Goal: Task Accomplishment & Management: Manage account settings

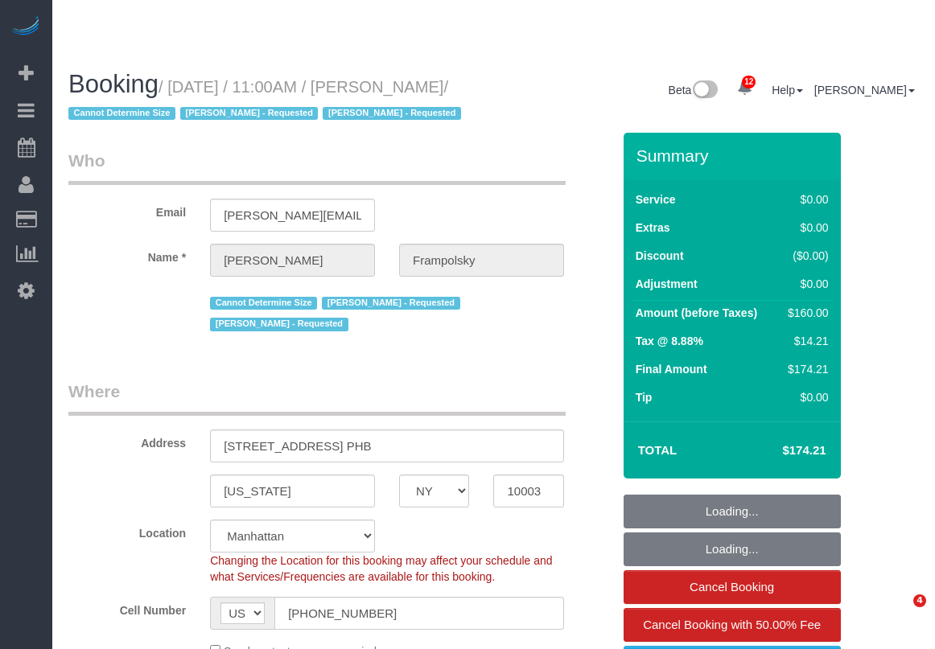
select select "NY"
select select "1"
select select "spot1"
select select "number:59"
select select "number:72"
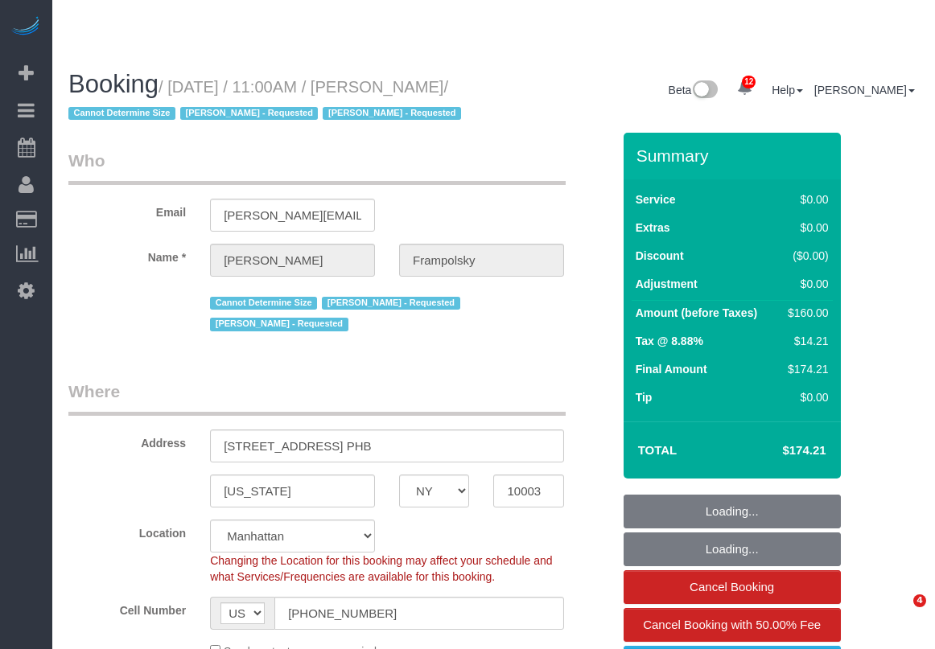
select select "number:15"
select select "number:7"
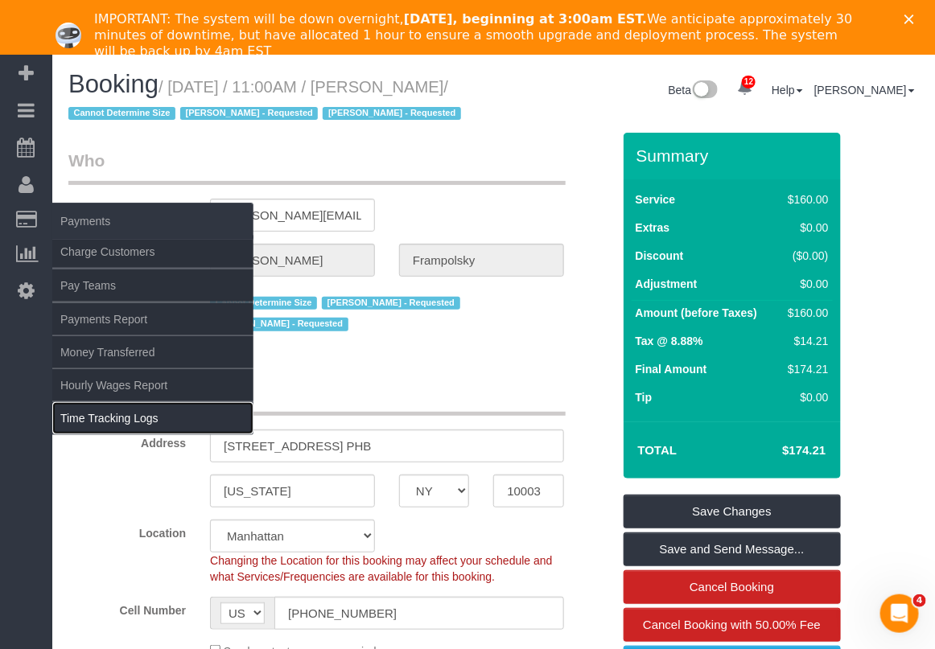
click at [105, 417] on link "Time Tracking Logs" at bounding box center [152, 418] width 201 height 32
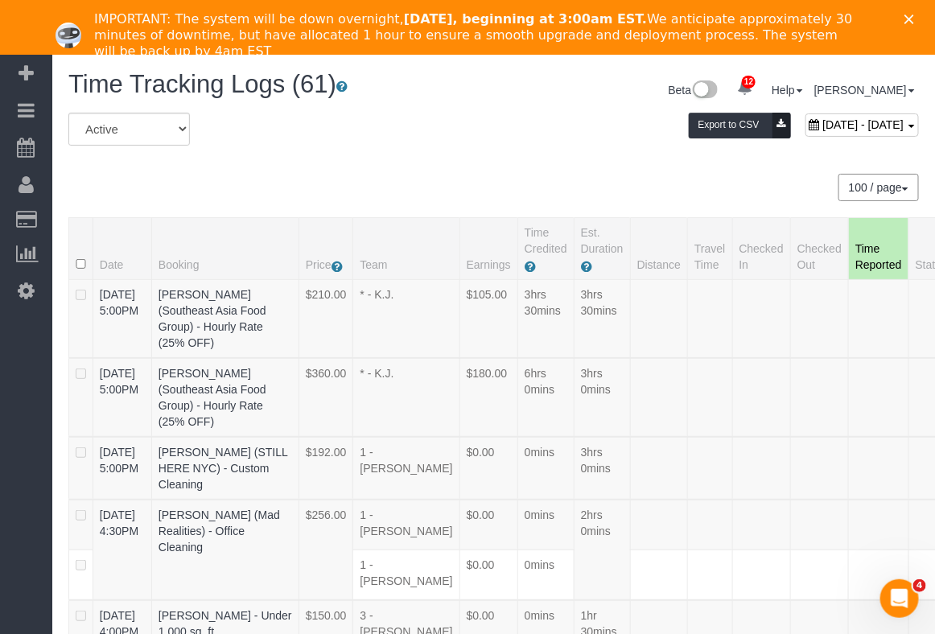
click at [914, 14] on icon "Close" at bounding box center [910, 19] width 10 height 10
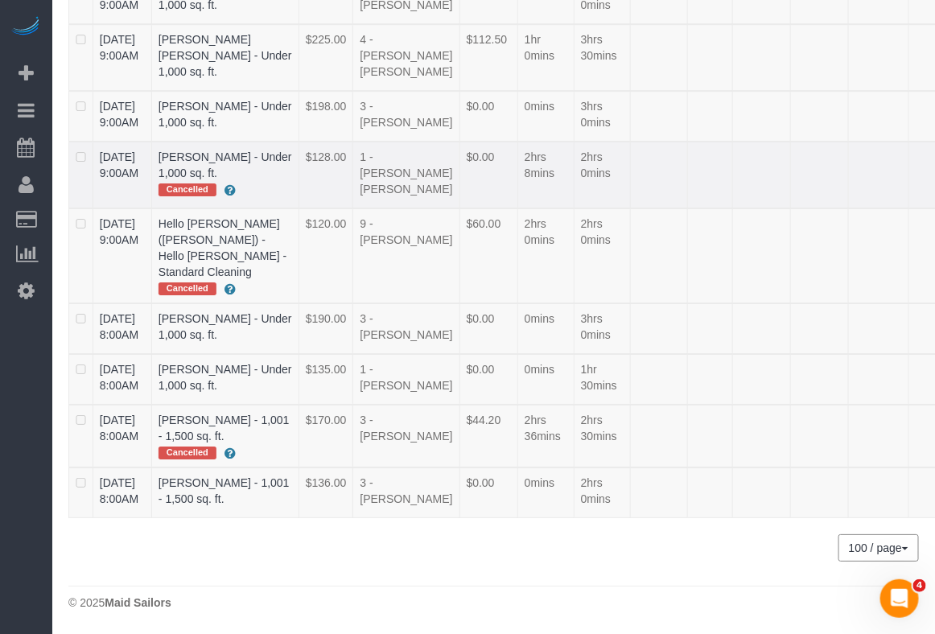
scroll to position [4938, 0]
drag, startPoint x: 97, startPoint y: 279, endPoint x: 224, endPoint y: 295, distance: 127.4
click at [224, 354] on tr "09/05/2025 8:00AM Meghan Buonocore - Under 1,000 sq. ft. $135.00 1 - Xiomara In…" at bounding box center [548, 379] width 958 height 51
copy tr "09/05/2025 8:00AM Meghan Buonocore"
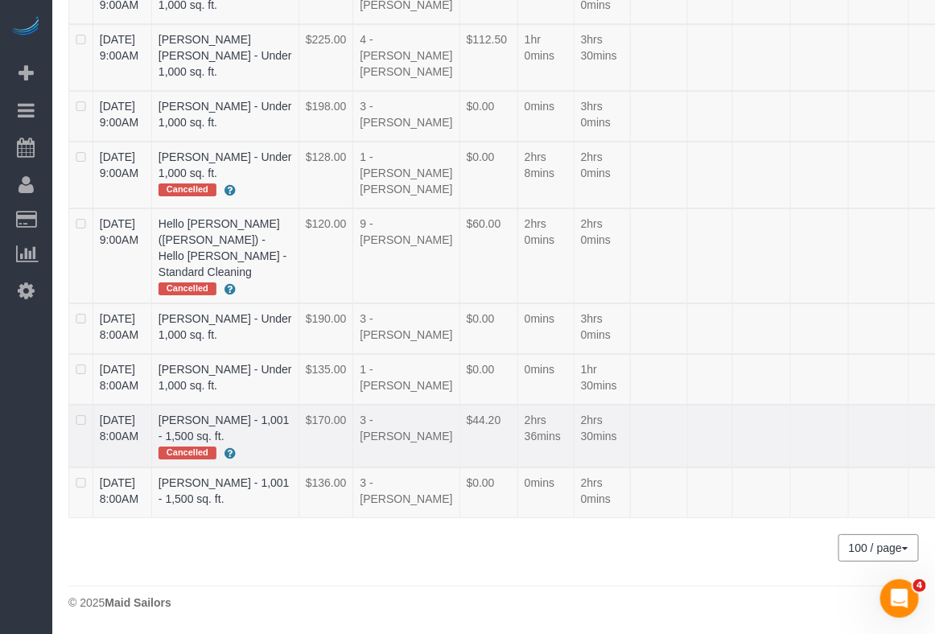
click at [790, 468] on td at bounding box center [819, 436] width 58 height 63
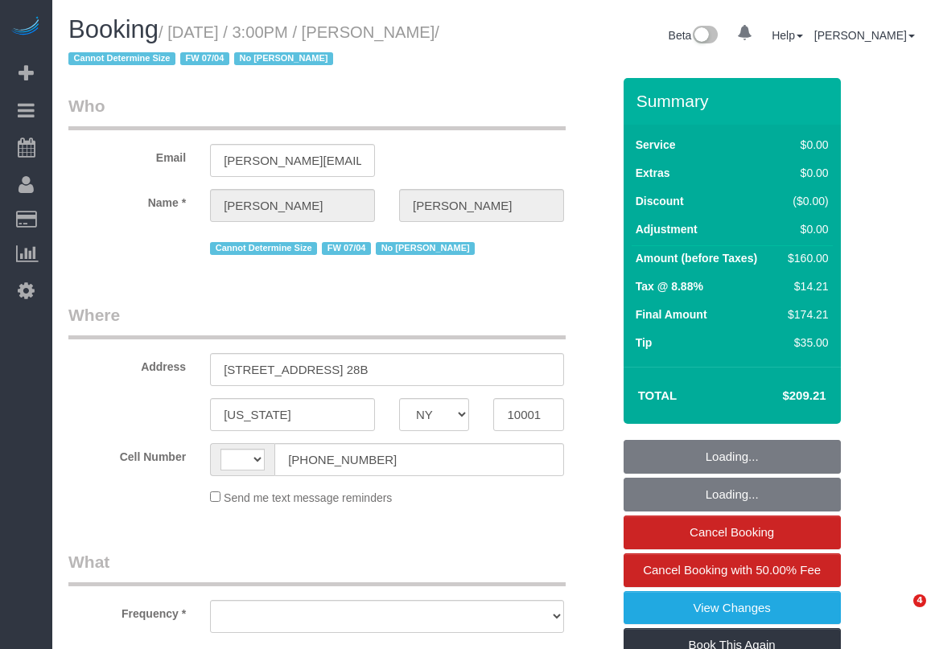
select select "NY"
select select "string:[GEOGRAPHIC_DATA]"
select select "object:698"
select select "number:56"
select select "number:78"
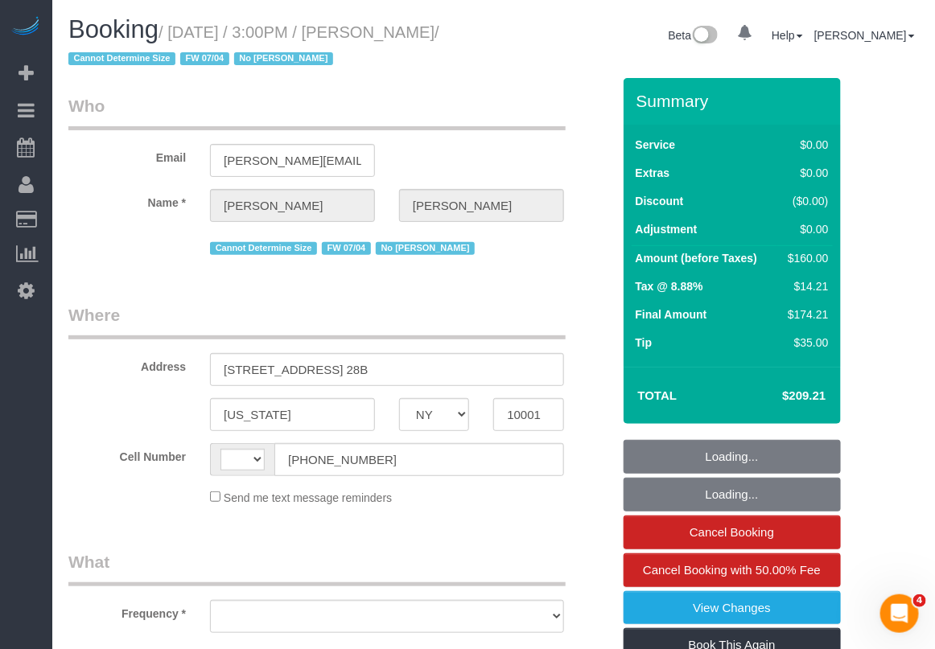
select select "number:15"
select select "number:6"
select select "1"
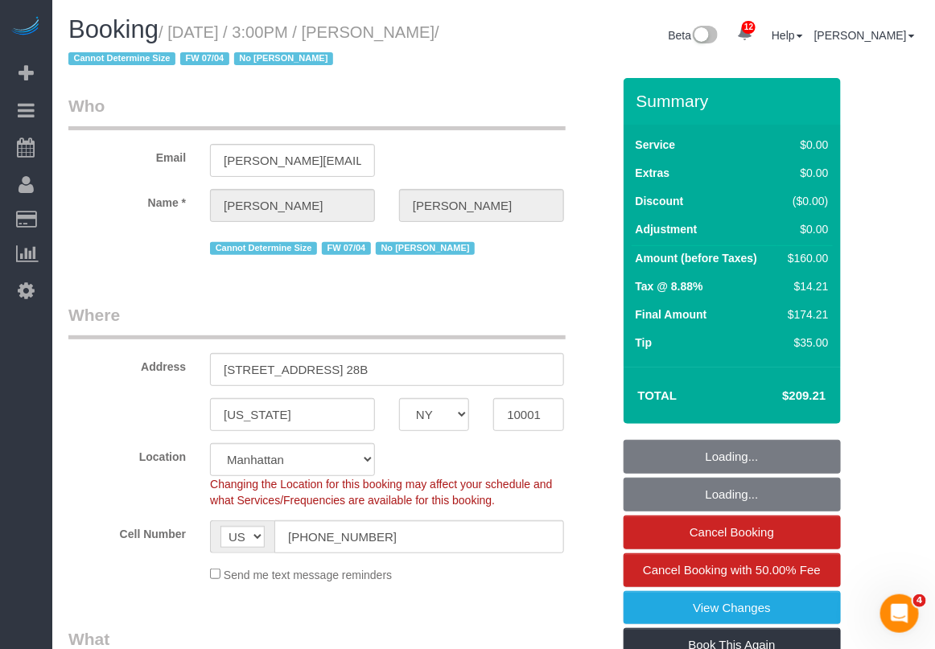
select select "object:988"
select select "spot1"
select select "1"
select select "string:stripe-pm_1Q9vBu4VGloSiKo7xltynOz2"
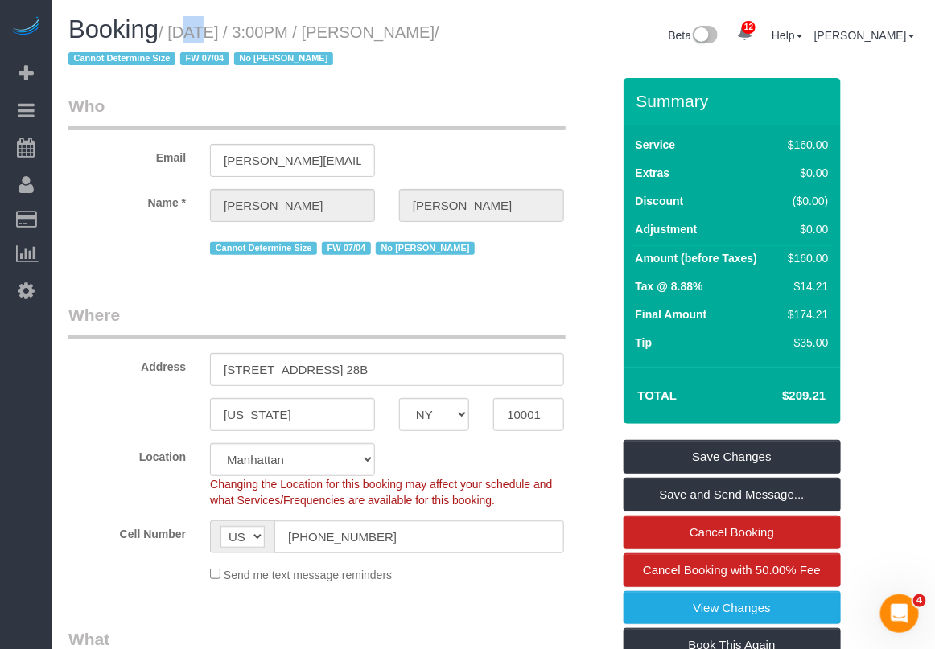
drag, startPoint x: 163, startPoint y: 20, endPoint x: 175, endPoint y: 23, distance: 12.3
click at [175, 23] on h1 "Booking / September 05, 2025 / 3:00PM / Rachel Fleszar / Cannot Determine Size …" at bounding box center [275, 43] width 414 height 55
click at [175, 23] on small "/ September 05, 2025 / 3:00PM / Rachel Fleszar / Cannot Determine Size FW 07/04…" at bounding box center [253, 45] width 371 height 45
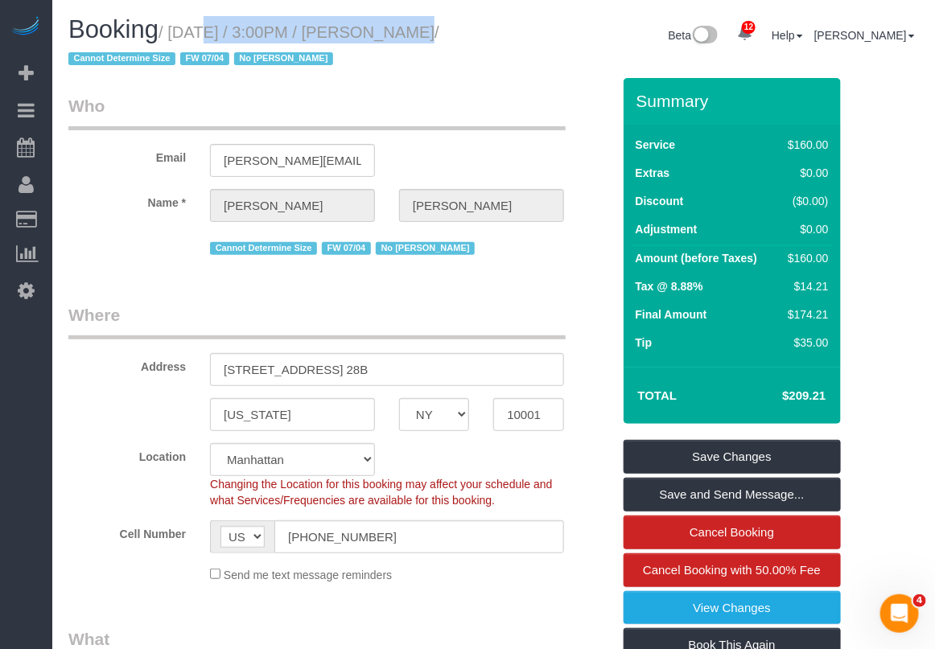
drag, startPoint x: 173, startPoint y: 32, endPoint x: 385, endPoint y: 28, distance: 211.7
click at [385, 28] on small "/ September 05, 2025 / 3:00PM / Rachel Fleszar / Cannot Determine Size FW 07/04…" at bounding box center [253, 45] width 371 height 45
copy small "September 05, 2025 / 3:00PM"
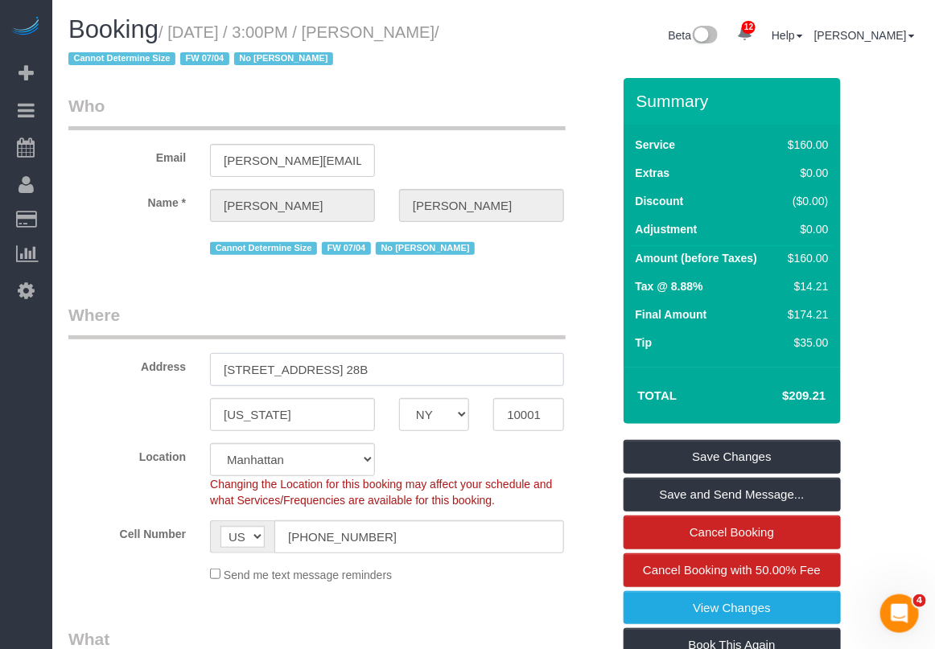
drag, startPoint x: 311, startPoint y: 369, endPoint x: 187, endPoint y: 356, distance: 124.6
click at [187, 356] on div "Address 800 6th Avenue, Apt. 28B" at bounding box center [339, 344] width 567 height 83
click at [511, 407] on input "10001" at bounding box center [528, 414] width 70 height 33
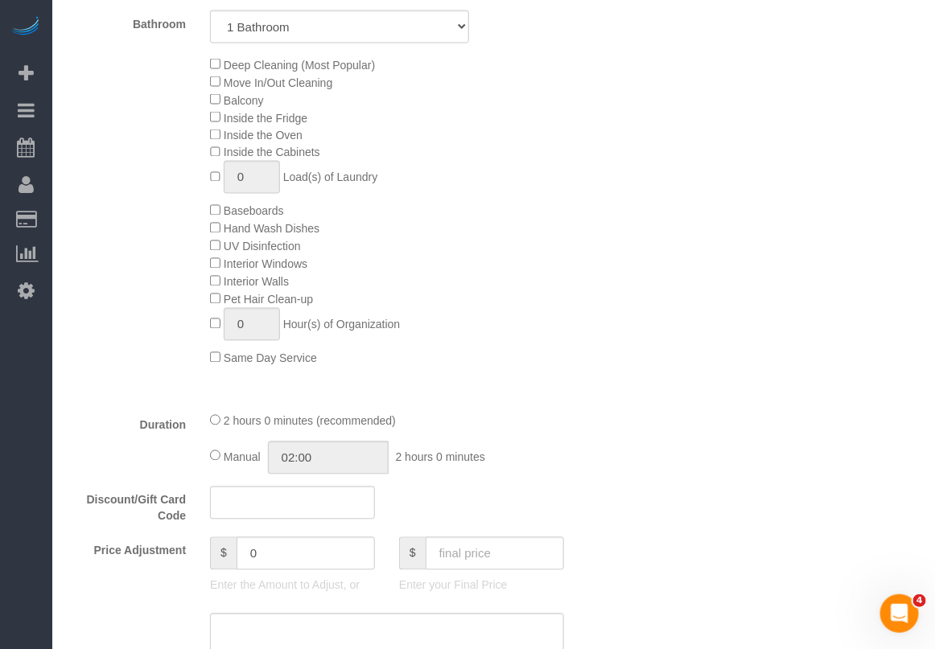
scroll to position [805, 0]
click at [497, 264] on div "Deep Cleaning (Most Popular) Move In/Out Cleaning Balcony Inside the Fridge Ins…" at bounding box center [410, 208] width 425 height 311
click at [885, 220] on div "Who Email rachel.fleszar@gmail.com Name * Rachel Fleszar Cannot Determine Size …" at bounding box center [493, 656] width 851 height 2767
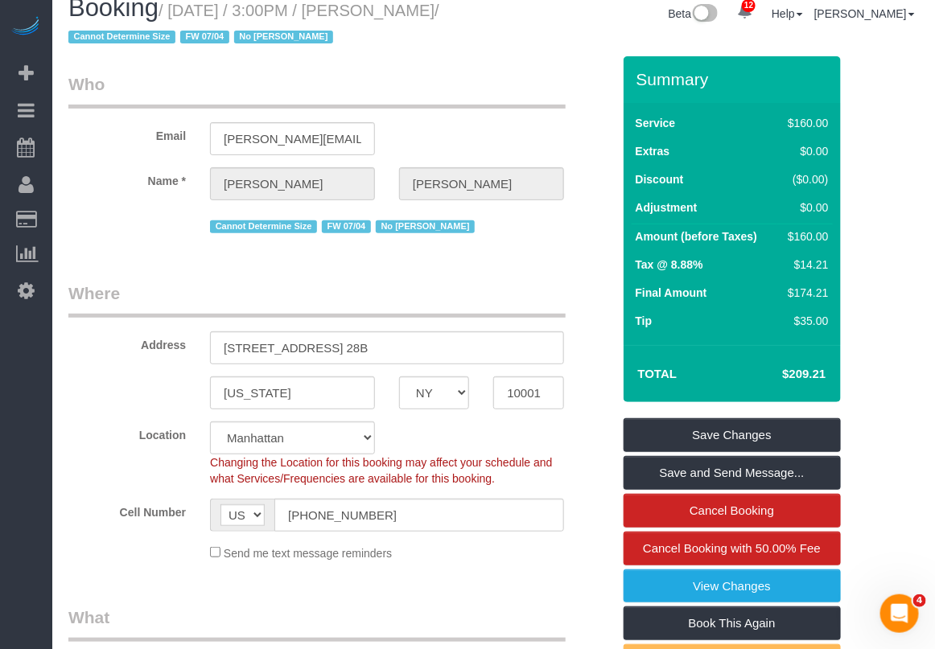
scroll to position [0, 0]
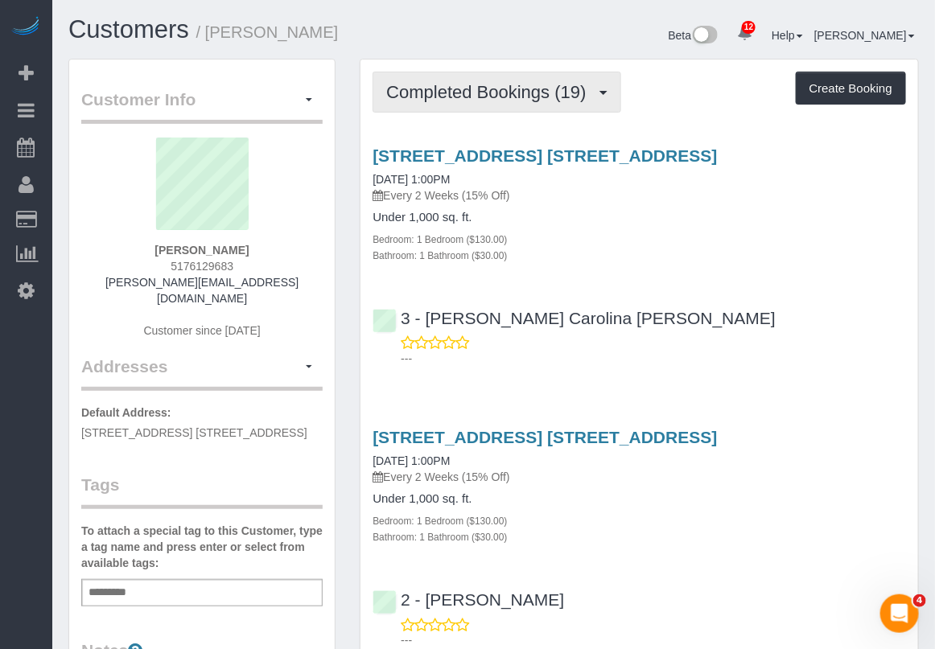
click at [472, 94] on span "Completed Bookings (19)" at bounding box center [490, 92] width 208 height 20
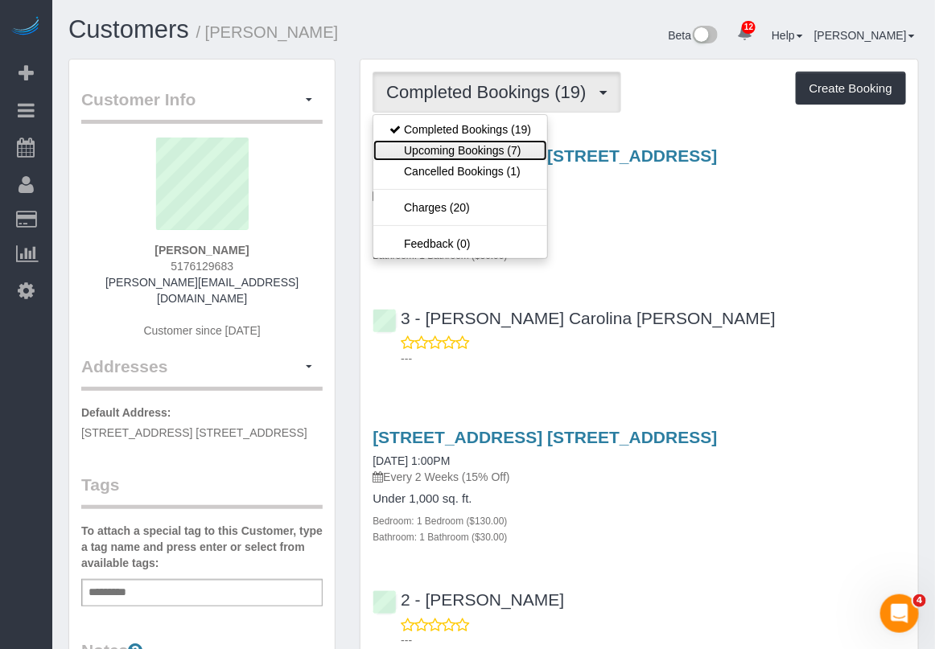
click at [460, 146] on link "Upcoming Bookings (7)" at bounding box center [460, 150] width 174 height 21
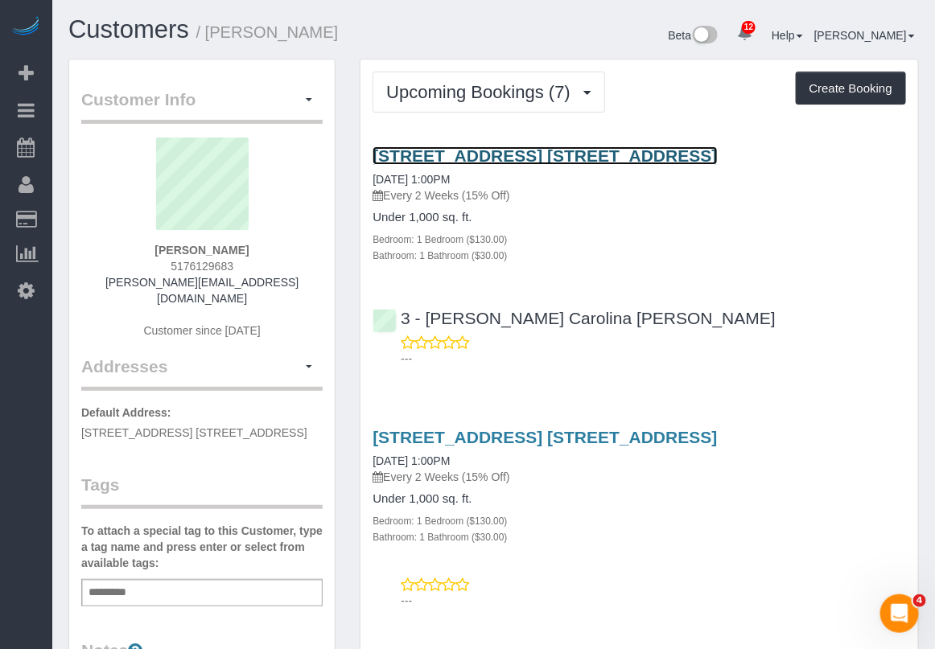
click at [445, 153] on link "[STREET_ADDRESS] [STREET_ADDRESS]" at bounding box center [545, 155] width 344 height 19
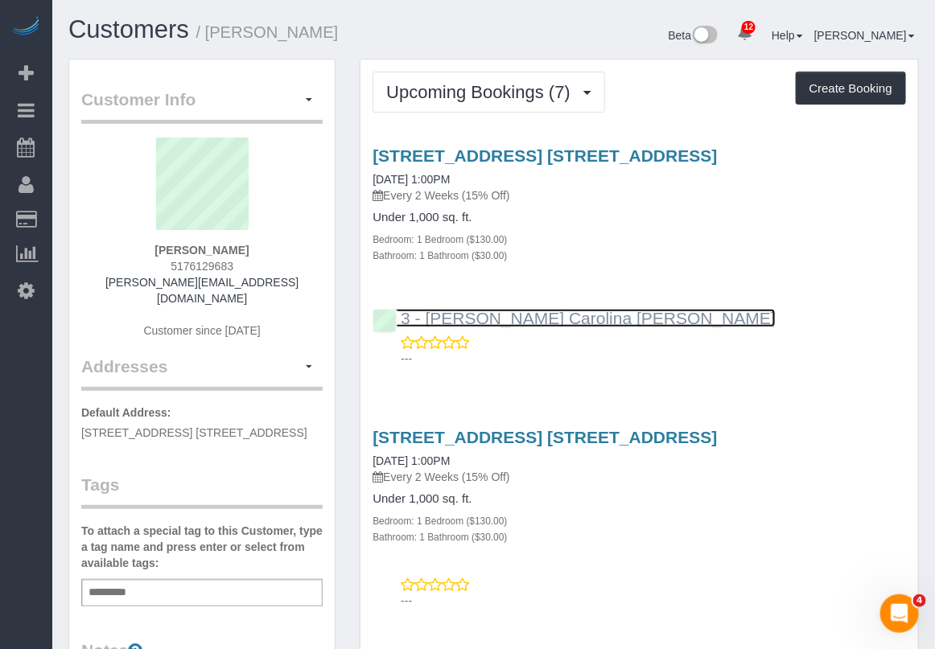
click at [373, 309] on link "3 - [PERSON_NAME] Carolina [PERSON_NAME]" at bounding box center [574, 318] width 403 height 19
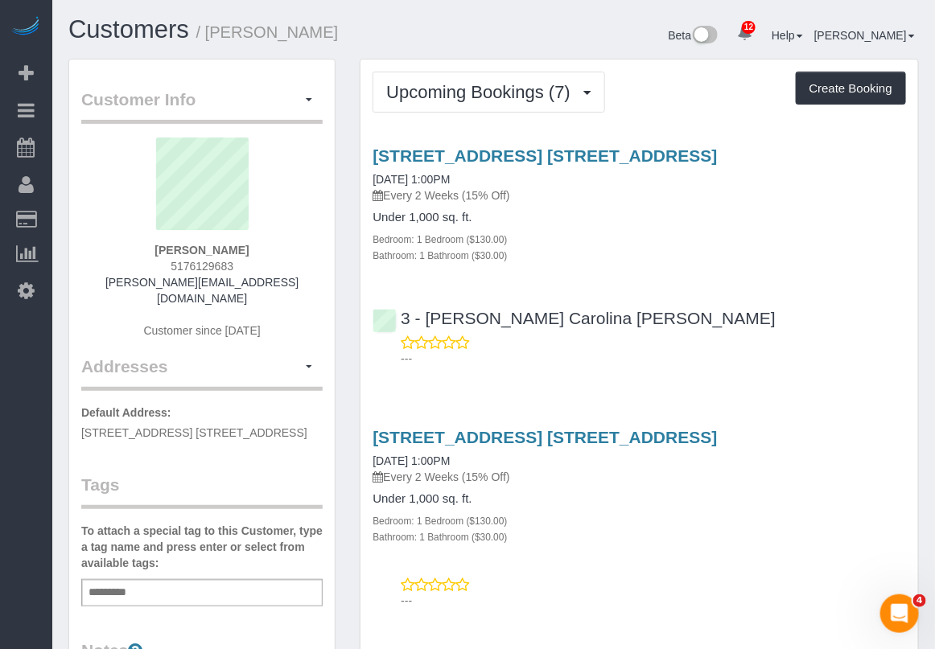
click at [644, 553] on div "[STREET_ADDRESS] [STREET_ADDRESS] [DATE] 1:00PM Every 2 Weeks (15% Off) Under 1…" at bounding box center [640, 515] width 558 height 202
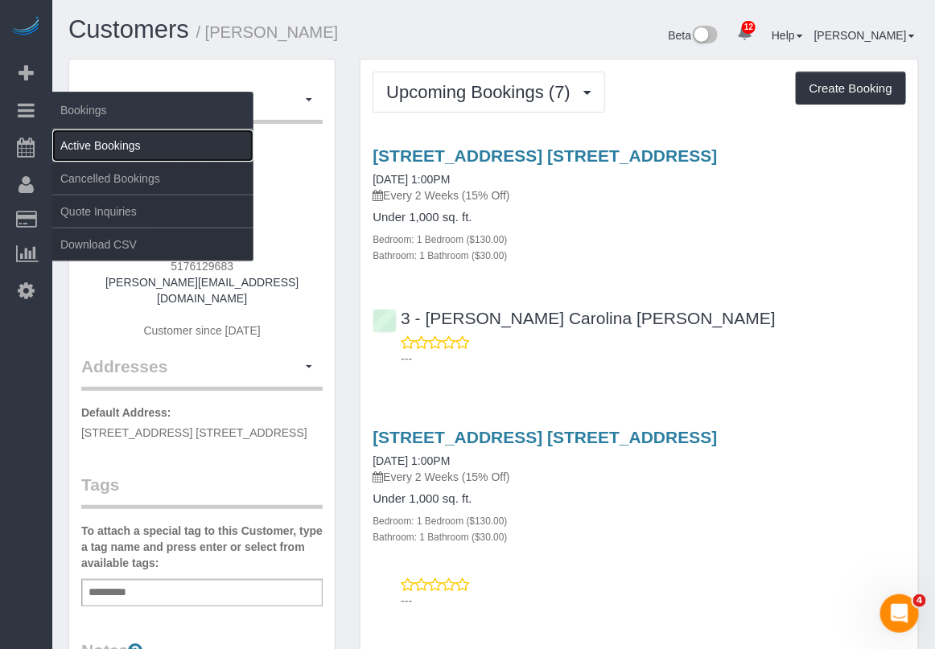
click at [105, 147] on link "Active Bookings" at bounding box center [152, 146] width 201 height 32
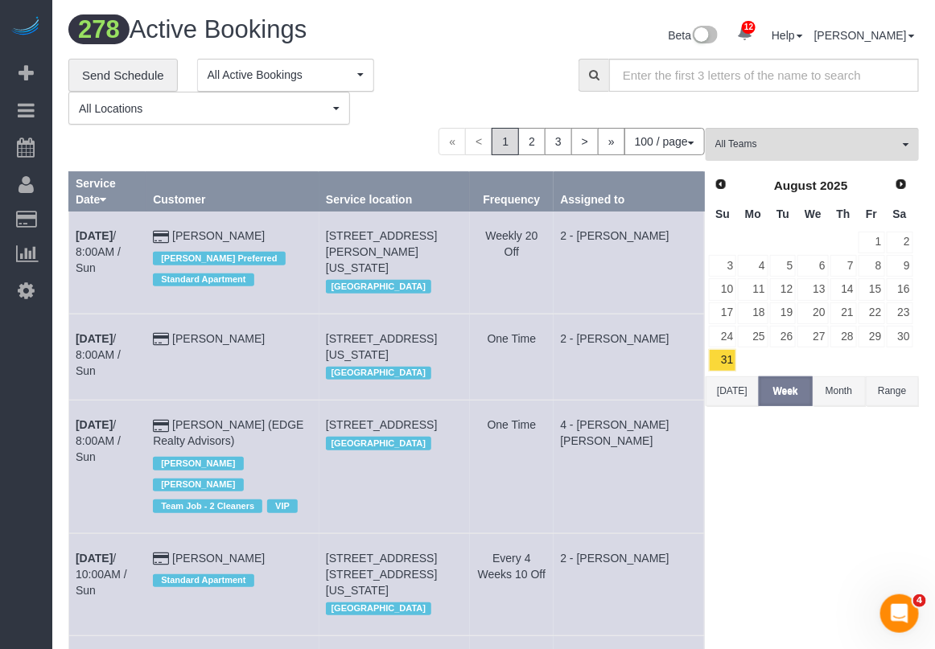
click at [733, 393] on button "[DATE]" at bounding box center [732, 392] width 53 height 30
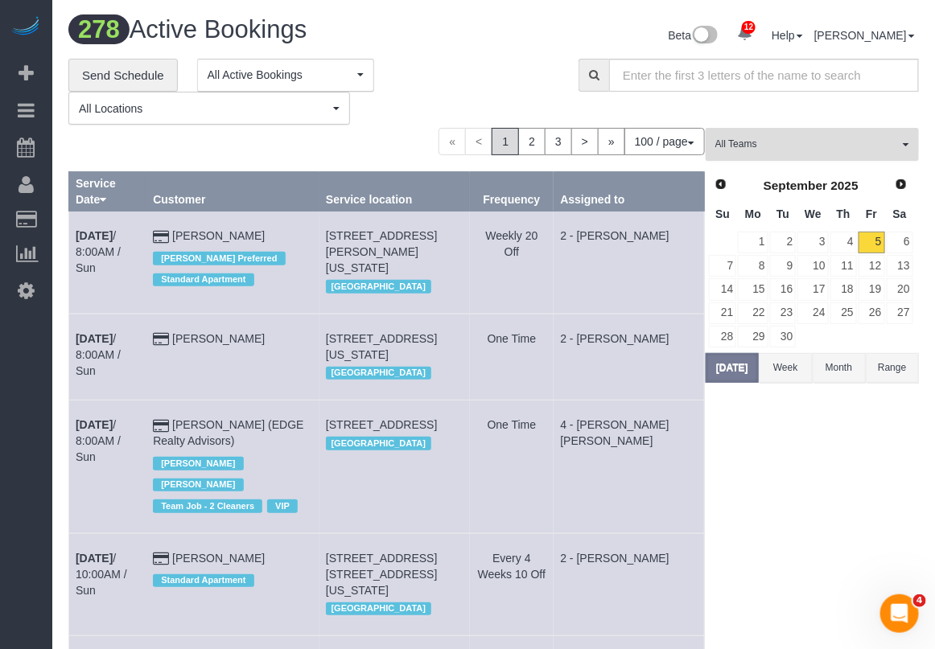
click at [807, 142] on span "All Teams" at bounding box center [806, 145] width 183 height 14
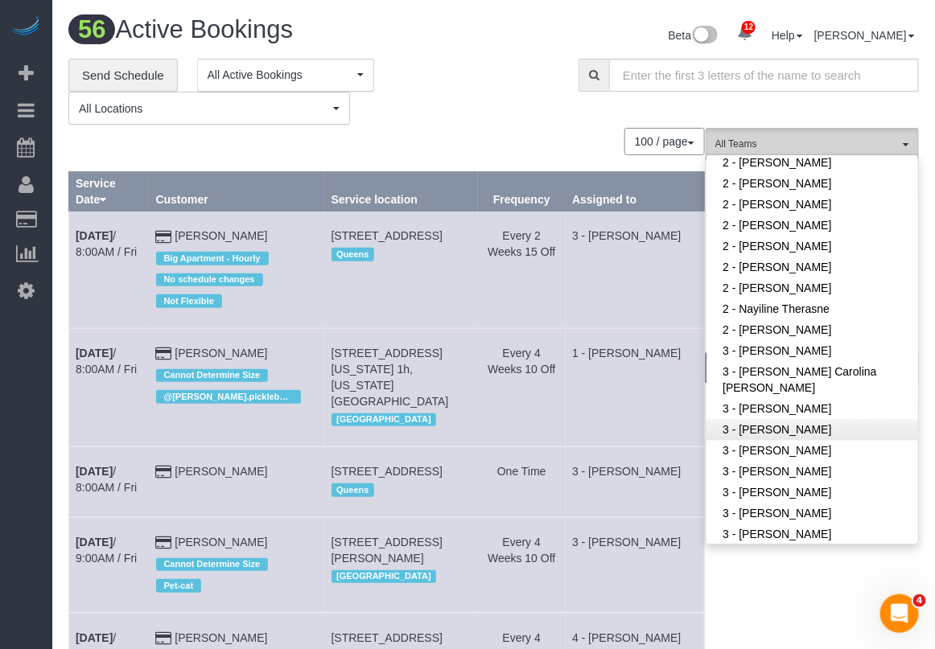
scroll to position [1107, 0]
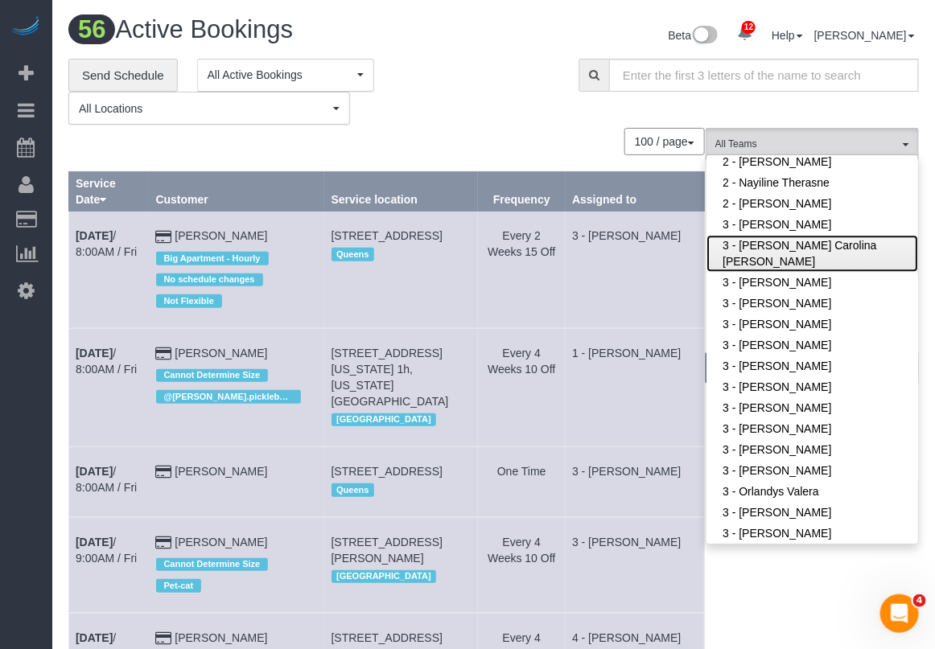
click at [770, 245] on link "3 - [PERSON_NAME] Carolina [PERSON_NAME]" at bounding box center [813, 253] width 212 height 37
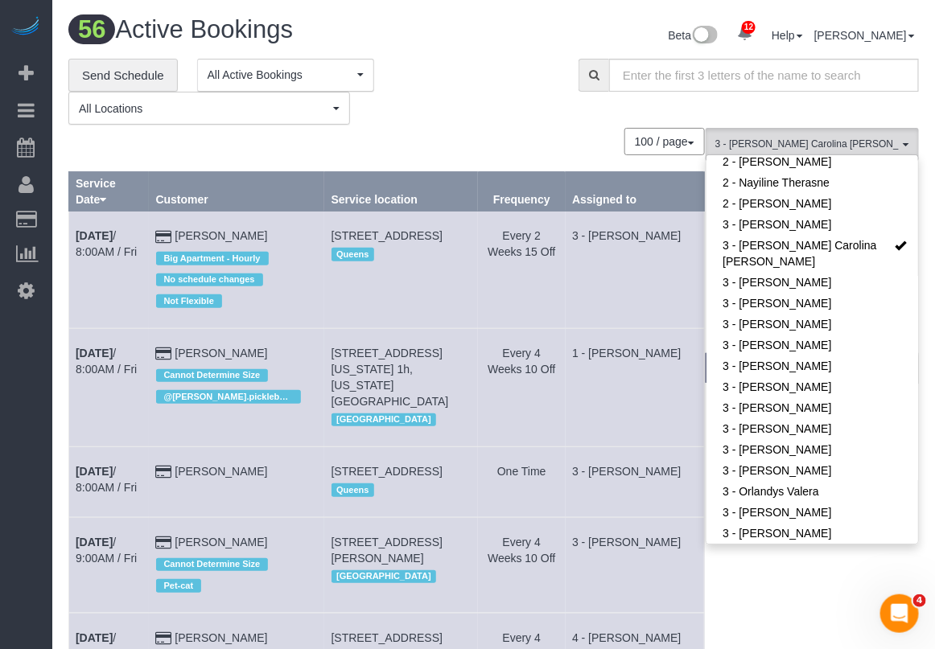
click at [443, 123] on div "**********" at bounding box center [311, 92] width 486 height 67
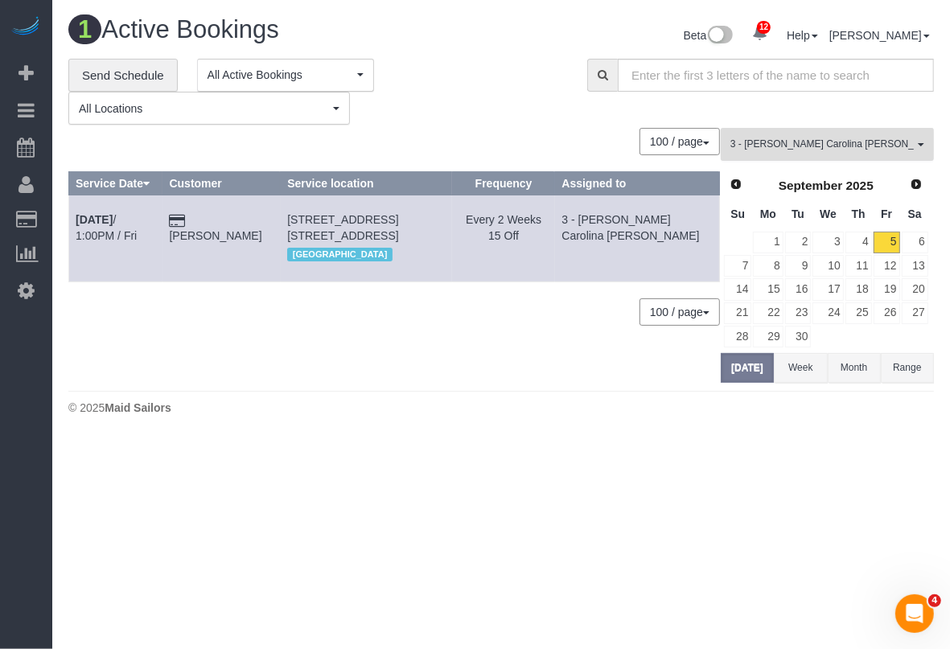
click at [869, 146] on span "3 - [PERSON_NAME] Carolina [PERSON_NAME]" at bounding box center [822, 145] width 183 height 14
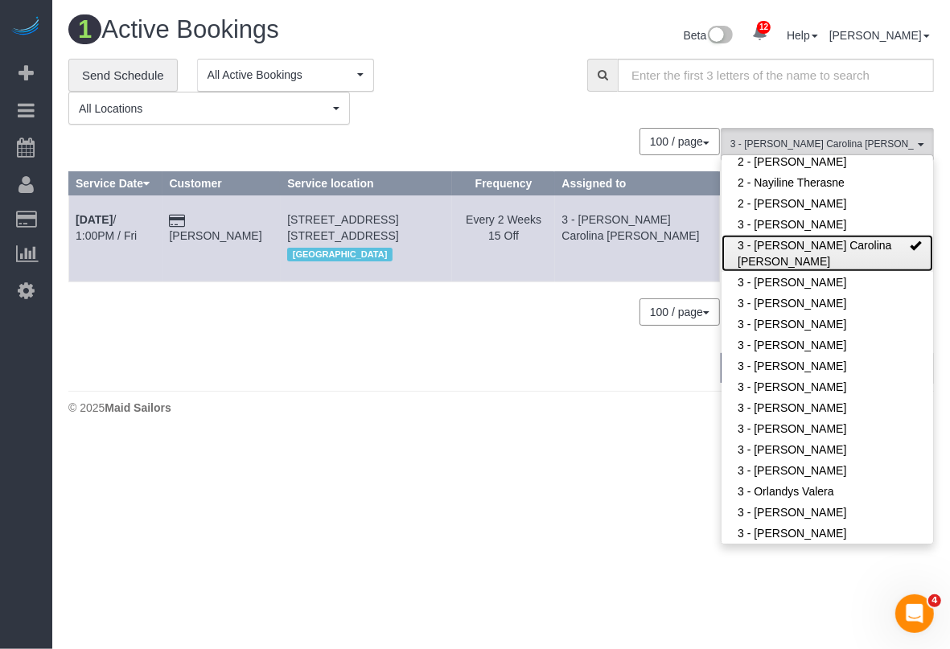
click at [910, 244] on span at bounding box center [915, 245] width 11 height 11
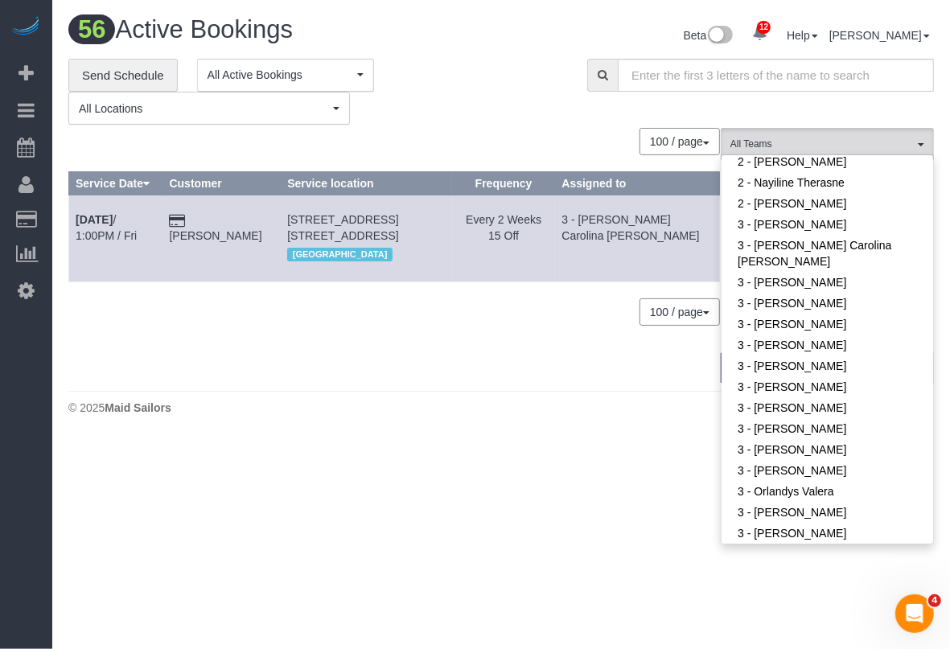
click at [557, 134] on div "100 / page 10 / page 20 / page 30 / page 40 / page 50 / page 100 / page" at bounding box center [394, 141] width 652 height 27
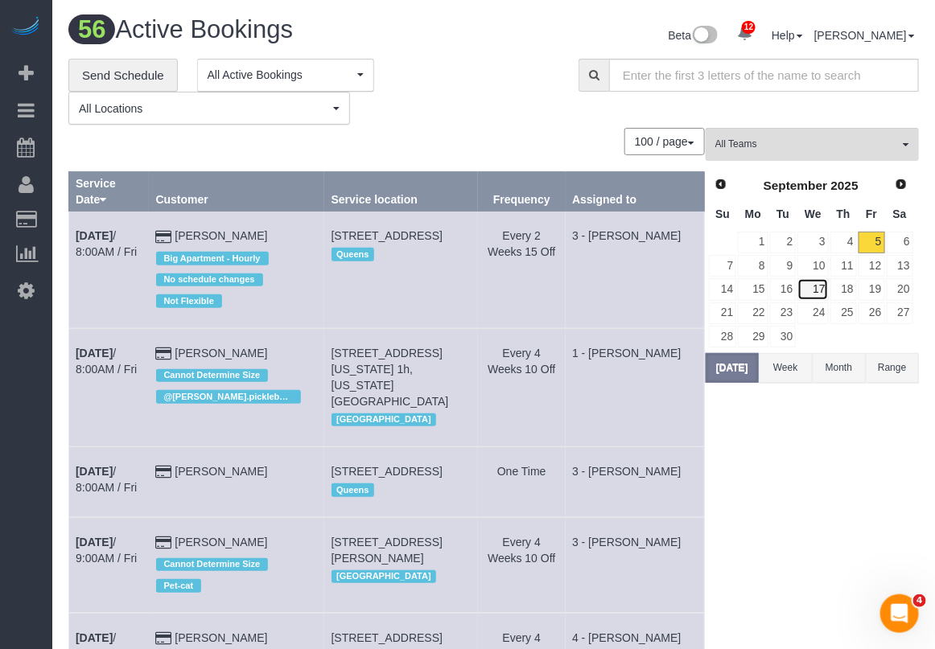
click at [814, 291] on link "17" at bounding box center [813, 289] width 31 height 22
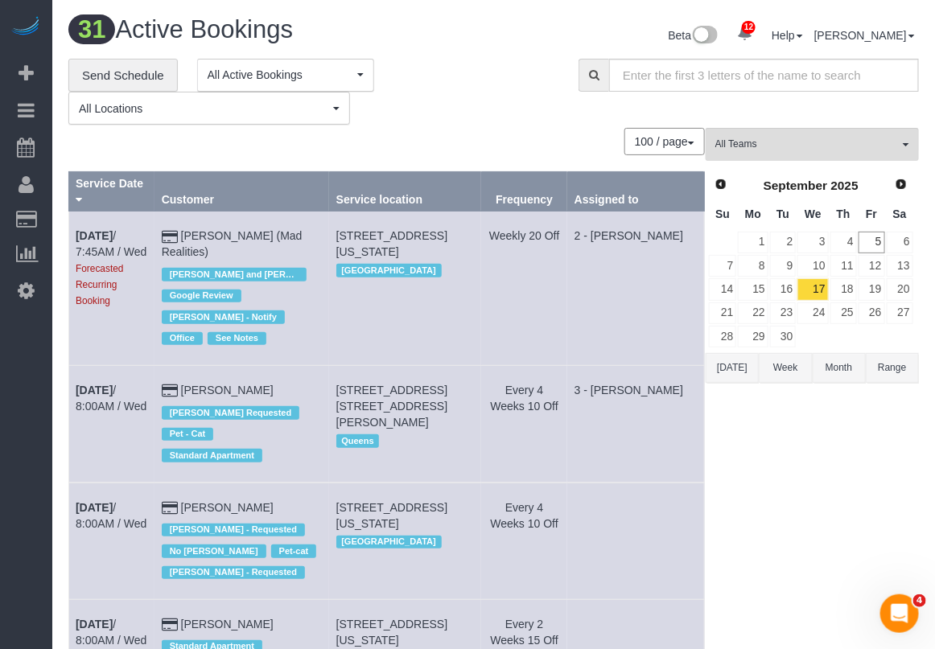
click at [833, 149] on span "All Teams" at bounding box center [806, 145] width 183 height 14
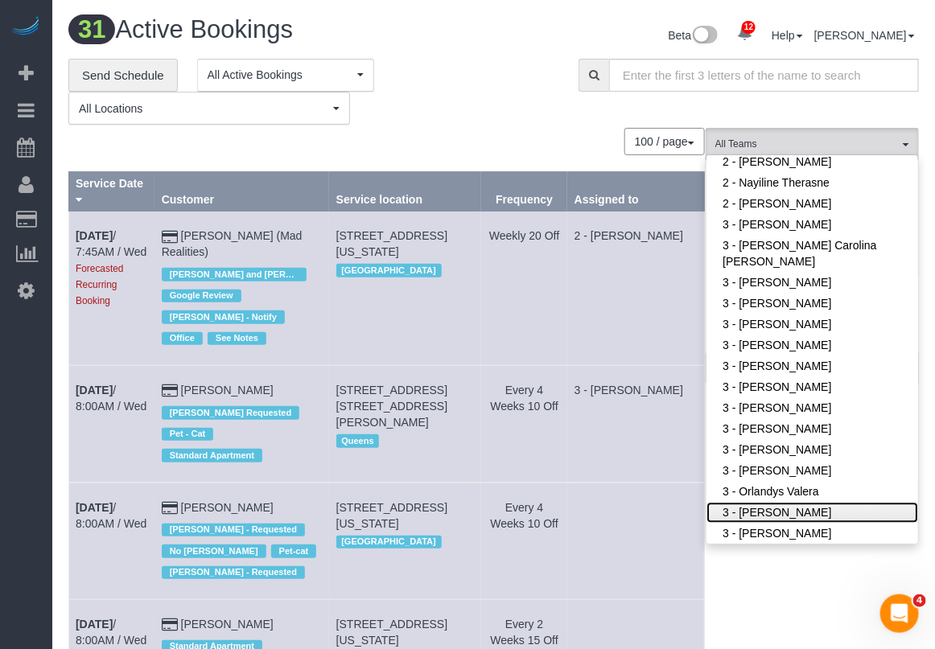
click at [767, 507] on link "3 - [PERSON_NAME]" at bounding box center [813, 512] width 212 height 21
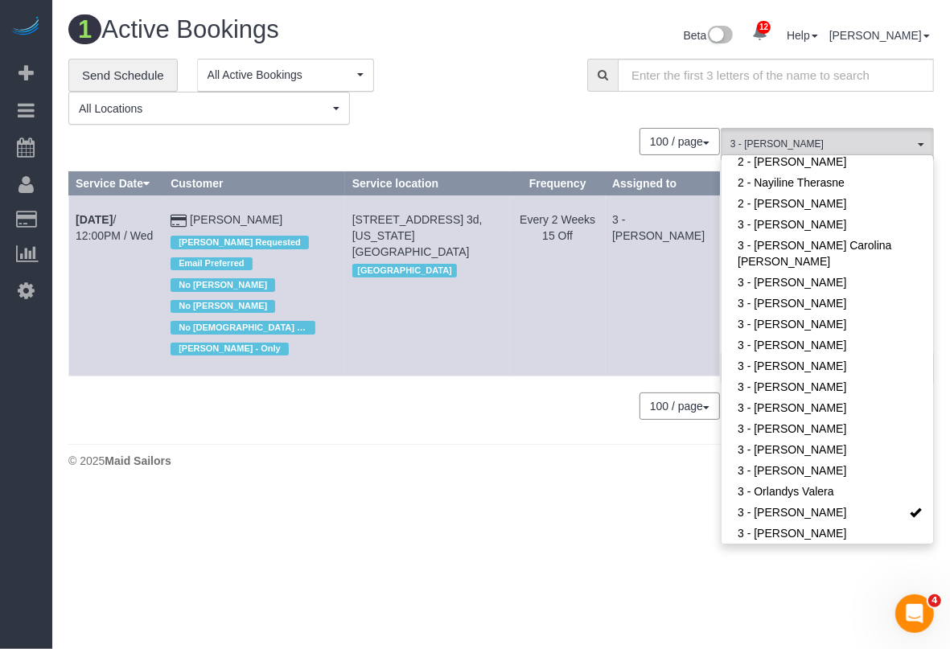
drag, startPoint x: 70, startPoint y: 214, endPoint x: 319, endPoint y: 221, distance: 248.8
click at [319, 221] on tr "Sep 17th / 12:00PM / Wed Michael Donaldson Arianny Garcia Requested Email Prefe…" at bounding box center [394, 286] width 651 height 181
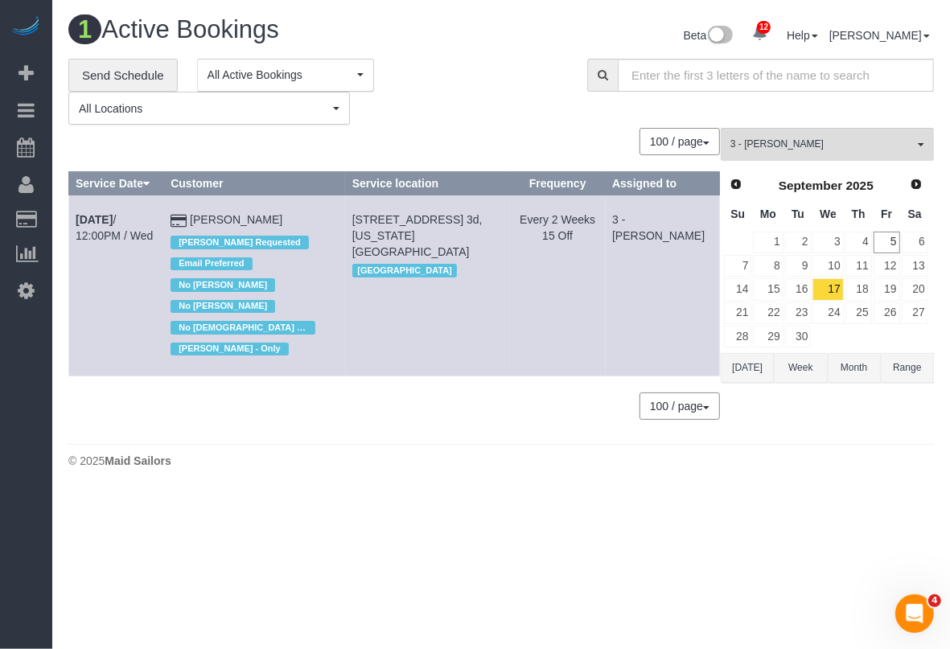
copy tr "Sep 17th / 12:00PM / Wed Michael Donaldson"
click at [429, 101] on div "**********" at bounding box center [315, 92] width 495 height 67
click at [153, 219] on link "Sep 17th / 12:00PM / Wed" at bounding box center [114, 227] width 77 height 29
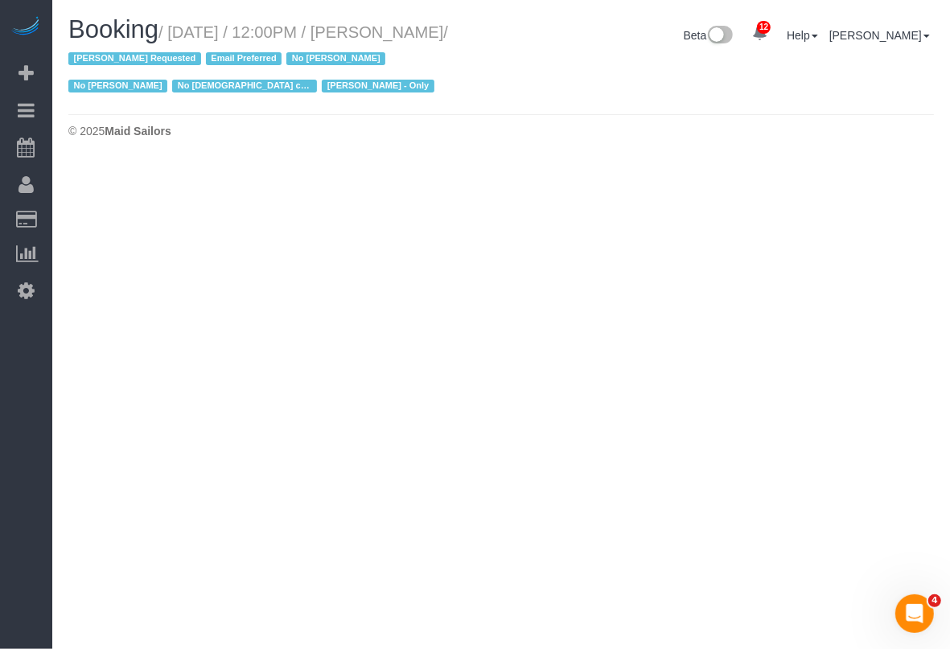
select select "NY"
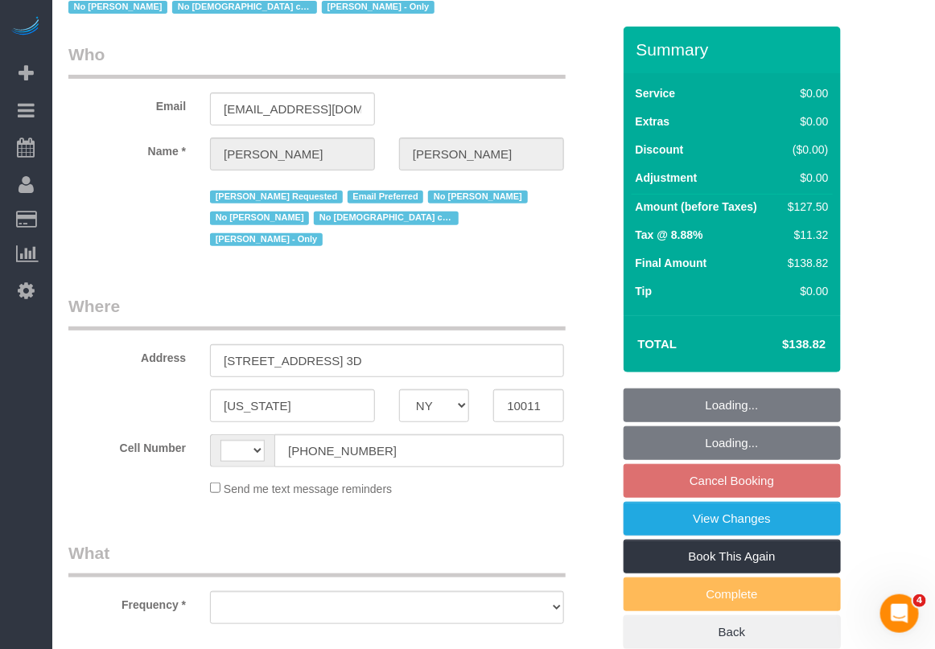
select select "string:US"
select select "object:7200"
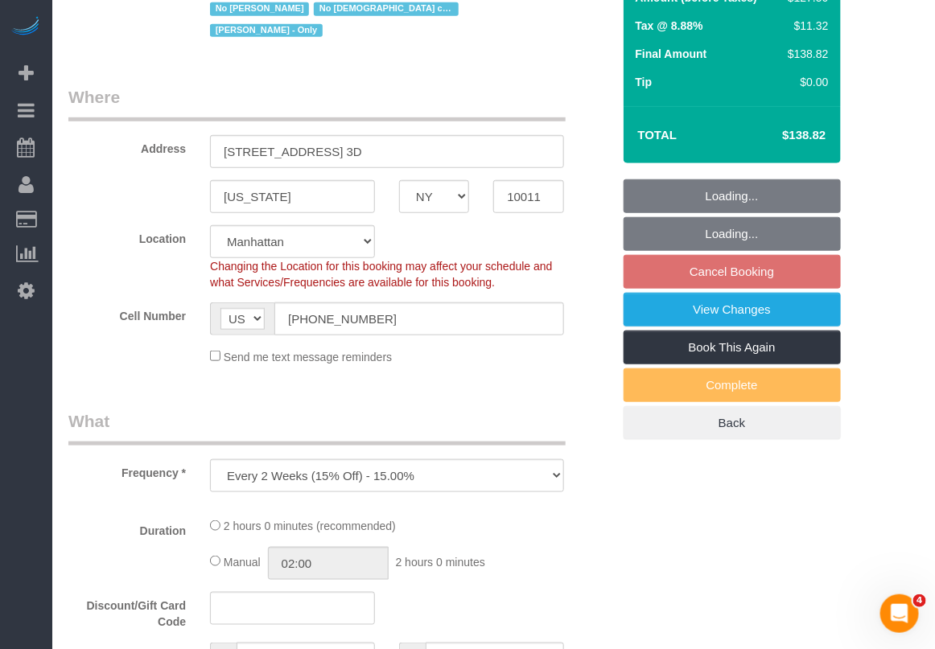
select select "string:stripe-pm_1GCVxt4VGloSiKo72hEl1Oq0"
select select "1"
select select "spot5"
select select "number:89"
select select "number:90"
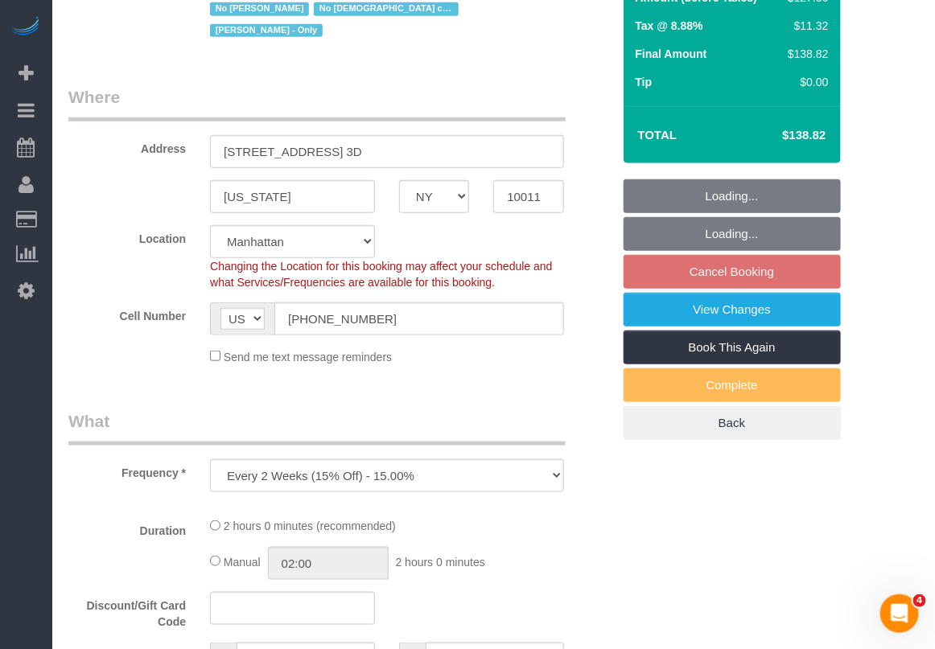
select select "number:15"
select select "number:5"
select select "number:21"
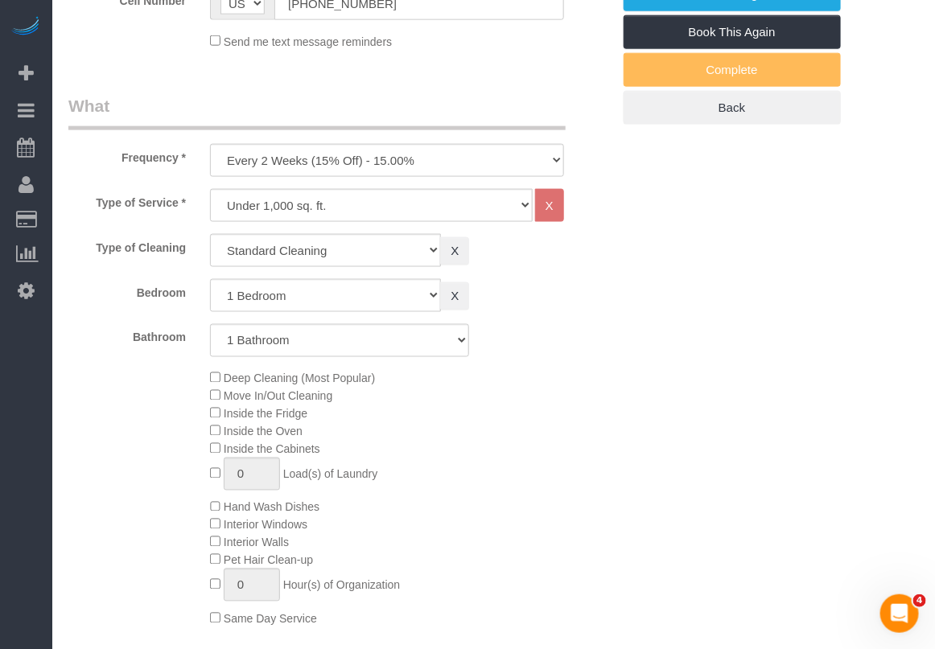
select select "object:7513"
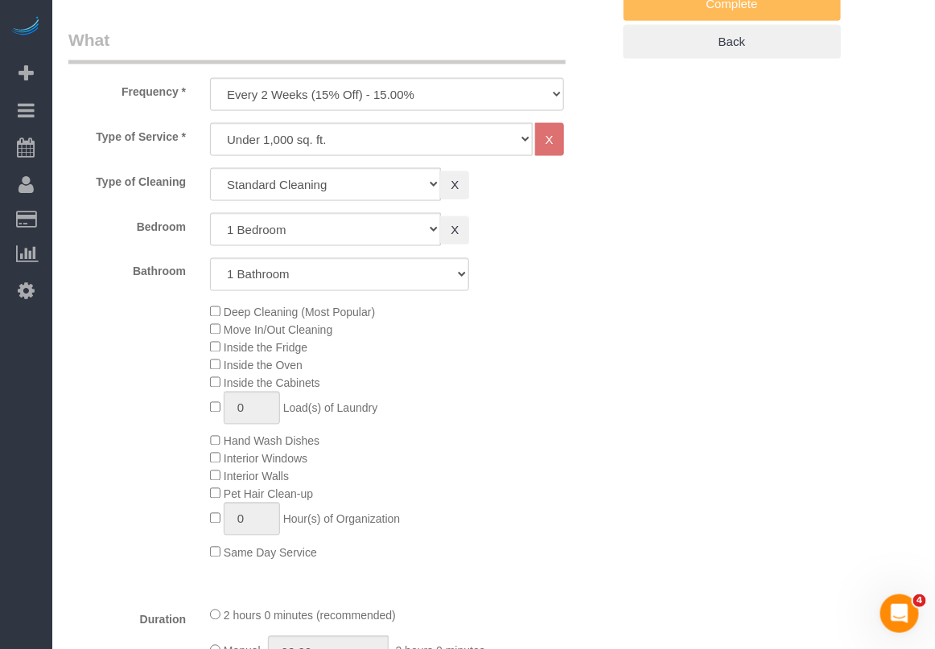
select select "1"
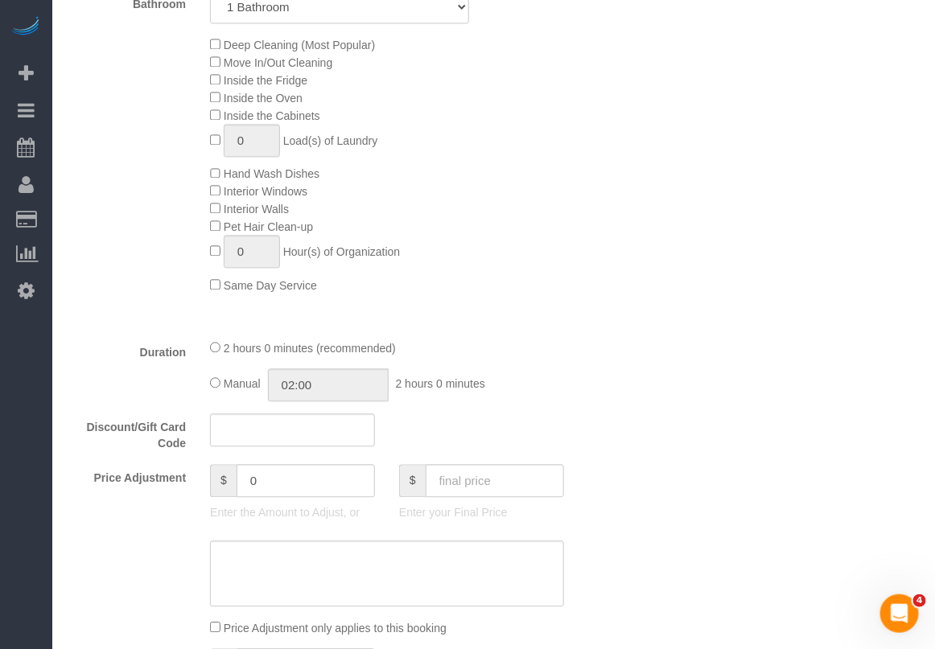
scroll to position [905, 0]
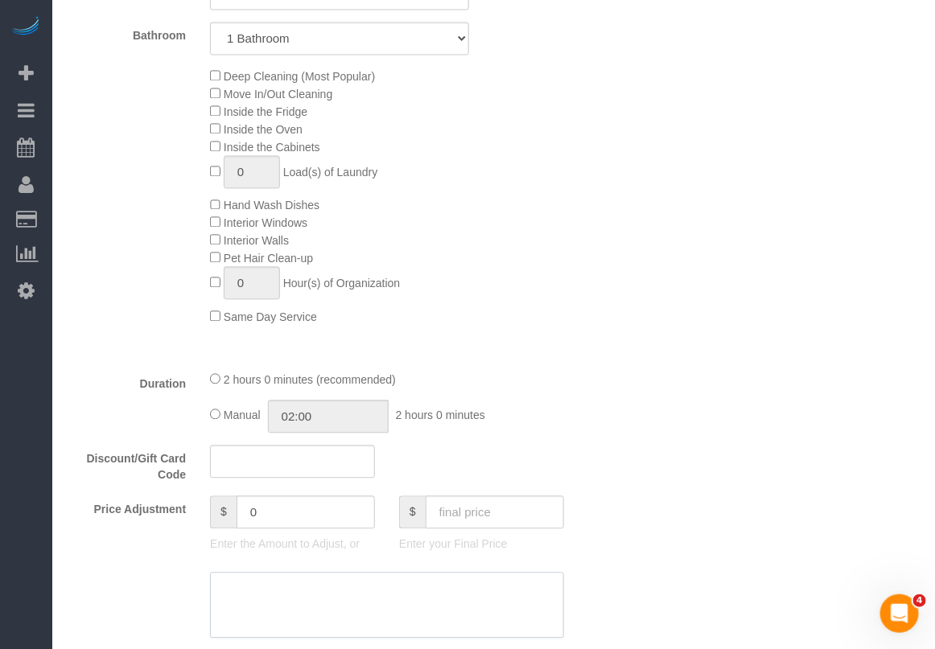
drag, startPoint x: 437, startPoint y: 584, endPoint x: 402, endPoint y: 569, distance: 37.8
click at [437, 584] on textarea at bounding box center [387, 606] width 354 height 66
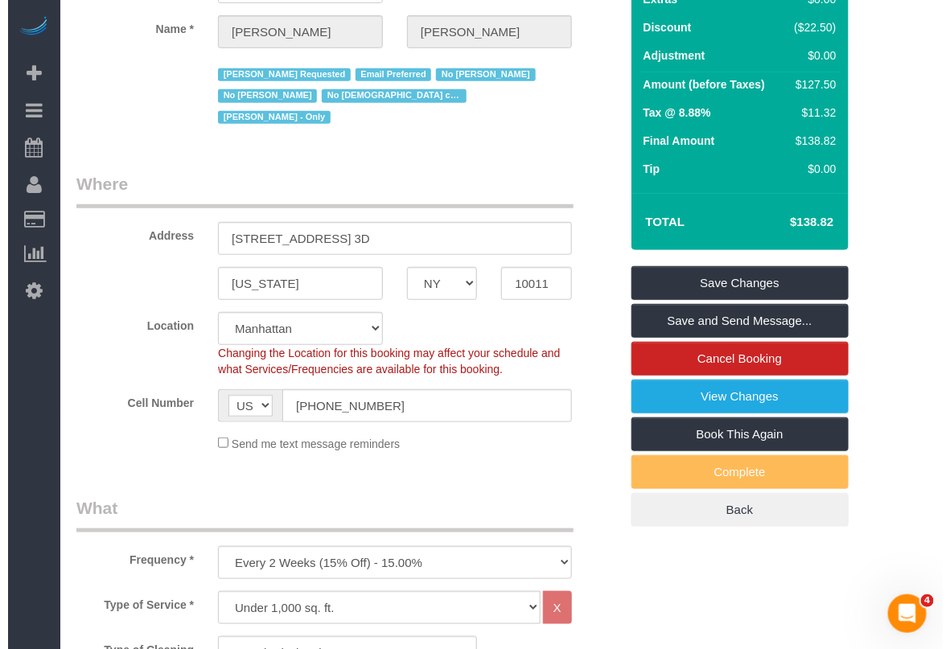
scroll to position [0, 0]
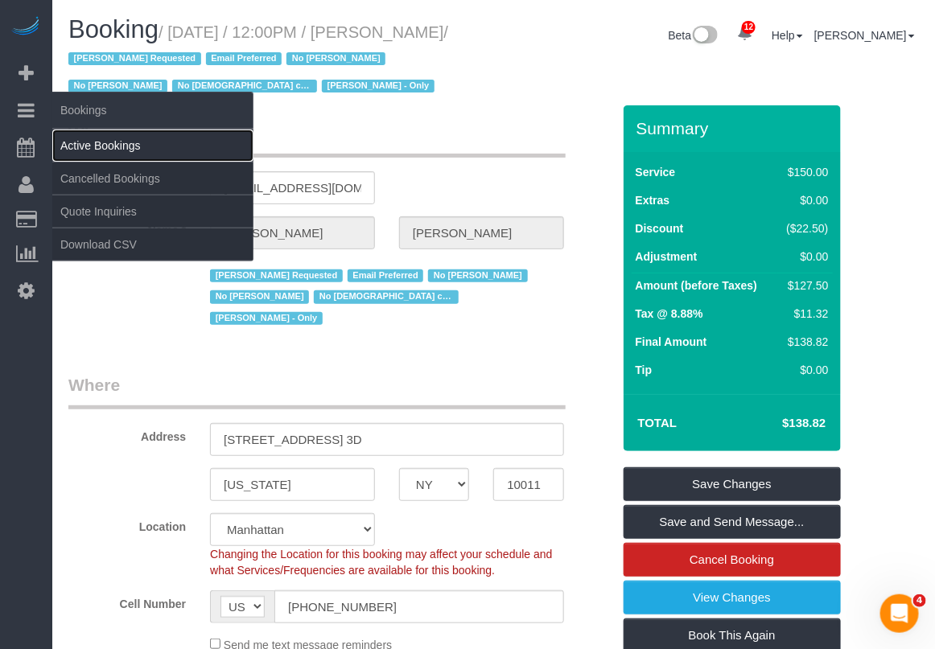
drag, startPoint x: 97, startPoint y: 135, endPoint x: 125, endPoint y: 135, distance: 28.2
click at [97, 135] on link "Active Bookings" at bounding box center [152, 146] width 201 height 32
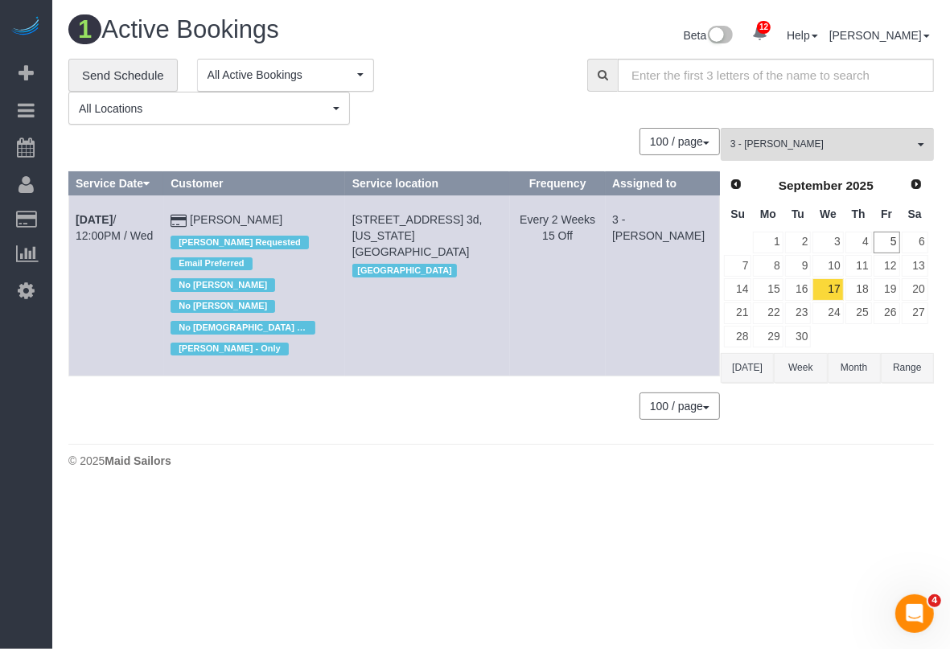
click at [666, 584] on body "12 Beta Your Notifications You have 0 alerts × You have 4 to charge for 09/04/2…" at bounding box center [475, 324] width 950 height 649
click at [889, 131] on button "3 - Patricia Sinche All Teams" at bounding box center [827, 144] width 213 height 33
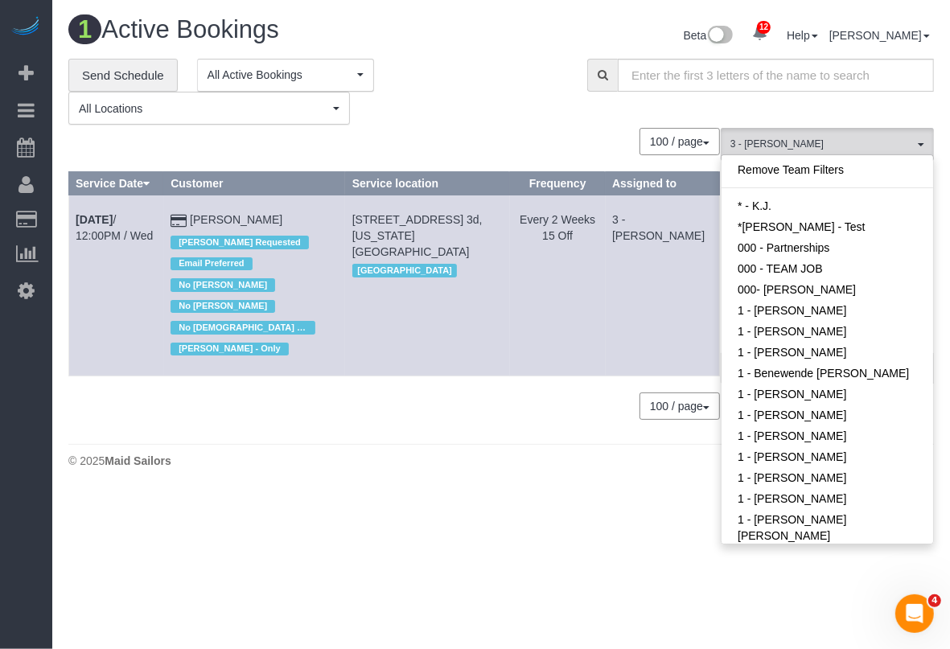
scroll to position [1268, 0]
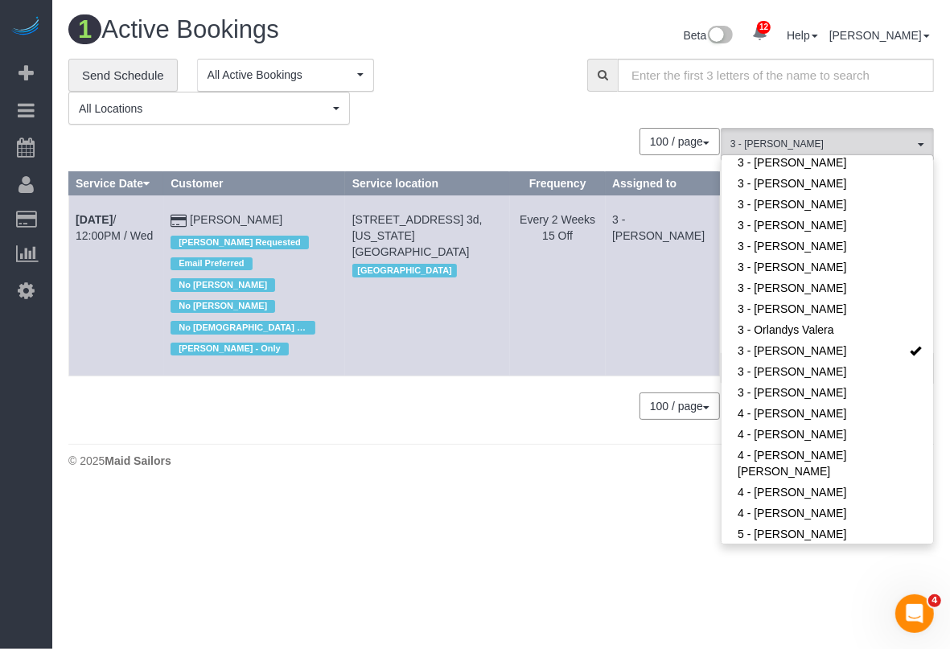
click at [779, 598] on body "12 Beta Your Notifications You have 0 alerts × You have 4 to charge for 09/04/2…" at bounding box center [475, 324] width 950 height 649
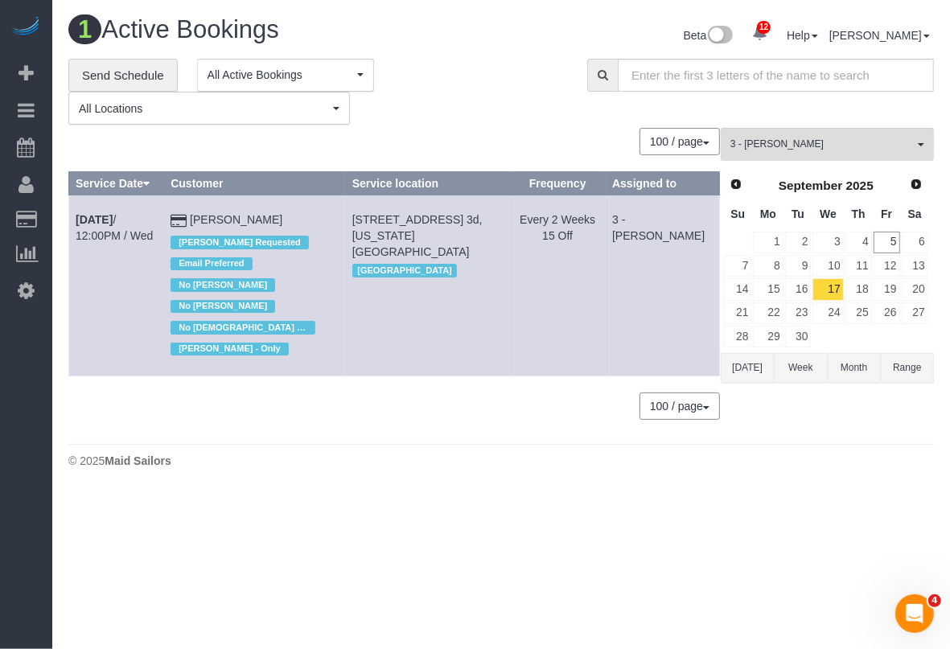
drag, startPoint x: 861, startPoint y: 609, endPoint x: 829, endPoint y: 596, distance: 35.0
click at [861, 609] on body "12 Beta Your Notifications You have 0 alerts × You have 4 to charge for 09/04/2…" at bounding box center [475, 324] width 950 height 649
click at [847, 138] on span "3 - [PERSON_NAME]" at bounding box center [822, 145] width 183 height 14
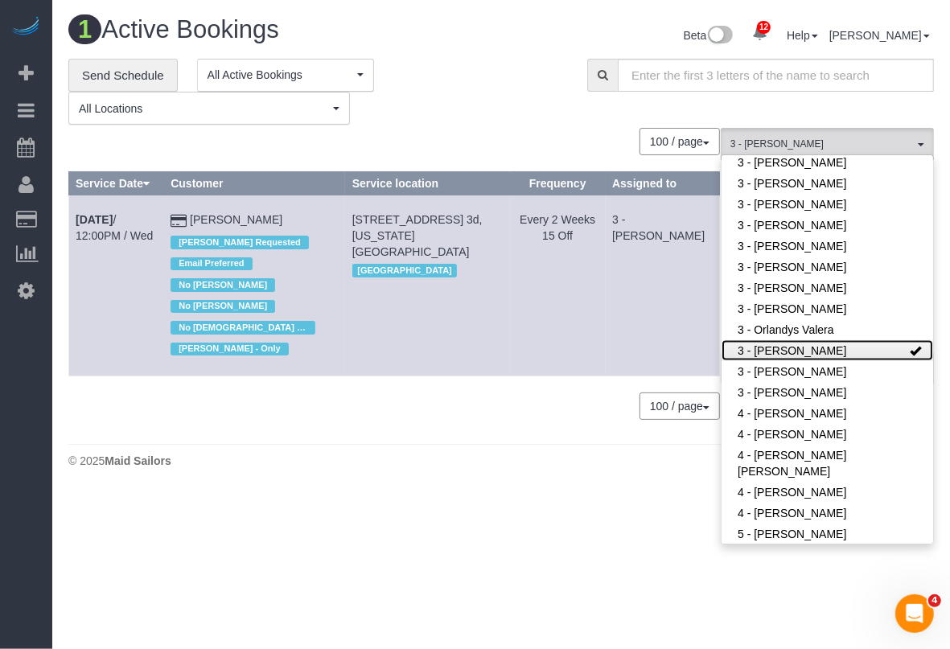
click at [843, 348] on link "3 - [PERSON_NAME]" at bounding box center [828, 350] width 212 height 21
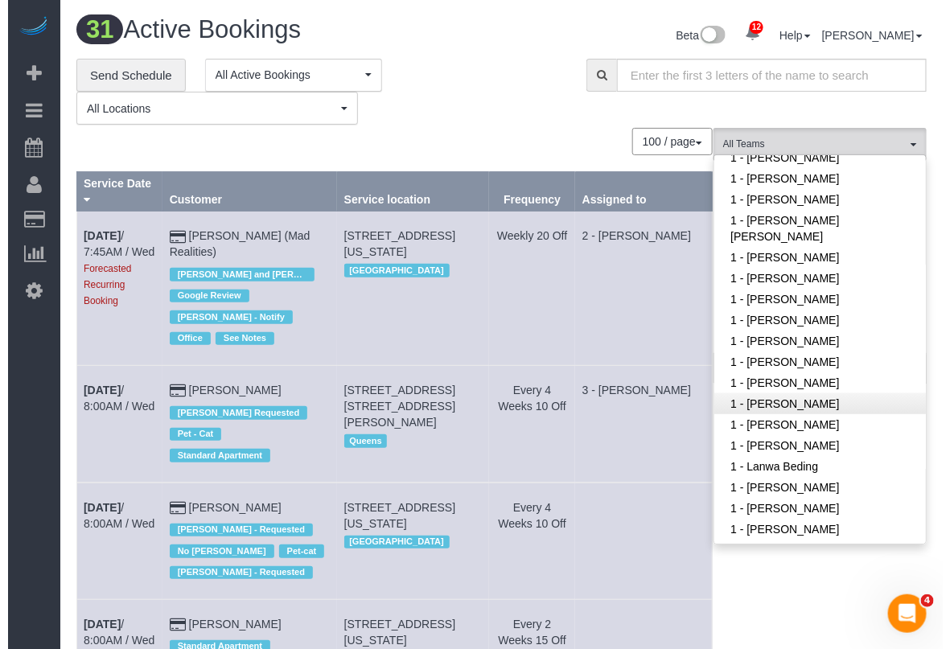
scroll to position [61, 0]
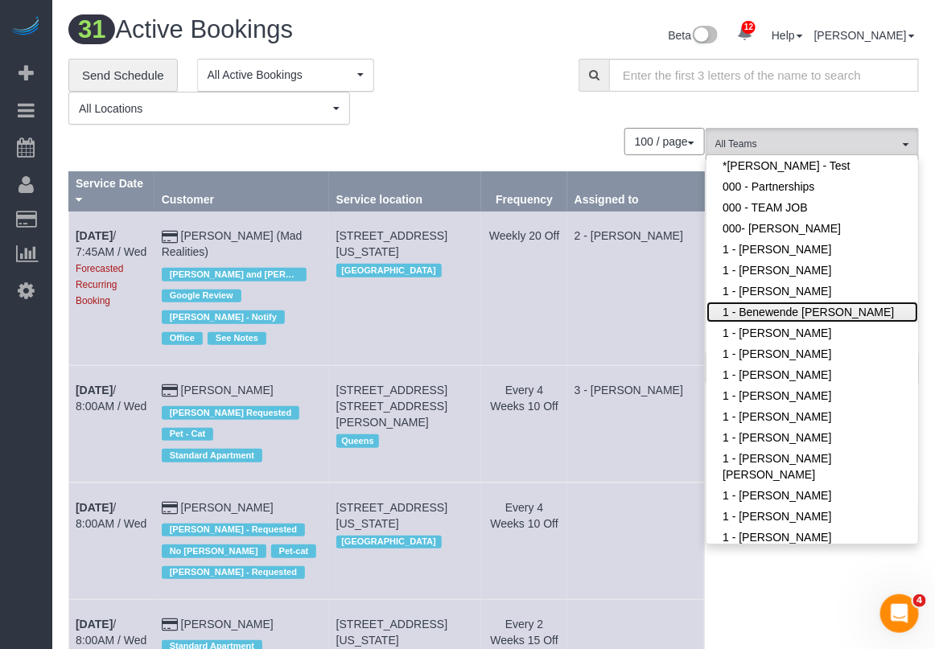
click at [781, 315] on link "1 - Benewende [PERSON_NAME]" at bounding box center [813, 312] width 212 height 21
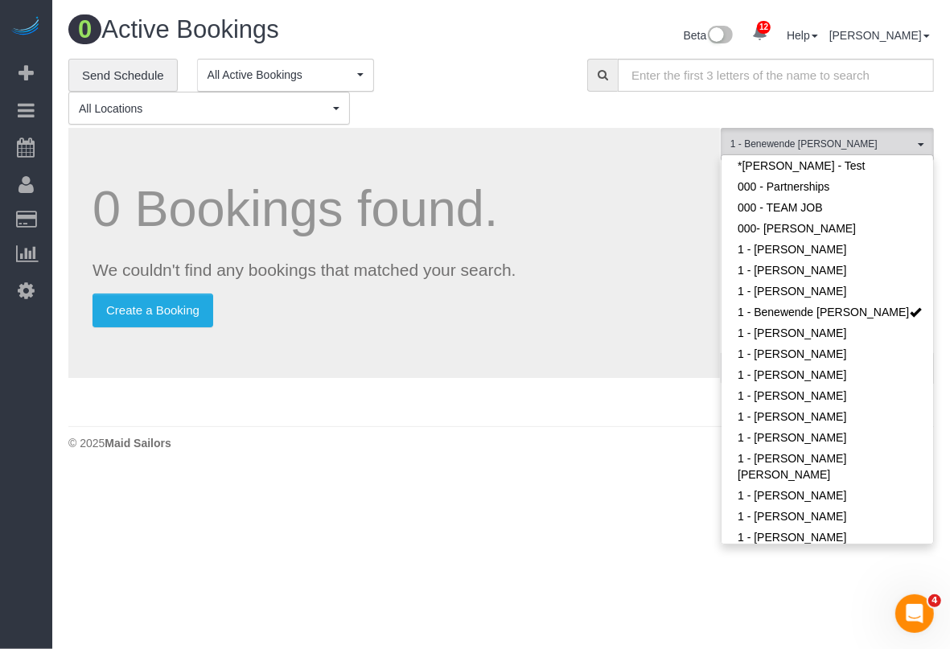
click at [452, 74] on div "**********" at bounding box center [315, 92] width 495 height 67
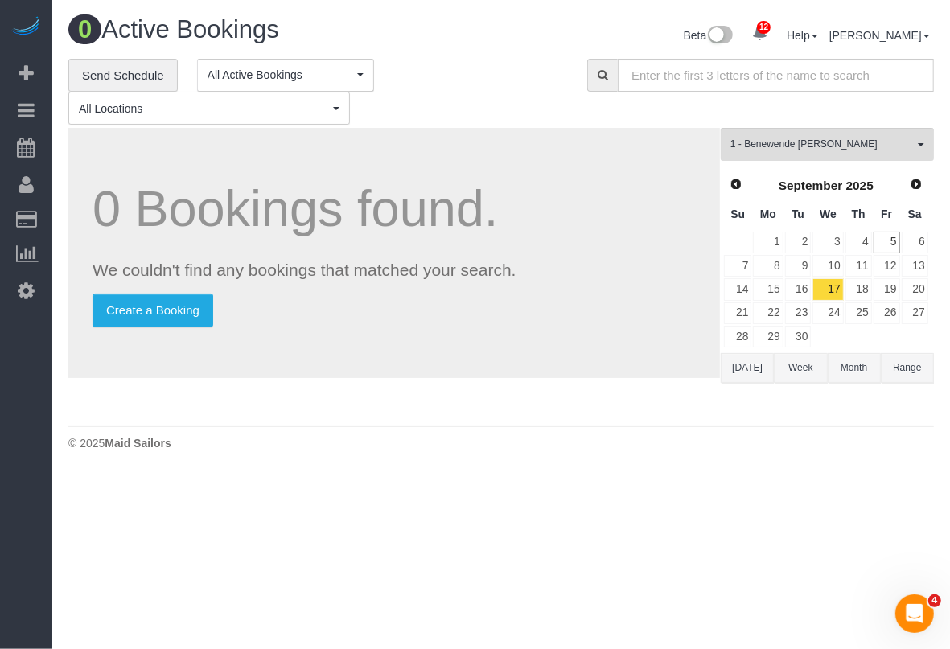
drag, startPoint x: 745, startPoint y: 371, endPoint x: 689, endPoint y: 347, distance: 61.3
click at [741, 371] on button "Today" at bounding box center [747, 368] width 53 height 30
click at [746, 372] on button "Today" at bounding box center [747, 368] width 53 height 30
drag, startPoint x: 809, startPoint y: 596, endPoint x: 809, endPoint y: 578, distance: 17.7
click at [810, 596] on body "12 Beta Your Notifications You have 0 alerts × You have 4 to charge for 09/04/2…" at bounding box center [475, 324] width 950 height 649
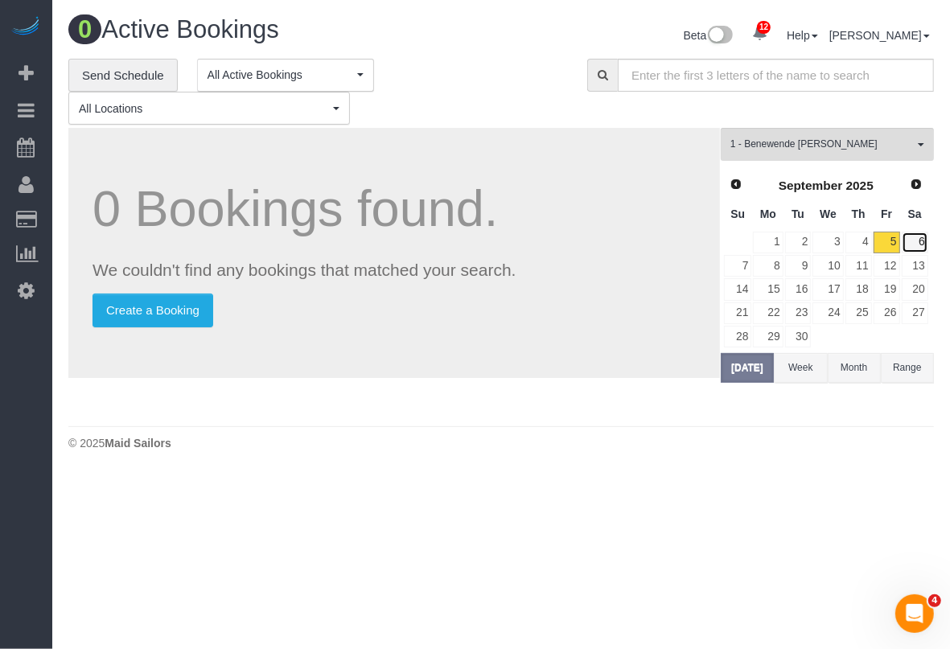
click at [917, 234] on link "6" at bounding box center [915, 243] width 27 height 22
click at [747, 267] on link "7" at bounding box center [737, 266] width 27 height 22
click at [763, 142] on span "1 - Benewende Marie Therese Kiema" at bounding box center [822, 145] width 183 height 14
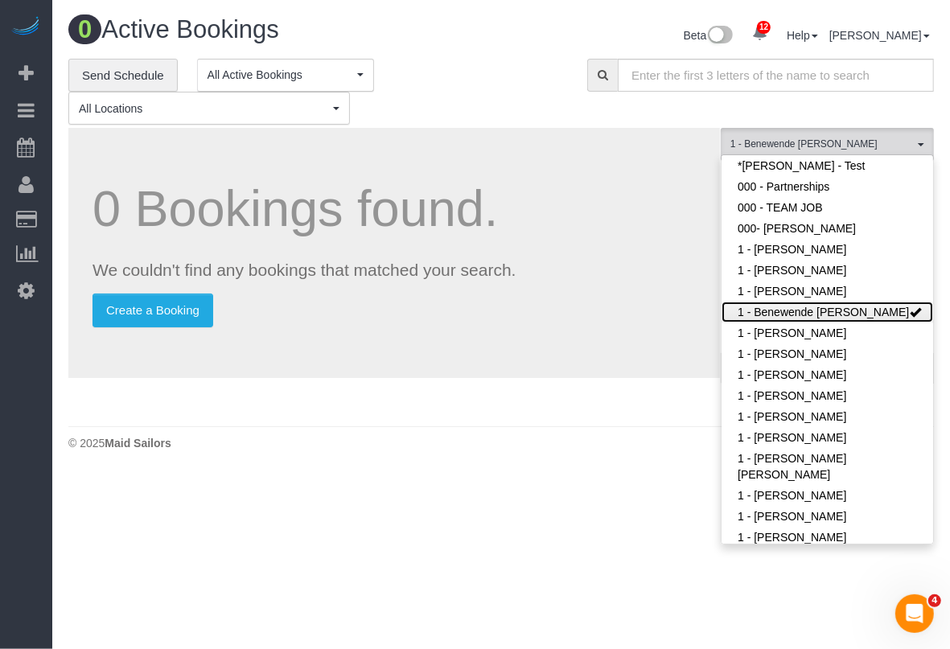
click at [771, 315] on link "1 - Benewende Marie Therese Kiema" at bounding box center [828, 312] width 212 height 21
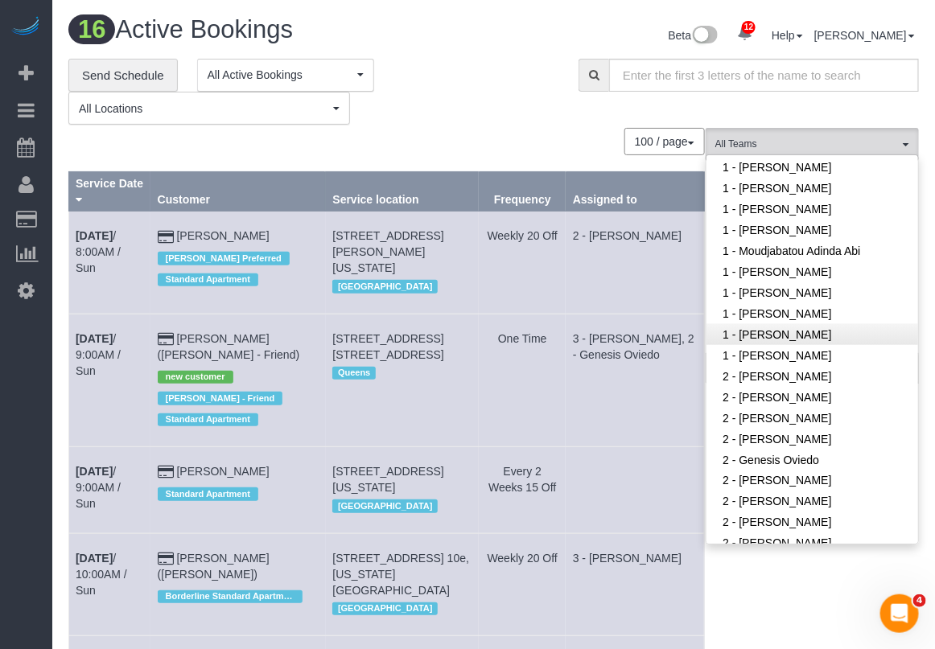
scroll to position [665, 0]
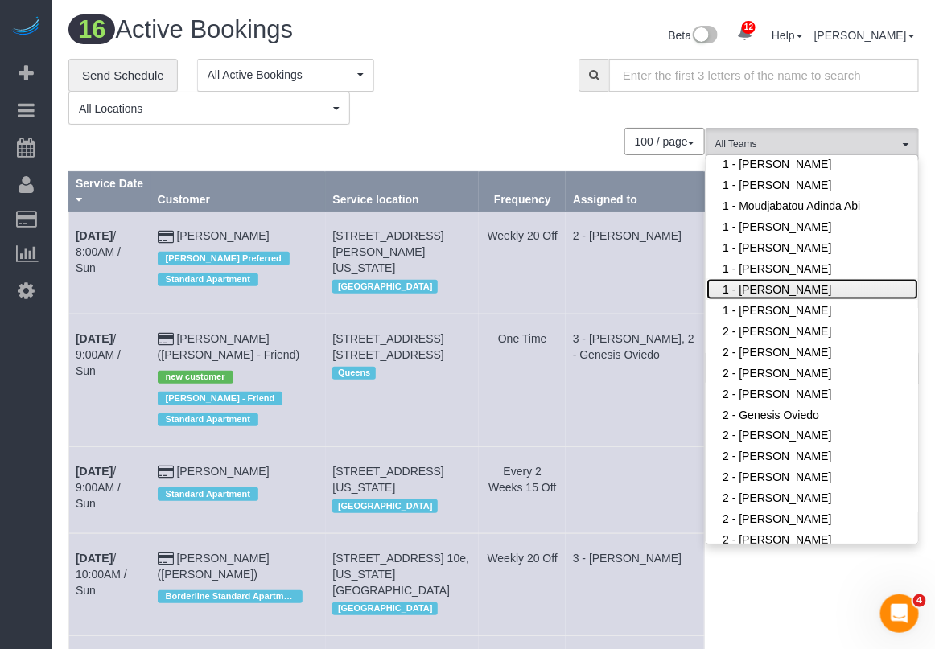
click at [752, 291] on link "1 - Xiomara Inga" at bounding box center [813, 289] width 212 height 21
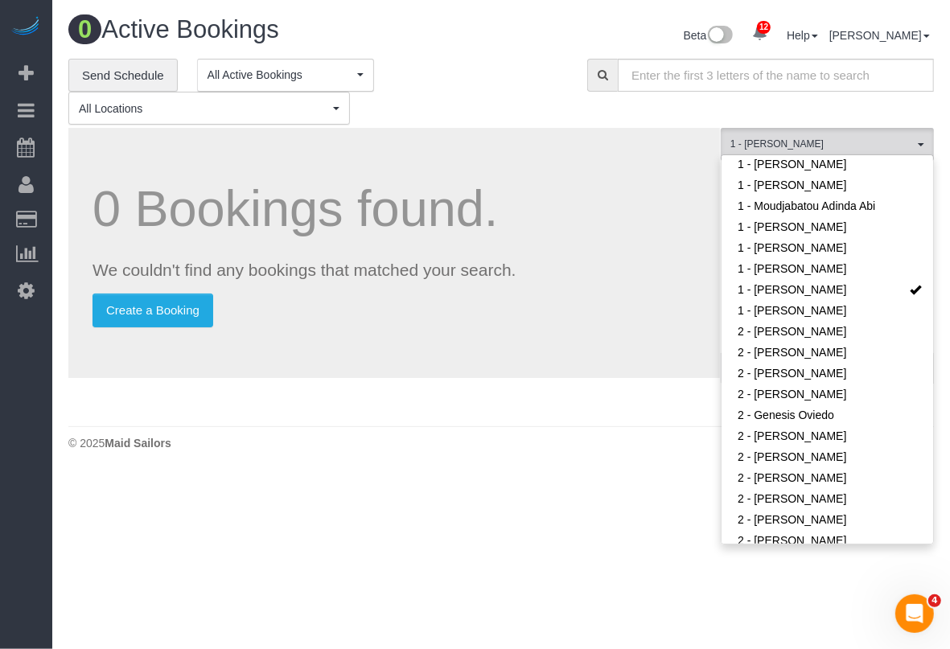
click at [489, 94] on div "**********" at bounding box center [315, 92] width 495 height 67
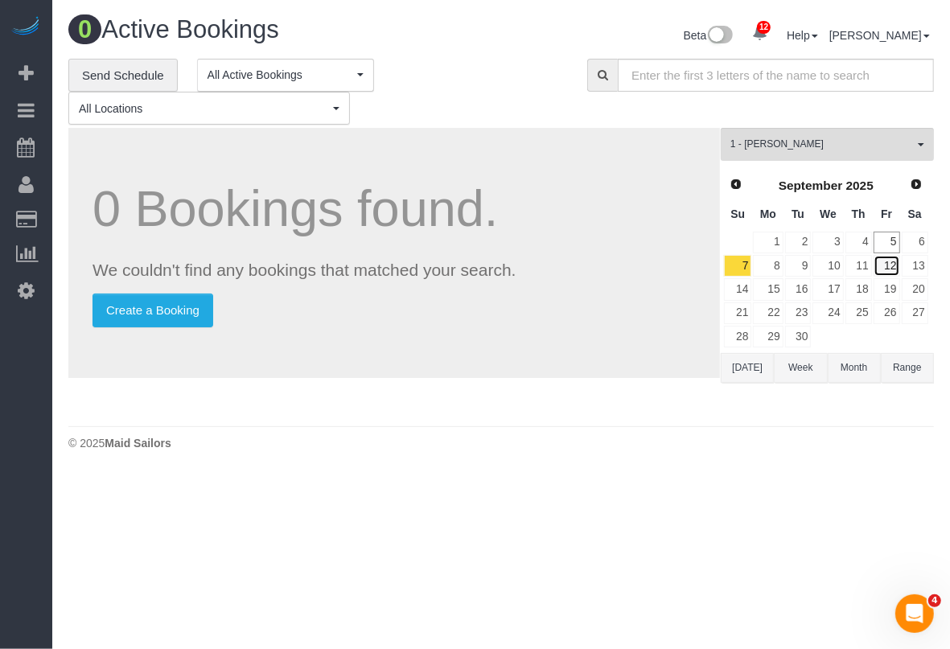
click at [891, 267] on link "12" at bounding box center [887, 266] width 27 height 22
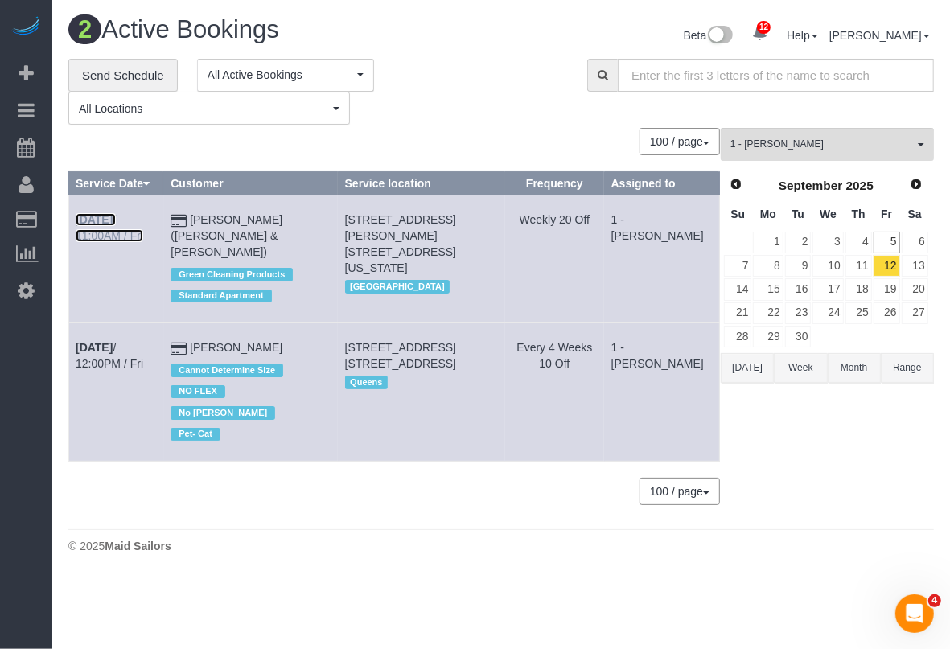
click at [105, 217] on b "Sep 12th" at bounding box center [94, 219] width 37 height 13
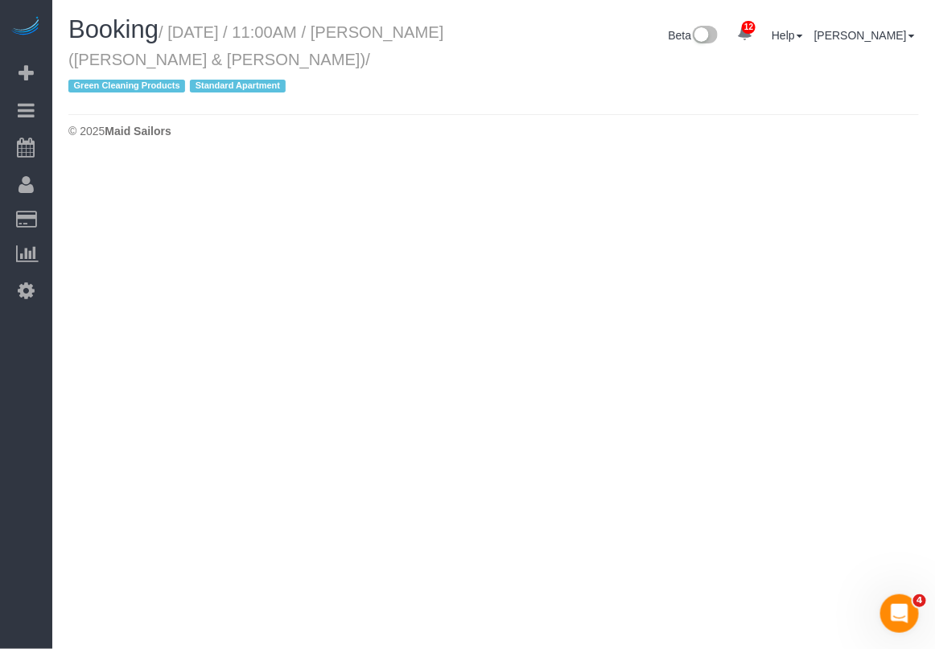
select select "NY"
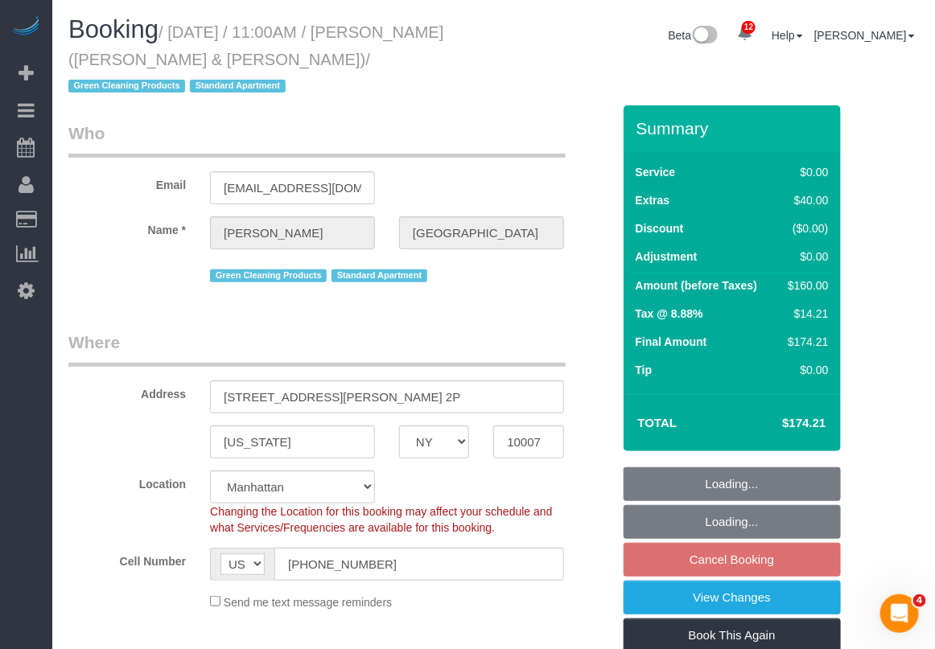
select select "object:10105"
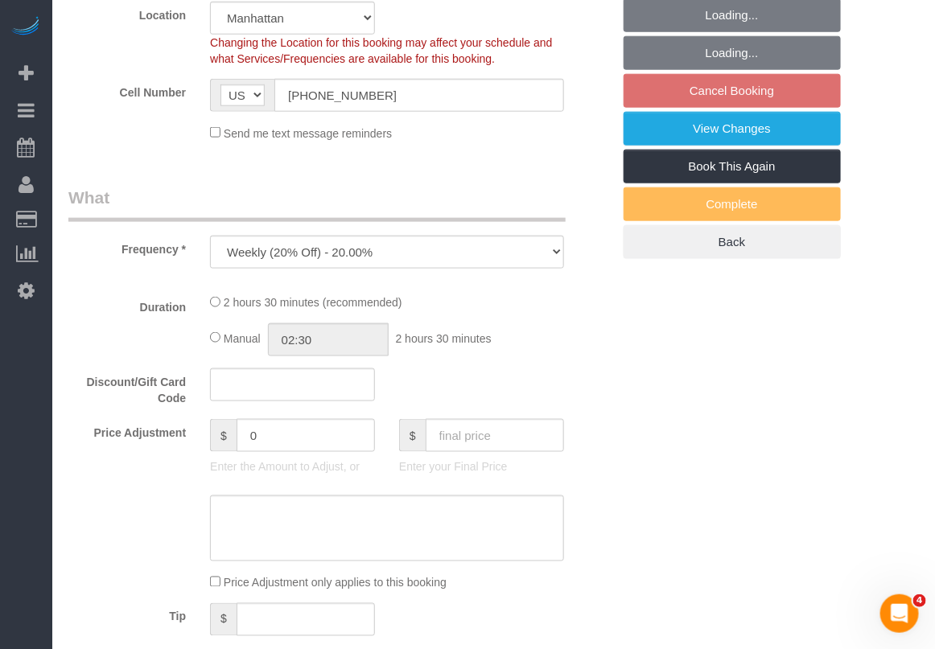
select select "string:stripe-pm_1PoAmE4VGloSiKo7yWsxKTvS"
select select "1"
select select "spot63"
select select "number:89"
select select "number:90"
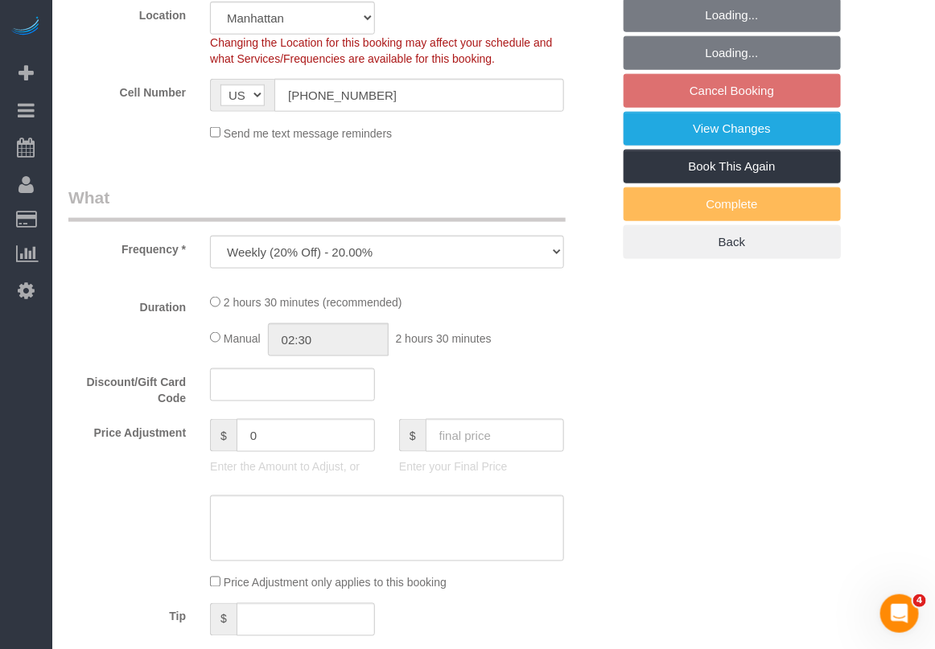
select select "number:15"
select select "number:6"
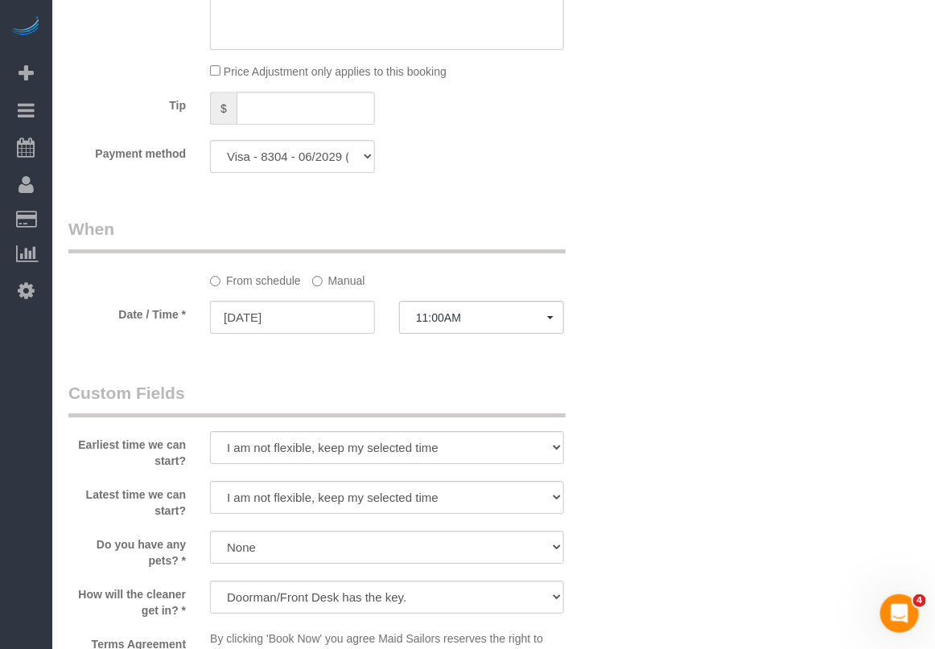
select select "object:10752"
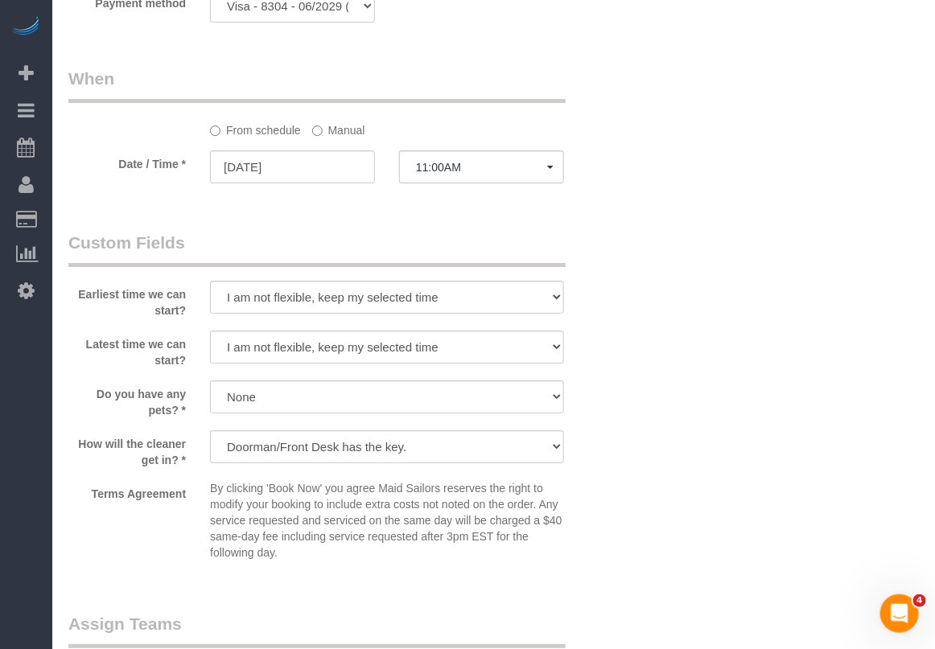
select select "1"
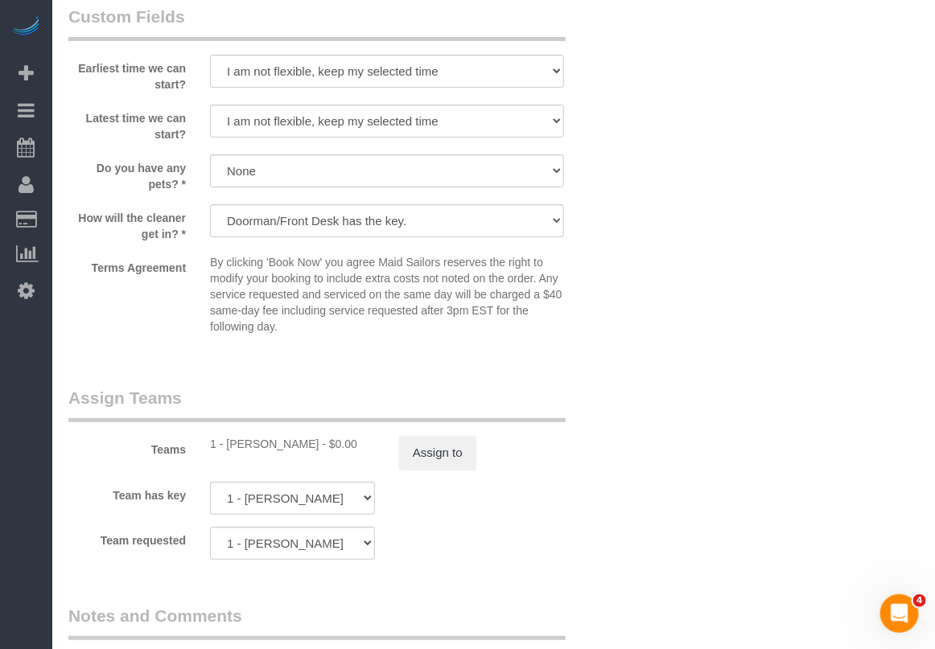
scroll to position [2113, 0]
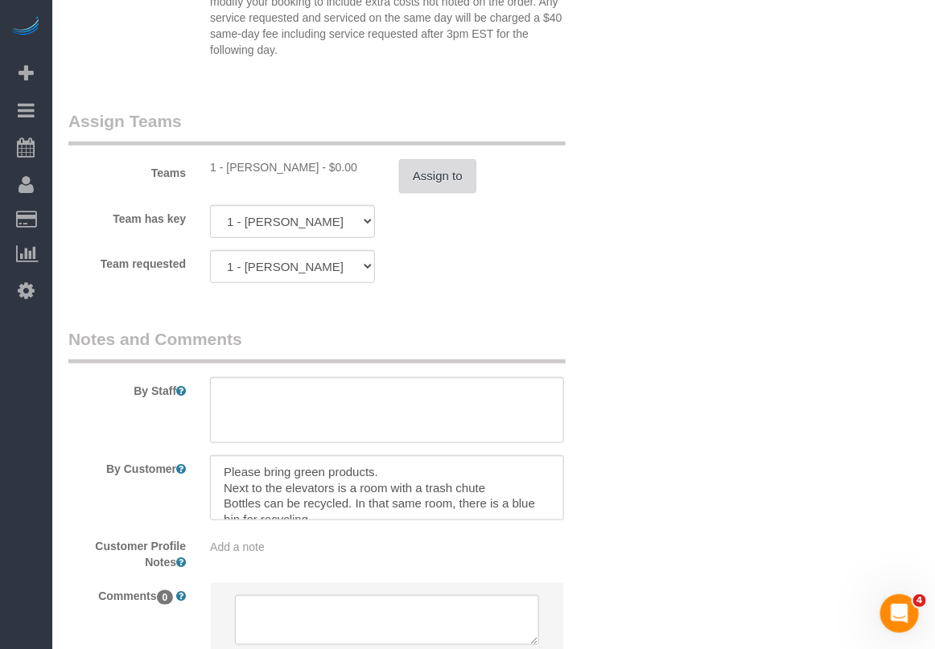
click at [441, 179] on button "Assign to" at bounding box center [437, 176] width 77 height 34
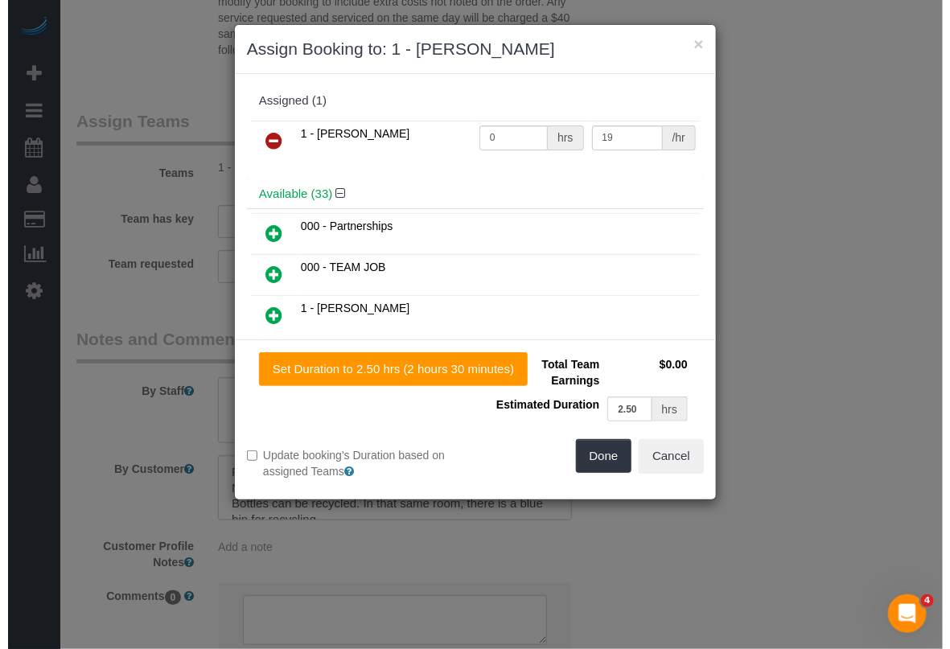
scroll to position [2085, 0]
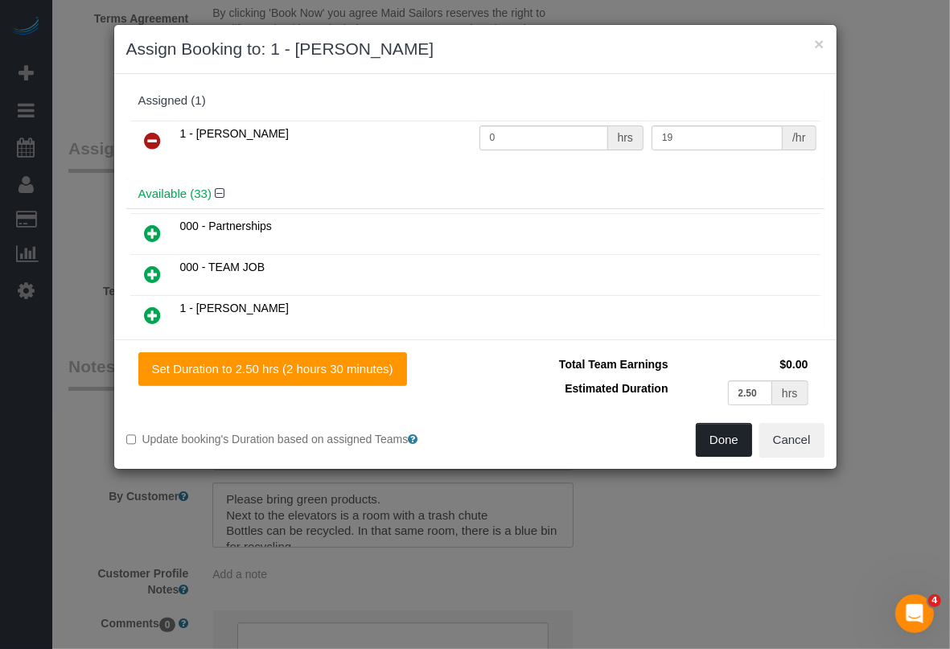
drag, startPoint x: 719, startPoint y: 443, endPoint x: 239, endPoint y: 245, distance: 518.9
click at [243, 248] on div "× Assign Booking to: 1 - Xiomara Inga Assigned (1) 1 - Xiomara Inga 0 hrs 19 /h…" at bounding box center [475, 247] width 724 height 446
click at [146, 146] on icon at bounding box center [153, 140] width 17 height 19
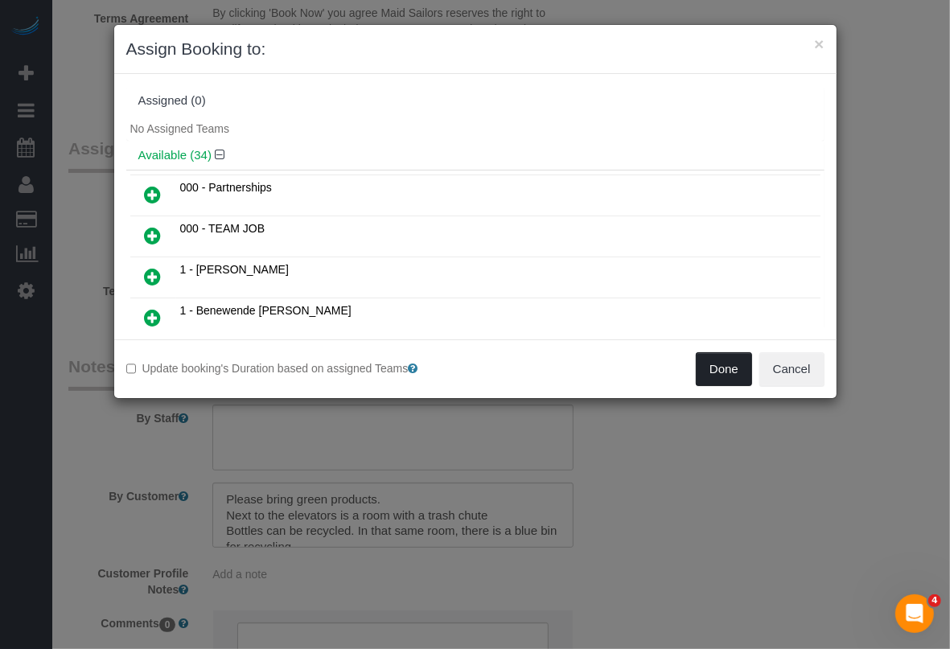
click at [730, 371] on button "Done" at bounding box center [724, 369] width 56 height 34
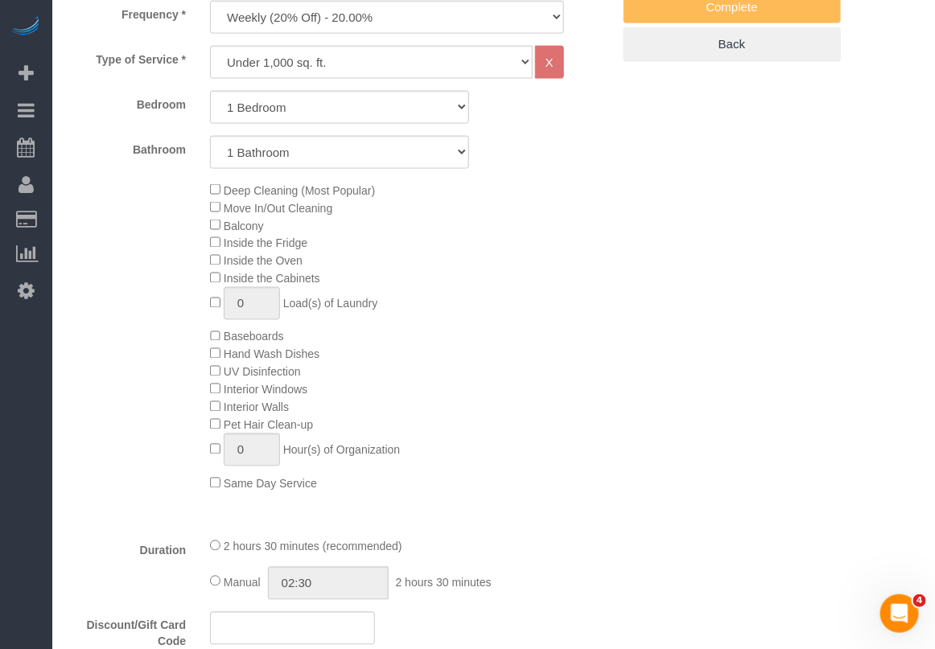
scroll to position [302, 0]
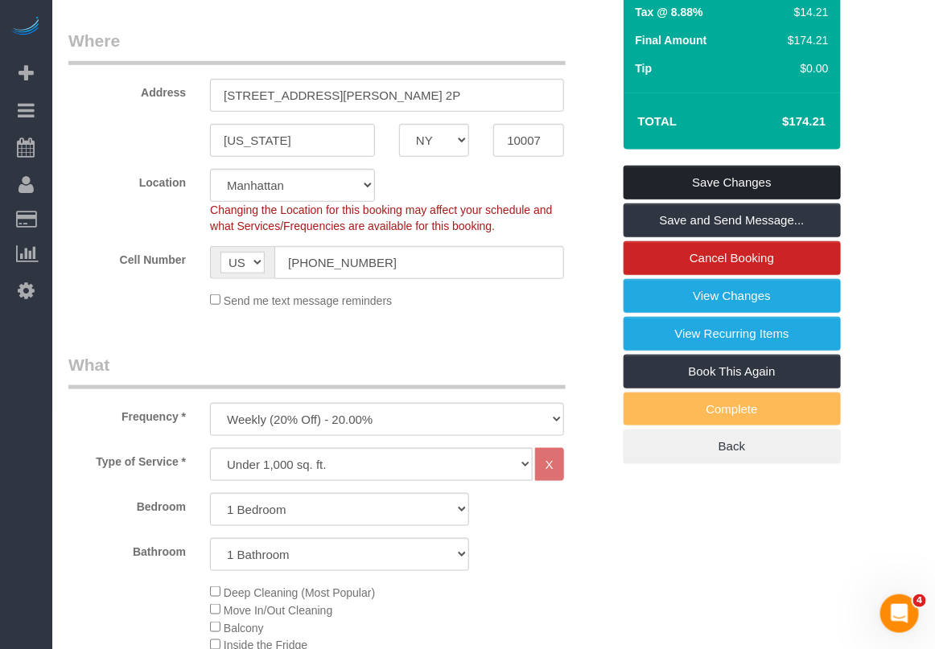
click at [698, 185] on link "Save Changes" at bounding box center [732, 183] width 217 height 34
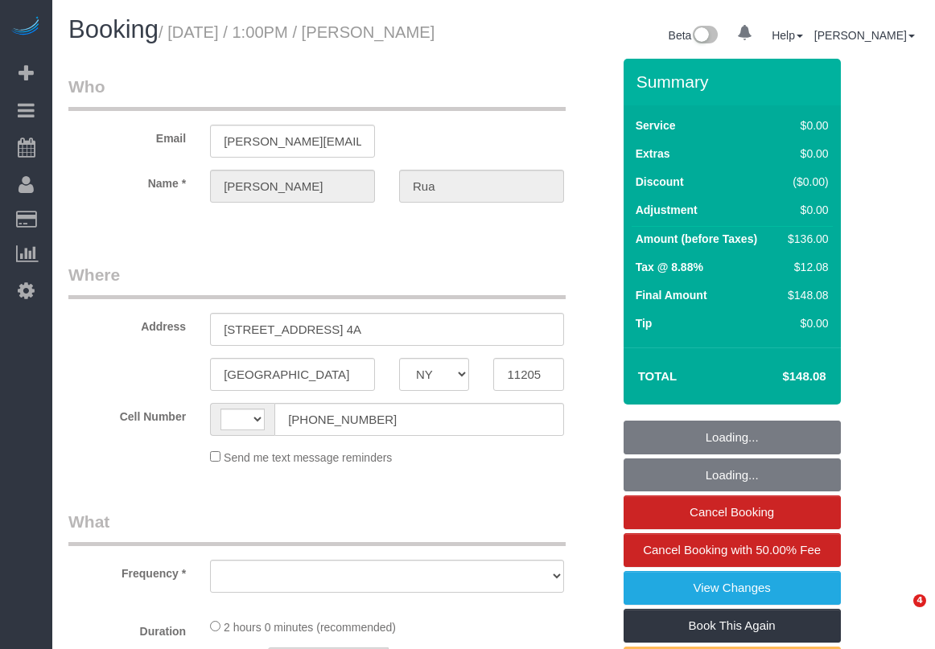
select select "NY"
select select "string:[GEOGRAPHIC_DATA]"
select select "object:689"
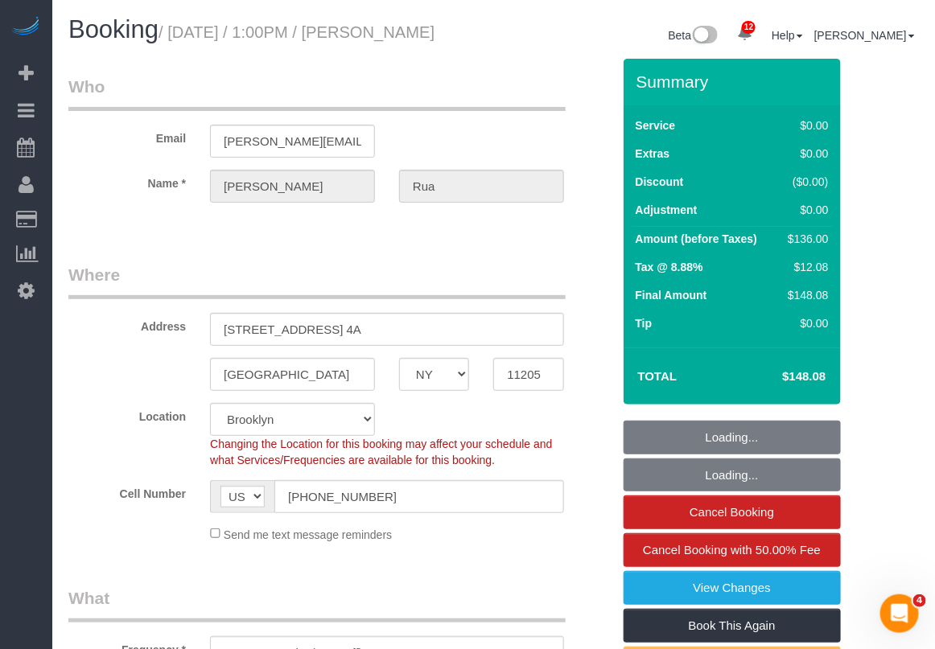
select select "1"
select select "spot1"
select select "number:60"
select select "number:75"
select select "number:15"
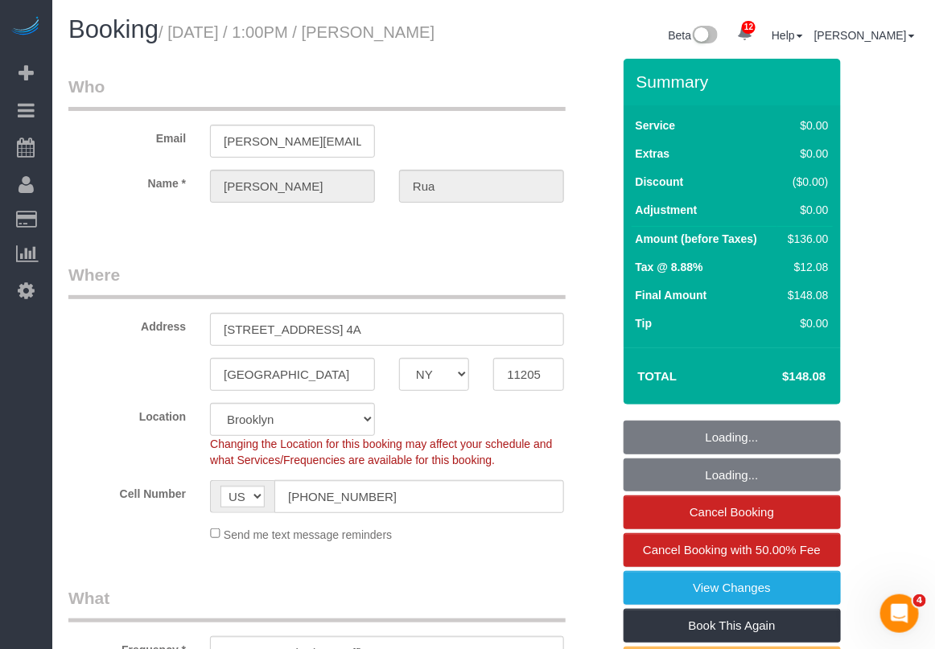
select select "number:5"
select select "string:stripe-pm_1Qzgda4VGloSiKo7anuwcUJC"
select select "object:1348"
select select "1"
drag, startPoint x: 178, startPoint y: 35, endPoint x: 445, endPoint y: 50, distance: 267.6
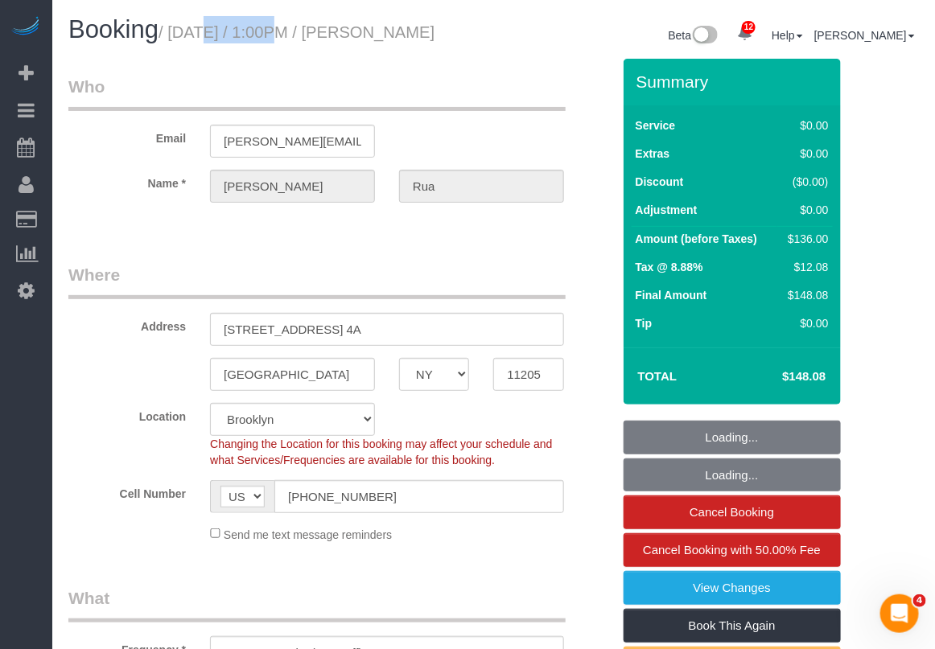
click at [445, 43] on h1 "Booking / September 05, 2025 / 1:00PM / Daniel Rua" at bounding box center [275, 29] width 414 height 27
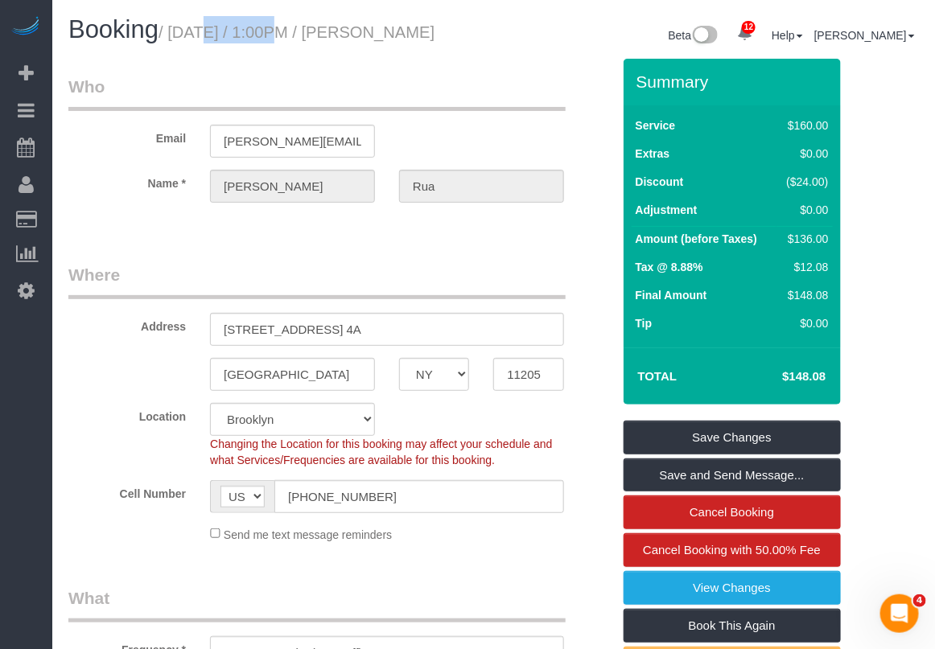
copy small "September 05, 2025 / 1:00PM / Daniel Rua"
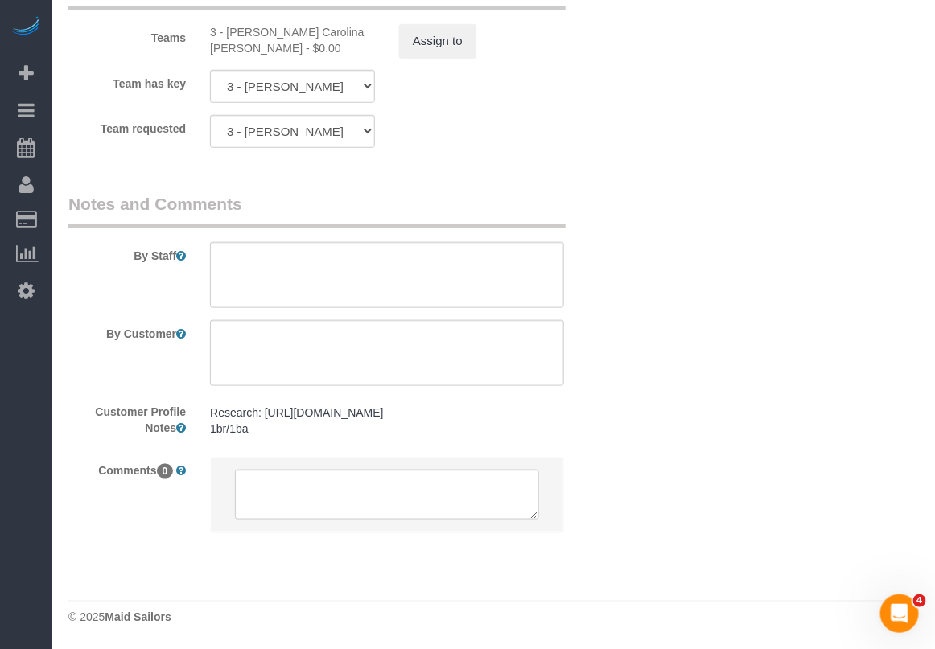
scroll to position [2262, 0]
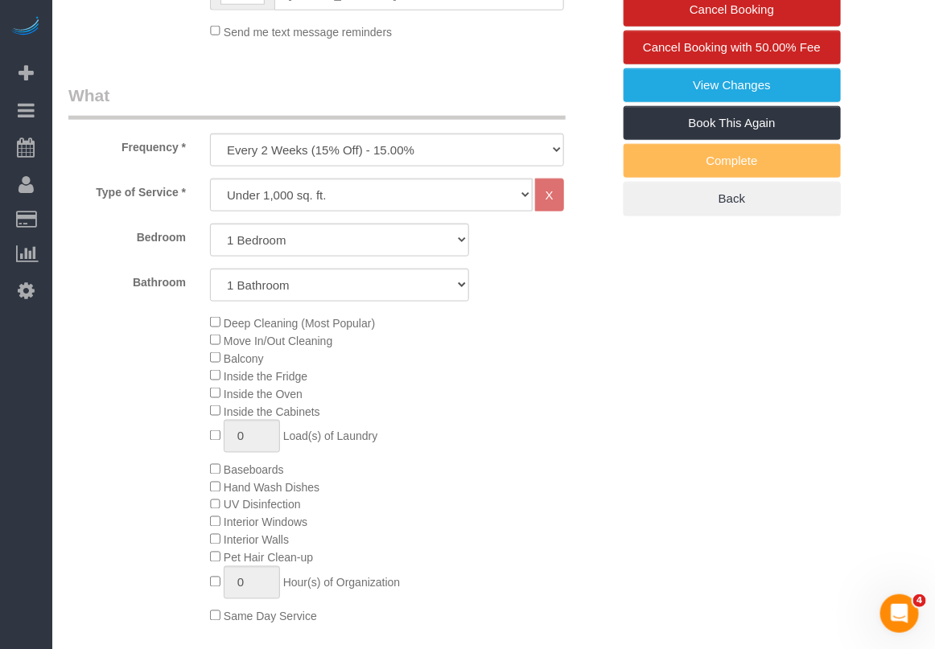
scroll to position [0, 0]
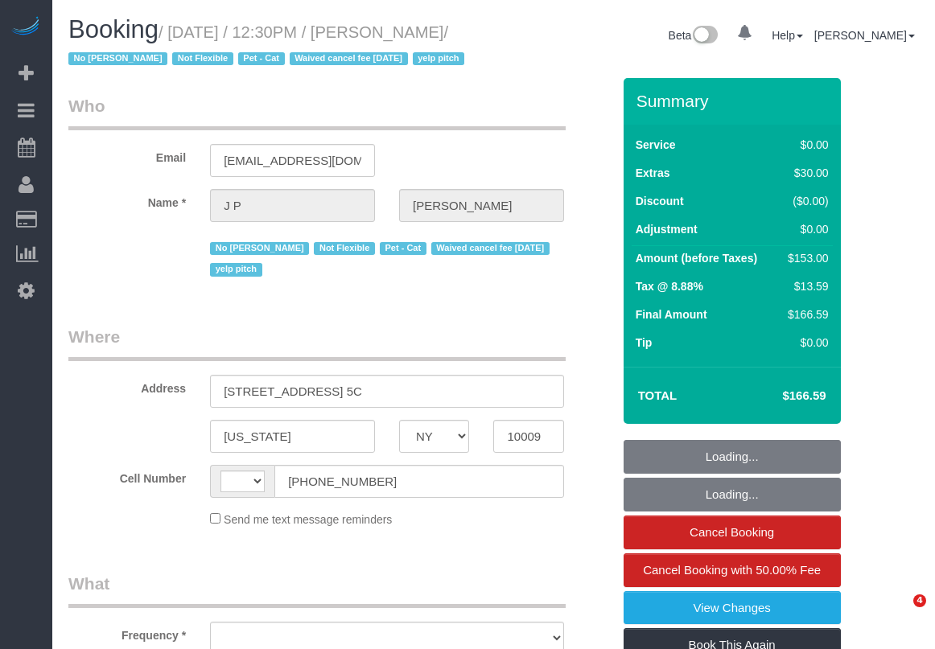
select select "NY"
select select "string:stripe-pm_1KRdsz4VGloSiKo7AE9cnOSx"
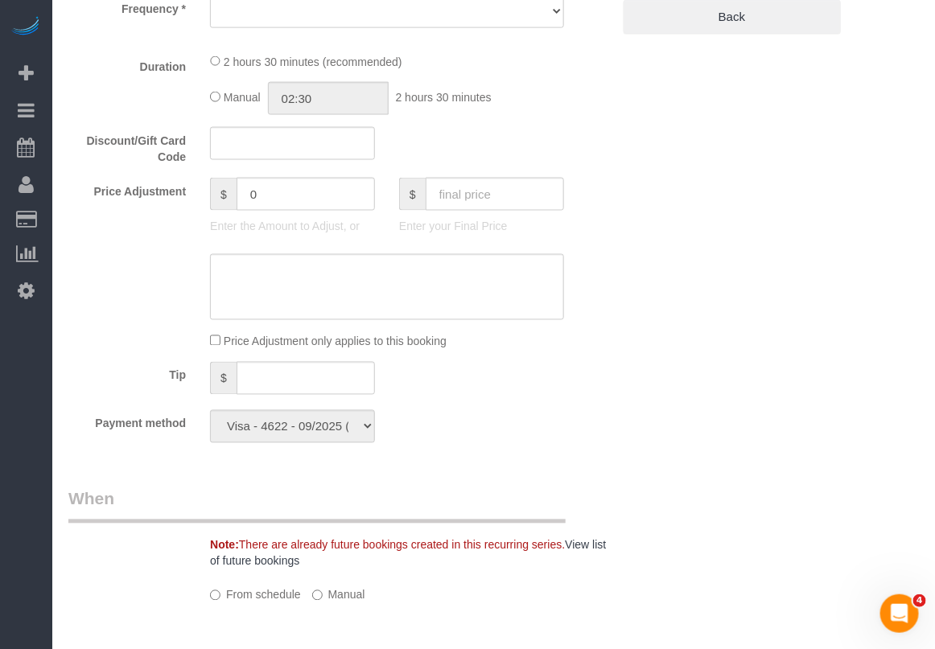
select select "string:US"
select select "object:1014"
select select "1"
select select "number:89"
select select "number:72"
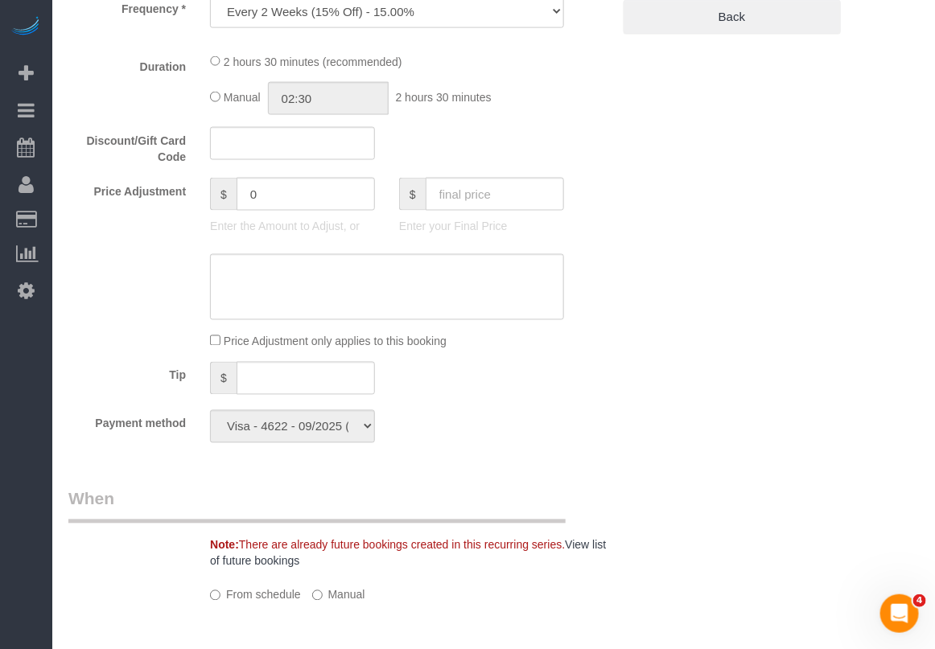
select select "number:14"
select select "number:5"
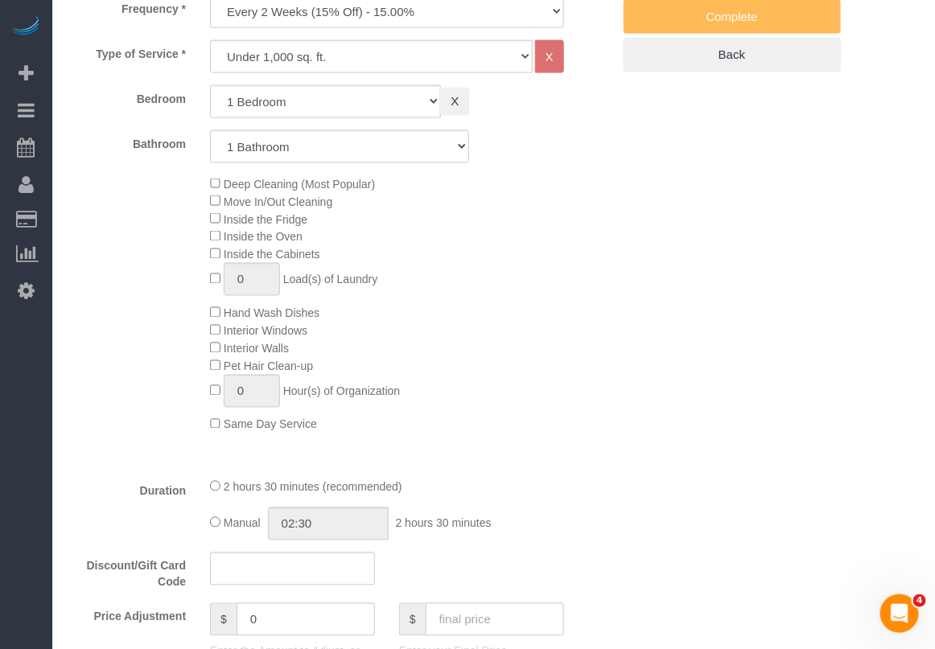
select select "1"
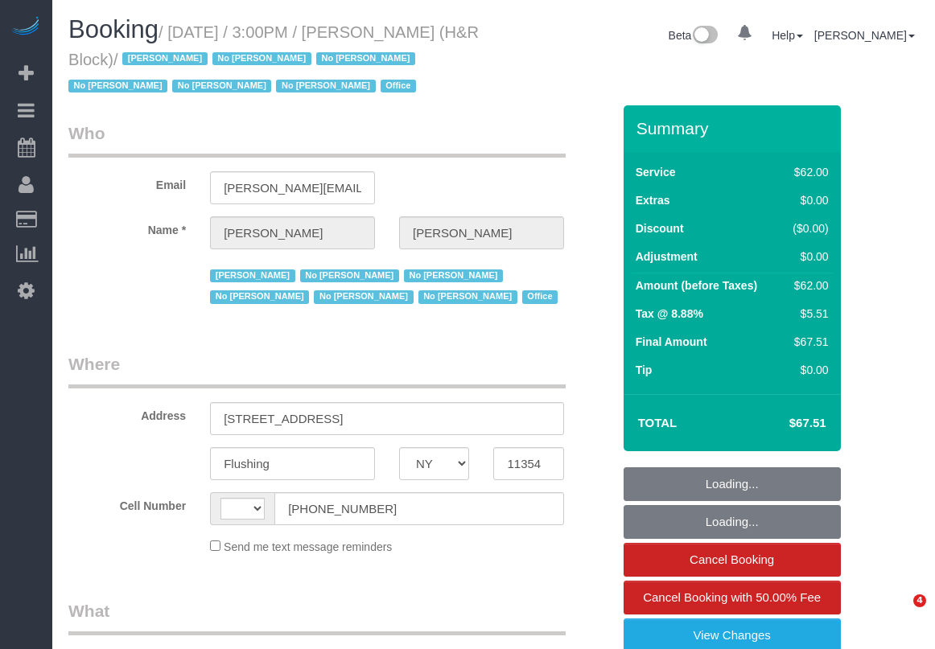
select select "NY"
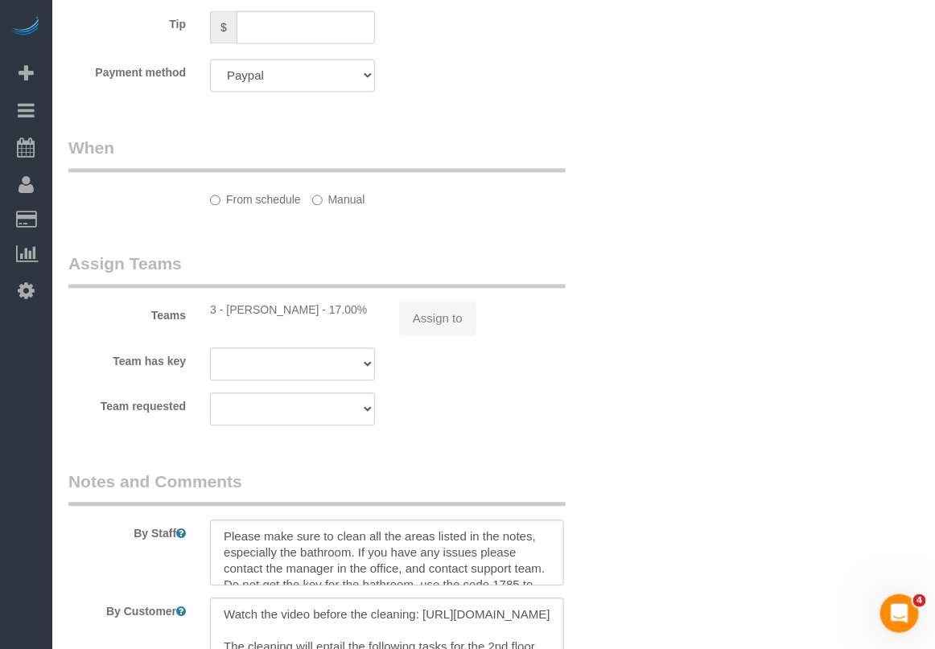
select select "string:[GEOGRAPHIC_DATA]"
select select "object:740"
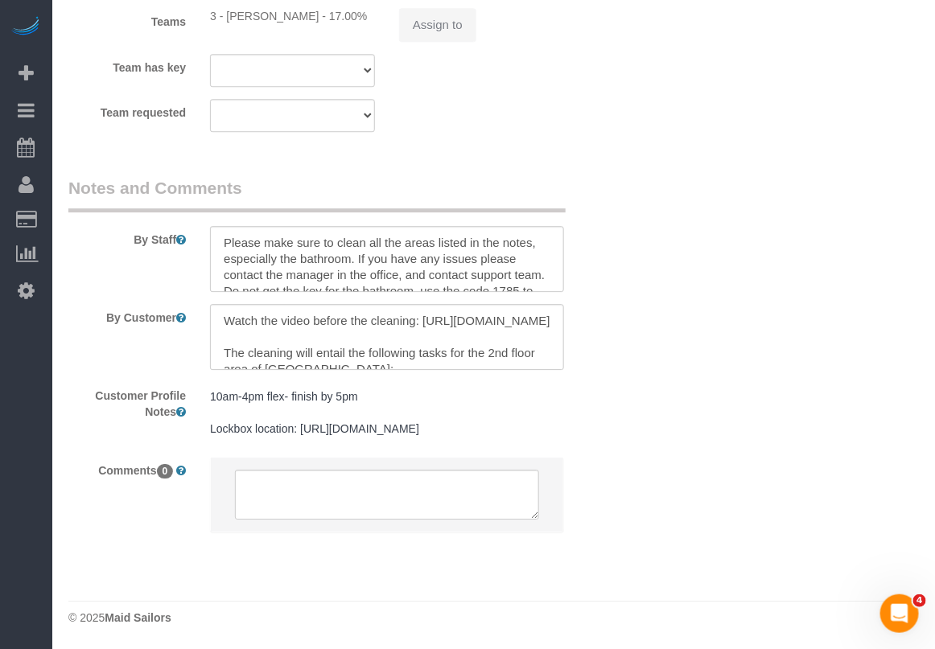
select select "spot1"
select select "number:89"
select select "number:90"
select select "number:15"
select select "number:5"
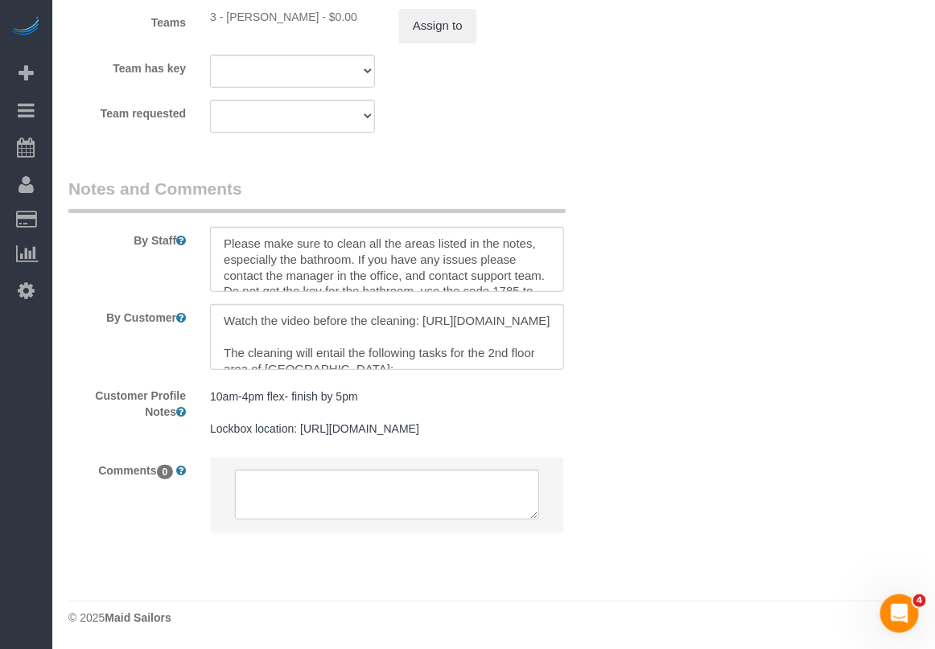
select select "object:1328"
select select "spot46"
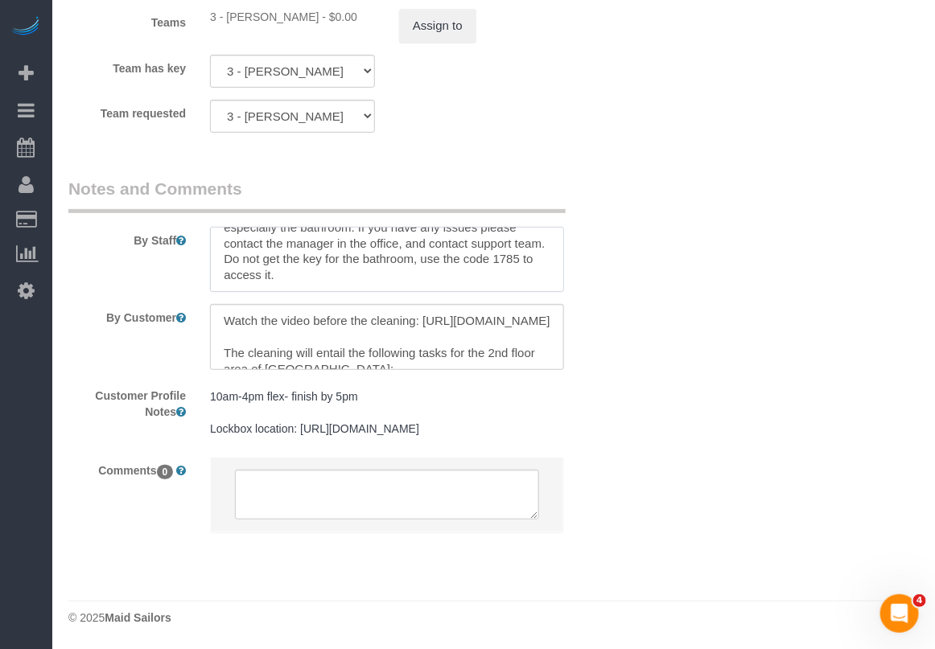
click at [557, 266] on textarea at bounding box center [387, 260] width 354 height 66
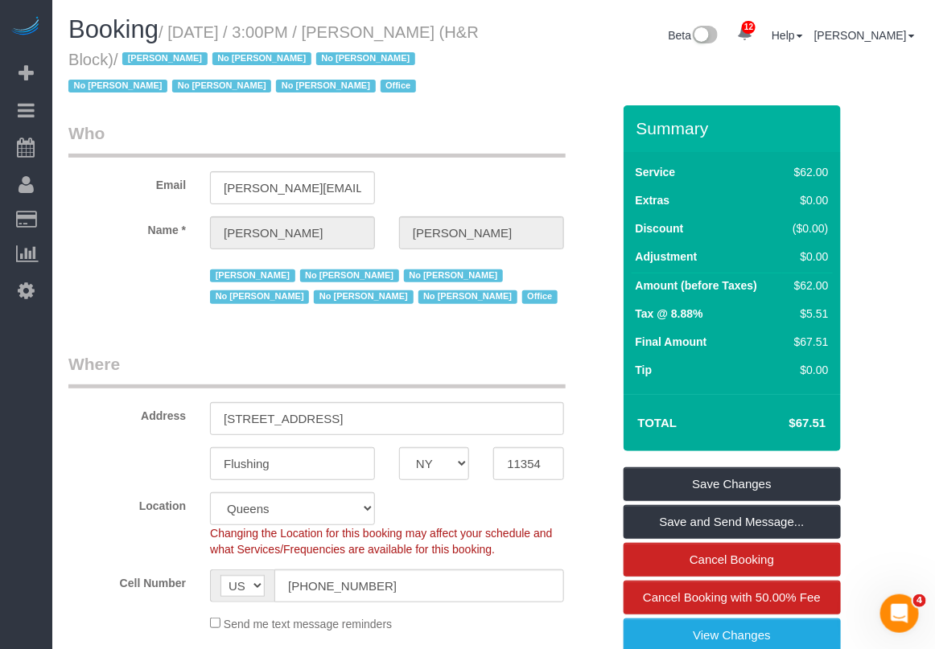
scroll to position [1881, 0]
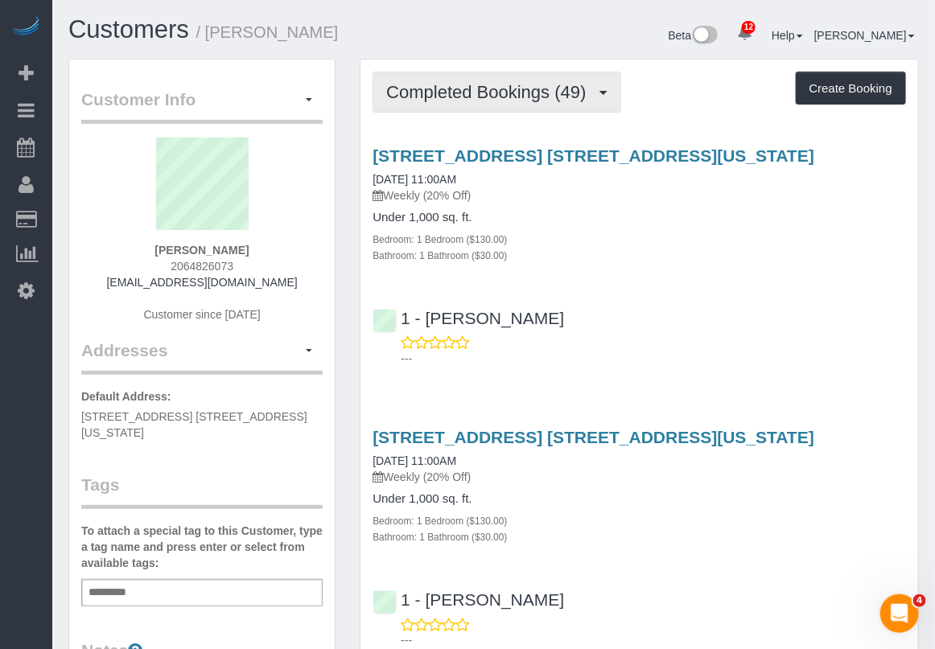
click at [556, 95] on span "Completed Bookings (49)" at bounding box center [490, 92] width 208 height 20
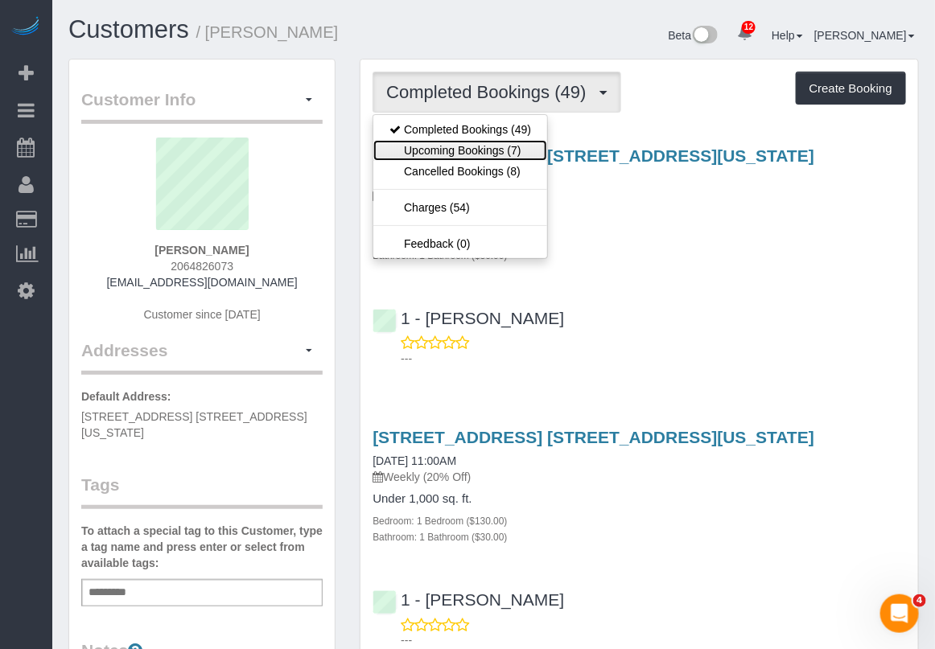
click at [492, 154] on link "Upcoming Bookings (7)" at bounding box center [460, 150] width 174 height 21
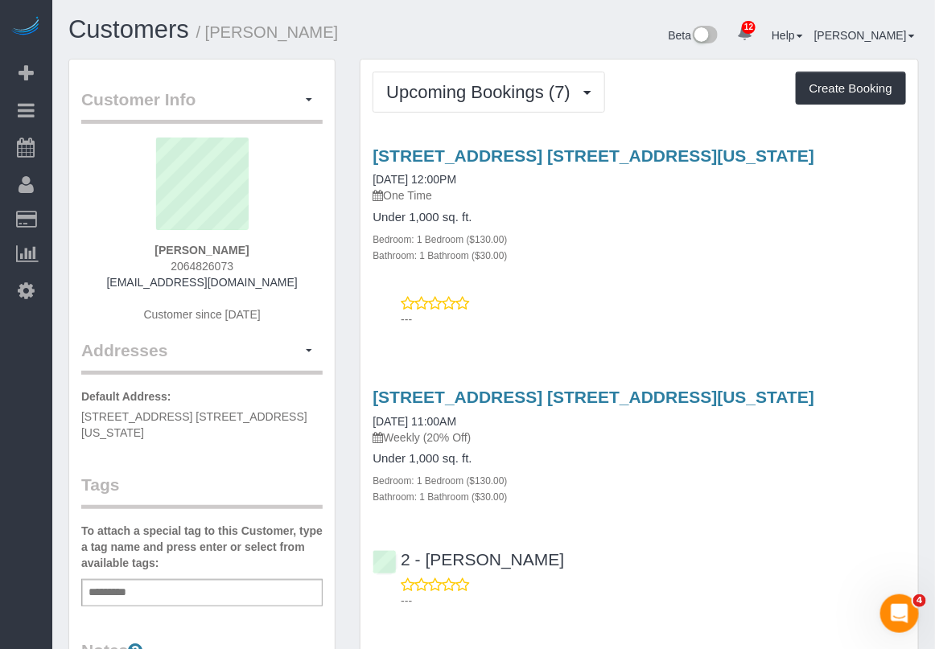
click at [891, 211] on h4 "Under 1,000 sq. ft." at bounding box center [640, 218] width 534 height 14
click at [879, 174] on div "247 East 28th Street, Apt. 11e, New York, NY 10016 09/05/2025 12:00PM One Time" at bounding box center [640, 175] width 534 height 58
click at [601, 532] on div "247 East 28th Street, Apt. 11e, New York, NY 10016 09/11/2025 11:00AM Weekly (2…" at bounding box center [640, 494] width 558 height 241
click at [714, 579] on div "---" at bounding box center [640, 593] width 534 height 32
click at [887, 267] on div "247 East 28th Street, Apt. 11e, New York, NY 10016 09/05/2025 12:00PM One Time …" at bounding box center [640, 234] width 558 height 202
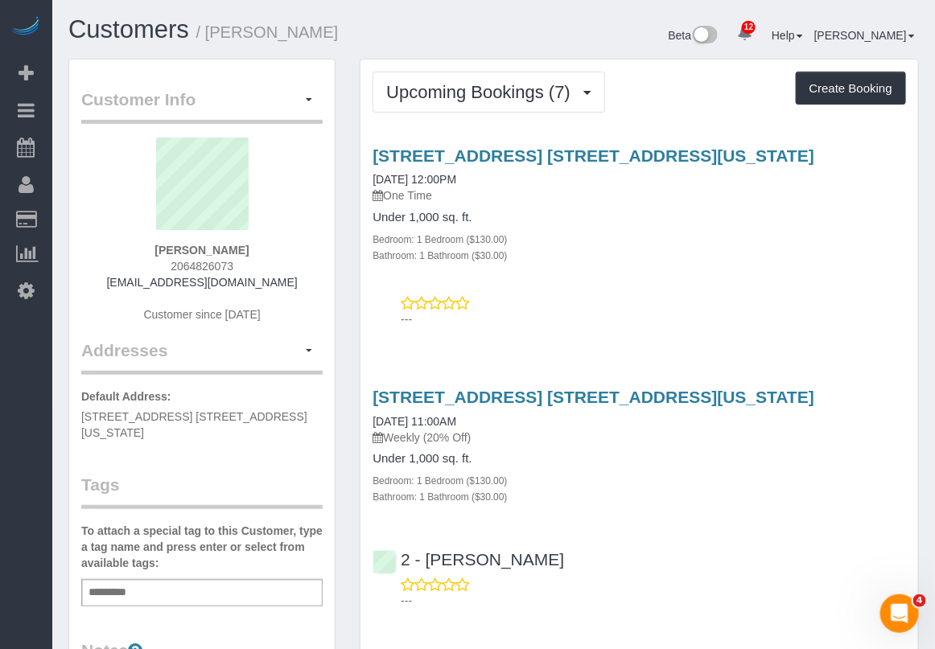
drag, startPoint x: 733, startPoint y: 593, endPoint x: 744, endPoint y: 535, distance: 59.0
click at [733, 593] on p "---" at bounding box center [653, 601] width 505 height 16
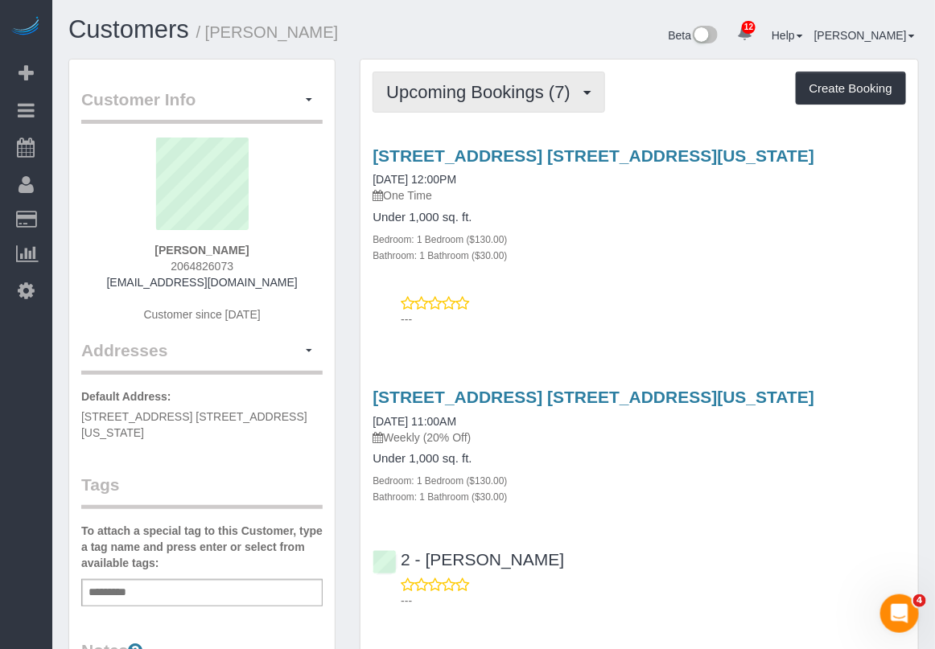
click at [489, 82] on span "Upcoming Bookings (7)" at bounding box center [482, 92] width 192 height 20
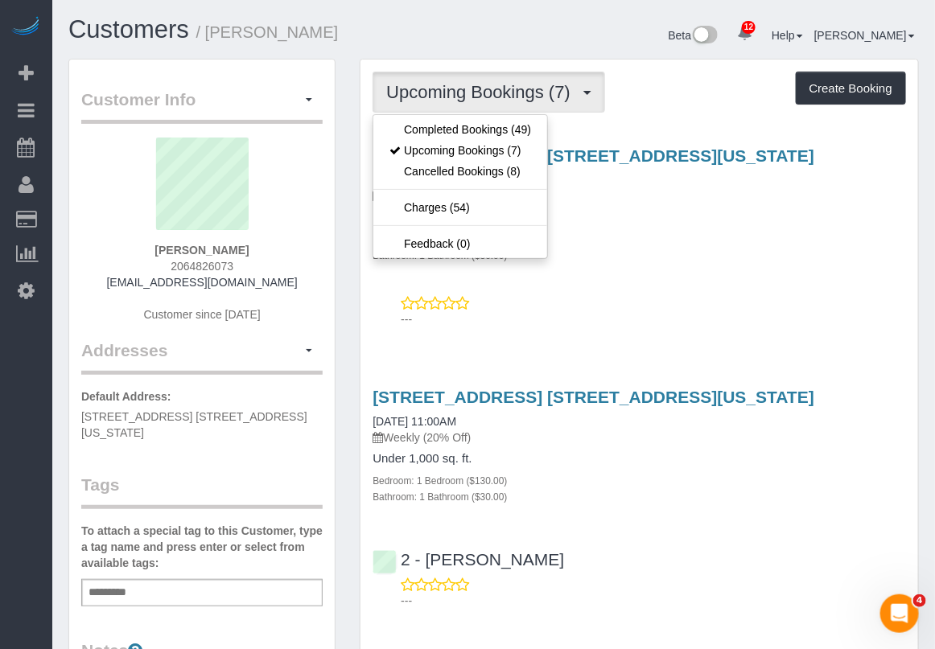
click at [660, 243] on div "Bedroom: 1 Bedroom ($130.00)" at bounding box center [640, 239] width 534 height 16
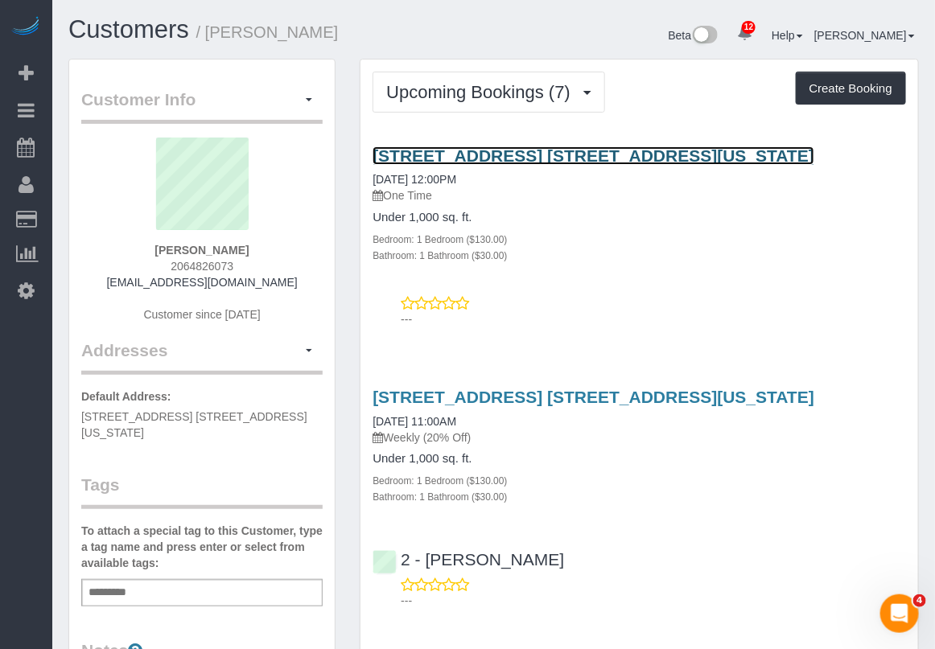
click at [556, 150] on link "247 East 28th Street, Apt. 11e, New York, NY 10016" at bounding box center [594, 155] width 442 height 19
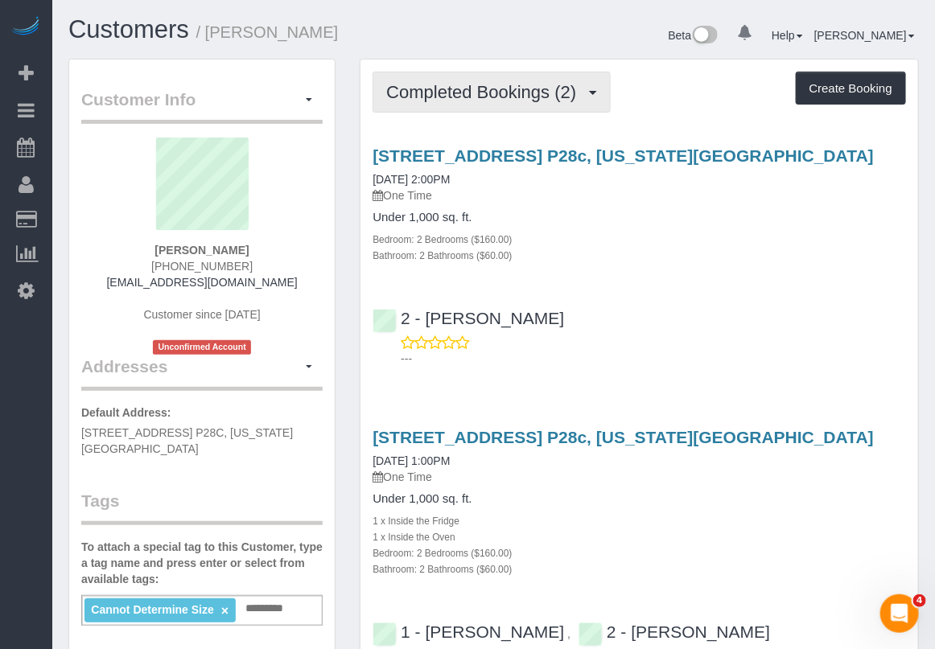
drag, startPoint x: 497, startPoint y: 90, endPoint x: 483, endPoint y: 126, distance: 39.0
click at [499, 90] on span "Completed Bookings (2)" at bounding box center [485, 92] width 198 height 20
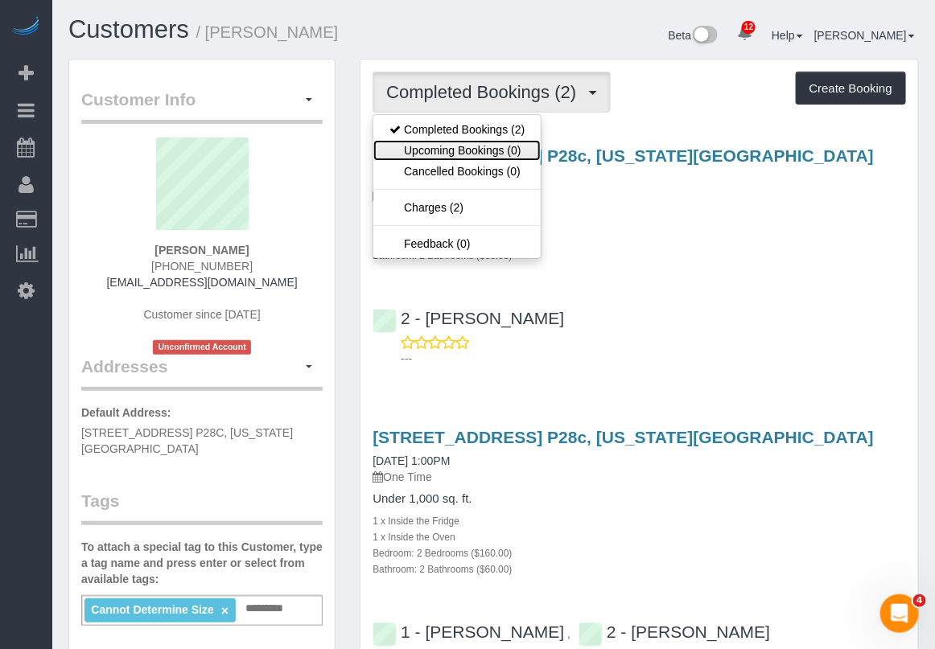
click at [464, 153] on link "Upcoming Bookings (0)" at bounding box center [456, 150] width 167 height 21
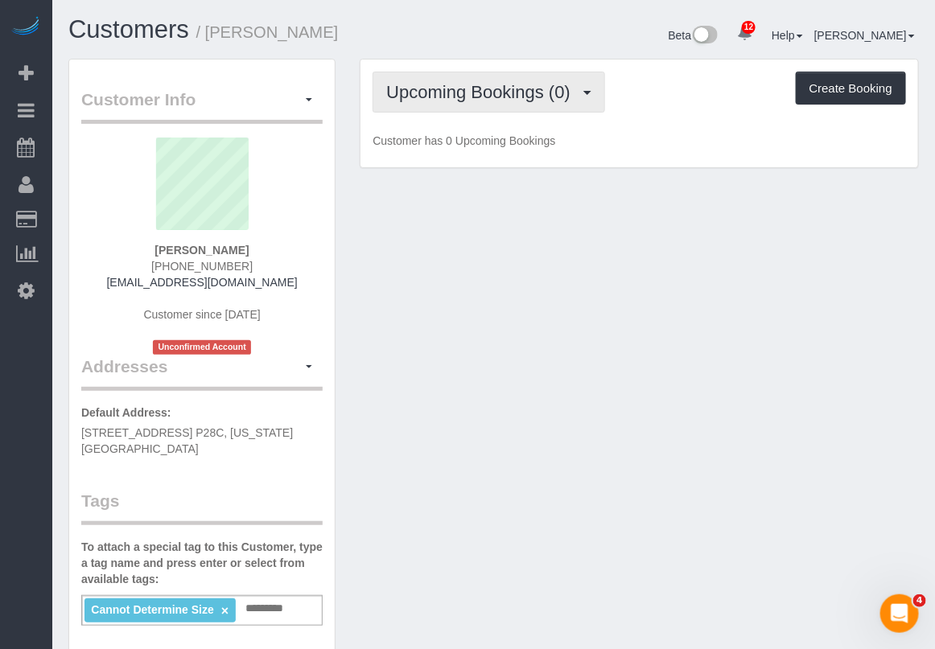
click at [555, 98] on span "Upcoming Bookings (0)" at bounding box center [482, 92] width 192 height 20
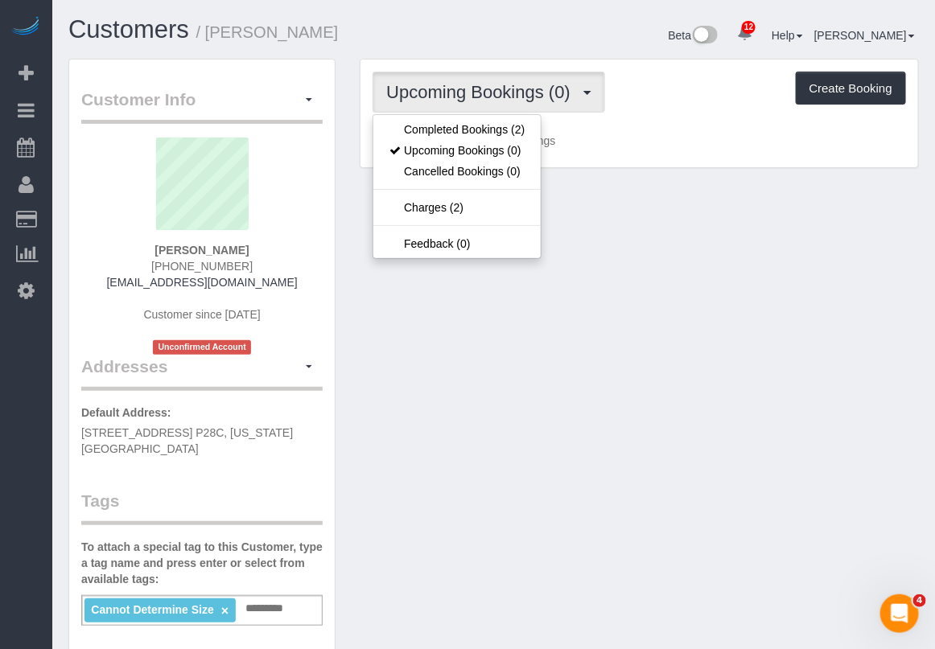
click at [897, 133] on p "Customer has 0 Upcoming Bookings" at bounding box center [640, 141] width 534 height 16
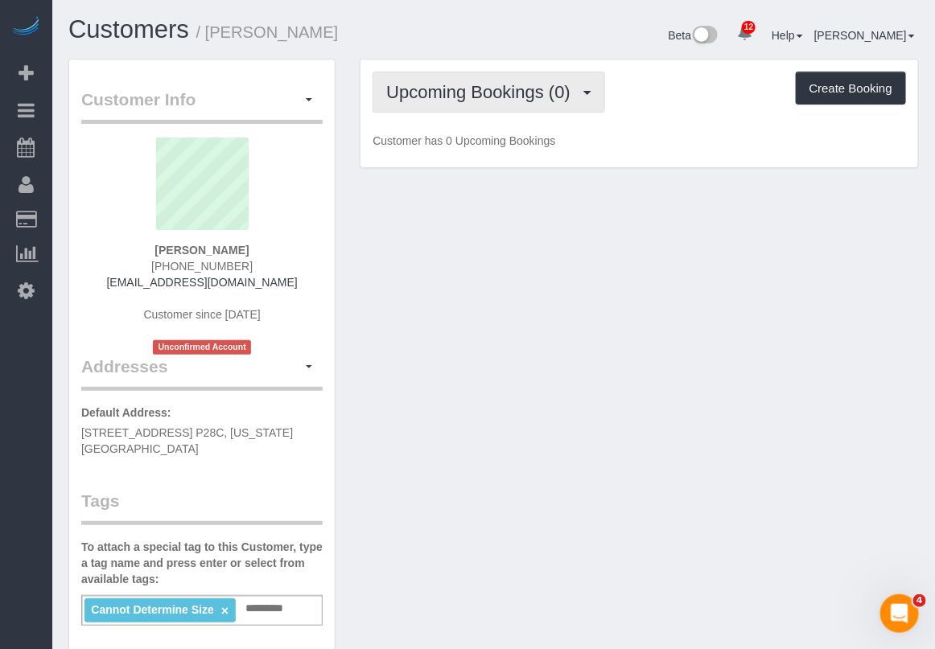
click at [460, 101] on button "Upcoming Bookings (0)" at bounding box center [489, 92] width 233 height 41
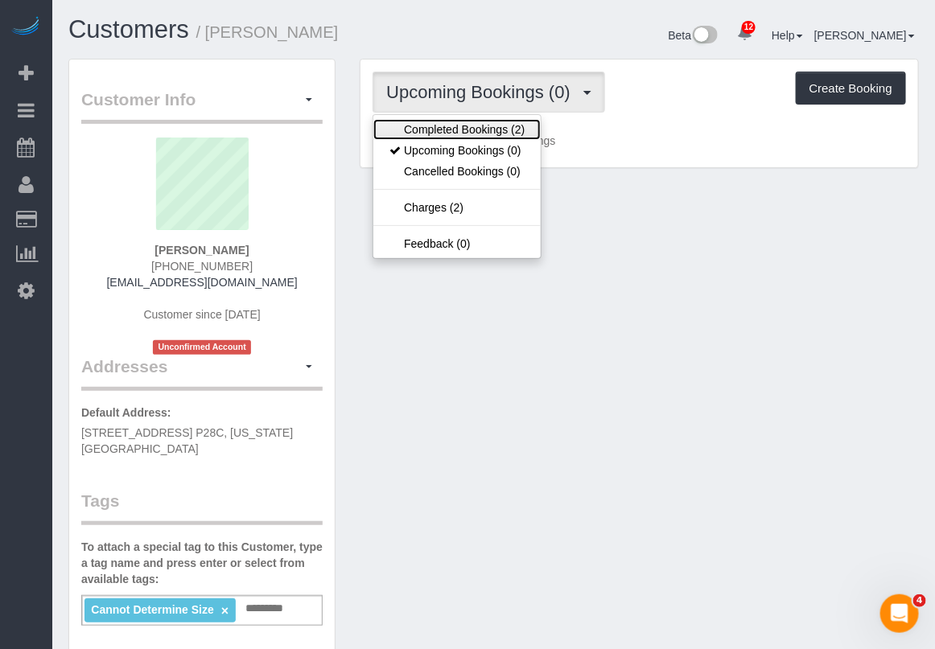
click at [455, 127] on link "Completed Bookings (2)" at bounding box center [456, 129] width 167 height 21
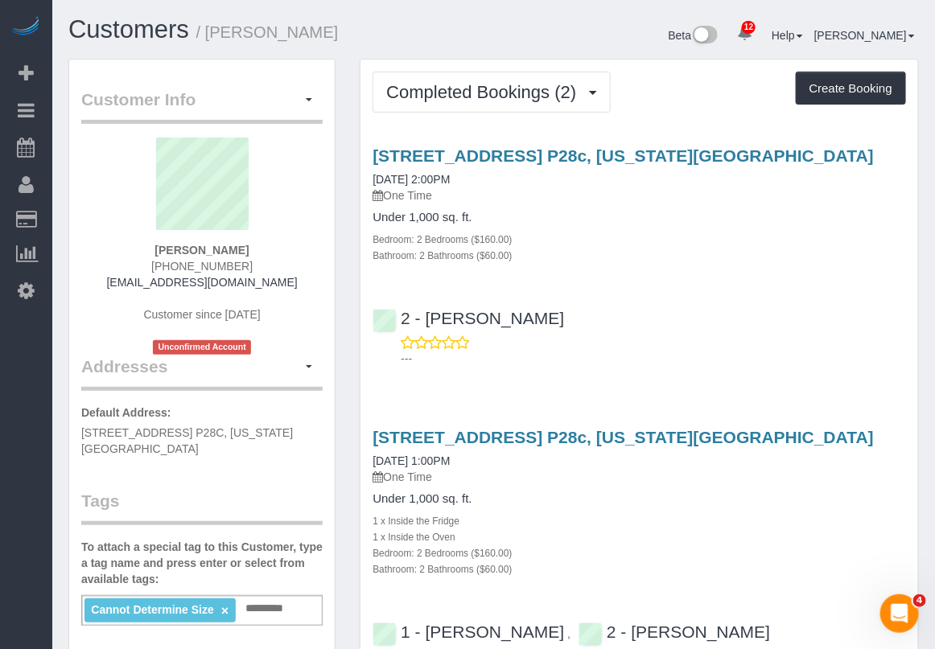
click at [866, 241] on div "Bedroom: 2 Bedrooms ($160.00)" at bounding box center [640, 239] width 534 height 16
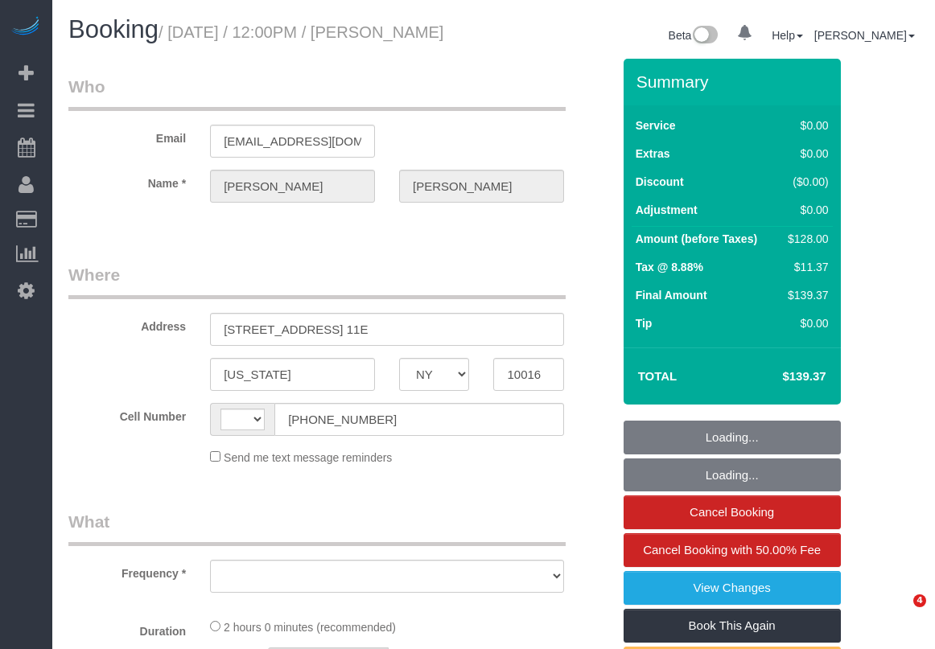
select select "NY"
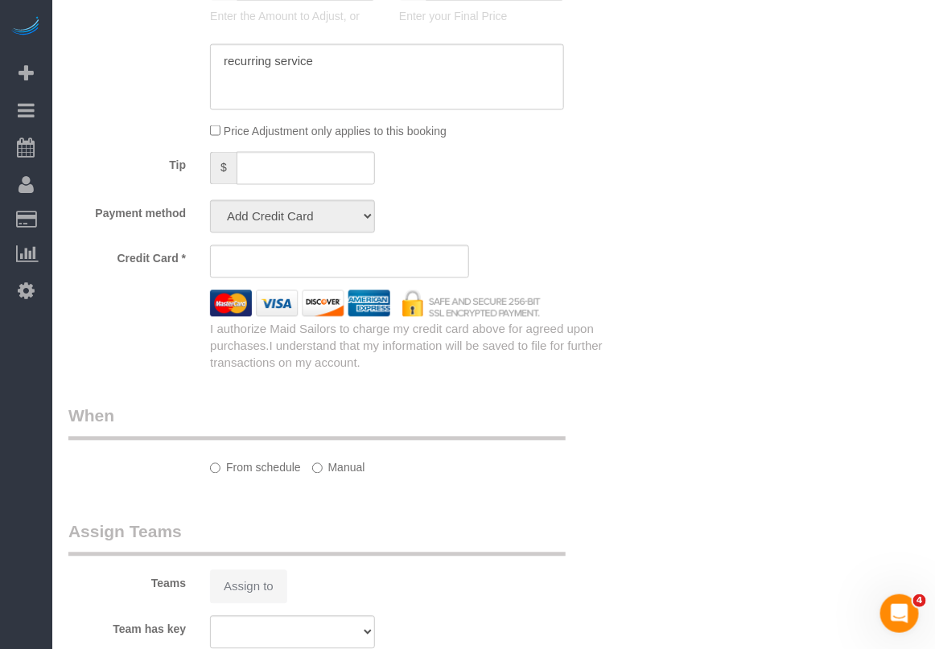
select select "string:[GEOGRAPHIC_DATA]"
select select "object:719"
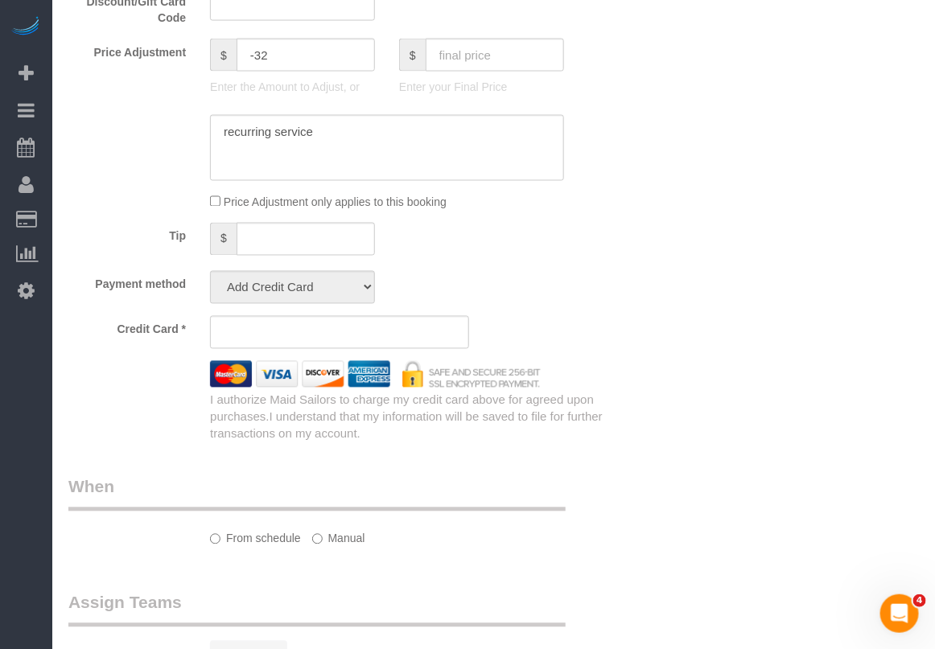
select select "string:stripe-pm_1Pehcb4VGloSiKo7kAgfW8VD"
select select "1"
select select "spot1"
select select "number:56"
select select "number:77"
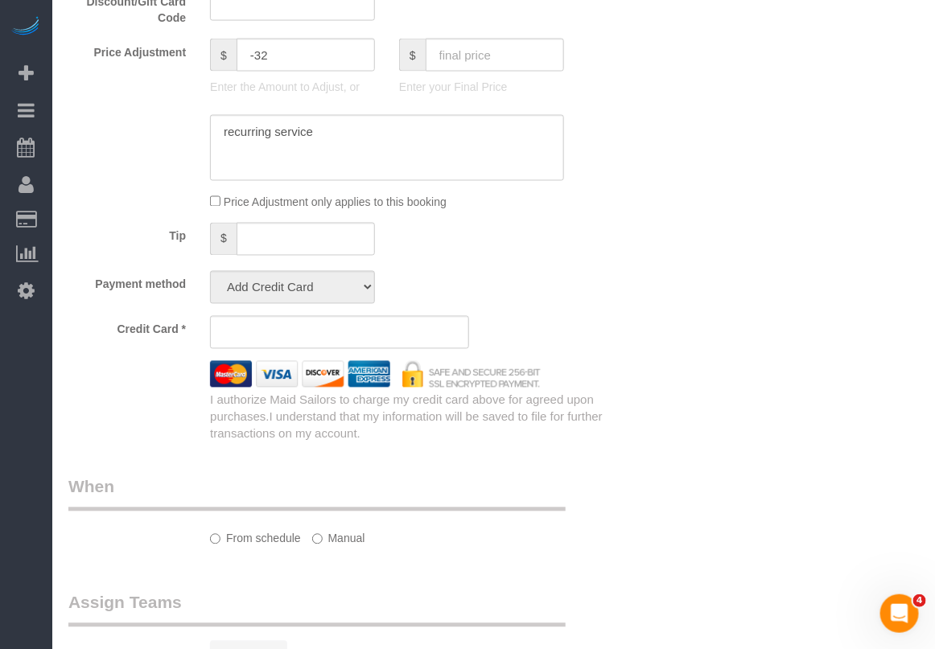
select select "number:15"
select select "number:6"
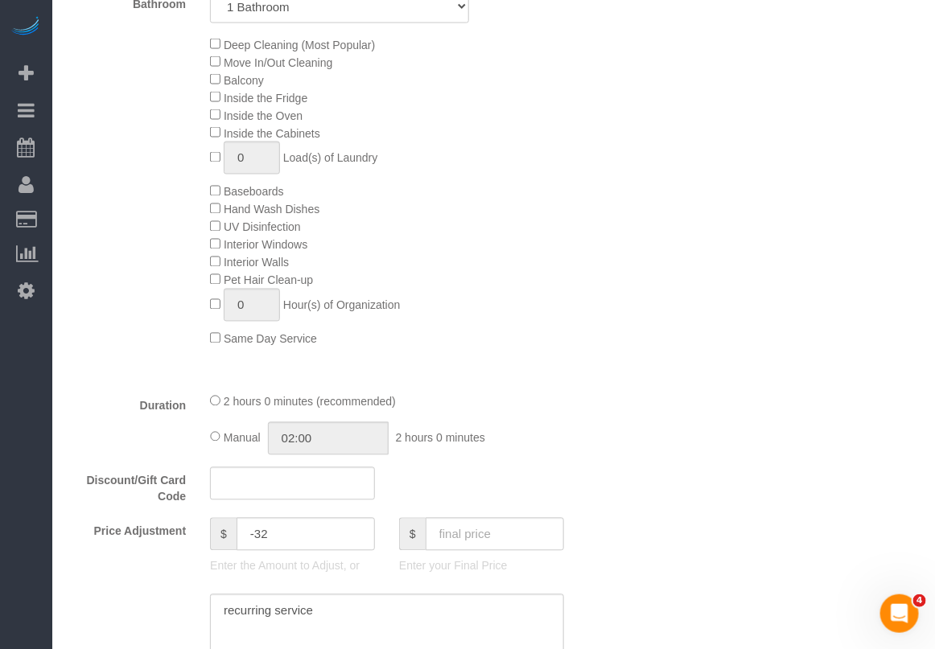
select select "object:1362"
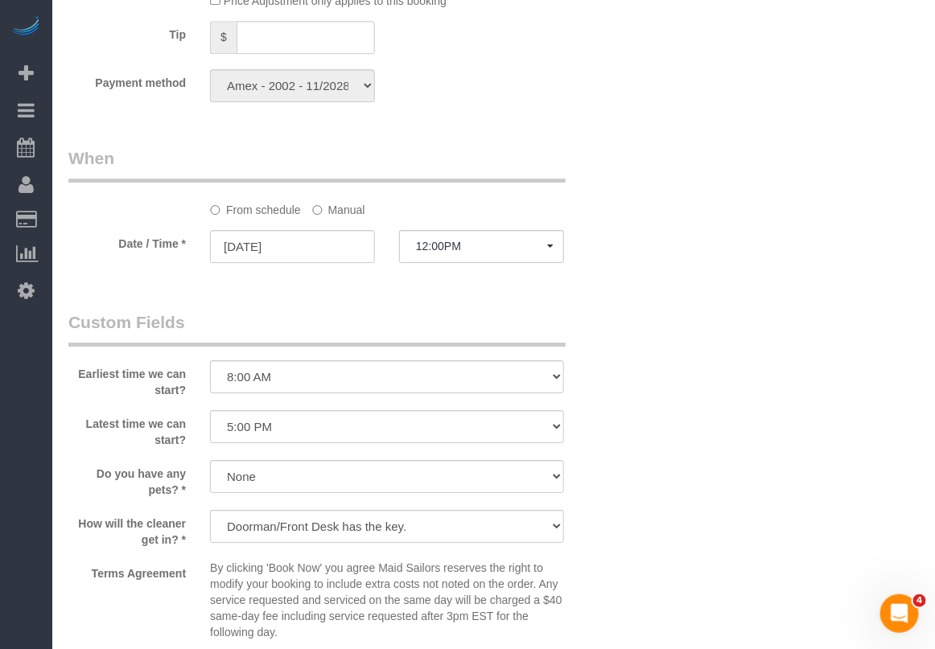
select select "1"
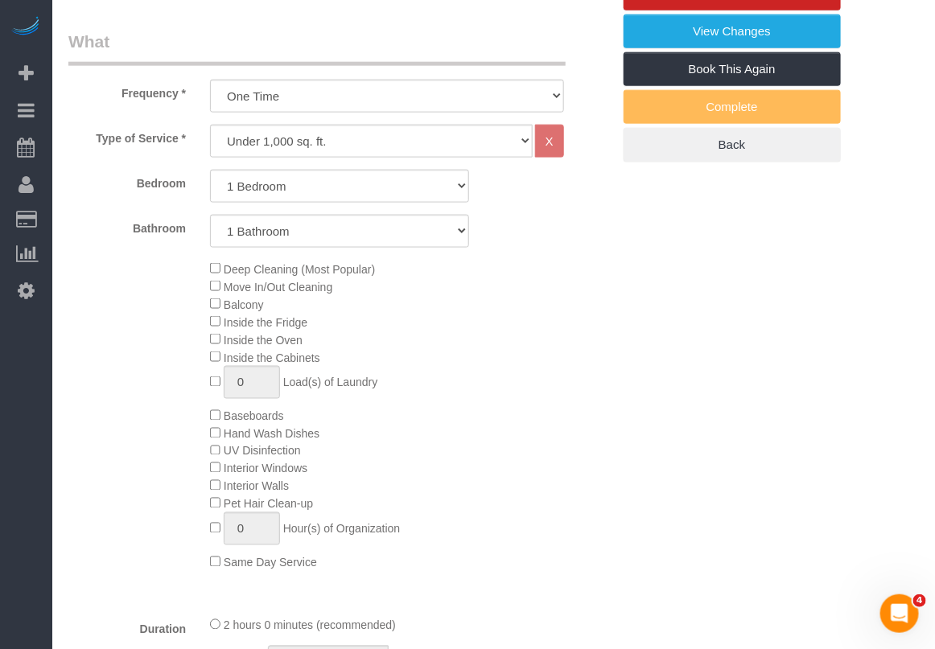
scroll to position [155, 0]
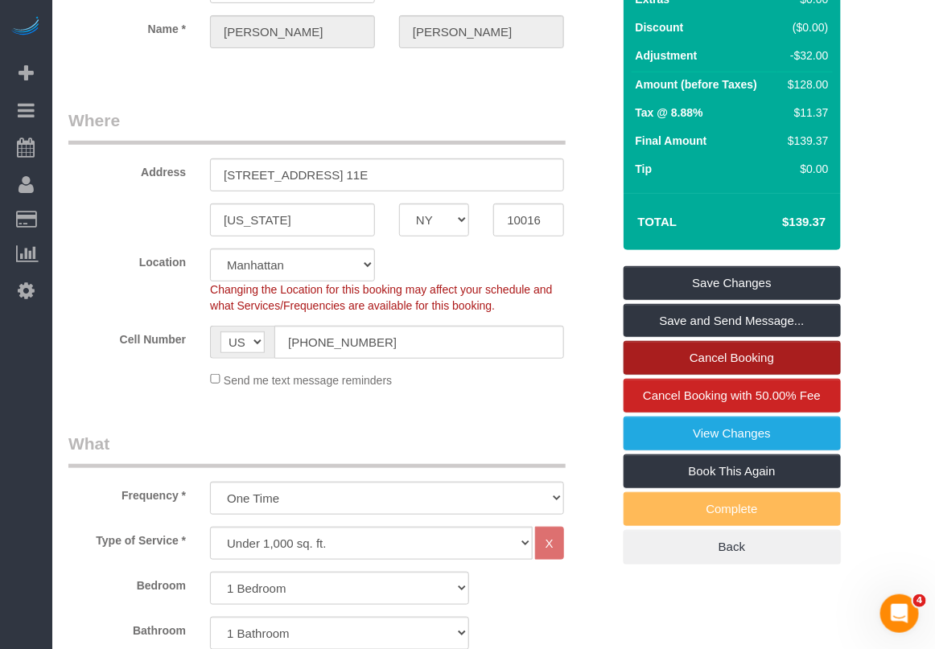
click at [682, 375] on link "Cancel Booking" at bounding box center [732, 358] width 217 height 34
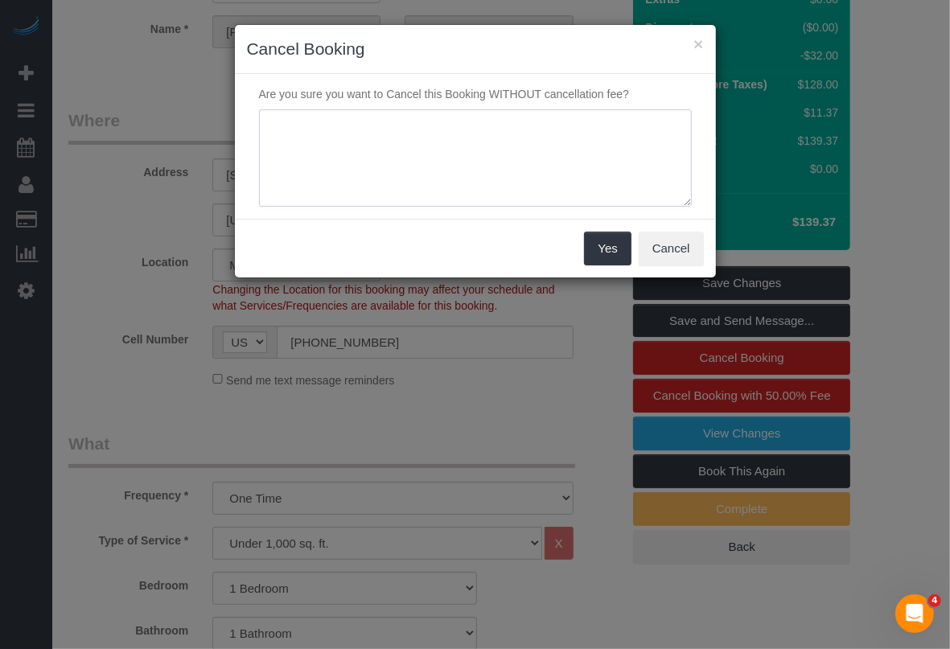
click at [360, 185] on textarea at bounding box center [475, 158] width 433 height 98
click at [451, 122] on textarea at bounding box center [475, 158] width 433 height 98
type textarea "cleaner call out, opted to cancel"
click at [596, 249] on button "Yes" at bounding box center [607, 249] width 47 height 34
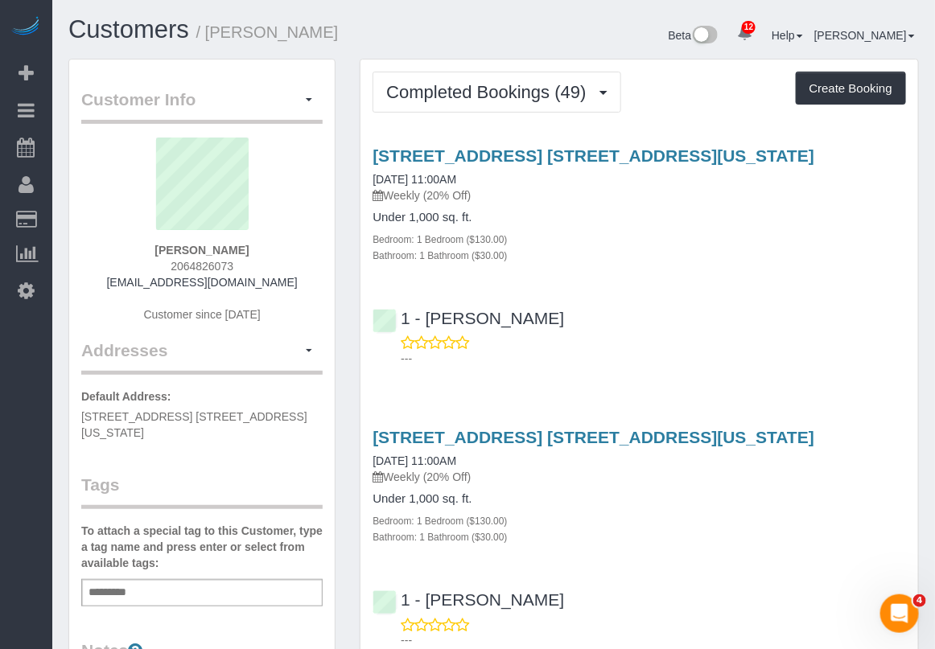
click at [556, 537] on div "Bathroom: 1 Bathroom ($30.00)" at bounding box center [640, 537] width 534 height 16
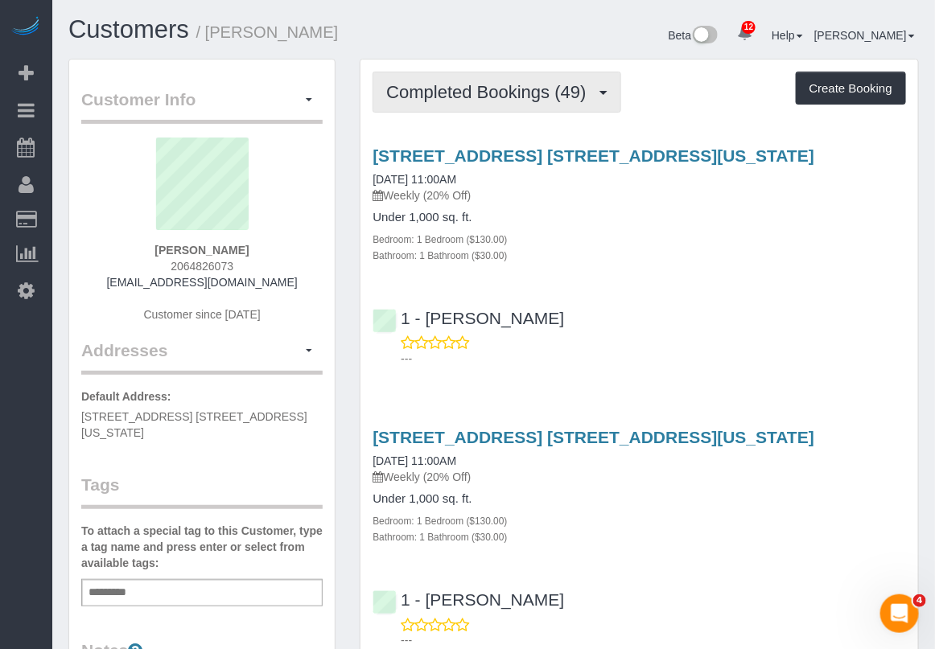
click at [555, 89] on span "Completed Bookings (49)" at bounding box center [490, 92] width 208 height 20
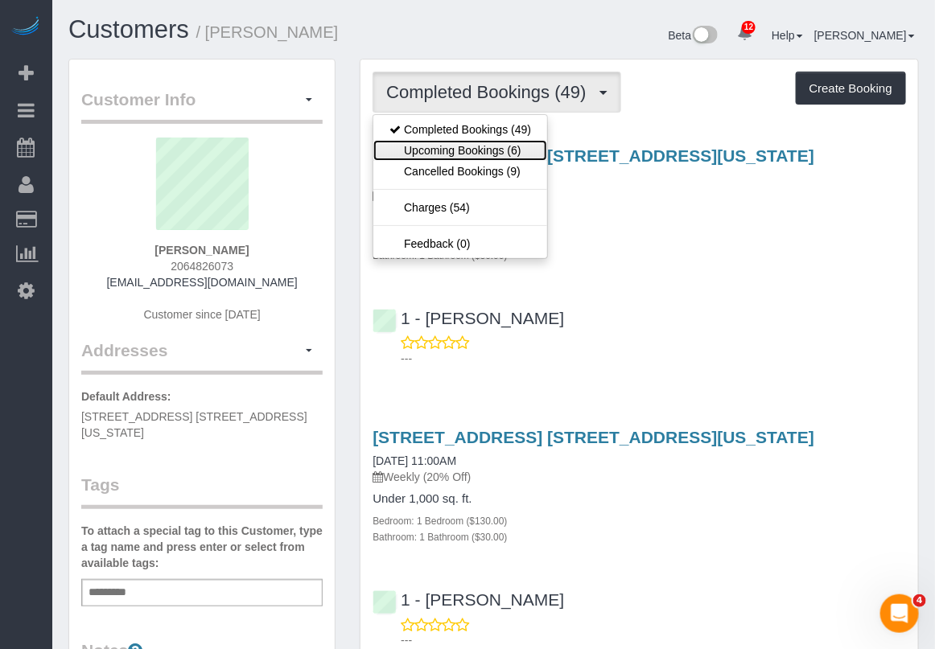
click at [496, 153] on link "Upcoming Bookings (6)" at bounding box center [460, 150] width 174 height 21
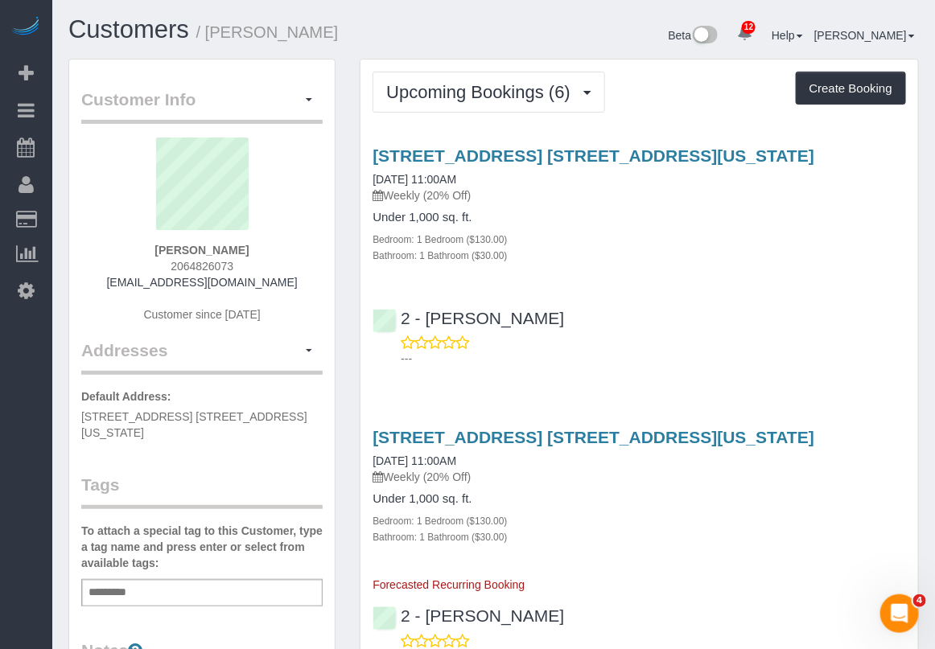
drag, startPoint x: 484, startPoint y: 183, endPoint x: 371, endPoint y: 183, distance: 113.5
click at [371, 183] on div "247 East 28th Street, Apt. 11e, New York, NY 10016 09/11/2025 11:00AM Weekly (2…" at bounding box center [640, 204] width 558 height 117
copy link "09/11/2025 11:00AM"
drag, startPoint x: 902, startPoint y: 368, endPoint x: 876, endPoint y: 352, distance: 31.1
click at [901, 367] on div "247 East 28th Street, Apt. 11e, New York, NY 10016 09/11/2025 11:00AM Weekly (2…" at bounding box center [640, 253] width 558 height 241
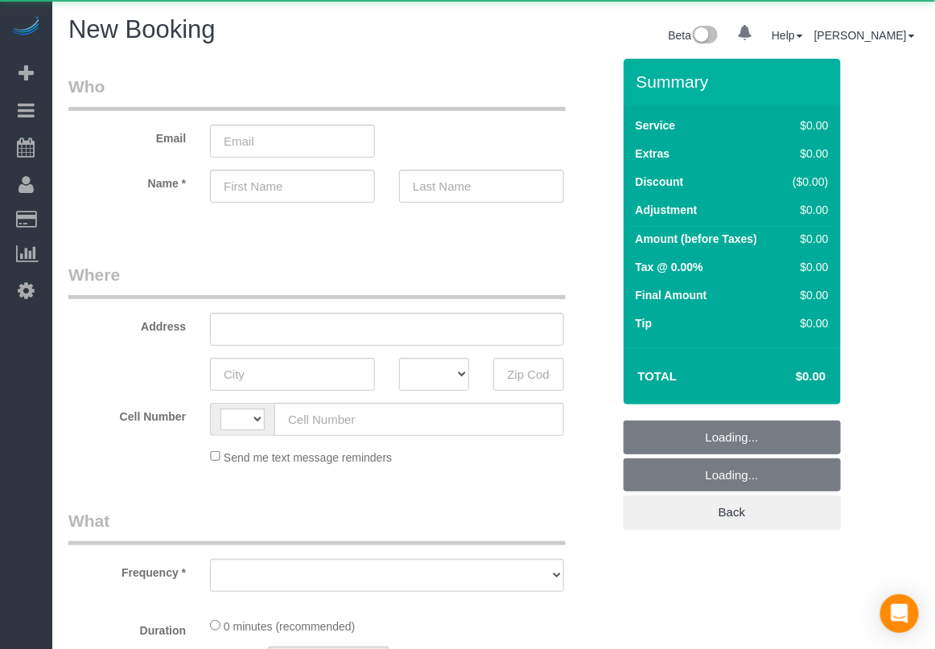
select select "string:[GEOGRAPHIC_DATA]"
select select "object:796"
select select "number:89"
select select "number:90"
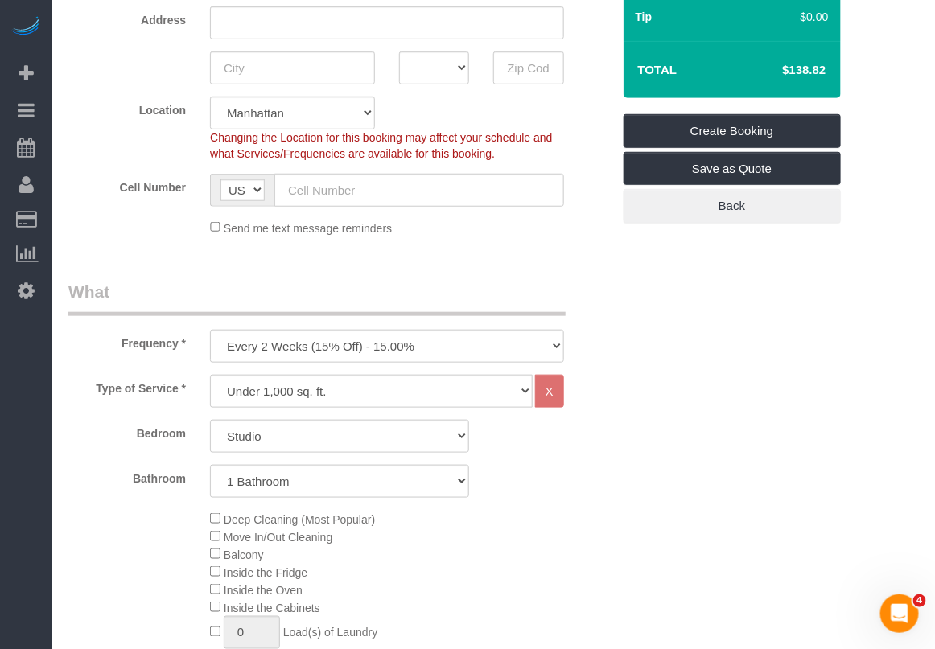
scroll to position [402, 0]
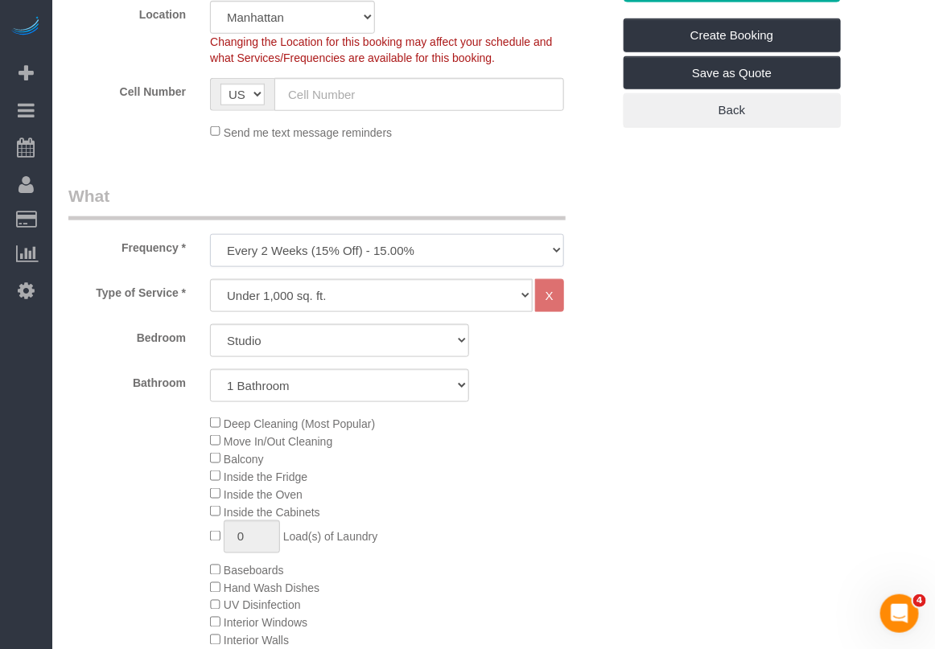
click at [334, 262] on select "One Time Weekly (20% Off) - 20.00% Every 2 Weeks (15% Off) - 15.00% Every 4 Wee…" at bounding box center [387, 250] width 354 height 33
select select "object:1292"
click at [210, 234] on select "One Time Weekly (20% Off) - 20.00% Every 2 Weeks (15% Off) - 15.00% Every 4 Wee…" at bounding box center [387, 250] width 354 height 33
click at [299, 339] on select "Studio 1 Bedroom 2 Bedrooms 3 Bedrooms" at bounding box center [339, 340] width 259 height 33
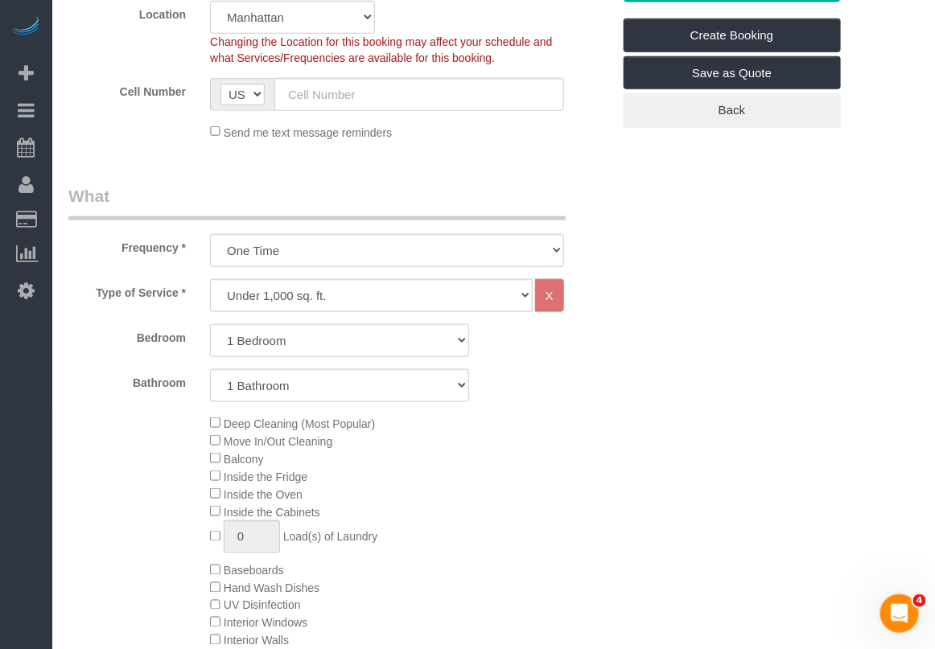
click at [210, 324] on select "Studio 1 Bedroom 2 Bedrooms 3 Bedrooms" at bounding box center [339, 340] width 259 height 33
click at [413, 348] on select "Studio 1 Bedroom 2 Bedrooms 3 Bedrooms" at bounding box center [339, 340] width 259 height 33
click at [210, 324] on select "Studio 1 Bedroom 2 Bedrooms 3 Bedrooms" at bounding box center [339, 340] width 259 height 33
click at [542, 406] on div "Type of Service * Under 1,000 sq. ft. 1,001 - 1,500 sq. ft. 1,500+ sq. ft. Cust…" at bounding box center [339, 518] width 543 height 479
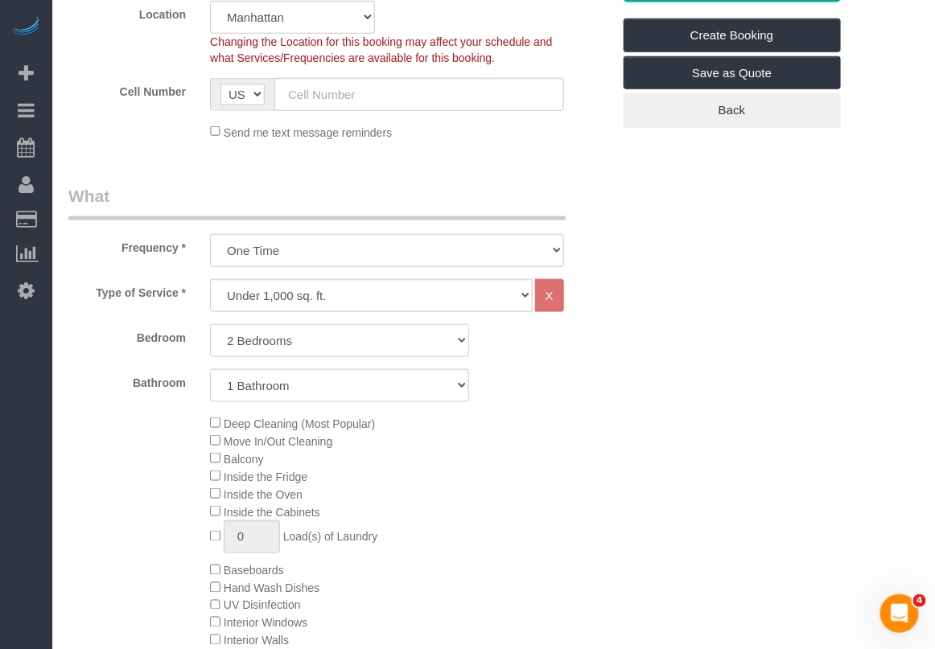
click at [431, 336] on select "Studio 1 Bedroom 2 Bedrooms 3 Bedrooms" at bounding box center [339, 340] width 259 height 33
click at [210, 324] on select "Studio 1 Bedroom 2 Bedrooms 3 Bedrooms" at bounding box center [339, 340] width 259 height 33
click at [517, 404] on div "Type of Service * Under 1,000 sq. ft. 1,001 - 1,500 sq. ft. 1,500+ sq. ft. Cust…" at bounding box center [339, 518] width 543 height 479
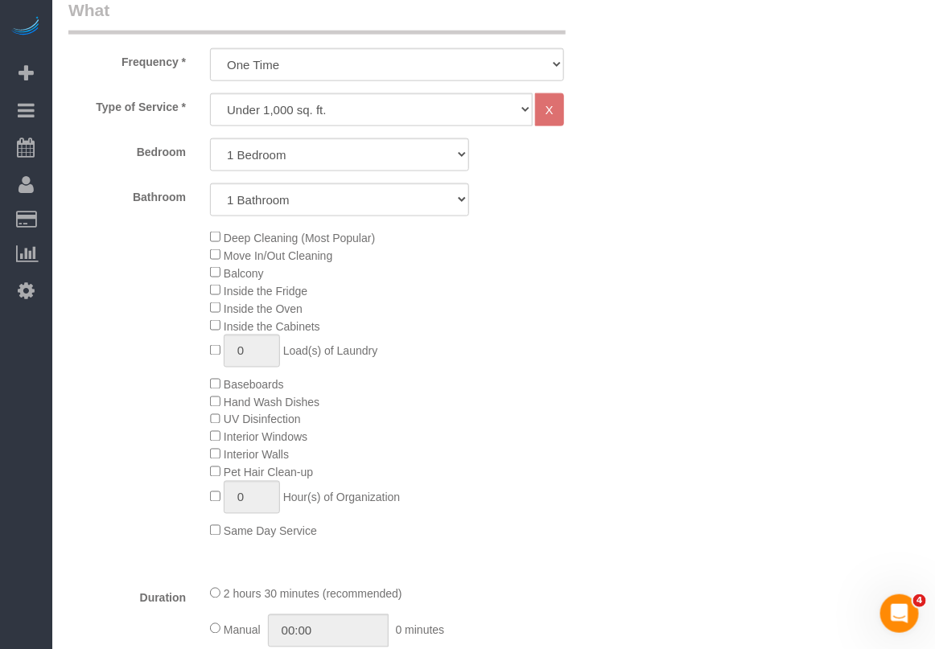
scroll to position [604, 0]
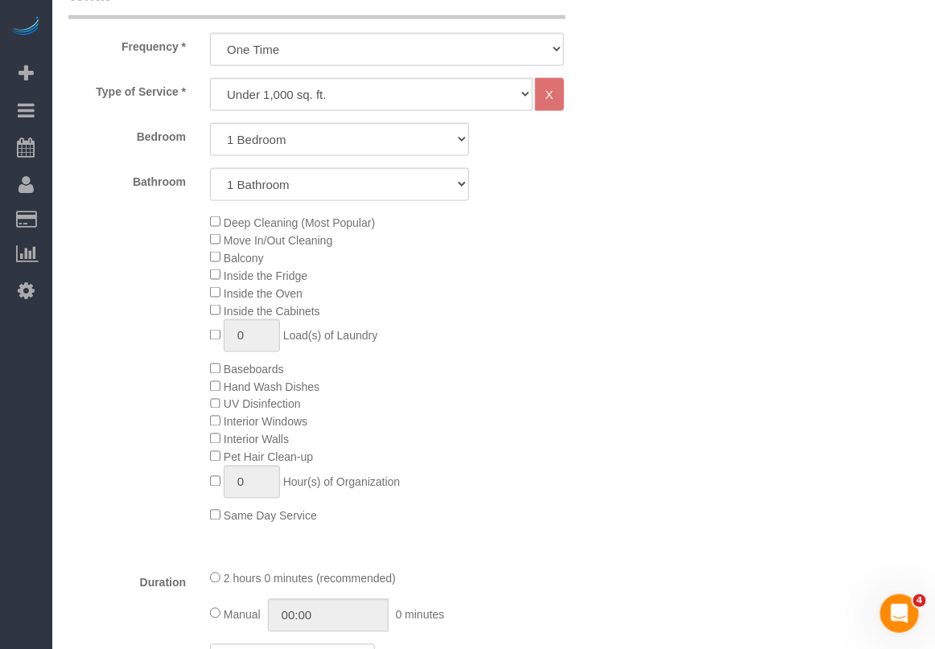
click at [512, 476] on div "Deep Cleaning (Most Popular) Move In/Out Cleaning Balcony Inside the Fridge Ins…" at bounding box center [410, 368] width 425 height 311
click at [391, 131] on select "Studio 1 Bedroom 2 Bedrooms 3 Bedrooms" at bounding box center [339, 139] width 259 height 33
select select "2"
click at [210, 123] on select "Studio 1 Bedroom 2 Bedrooms 3 Bedrooms" at bounding box center [339, 139] width 259 height 33
click at [394, 448] on div "Deep Cleaning (Most Popular) Move In/Out Cleaning Balcony Inside the Fridge Ins…" at bounding box center [410, 368] width 425 height 311
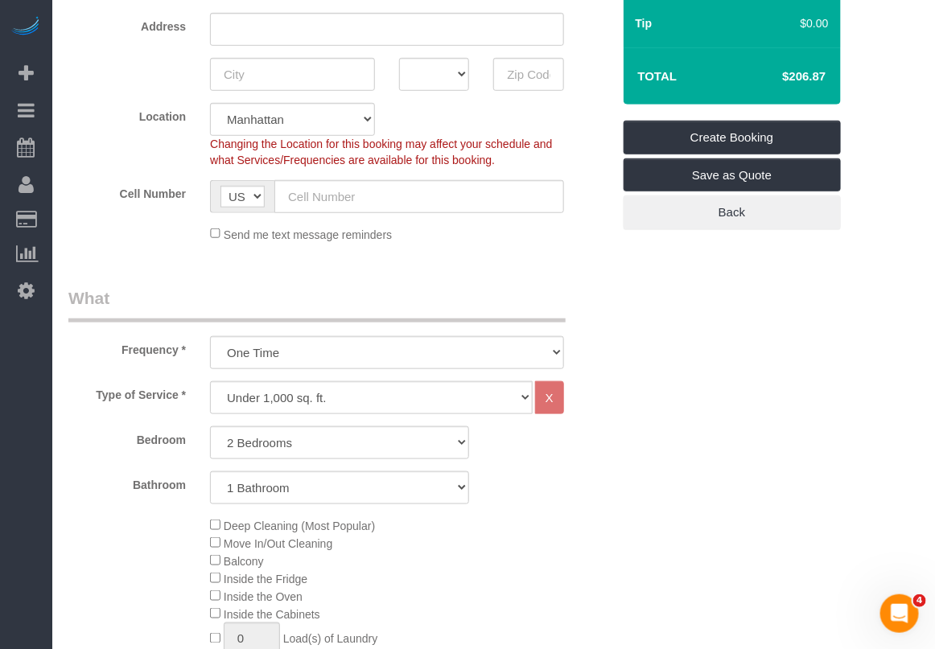
scroll to position [302, 0]
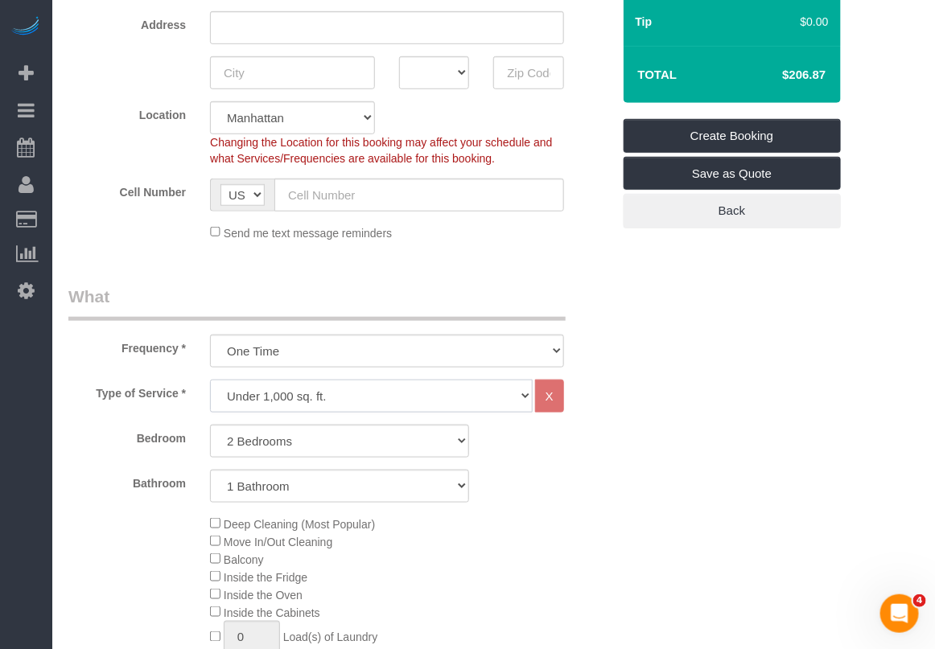
click at [383, 401] on select "Under 1,000 sq. ft. 1,001 - 1,500 sq. ft. 1,500+ sq. ft. Custom Cleaning Office…" at bounding box center [371, 396] width 323 height 33
select select "308"
click at [210, 380] on select "Under 1,000 sq. ft. 1,001 - 1,500 sq. ft. 1,500+ sq. ft. Custom Cleaning Office…" at bounding box center [371, 396] width 323 height 33
select select "1"
select select "120"
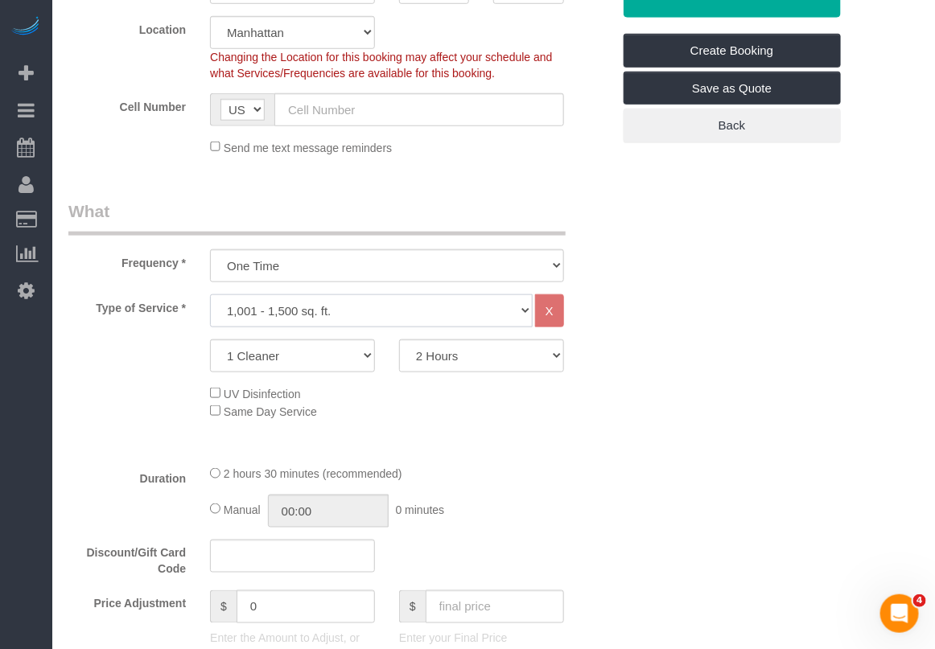
scroll to position [503, 0]
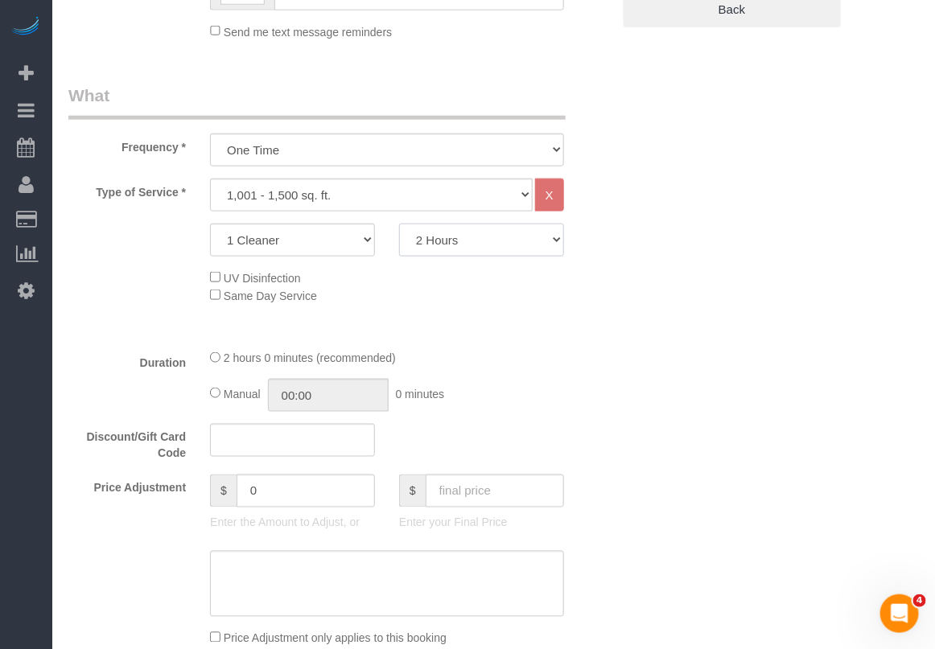
click at [488, 246] on select "2 Hours 2.5 Hours 3 Hours 3.5 Hours 4 Hours 4.5 Hours 5 Hours 5.5 Hours 6 Hours…" at bounding box center [481, 240] width 165 height 33
click at [336, 239] on select "1 Cleaner 2 Cleaners 3 Cleaners 4 Cleaners 5 Cleaners" at bounding box center [292, 240] width 165 height 33
select select "2"
click at [210, 224] on select "1 Cleaner 2 Cleaners 3 Cleaners 4 Cleaners 5 Cleaners" at bounding box center [292, 240] width 165 height 33
click at [456, 245] on select "2 Hours 2.5 Hours 3 Hours 3.5 Hours 4 Hours 4.5 Hours 5 Hours 5.5 Hours 6 Hours…" at bounding box center [481, 240] width 165 height 33
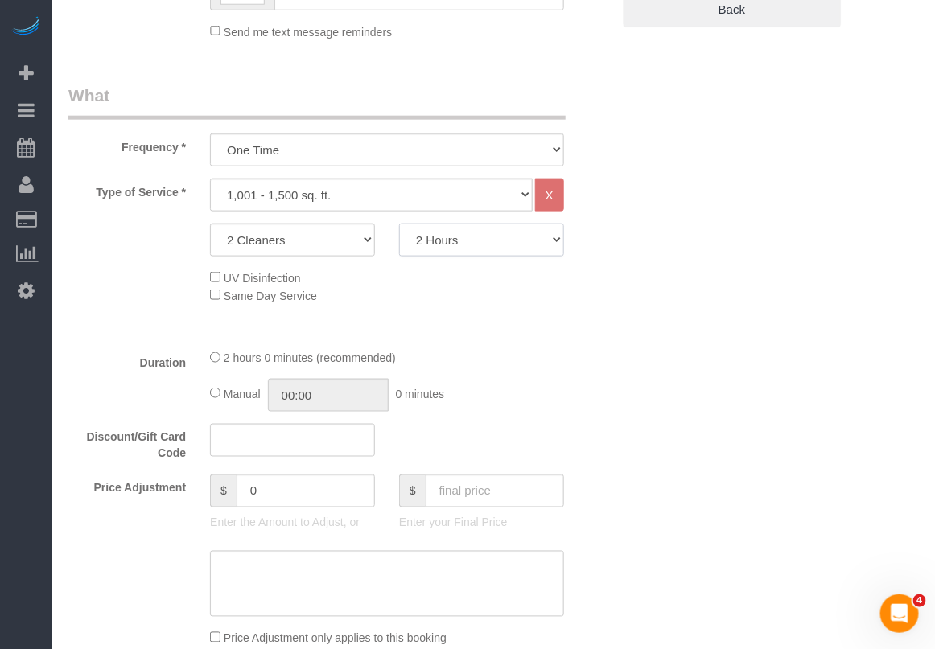
select select "180"
click at [399, 224] on select "2 Hours 2.5 Hours 3 Hours 3.5 Hours 4 Hours 4.5 Hours 5 Hours 5.5 Hours 6 Hours…" at bounding box center [481, 240] width 165 height 33
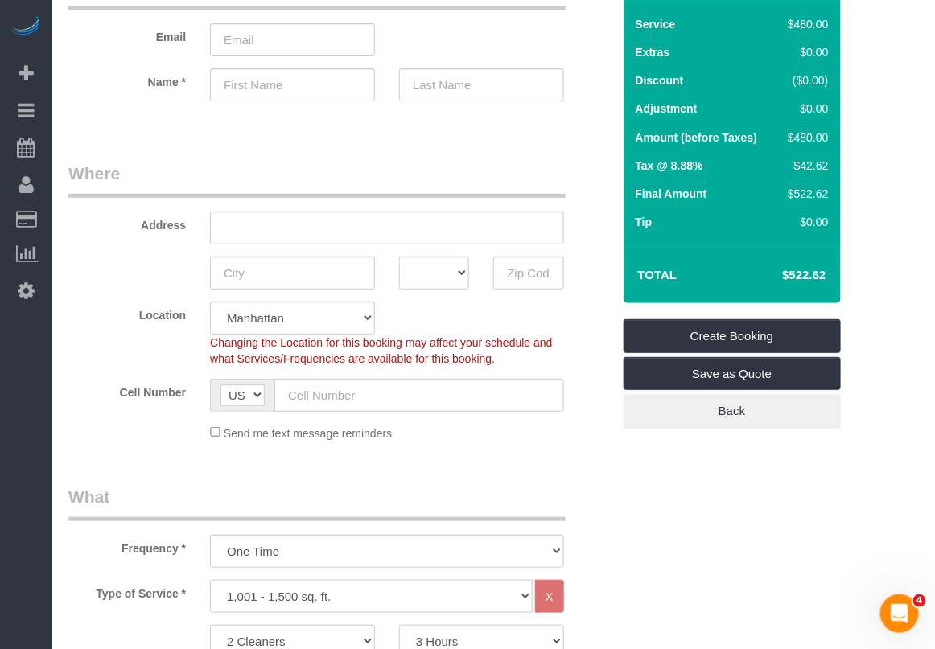
scroll to position [101, 0]
drag, startPoint x: 771, startPoint y: 274, endPoint x: 837, endPoint y: 280, distance: 66.2
click at [837, 280] on div "Total $522.62" at bounding box center [732, 275] width 217 height 57
copy table "Total"
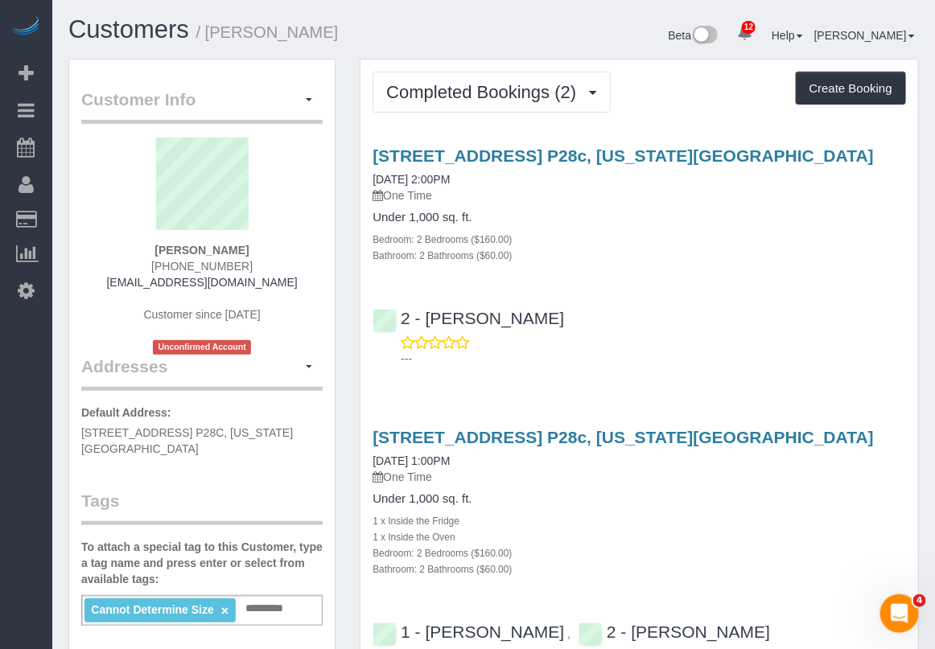
click at [899, 233] on div "Bedroom: 2 Bedrooms ($160.00)" at bounding box center [640, 239] width 534 height 16
drag, startPoint x: 366, startPoint y: 153, endPoint x: 536, endPoint y: 147, distance: 169.9
click at [536, 147] on div "[STREET_ADDRESS] P28c, [US_STATE][GEOGRAPHIC_DATA] [DATE] 2:00PM One Time Under…" at bounding box center [640, 204] width 558 height 117
copy link "[STREET_ADDRESS]"
drag, startPoint x: 670, startPoint y: 283, endPoint x: 653, endPoint y: 280, distance: 18.0
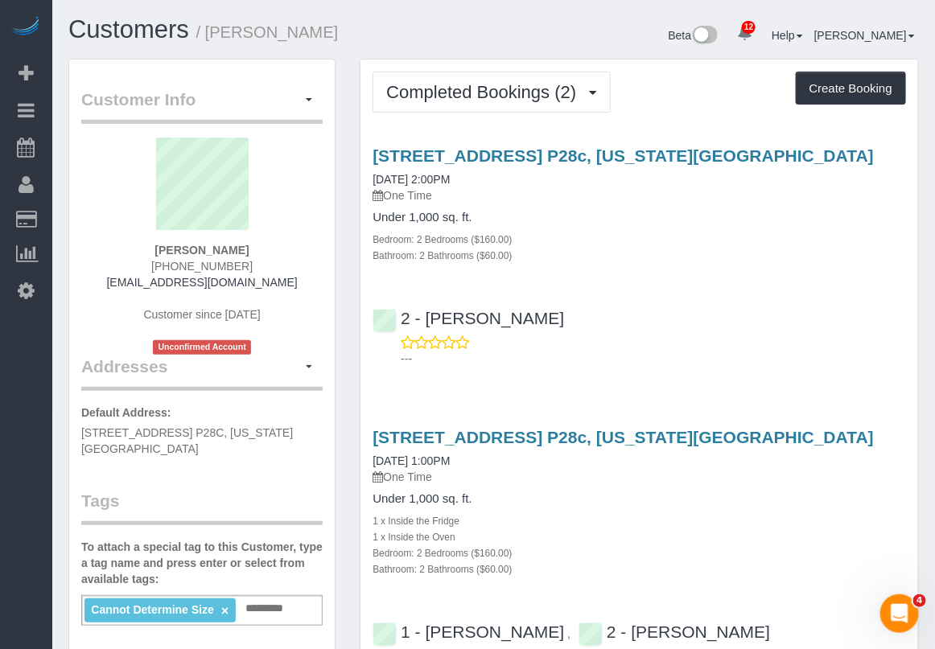
click at [670, 283] on div "[STREET_ADDRESS] P28c, [US_STATE][GEOGRAPHIC_DATA] [DATE] 2:00PM One Time Under…" at bounding box center [640, 253] width 558 height 241
click at [873, 249] on div "Bathroom: 2 Bathrooms ($60.00)" at bounding box center [640, 255] width 534 height 16
drag, startPoint x: 770, startPoint y: 573, endPoint x: 735, endPoint y: 555, distance: 39.6
click at [769, 574] on div "Bathroom: 2 Bathrooms ($60.00)" at bounding box center [640, 569] width 534 height 16
drag, startPoint x: 365, startPoint y: 149, endPoint x: 802, endPoint y: 155, distance: 437.0
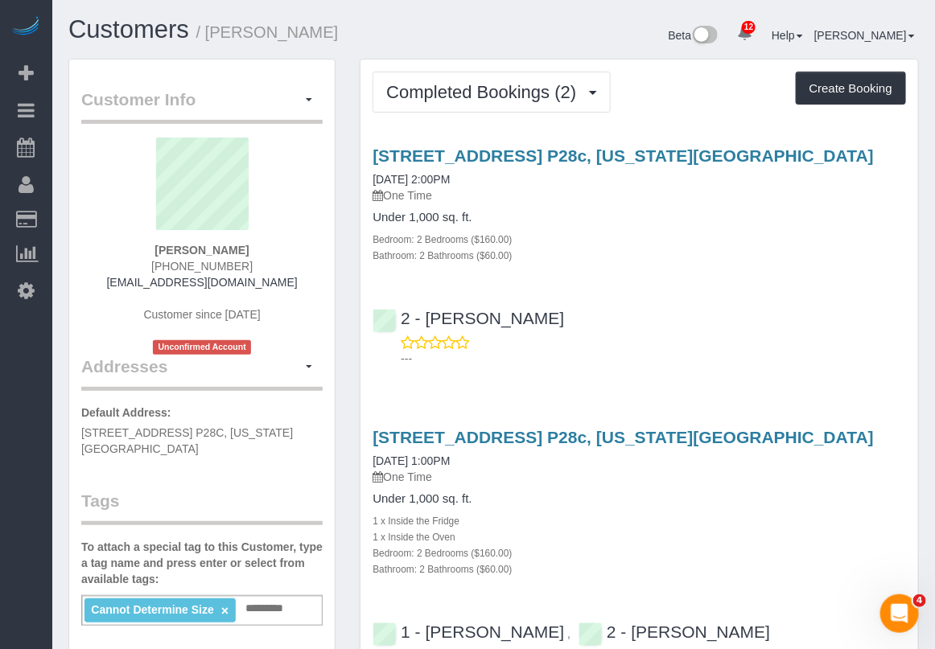
click at [802, 155] on div "[STREET_ADDRESS] P28c, [US_STATE][GEOGRAPHIC_DATA] [DATE] 2:00PM One Time Under…" at bounding box center [640, 204] width 558 height 117
copy link "[STREET_ADDRESS] P28c, [US_STATE][GEOGRAPHIC_DATA]"
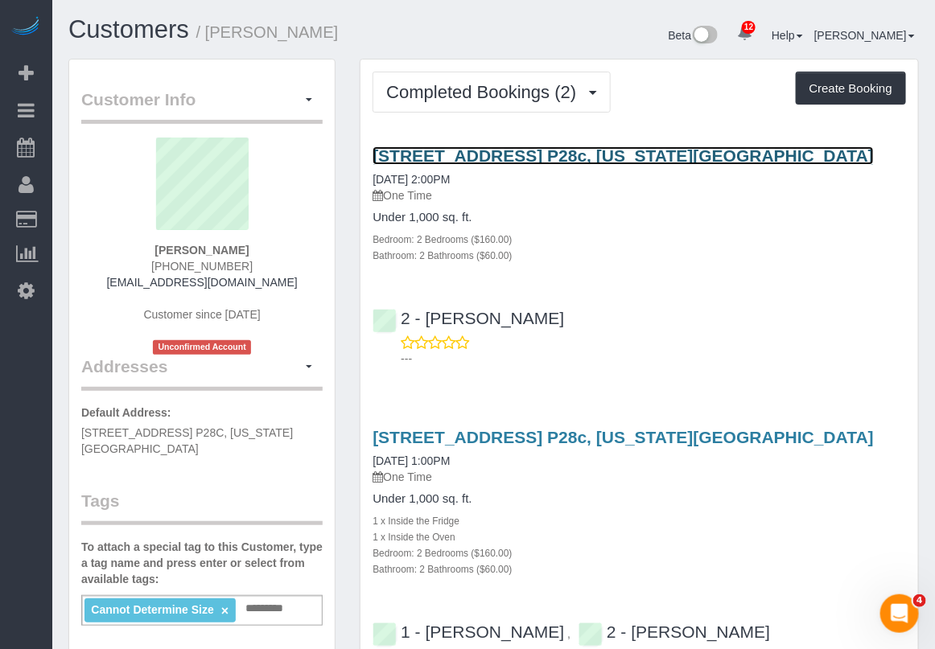
click at [566, 159] on link "[STREET_ADDRESS] P28c, [US_STATE][GEOGRAPHIC_DATA]" at bounding box center [623, 155] width 501 height 19
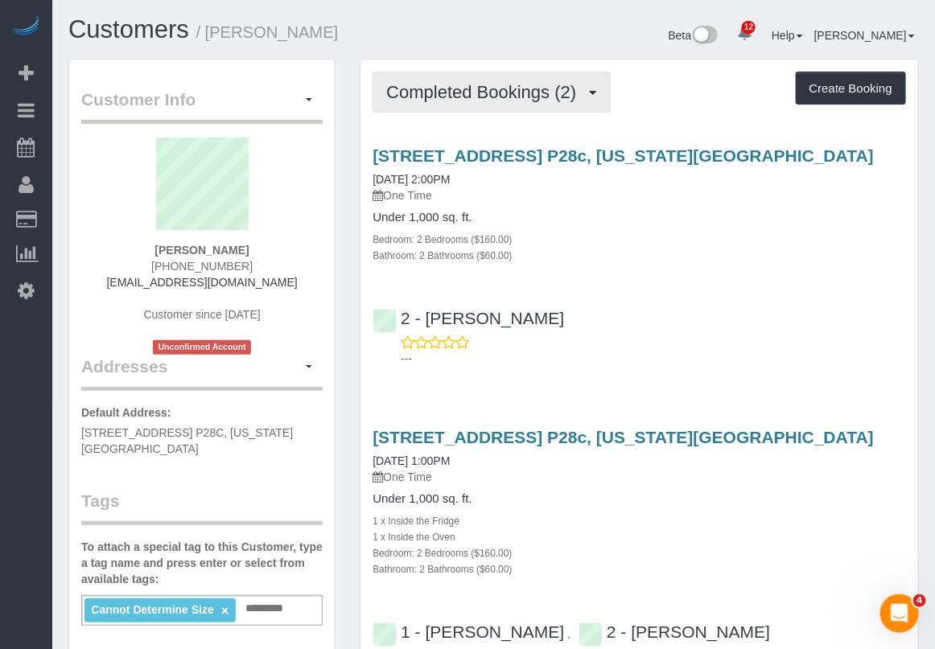
click at [536, 91] on span "Completed Bookings (2)" at bounding box center [485, 92] width 198 height 20
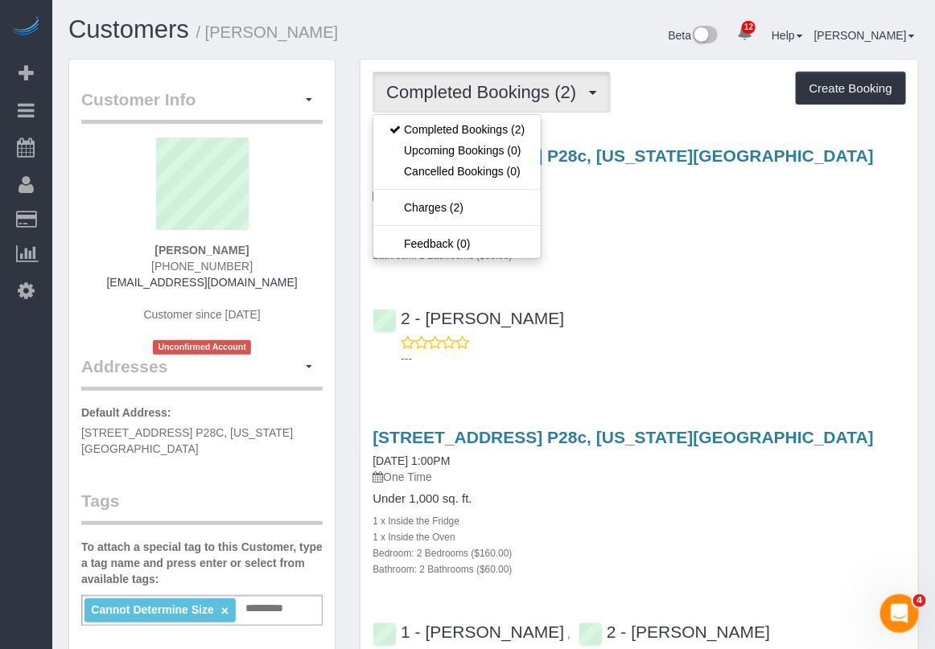
click at [649, 72] on div "Completed Bookings (2) Completed Bookings (2) Upcoming Bookings (0) Cancelled B…" at bounding box center [640, 92] width 534 height 41
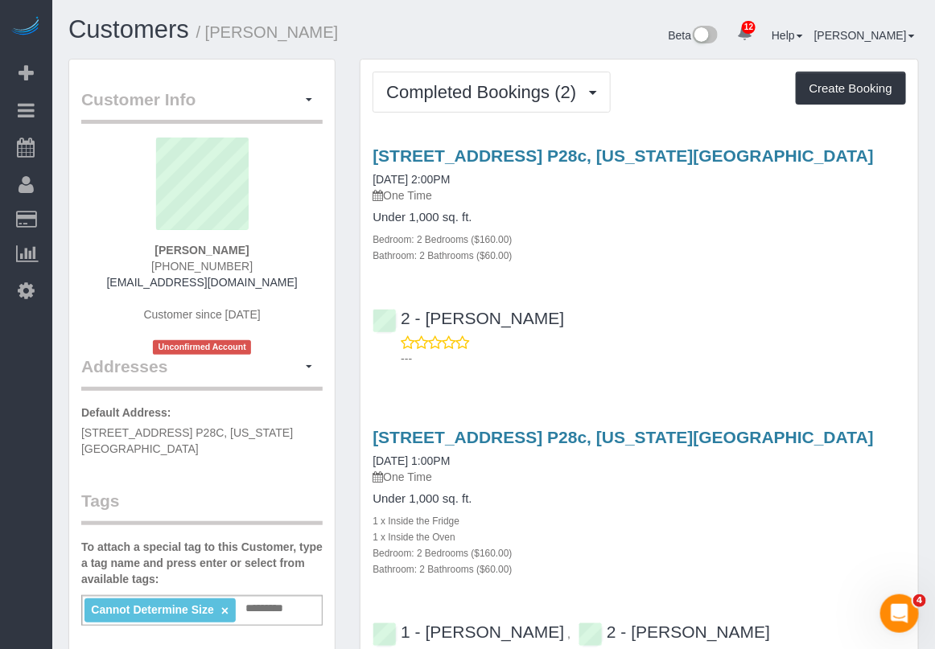
click at [898, 244] on div "Bedroom: 2 Bedrooms ($160.00)" at bounding box center [640, 239] width 534 height 16
click at [861, 244] on div "Bedroom: 2 Bedrooms ($160.00)" at bounding box center [640, 239] width 534 height 16
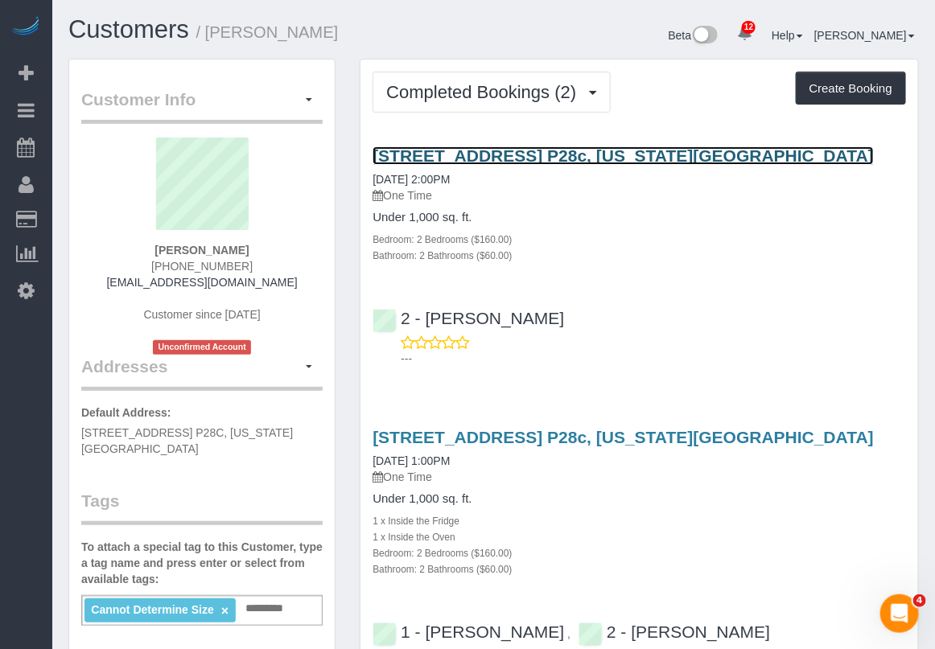
click at [525, 158] on link "[STREET_ADDRESS] P28c, [US_STATE][GEOGRAPHIC_DATA]" at bounding box center [623, 155] width 501 height 19
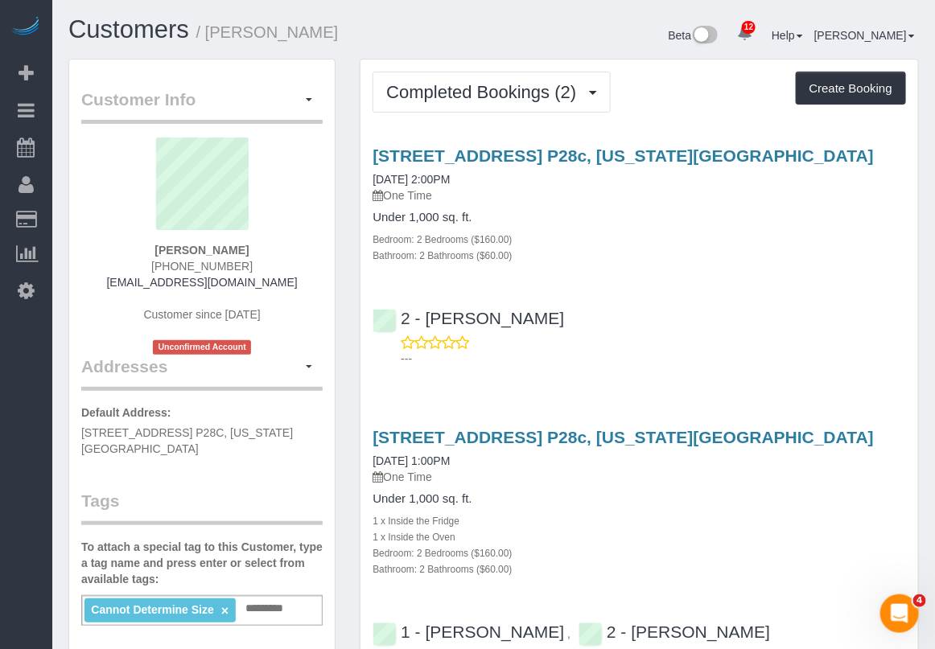
click at [871, 191] on p "One Time" at bounding box center [640, 196] width 534 height 16
click at [890, 213] on h4 "Under 1,000 sq. ft." at bounding box center [640, 218] width 534 height 14
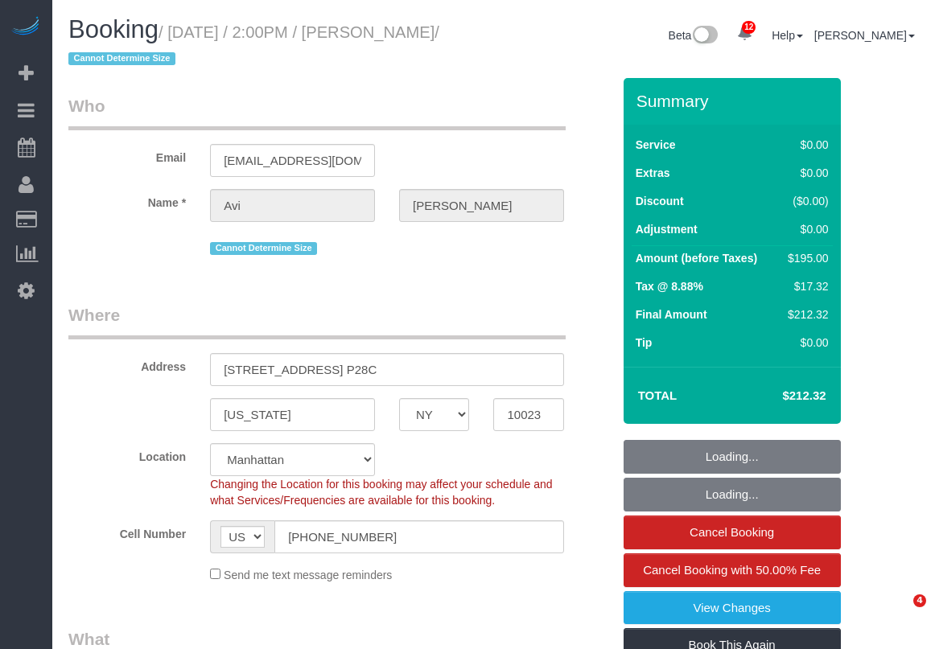
select select "NY"
select select "number:61"
select select "number:77"
select select "number:15"
select select "number:5"
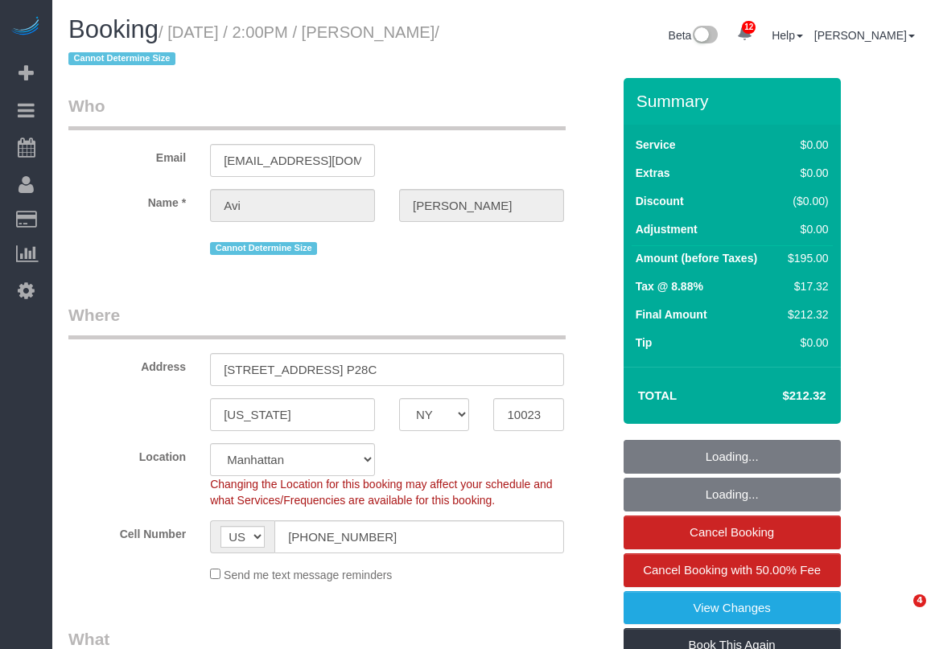
select select "2"
select select "spot1"
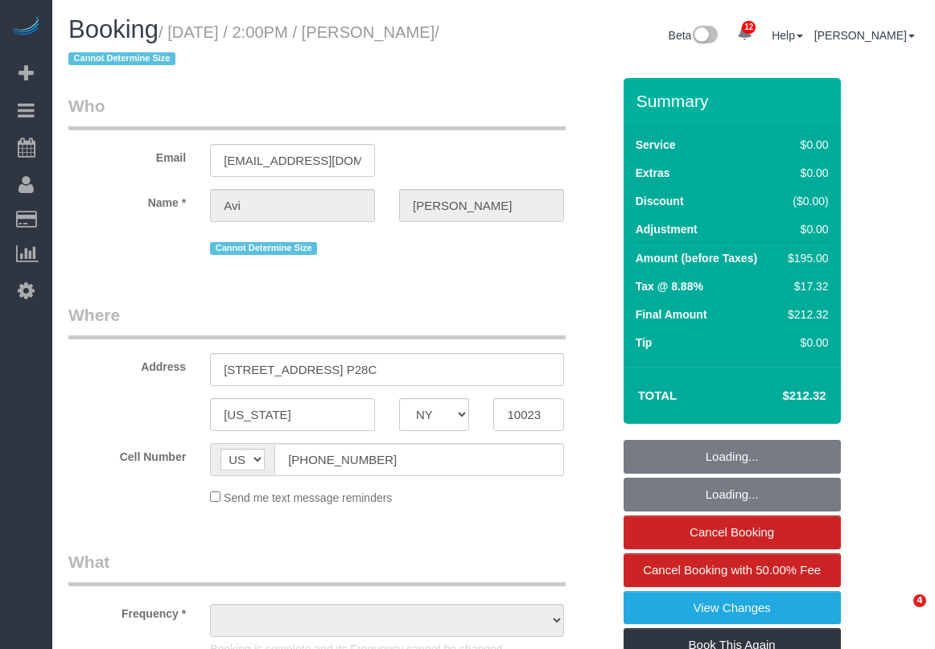
select select "NY"
select select "string:stripe-pm_1R1tF14VGloSiKo7U8tSIWlt"
select select "number:61"
select select "number:77"
select select "number:15"
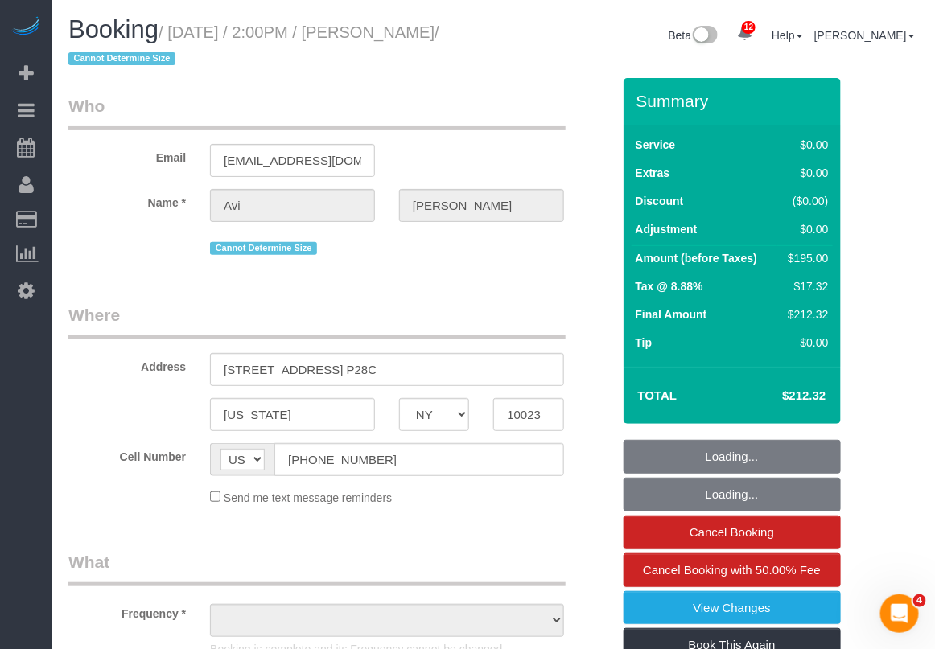
select select "number:5"
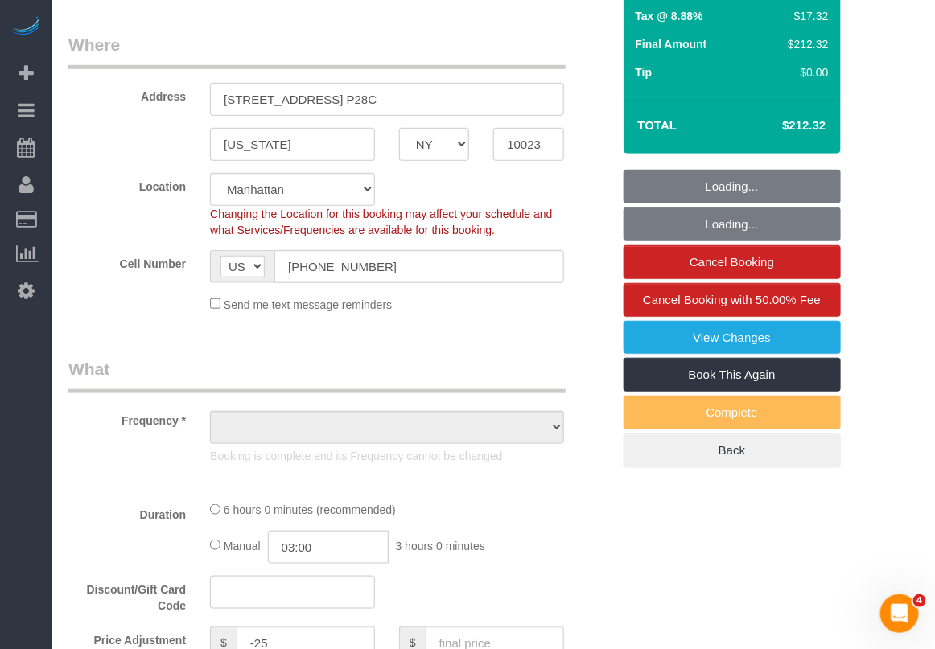
select select "object:884"
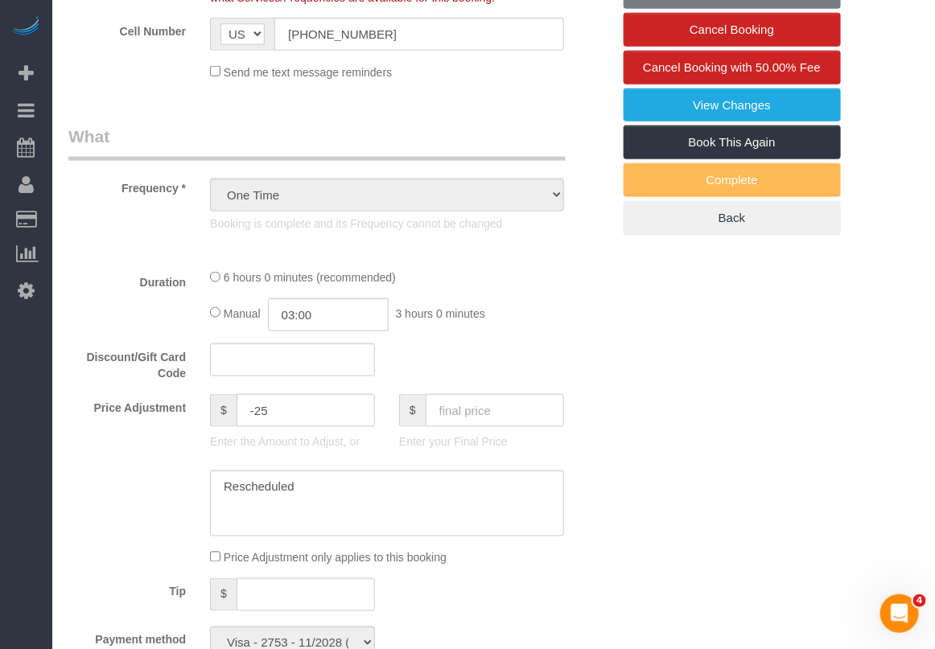
select select "spot1"
select select "object:1286"
select select "2"
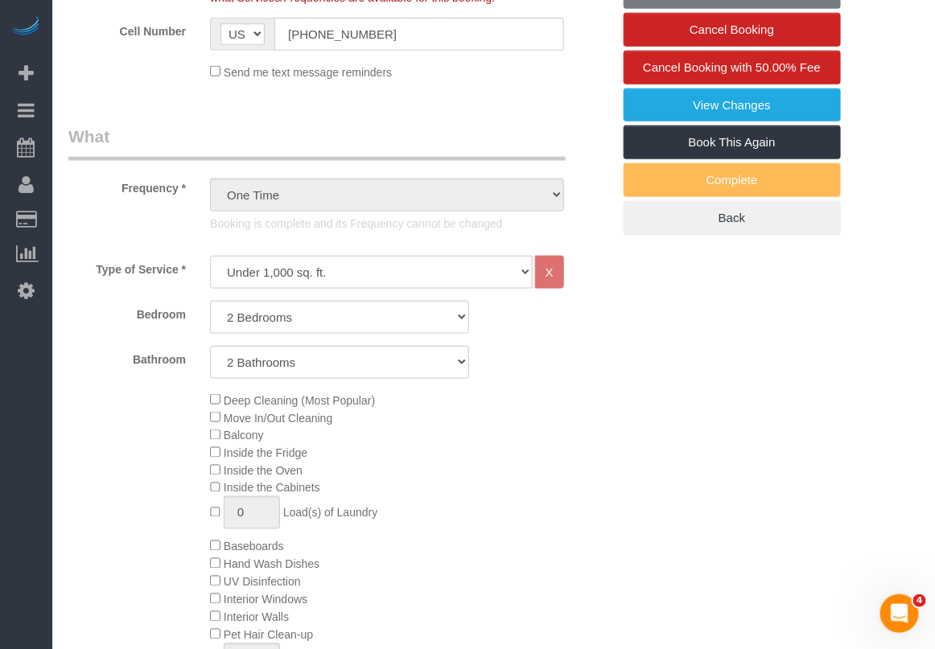
select select "2"
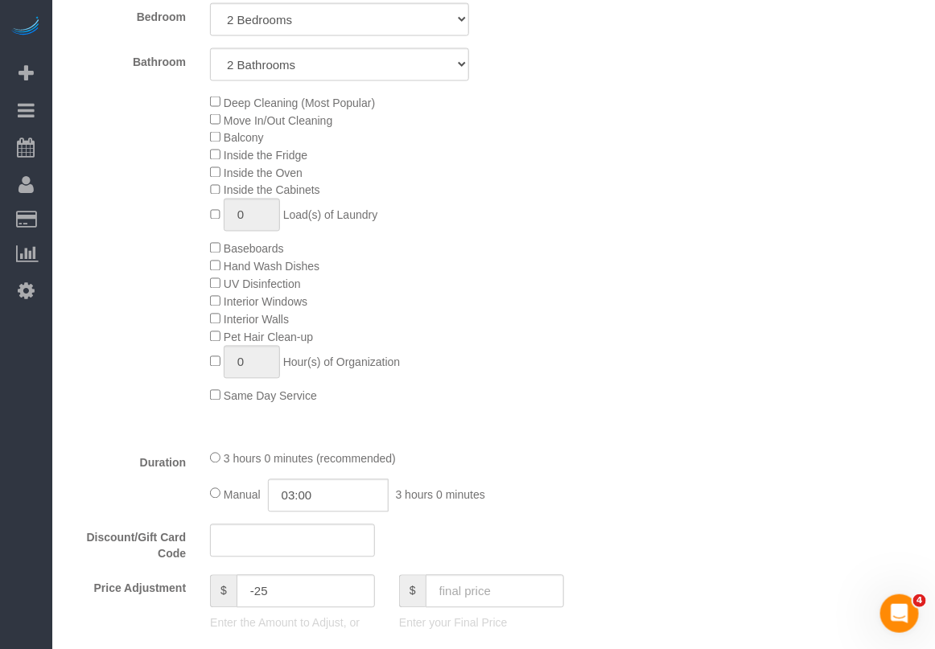
scroll to position [805, 0]
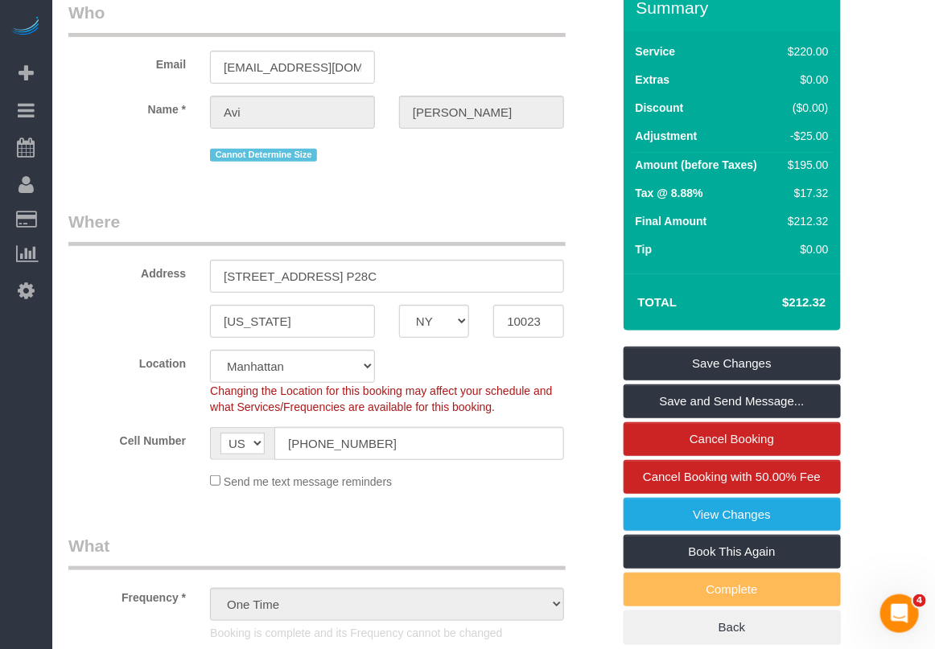
scroll to position [0, 0]
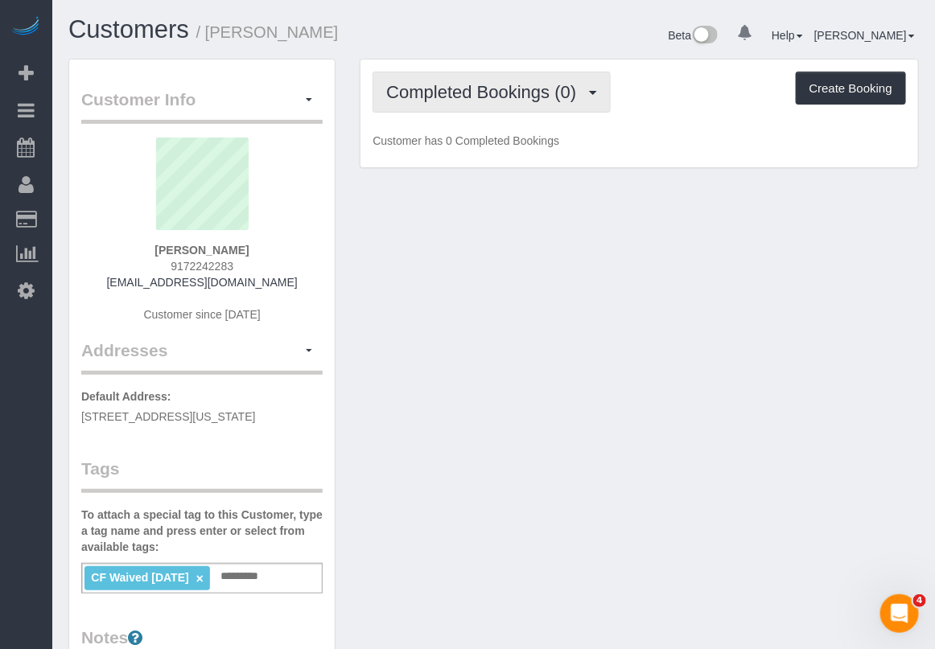
click at [539, 97] on span "Completed Bookings (0)" at bounding box center [485, 92] width 198 height 20
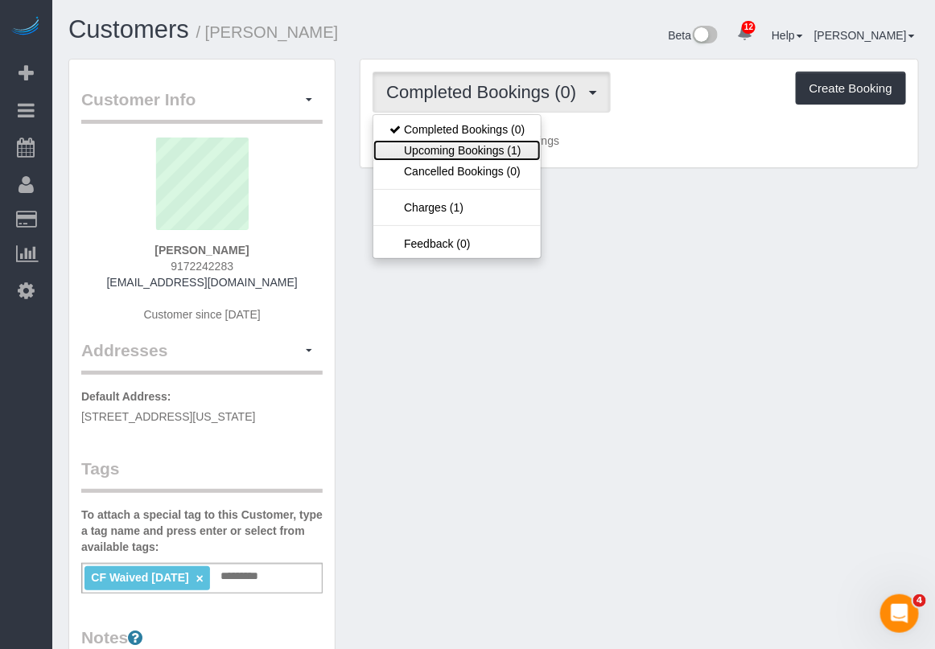
click at [505, 143] on link "Upcoming Bookings (1)" at bounding box center [456, 150] width 167 height 21
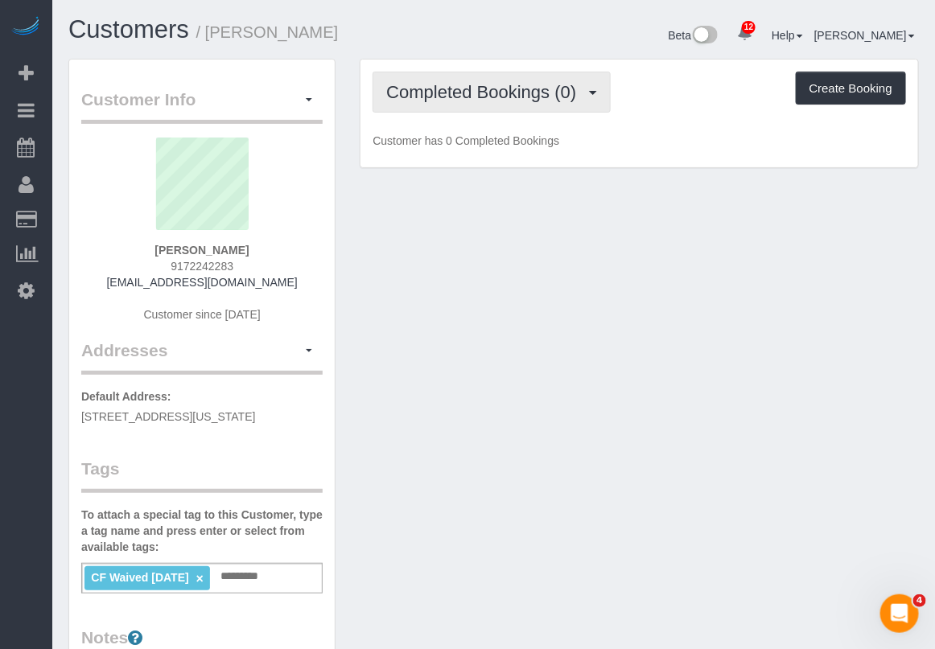
click at [481, 101] on button "Completed Bookings (0)" at bounding box center [492, 92] width 238 height 41
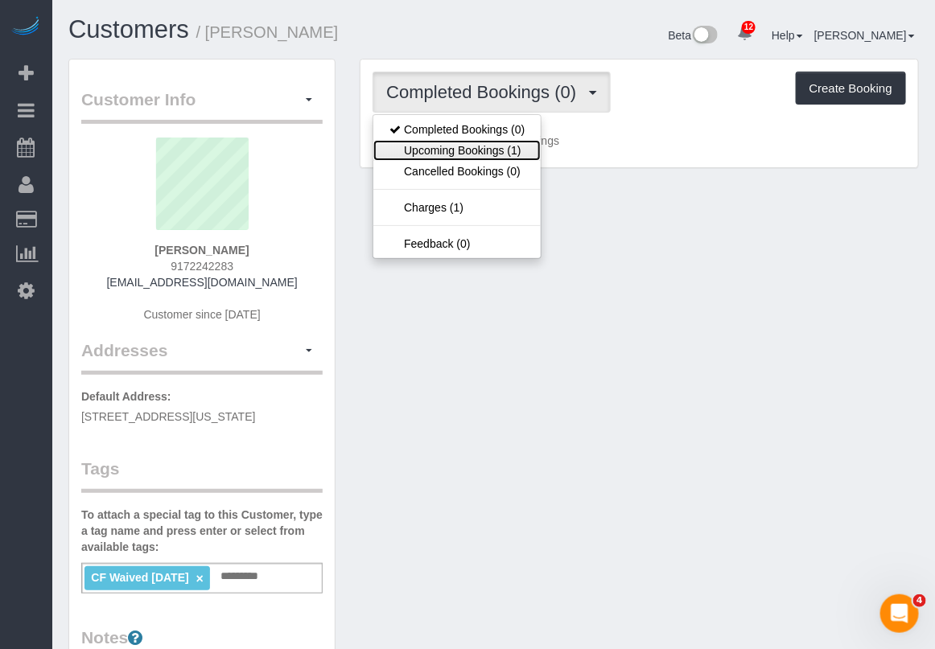
click at [468, 153] on link "Upcoming Bookings (1)" at bounding box center [456, 150] width 167 height 21
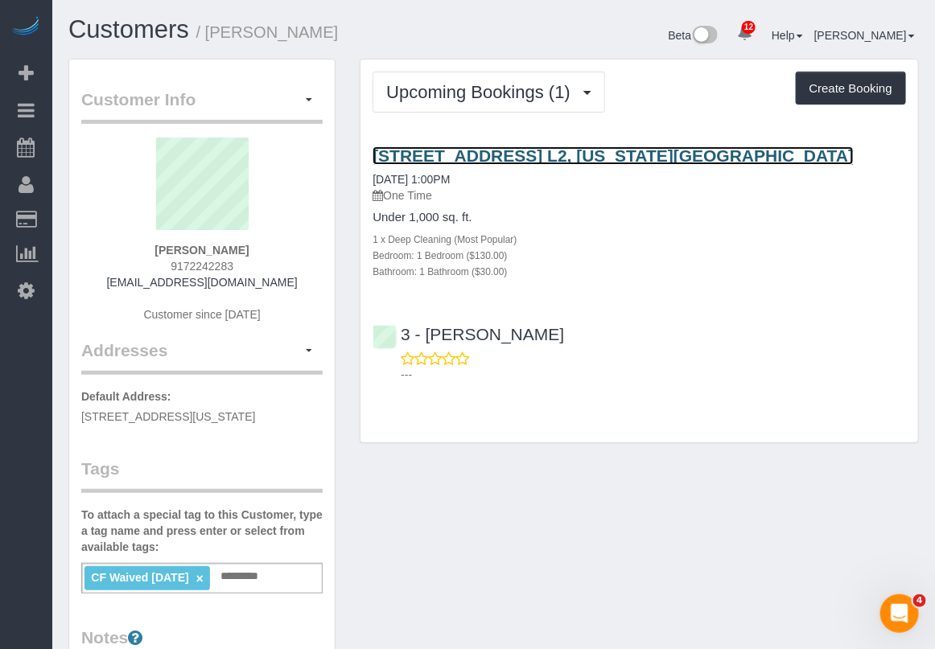
click at [432, 155] on link "116 Pinehurst Avenue, Apt. L2, New York, NY 10033" at bounding box center [613, 155] width 481 height 19
click at [480, 154] on link "116 Pinehurst Avenue, Apt. L2, New York, NY 10033" at bounding box center [613, 155] width 481 height 19
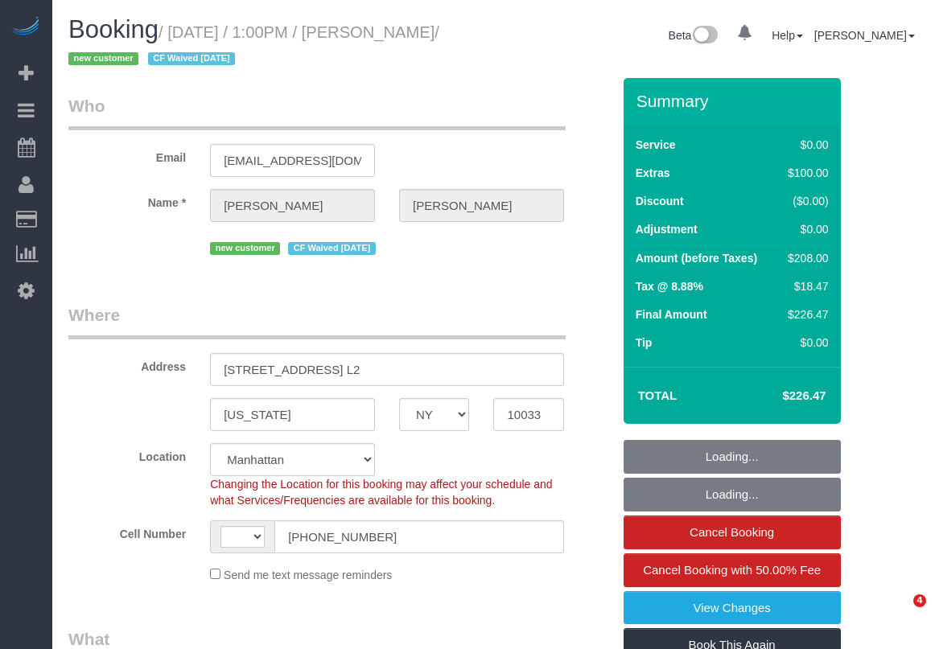
select select "NY"
select select "string:stripe-pm_1RwSZ34VGloSiKo7lxjxQ5IQ"
select select "string:[GEOGRAPHIC_DATA]"
select select "object:738"
select select "number:58"
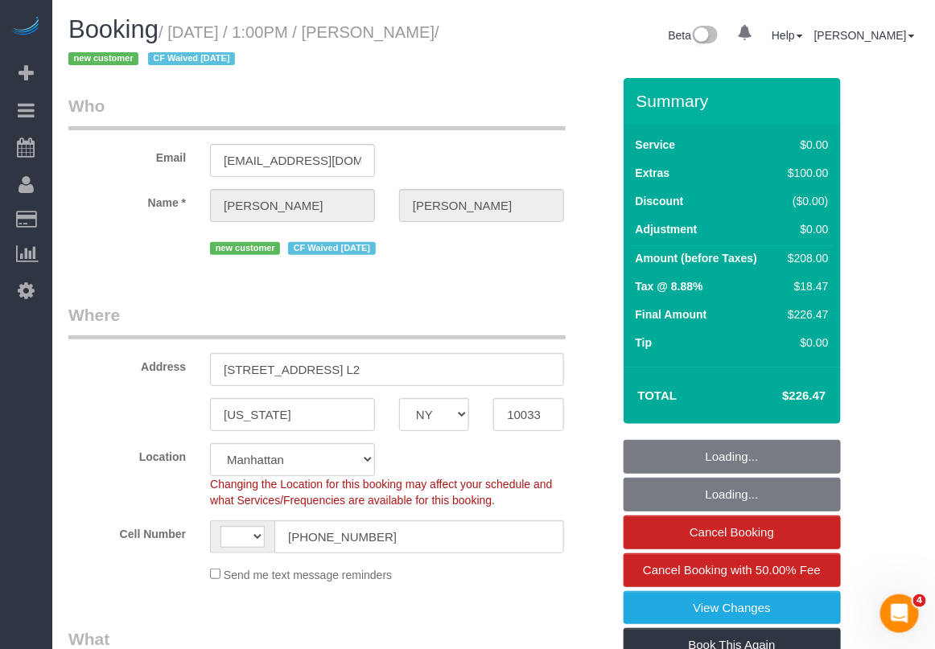
select select "number:73"
select select "number:15"
select select "number:5"
select select "1"
select select "spot1"
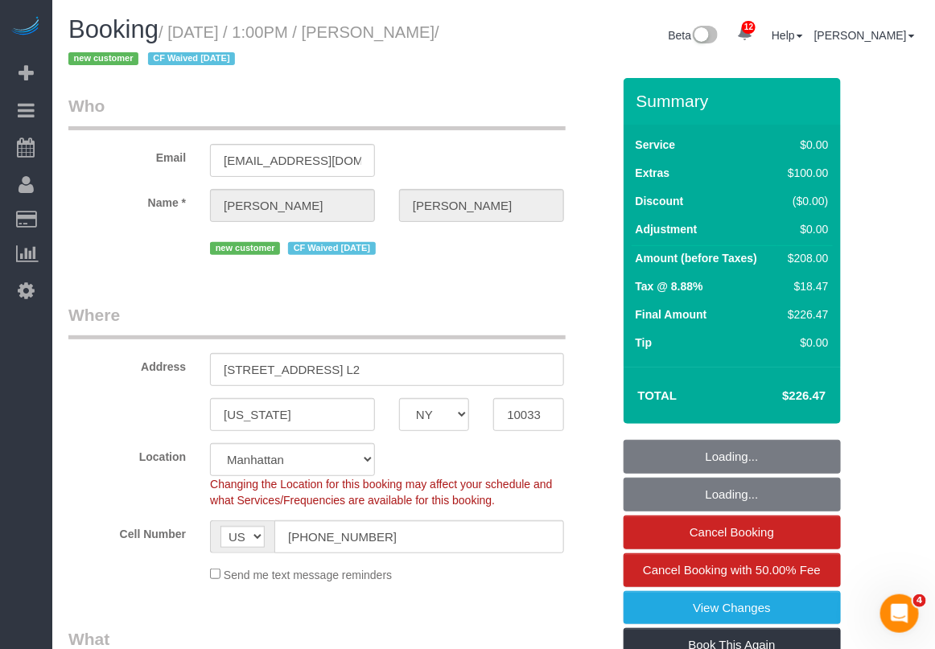
select select "object:995"
select select "1"
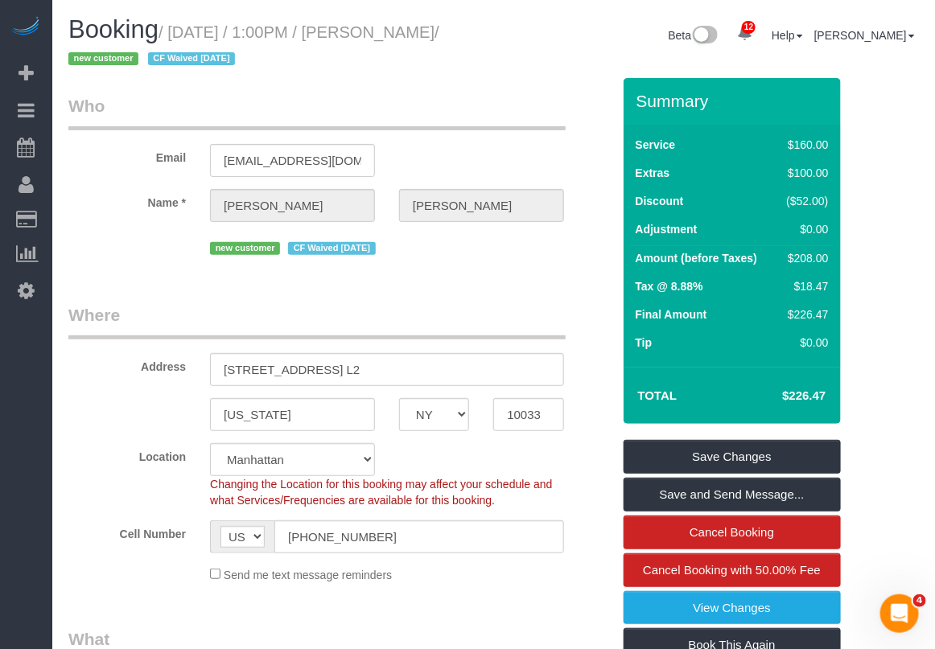
drag, startPoint x: 175, startPoint y: 32, endPoint x: 133, endPoint y: 58, distance: 49.1
click at [133, 58] on small "/ September 05, 2025 / 1:00PM / Gena Casciano / new customer CF Waived 08/28/20…" at bounding box center [253, 45] width 371 height 45
copy small "September 05, 2025 / 1:00PM / Gena Casciano"
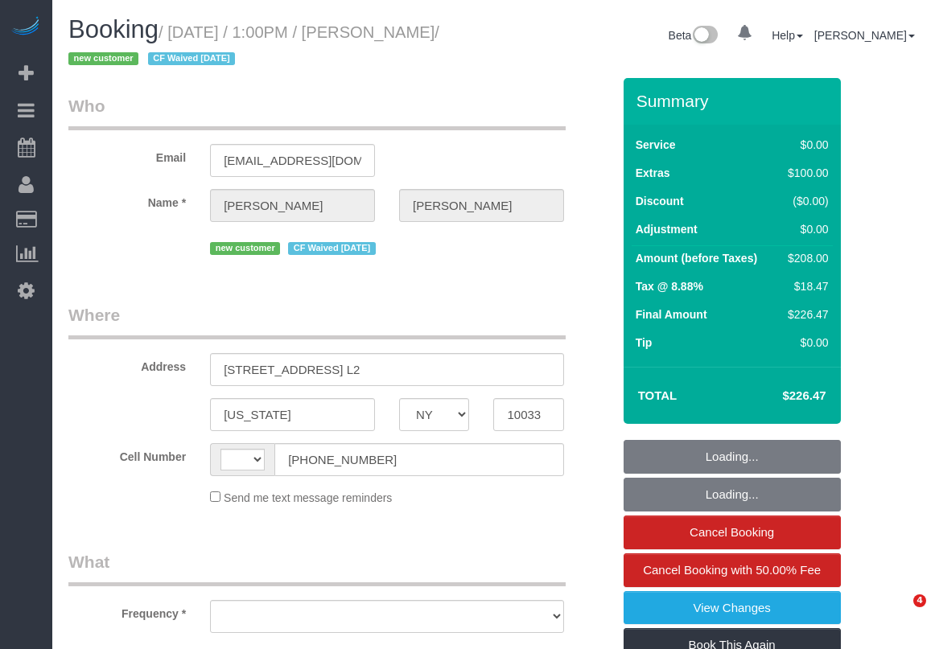
select select "NY"
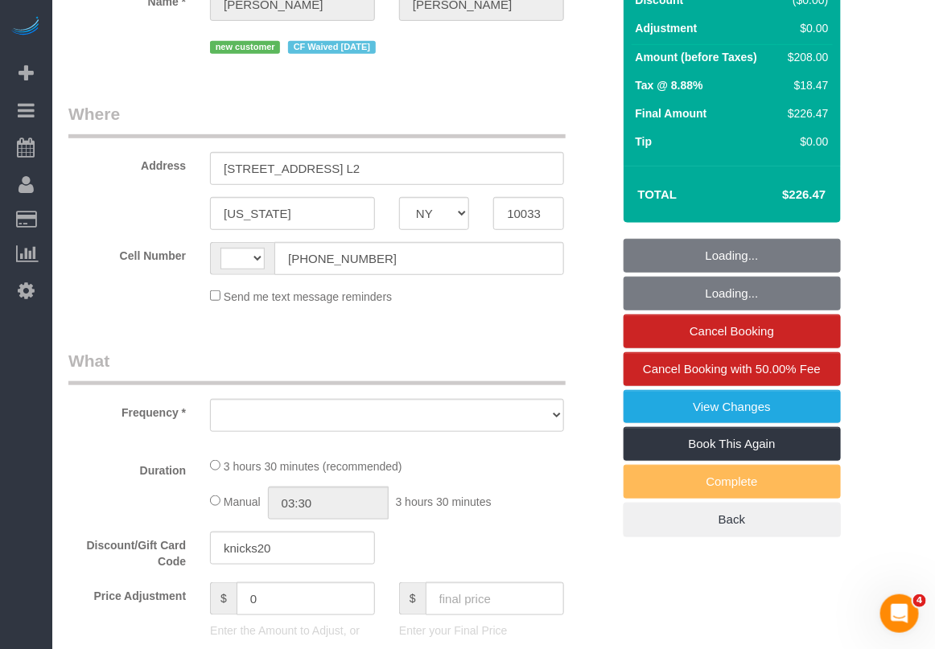
scroll to position [201, 0]
select select "string:US"
select select "number:58"
select select "number:73"
select select "number:15"
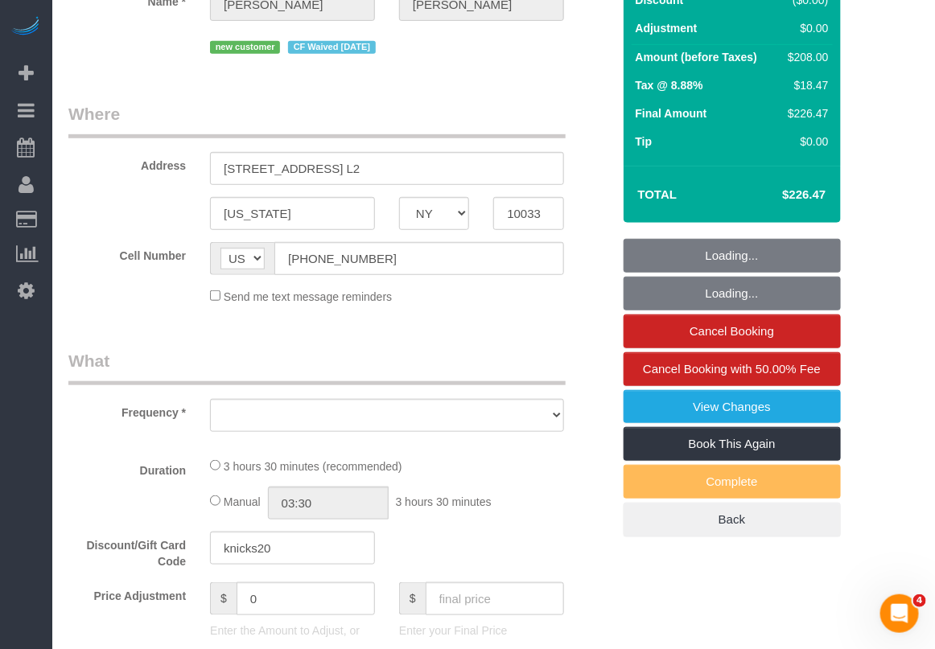
select select "number:5"
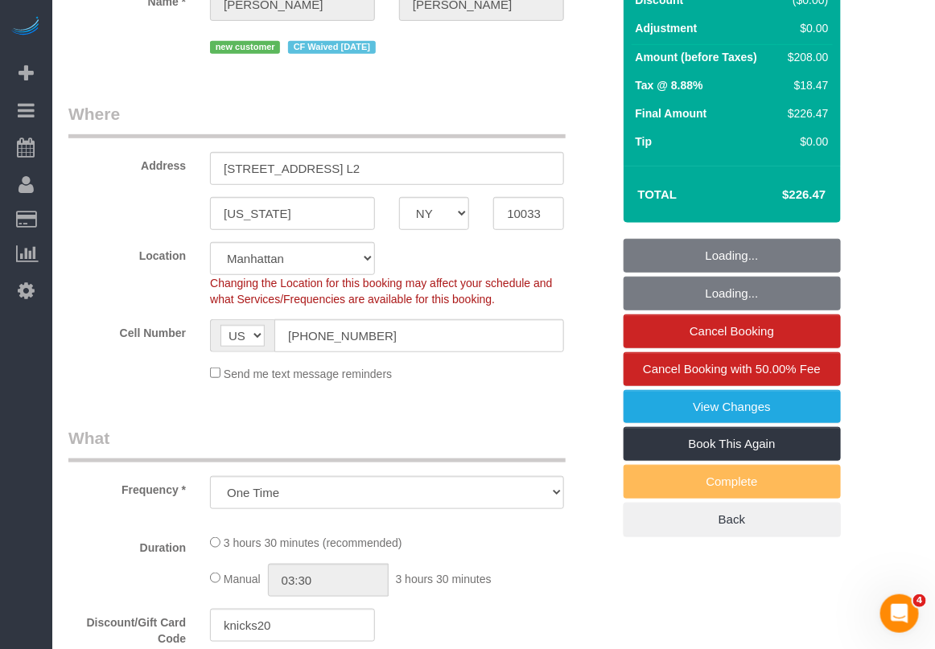
select select "object:883"
select select "string:stripe-pm_1RwSZ34VGloSiKo7lxjxQ5IQ"
select select "spot1"
select select "1"
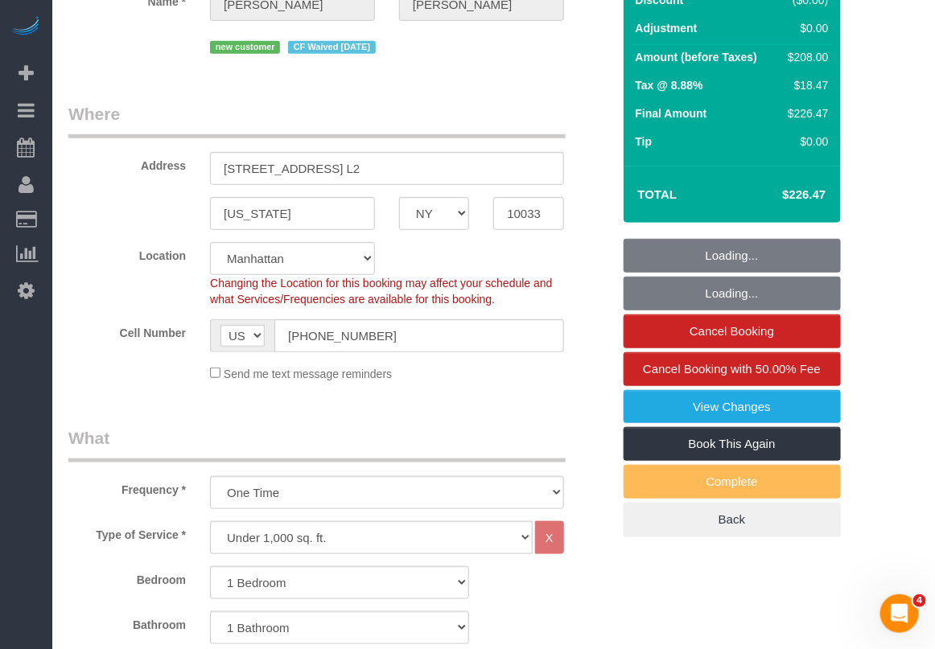
select select "object:1383"
select select "1"
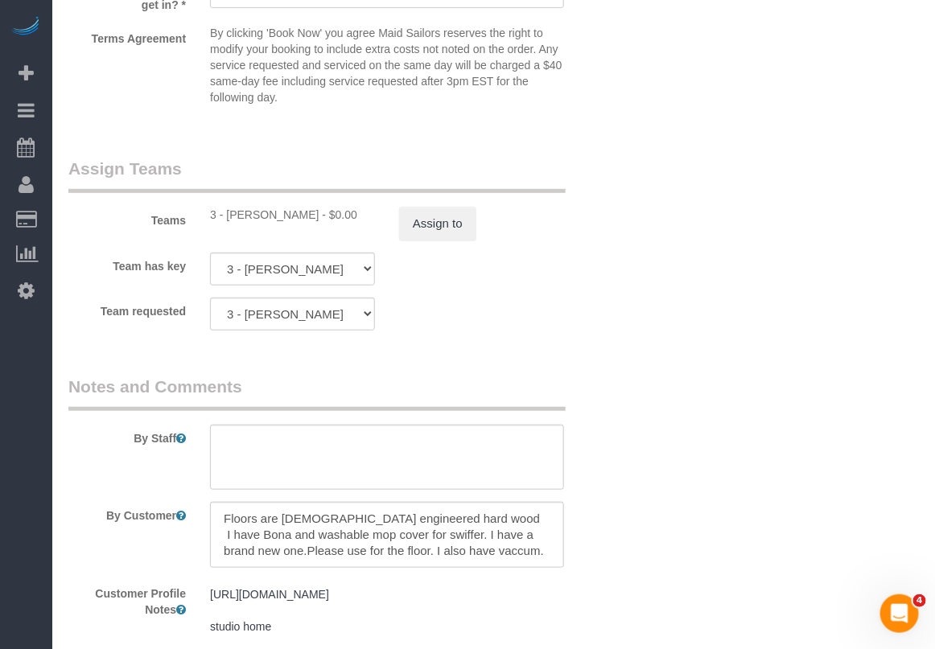
scroll to position [2255, 0]
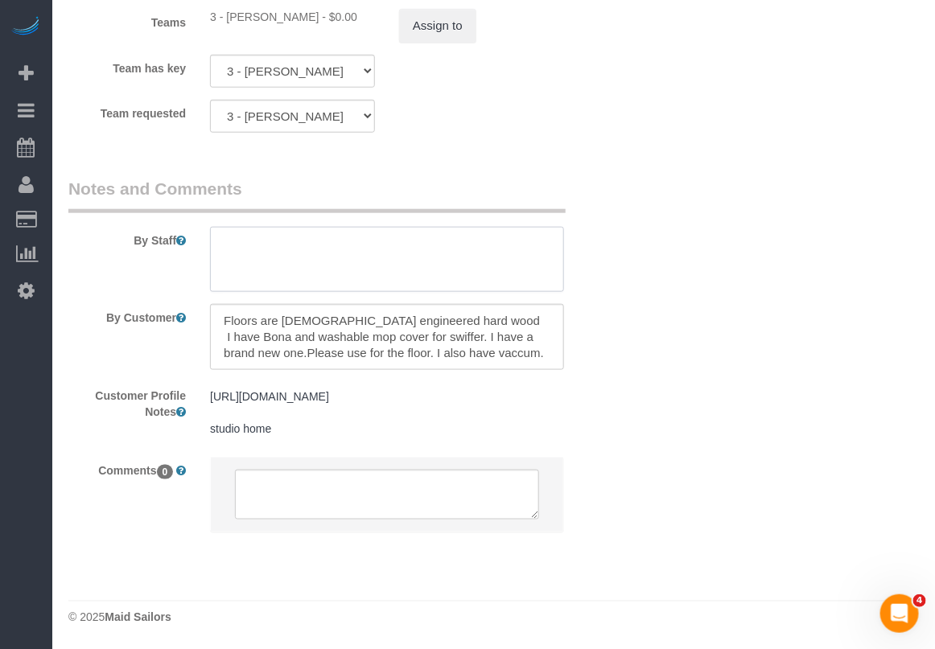
click at [361, 230] on textarea at bounding box center [387, 260] width 354 height 66
paste textarea "Enter the driveway at 183rd street and walk down the sidewalk on the left side.…"
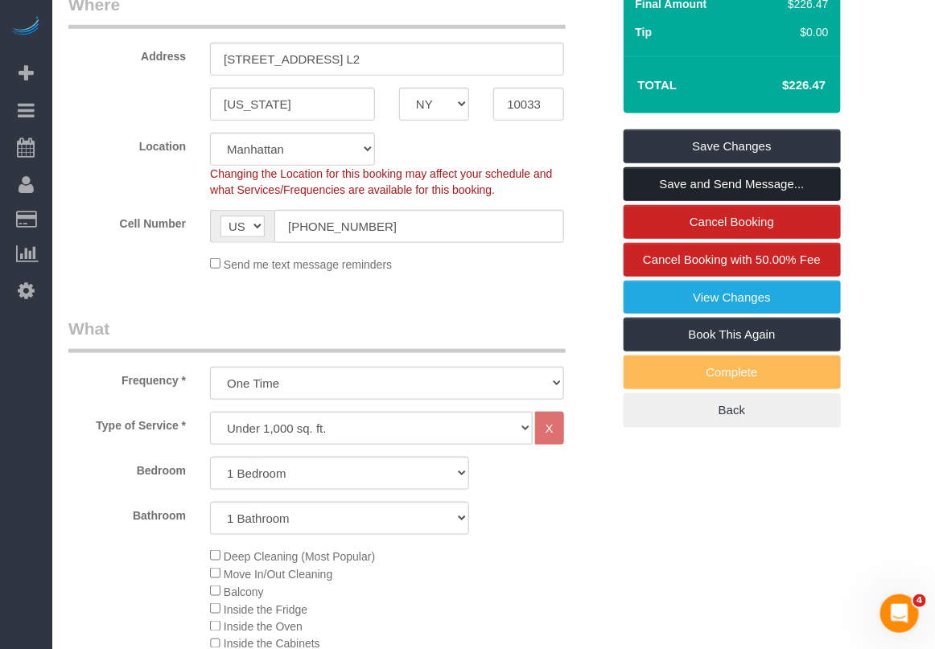
scroll to position [243, 0]
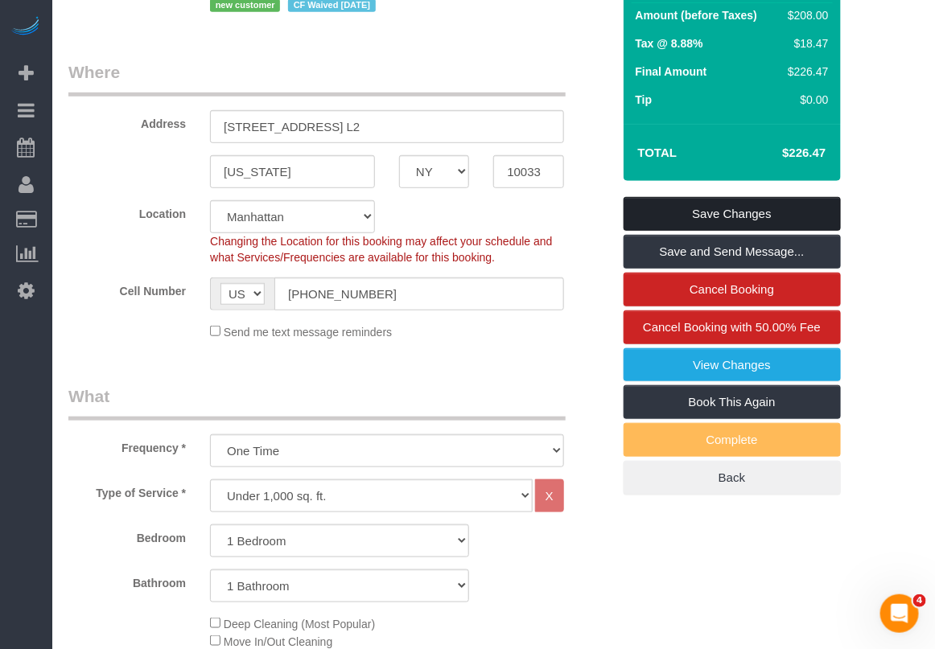
type textarea "Enter the driveway at 183rd street and walk down the sidewalk on the left side.…"
click at [718, 213] on link "Save Changes" at bounding box center [732, 214] width 217 height 34
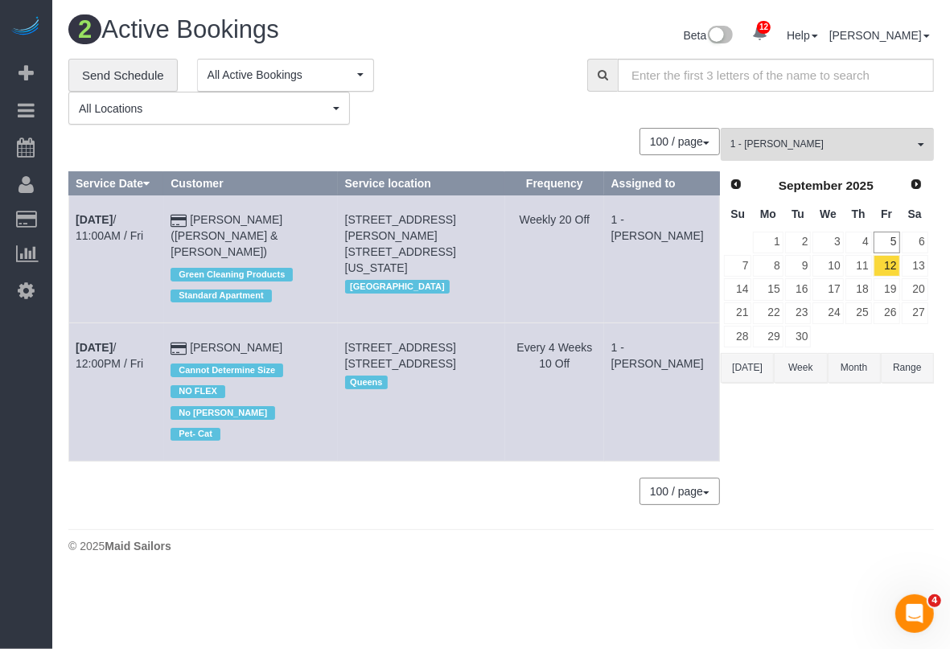
drag, startPoint x: 549, startPoint y: 557, endPoint x: 602, endPoint y: 505, distance: 74.6
click at [550, 559] on body "12 Beta Your Notifications You have 0 alerts × You have 4 to charge for 09/04/2…" at bounding box center [475, 324] width 950 height 649
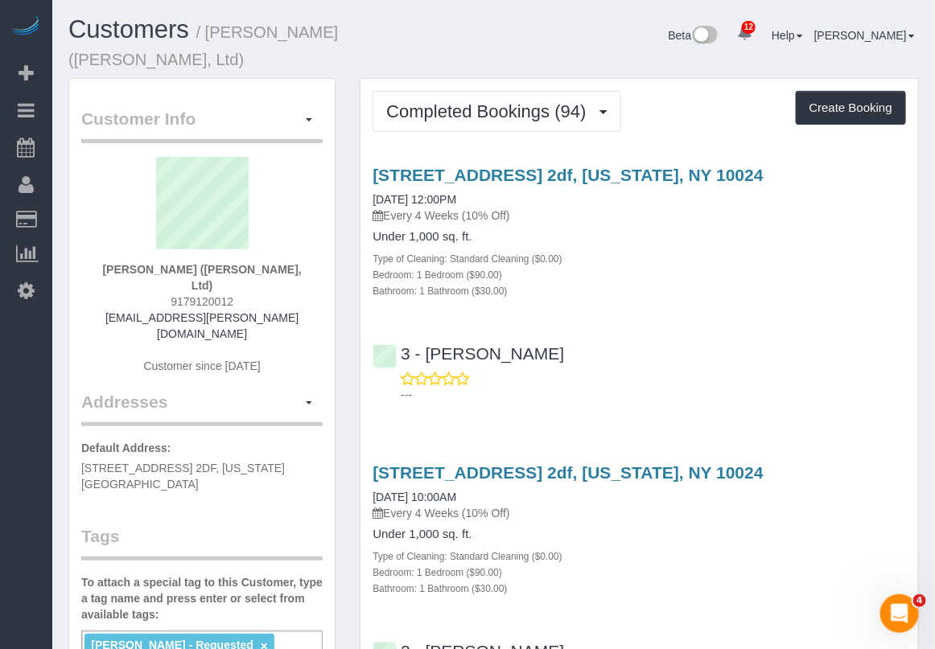
click at [870, 347] on div "3 - [PERSON_NAME] ---" at bounding box center [640, 367] width 558 height 72
click at [874, 283] on div "Bathroom: 1 Bathroom ($30.00)" at bounding box center [640, 290] width 534 height 16
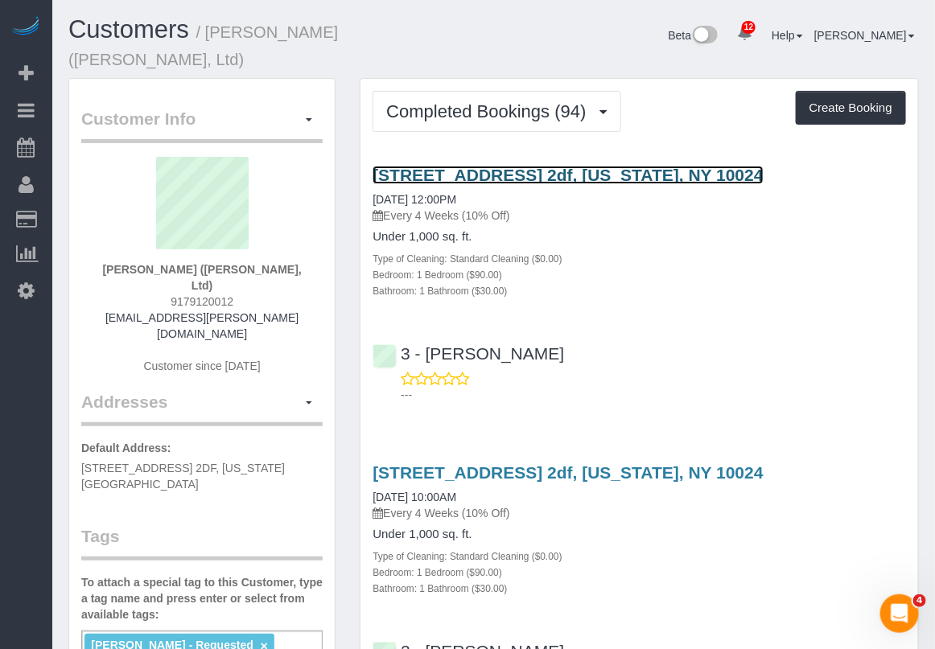
click at [467, 177] on link "250 West 78th Street, Apt. 2df, New York, NY 10024" at bounding box center [568, 175] width 390 height 19
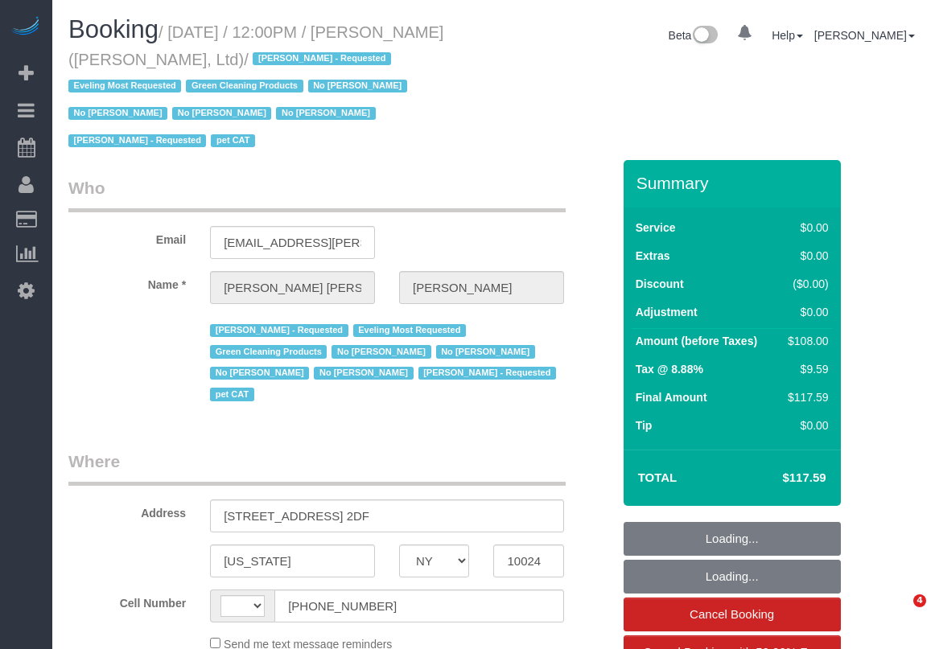
select select "NY"
select select "string:[GEOGRAPHIC_DATA]"
select select "object:774"
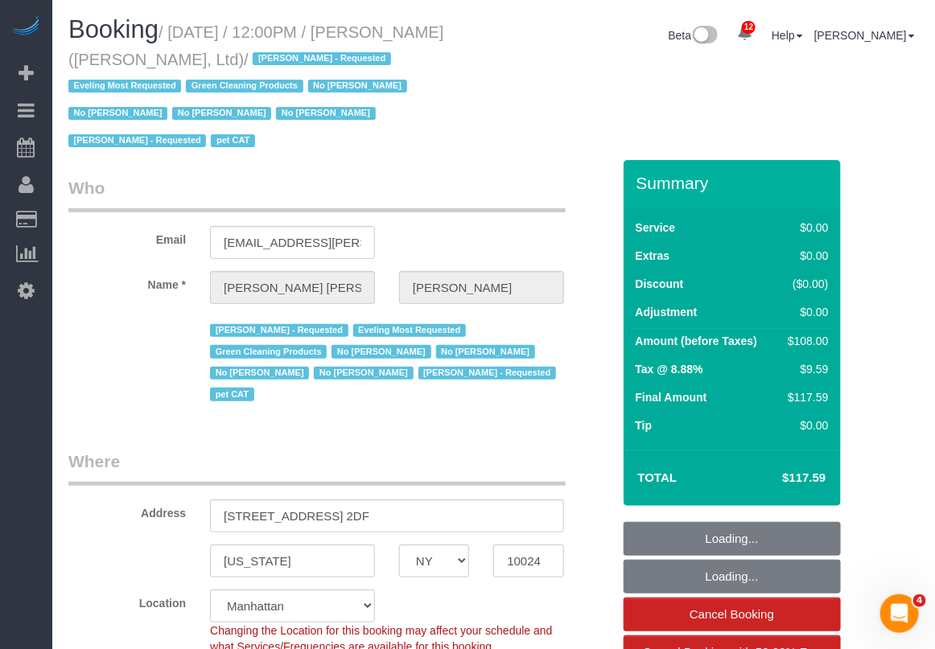
select select "string:stripe-pm_1FqQkl4VGloSiKo7nqxPTwDY"
select select "1"
select select "number:59"
select select "number:76"
select select "number:14"
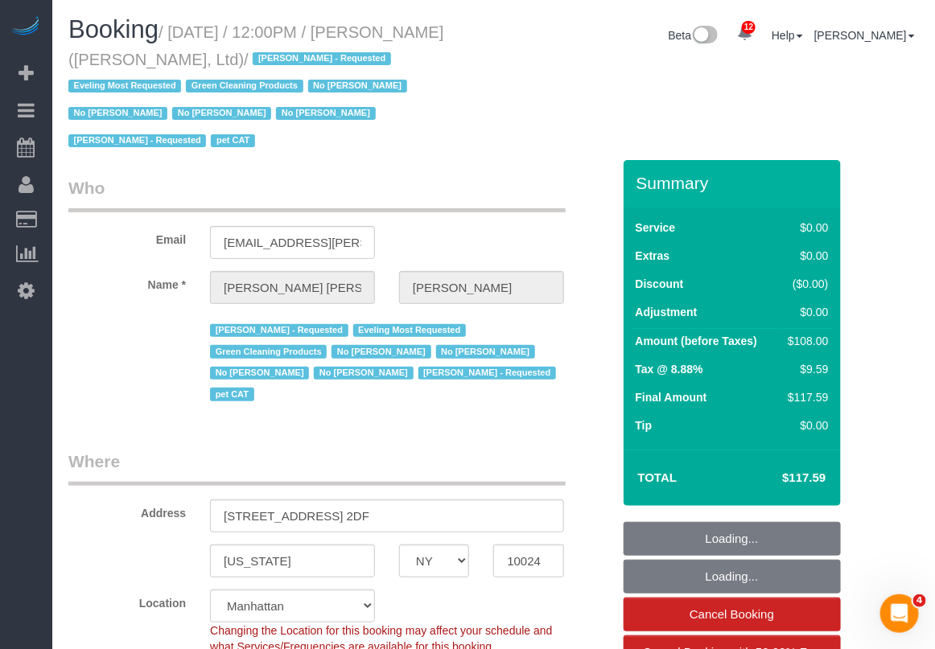
select select "number:7"
select select "number:21"
select select "spot1"
select select "object:1088"
select select "22223"
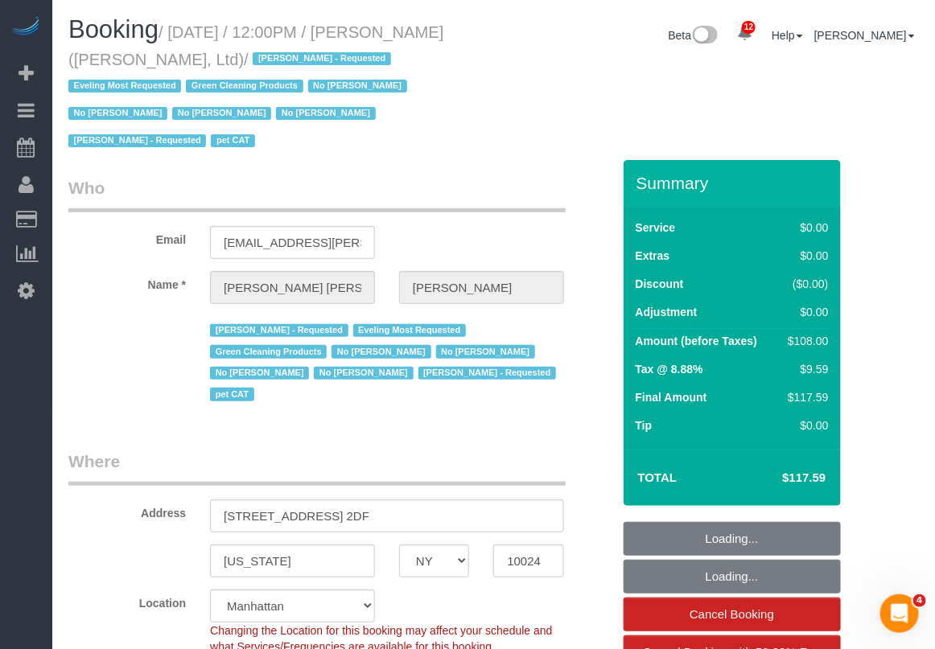
select select "1"
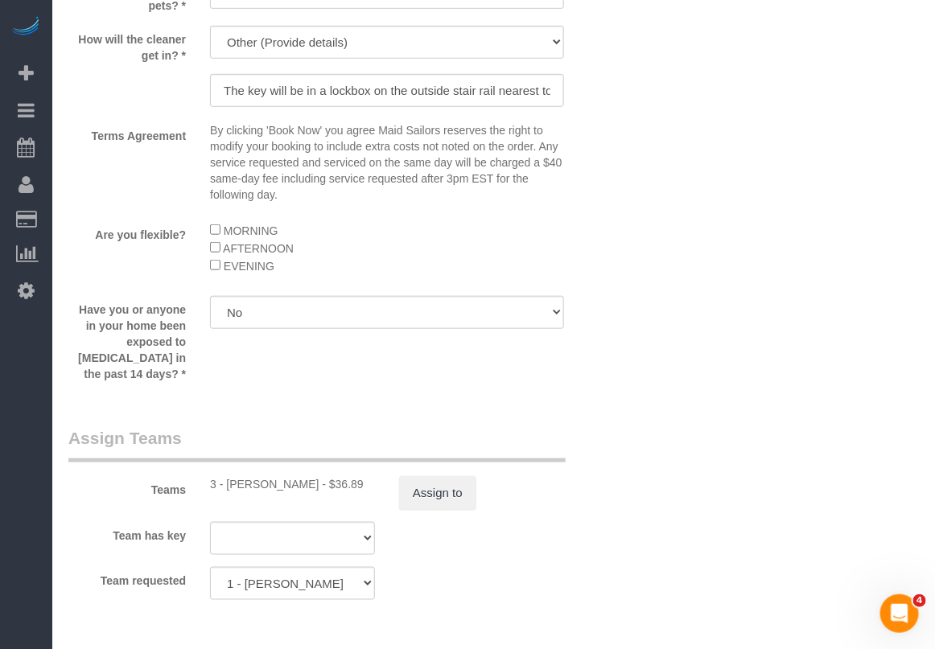
scroll to position [2213, 0]
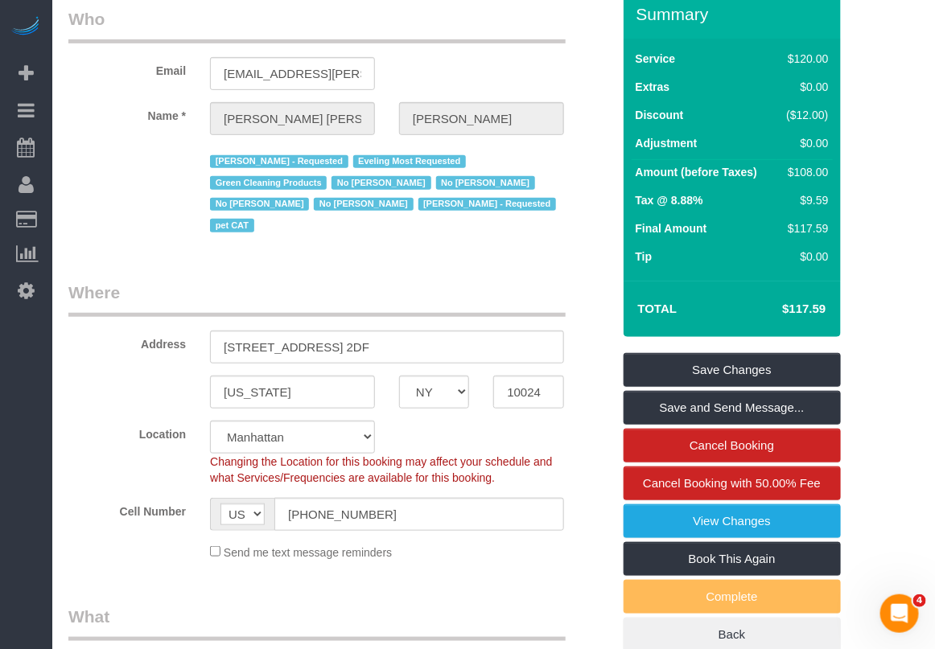
scroll to position [0, 0]
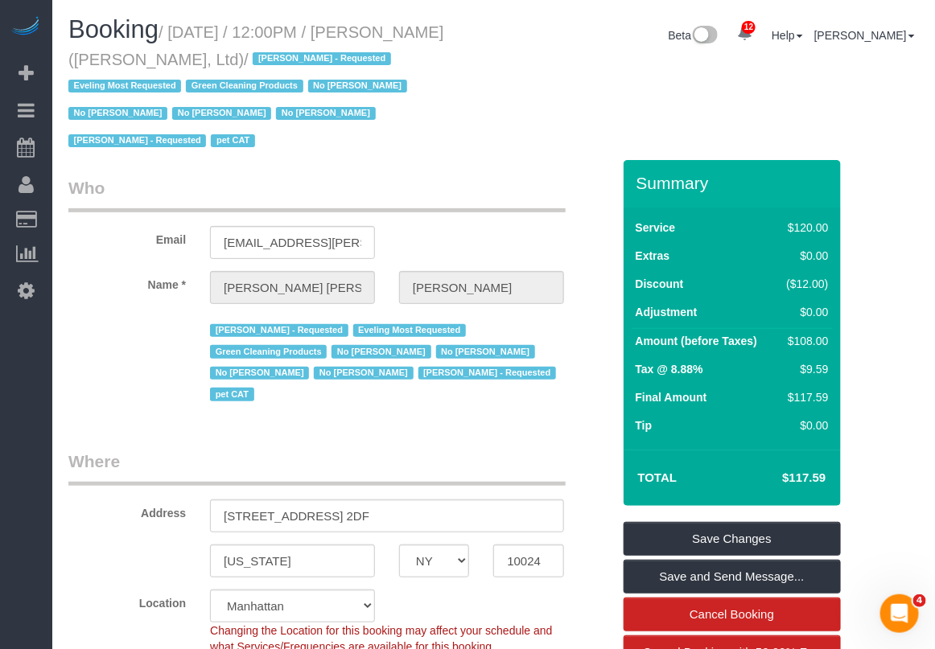
drag, startPoint x: 175, startPoint y: 33, endPoint x: 298, endPoint y: 58, distance: 124.8
click at [298, 58] on small "/ September 04, 2025 / 12:00PM / Sally Ann Parsons (Parsons-Meares, Ltd) / Chan…" at bounding box center [255, 86] width 375 height 127
copy small "September 04, 2025 / 12:00PM / Sally Ann Parsons (Parsons-Meares, Ltd)"
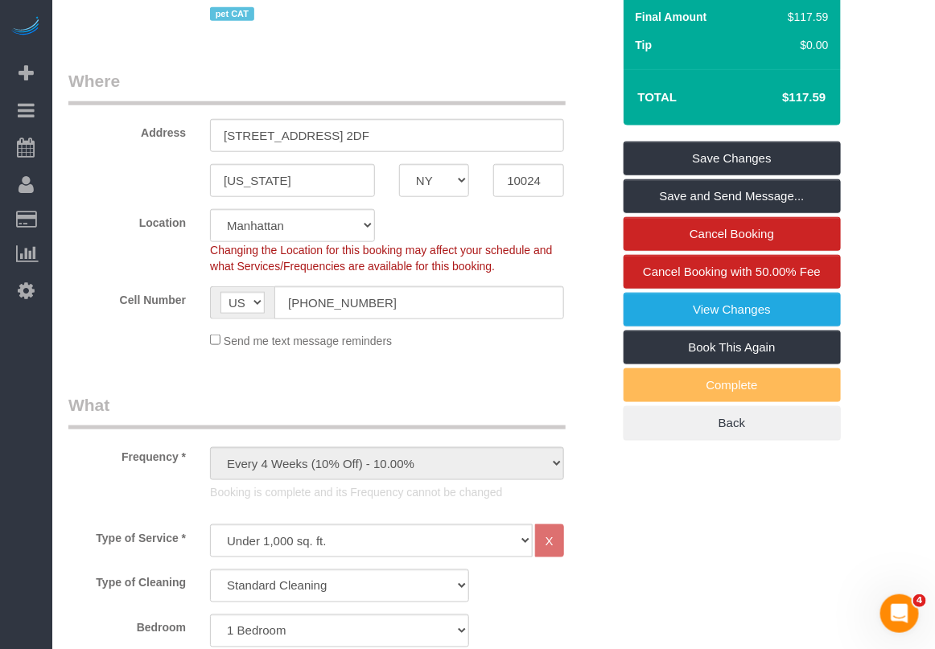
scroll to position [155, 0]
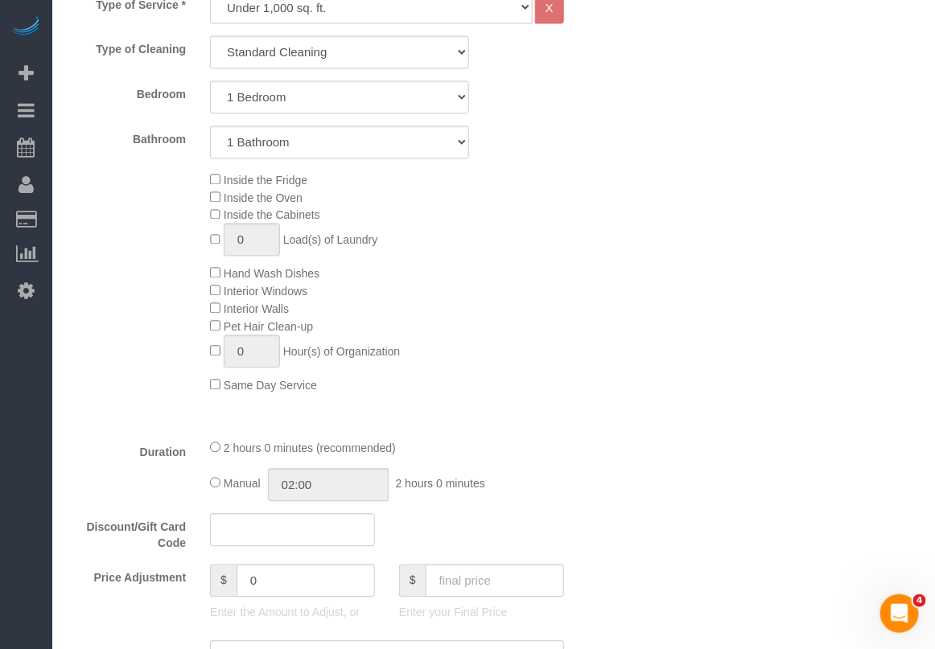
scroll to position [1207, 0]
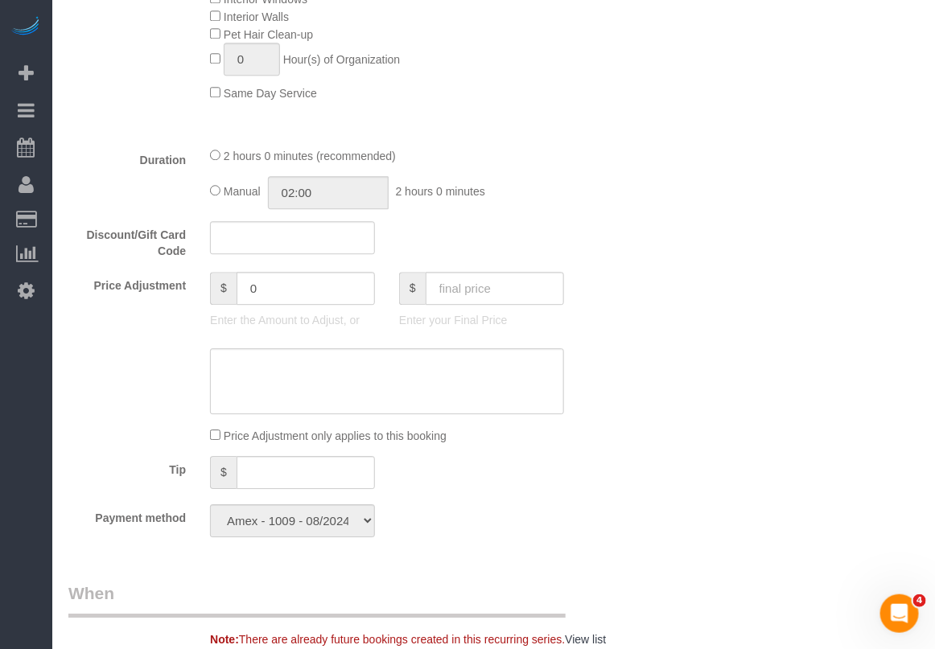
click at [642, 522] on div "Who Email saprivate@parsons-meares.com Name * Sally Ann Parsons Chanda Douglas …" at bounding box center [493, 511] width 851 height 3117
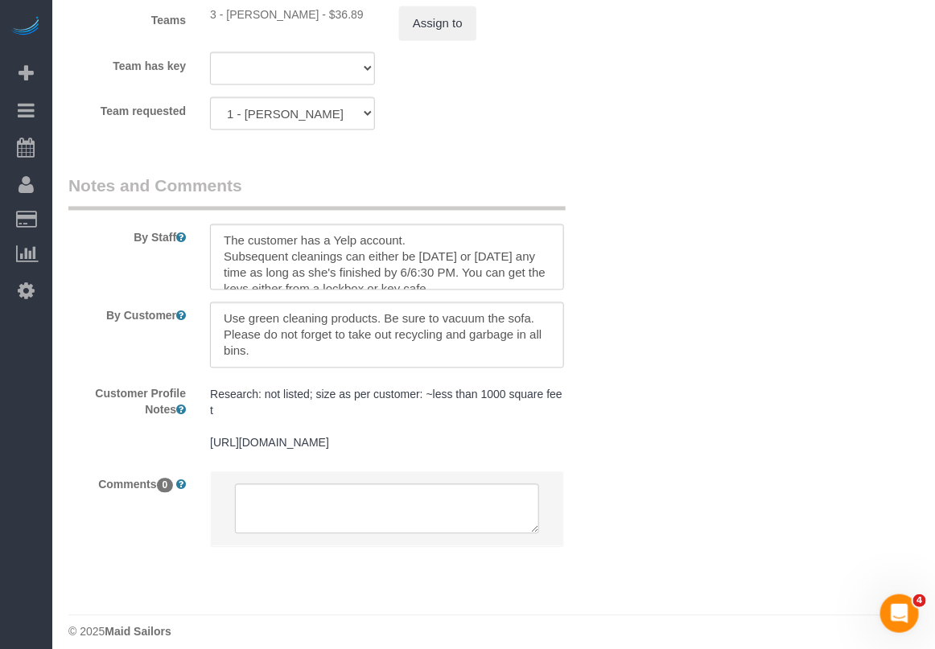
scroll to position [2670, 0]
click at [294, 174] on legend "Notes and Comments" at bounding box center [316, 192] width 497 height 36
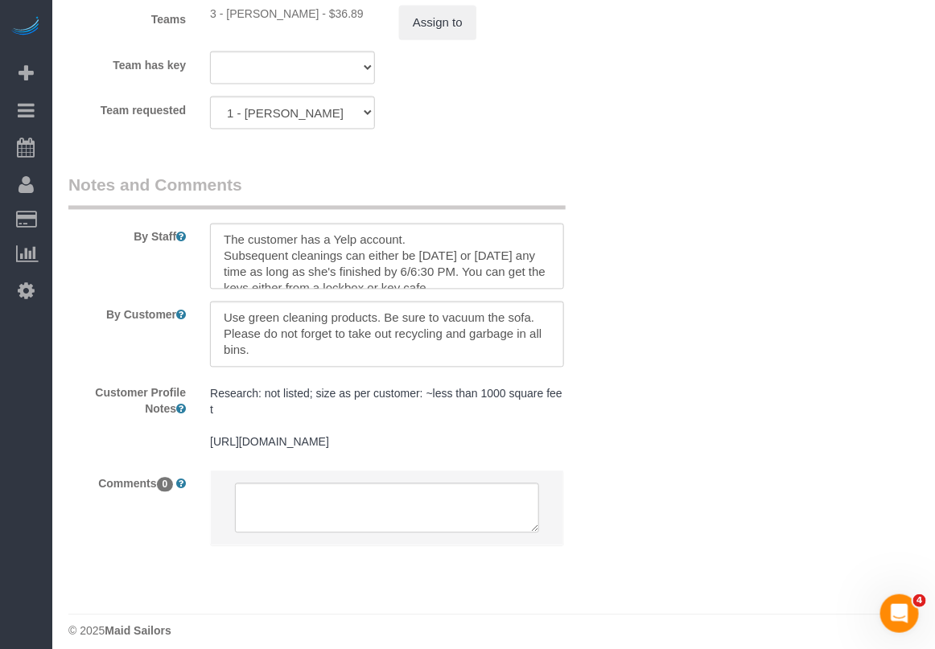
click at [476, 111] on div "Team requested 3 - Hecleny Gonzalez 000- Donna Mercado 000 - Partnerships 000 -…" at bounding box center [339, 113] width 567 height 33
drag, startPoint x: 480, startPoint y: 161, endPoint x: 468, endPoint y: 161, distance: 12.9
click at [468, 174] on legend "Notes and Comments" at bounding box center [316, 192] width 497 height 36
click at [83, 80] on sui-booking-teams "Teams 3 - Hecleny Gonzalez - $36.89 Assign to Team has key 3 - Hecleny Gonzalez…" at bounding box center [339, 43] width 543 height 174
click at [525, 97] on div "Team requested 3 - Hecleny Gonzalez 000- Donna Mercado 000 - Partnerships 000 -…" at bounding box center [339, 113] width 567 height 33
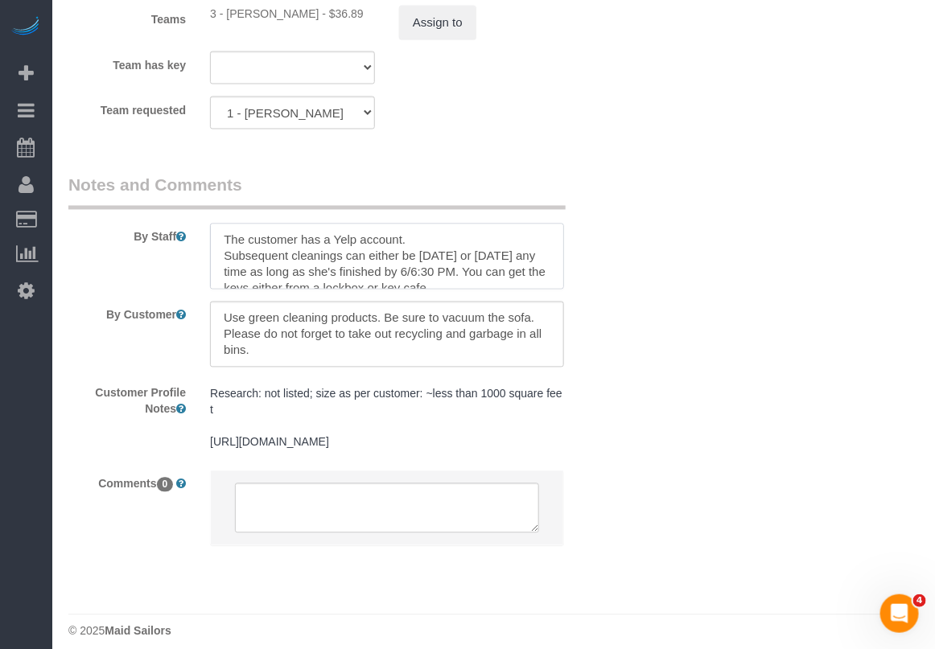
drag, startPoint x: 73, startPoint y: 270, endPoint x: 298, endPoint y: 287, distance: 225.1
click at [298, 287] on sui-booking-comments "By Staff By Customer Customer Profile Notes Research: not listed; size as per c…" at bounding box center [339, 368] width 543 height 389
drag, startPoint x: 560, startPoint y: 554, endPoint x: 519, endPoint y: 444, distance: 116.9
click at [561, 551] on fieldset "Notes and Comments By Staff By Customer Customer Profile Notes Research: not li…" at bounding box center [339, 374] width 543 height 401
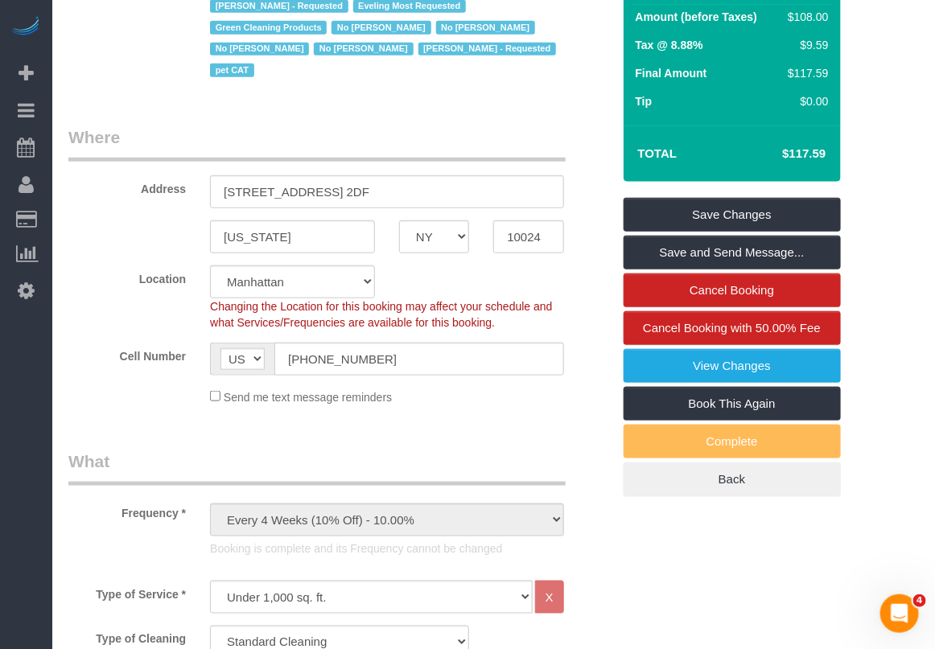
scroll to position [0, 0]
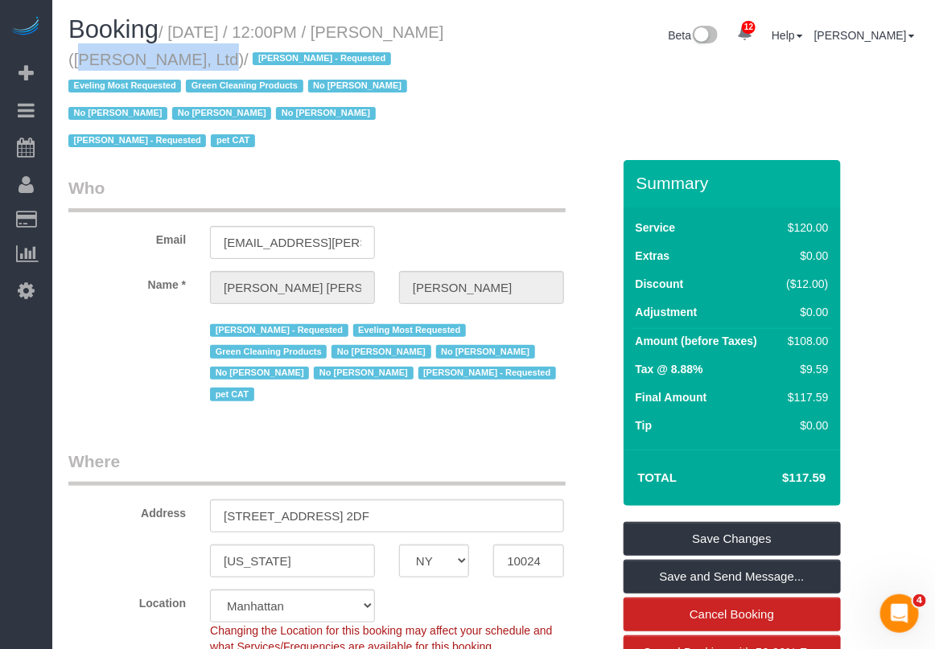
drag, startPoint x: 416, startPoint y: 28, endPoint x: 126, endPoint y: 64, distance: 292.8
click at [126, 64] on small "/ September 04, 2025 / 12:00PM / Sally Ann Parsons (Parsons-Meares, Ltd) / Chan…" at bounding box center [255, 86] width 375 height 127
copy small "Sally Ann Parsons"
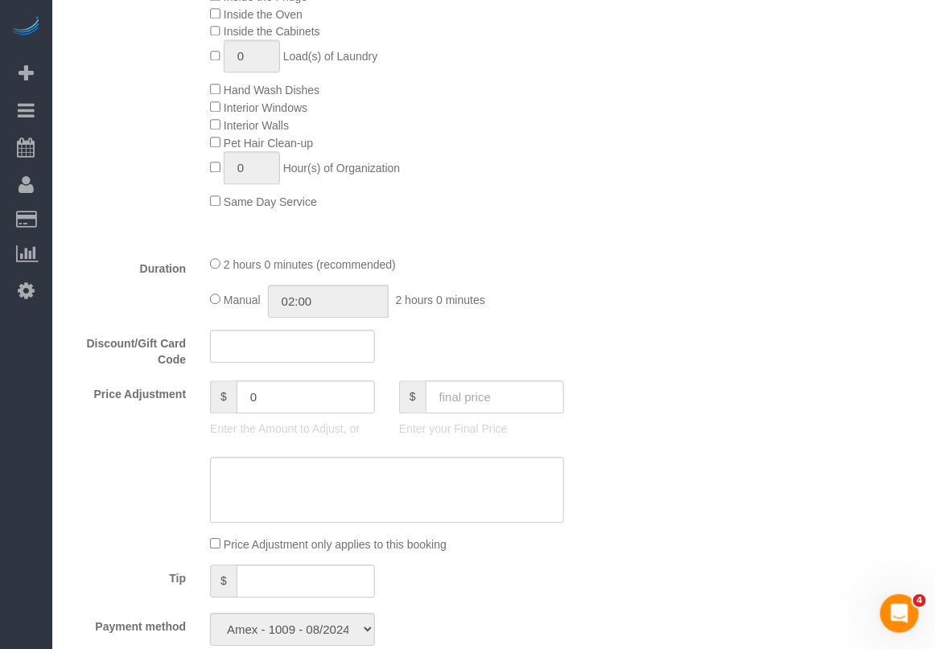
scroll to position [1107, 0]
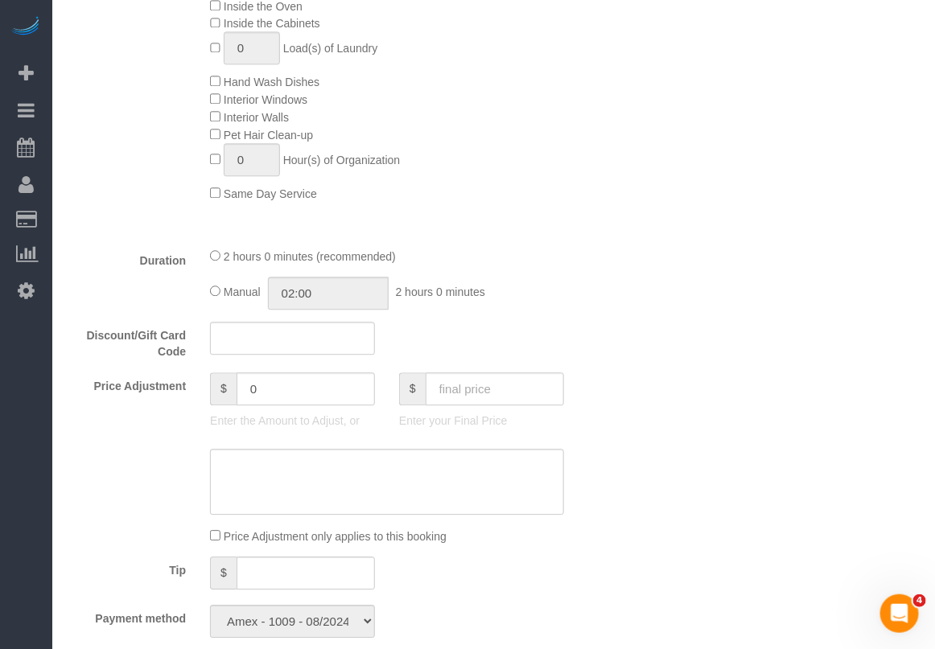
click at [876, 295] on div "Who Email saprivate@parsons-meares.com Name * Sally Ann Parsons Chanda Douglas …" at bounding box center [493, 612] width 851 height 3117
drag, startPoint x: 278, startPoint y: 374, endPoint x: 197, endPoint y: 399, distance: 85.0
click at [198, 399] on div "$ 0 Enter the Amount to Adjust, or" at bounding box center [292, 405] width 189 height 64
type input "-25"
click at [267, 479] on textarea at bounding box center [387, 482] width 354 height 66
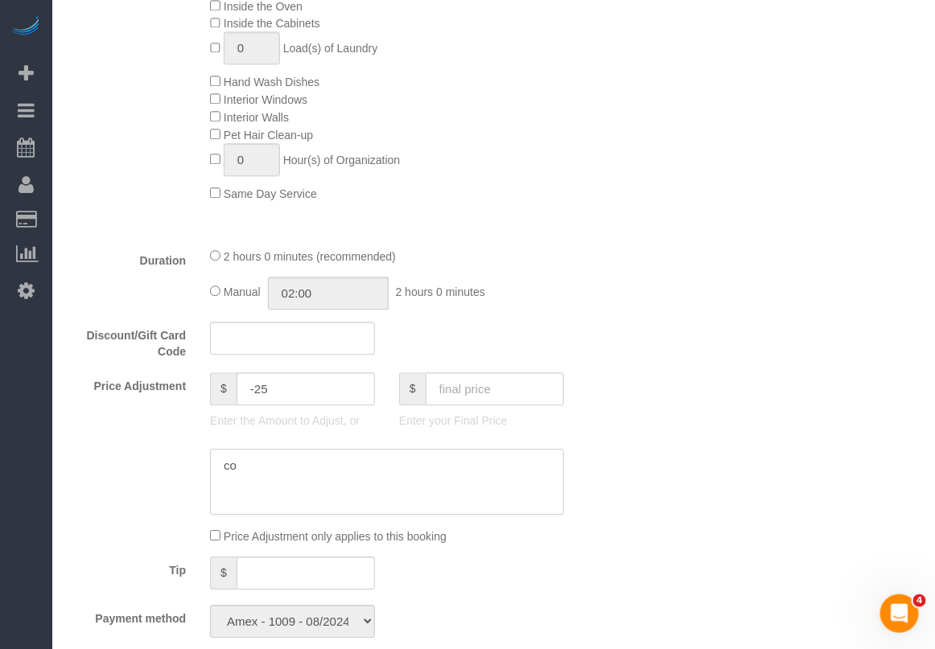
type textarea "c"
type textarea "-$25 discount for not following customer instructions and miss in communication"
click at [708, 283] on div "Who Email saprivate@parsons-meares.com Name * Sally Ann Parsons Chanda Douglas …" at bounding box center [493, 612] width 851 height 3117
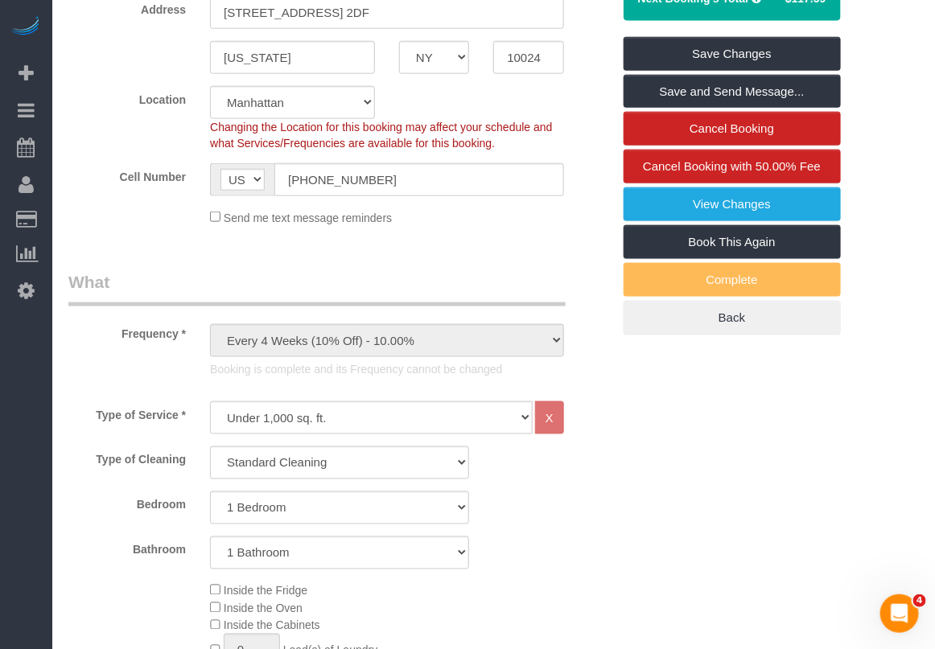
scroll to position [201, 0]
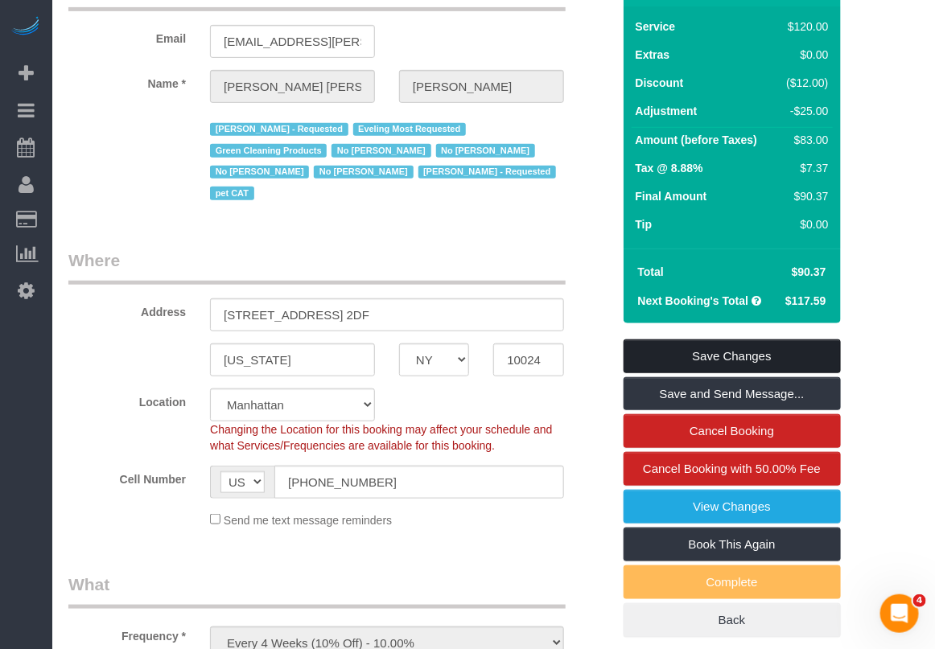
click at [729, 359] on link "Save Changes" at bounding box center [732, 357] width 217 height 34
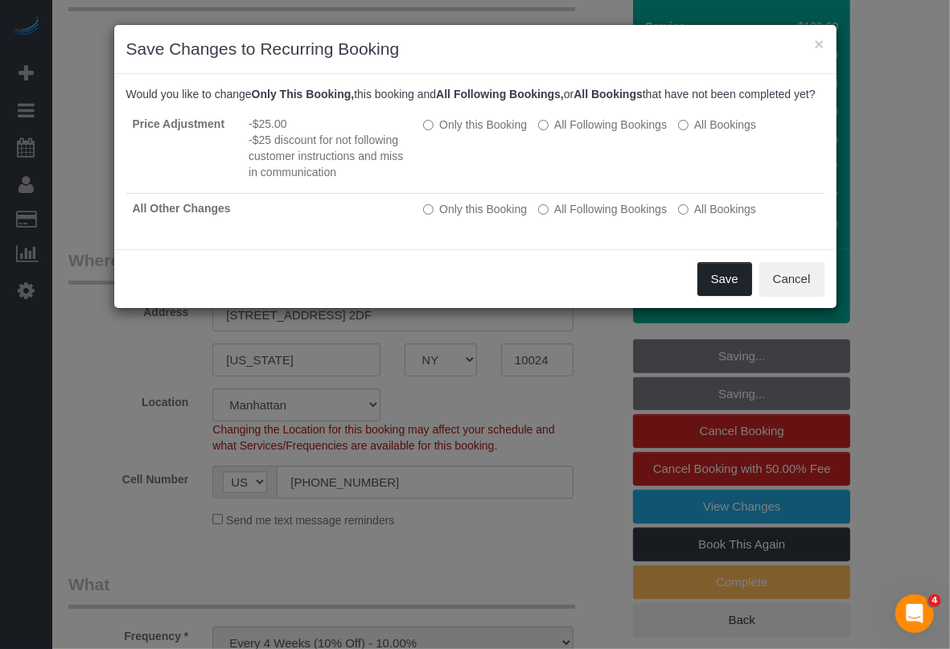
click at [714, 287] on button "Save" at bounding box center [725, 279] width 55 height 34
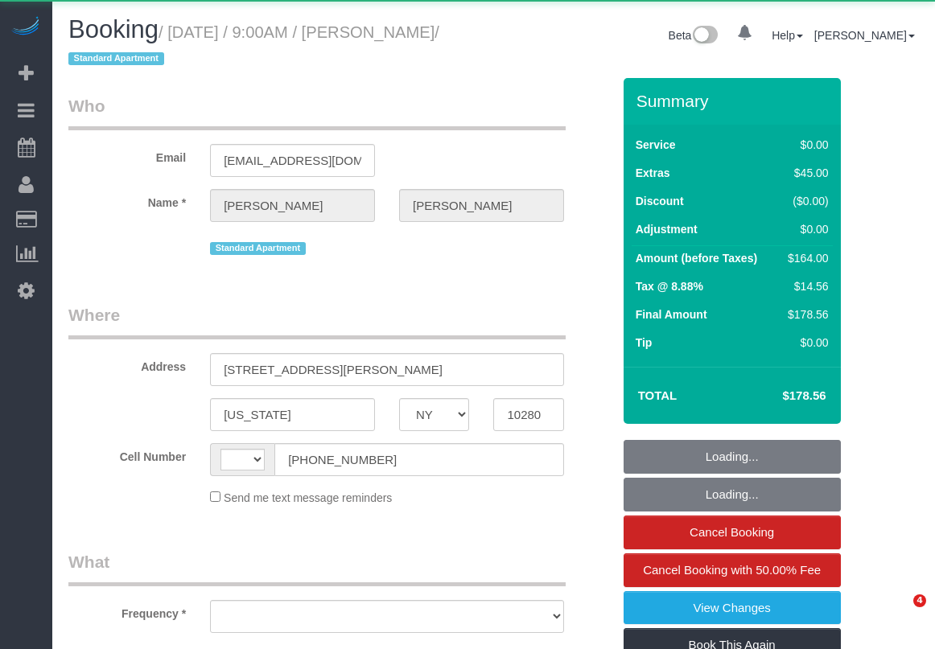
select select "NY"
select select "string:[GEOGRAPHIC_DATA]"
select select "object:732"
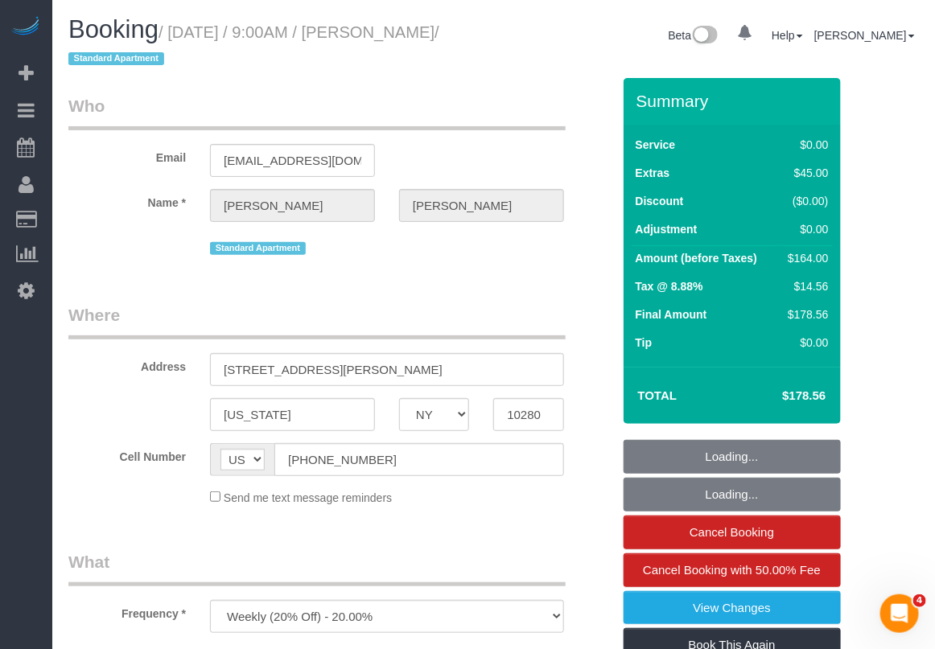
select select "string:stripe-pm_1RSfGg4VGloSiKo7qJG0xXmc"
select select "1"
select select "number:57"
select select "number:73"
select select "number:15"
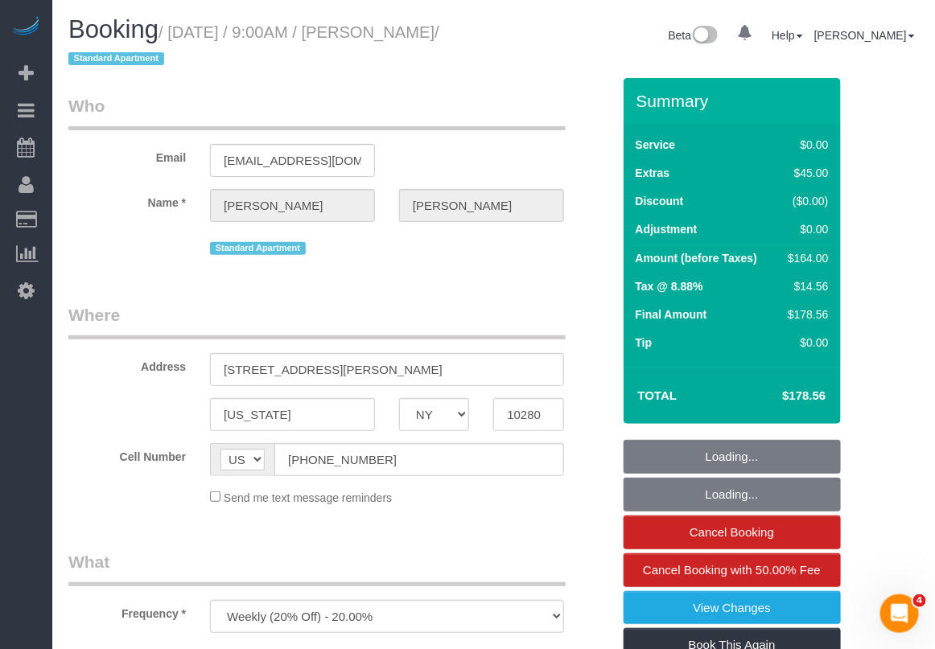
select select "number:6"
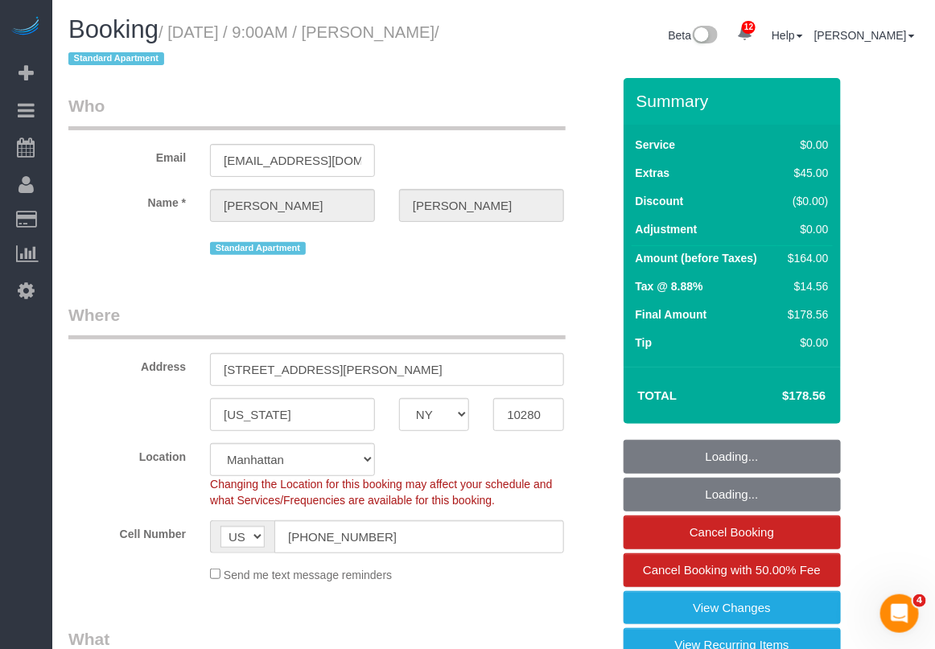
select select "spot1"
select select "object:1389"
select select "1"
drag, startPoint x: 906, startPoint y: 328, endPoint x: 877, endPoint y: 338, distance: 30.8
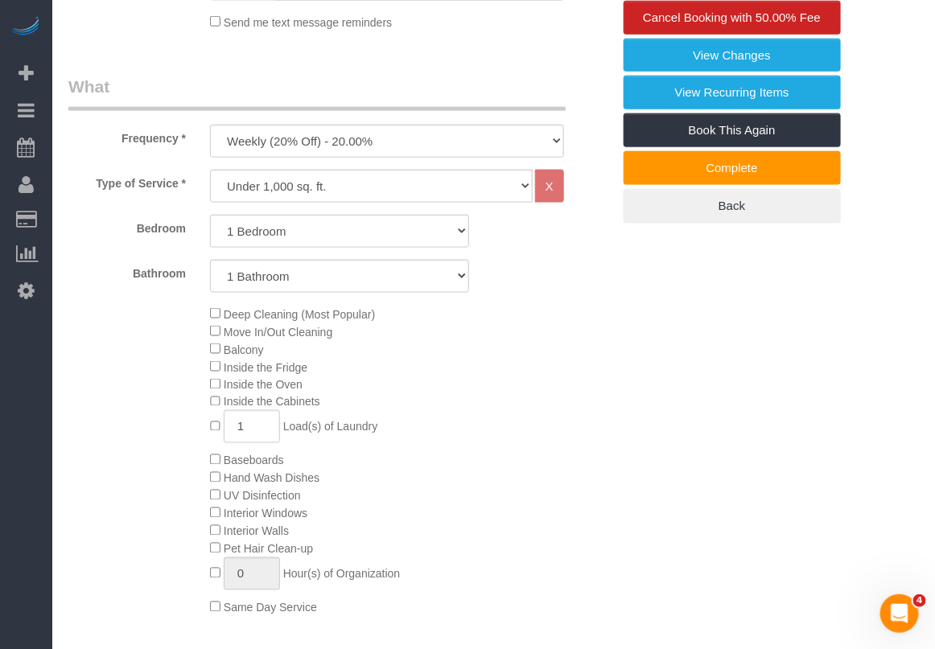
scroll to position [604, 0]
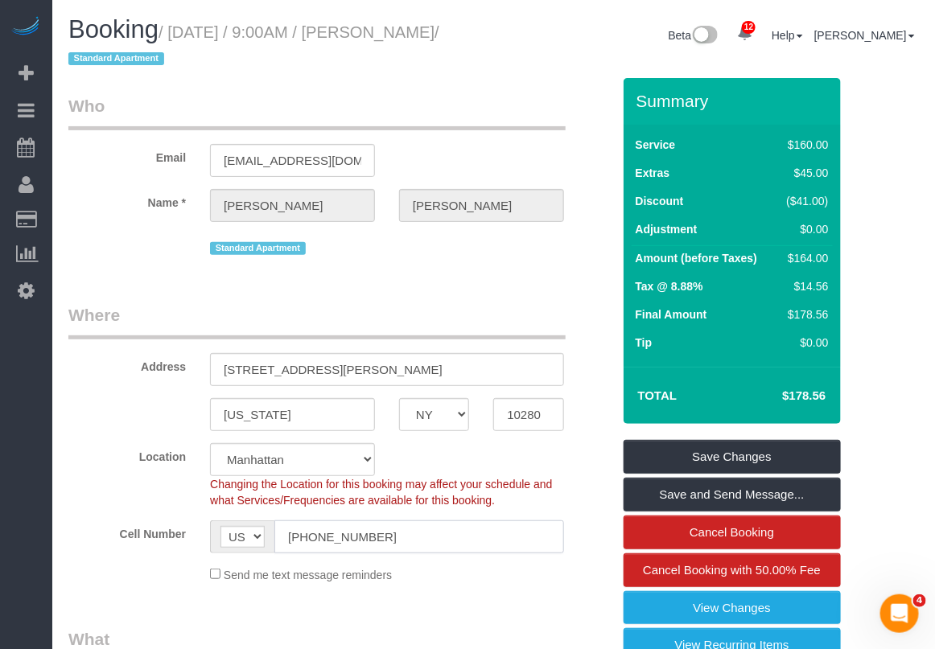
drag, startPoint x: 406, startPoint y: 532, endPoint x: 204, endPoint y: 543, distance: 203.1
click at [204, 543] on div "AF AL DZ AD AO AI AQ AG AR AM AW AU AT AZ BS BH BD BB BY BE BZ BJ BM BT BO BA B…" at bounding box center [387, 537] width 378 height 33
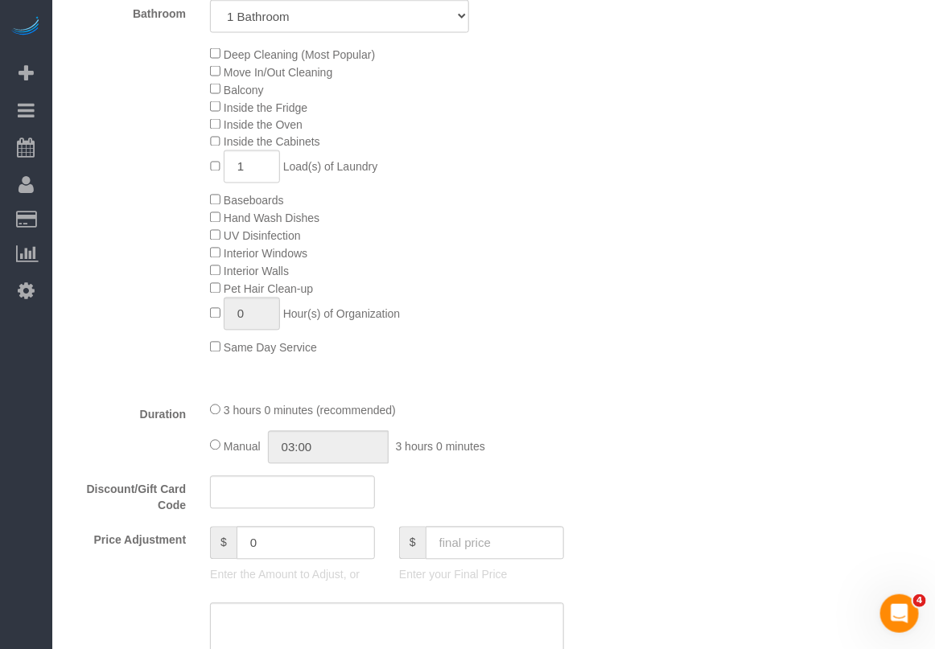
scroll to position [805, 0]
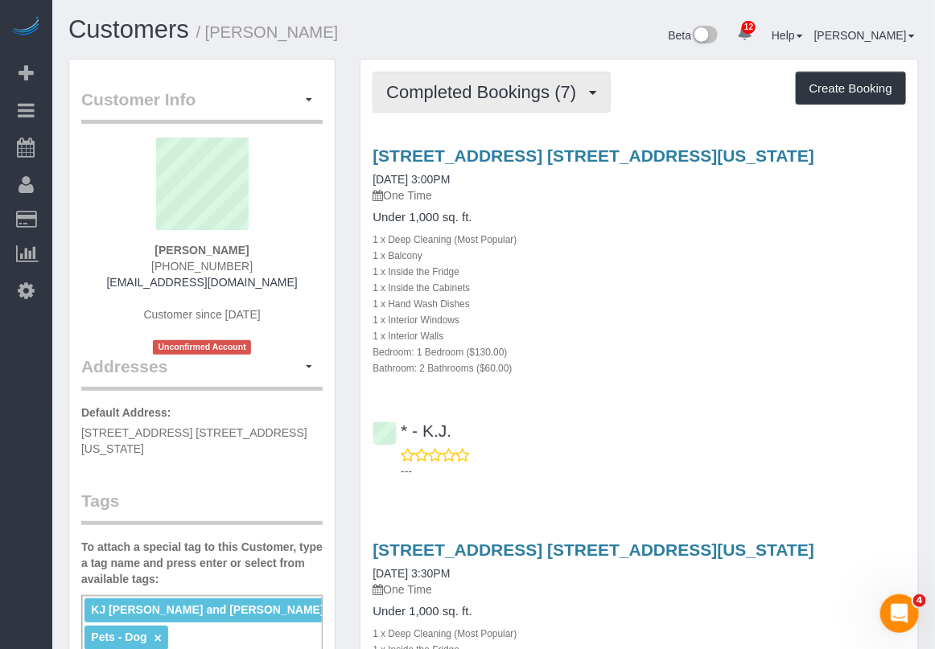
click at [521, 93] on span "Completed Bookings (7)" at bounding box center [485, 92] width 198 height 20
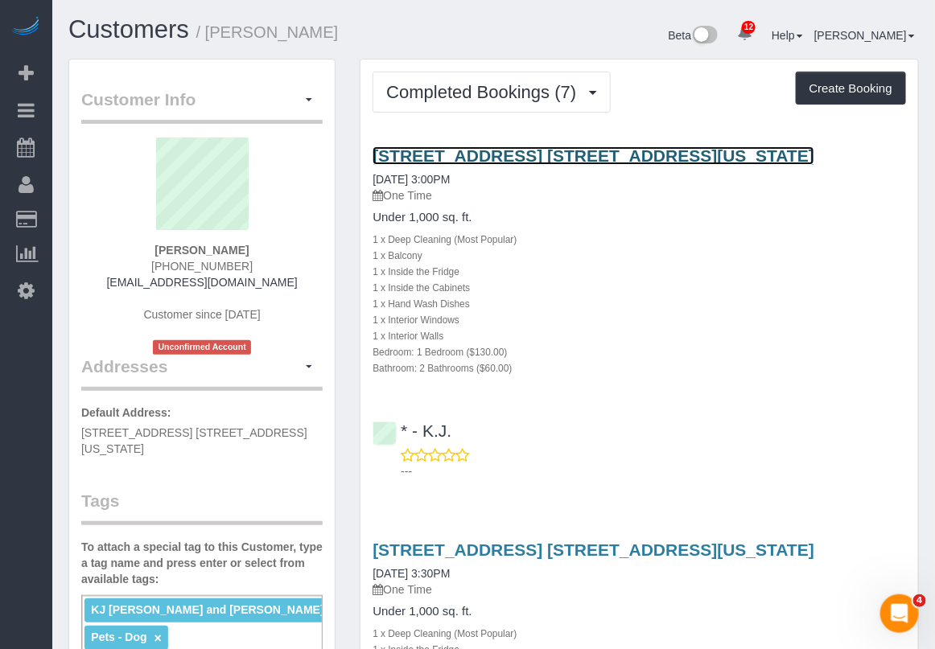
click at [581, 150] on link "352 West 58th Street, Apt. 33f, New York, NY 10019" at bounding box center [594, 155] width 442 height 19
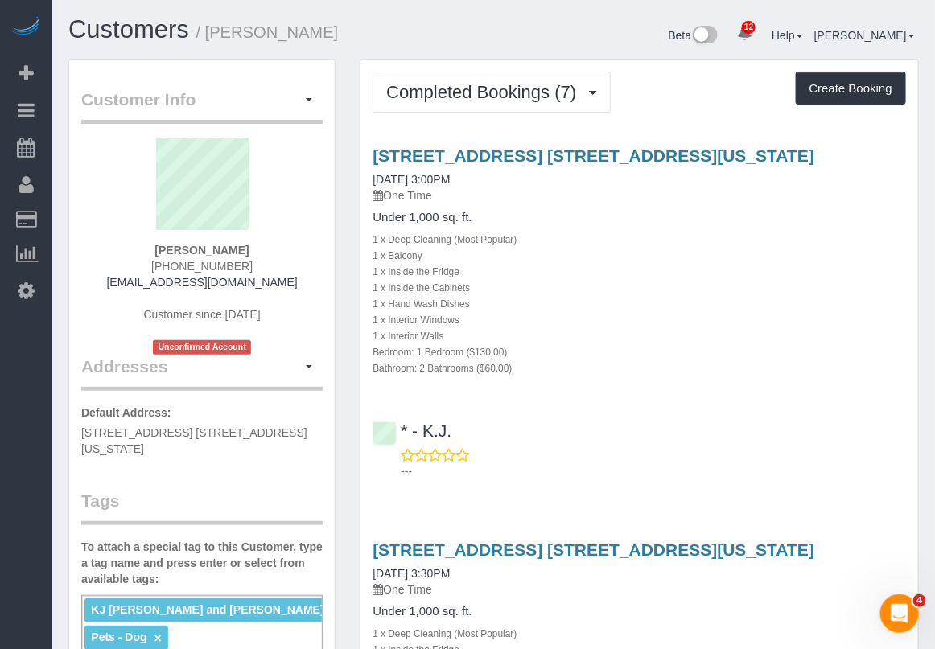
drag, startPoint x: 262, startPoint y: 252, endPoint x: 146, endPoint y: 250, distance: 115.1
click at [146, 250] on div "Victoria Veytsman 917-923-4376 drvictoriaveytsman@yahoo.com Customer since 2017…" at bounding box center [201, 246] width 241 height 217
copy strong "Victoria Veytsman"
drag, startPoint x: 367, startPoint y: 151, endPoint x: 798, endPoint y: 155, distance: 430.6
click at [798, 155] on div "352 West 58th Street, Apt. 33f, New York, NY 10019 06/05/2025 3:00PM One Time U…" at bounding box center [640, 260] width 558 height 229
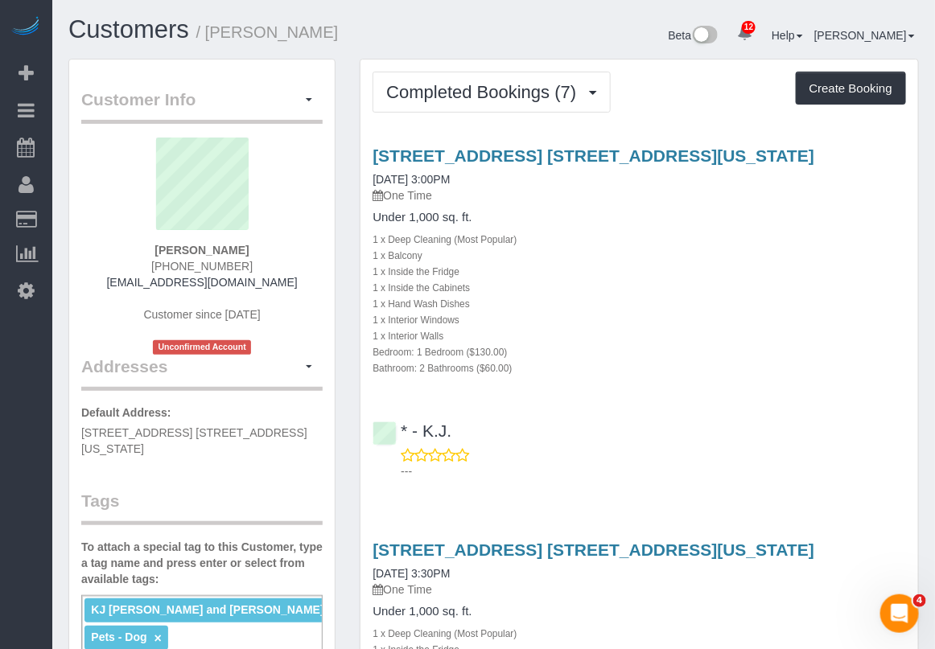
copy link "352 West 58th Street, Apt. 33f, New York, NY 10019"
drag, startPoint x: 370, startPoint y: 237, endPoint x: 512, endPoint y: 328, distance: 168.3
click at [531, 361] on div "352 West 58th Street, Apt. 33f, New York, NY 10019 06/05/2025 3:00PM One Time U…" at bounding box center [640, 260] width 558 height 229
copy div "1 x Deep Cleaning (Most Popular) 1 x Balcony 1 x Inside the Fridge 1 x Inside t…"
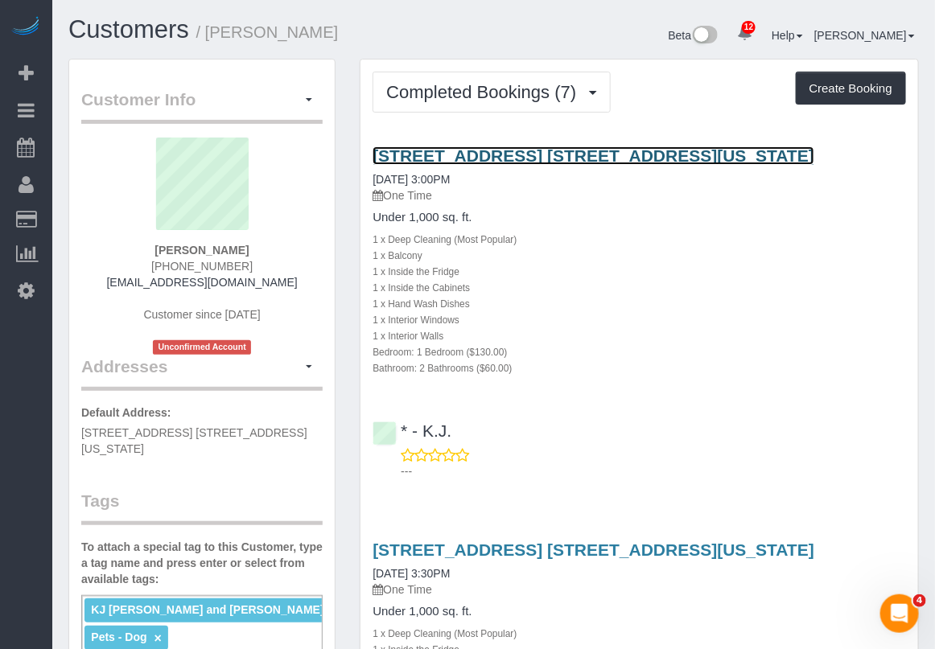
click at [483, 159] on link "352 West 58th Street, Apt. 33f, New York, NY 10019" at bounding box center [594, 155] width 442 height 19
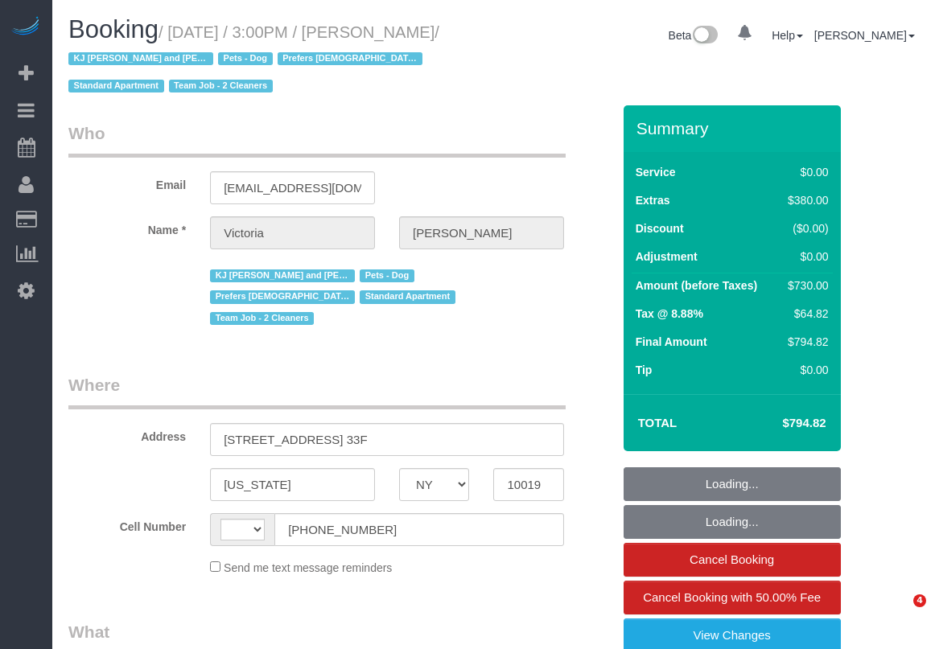
select select "NY"
select select "string:US"
select select "object:753"
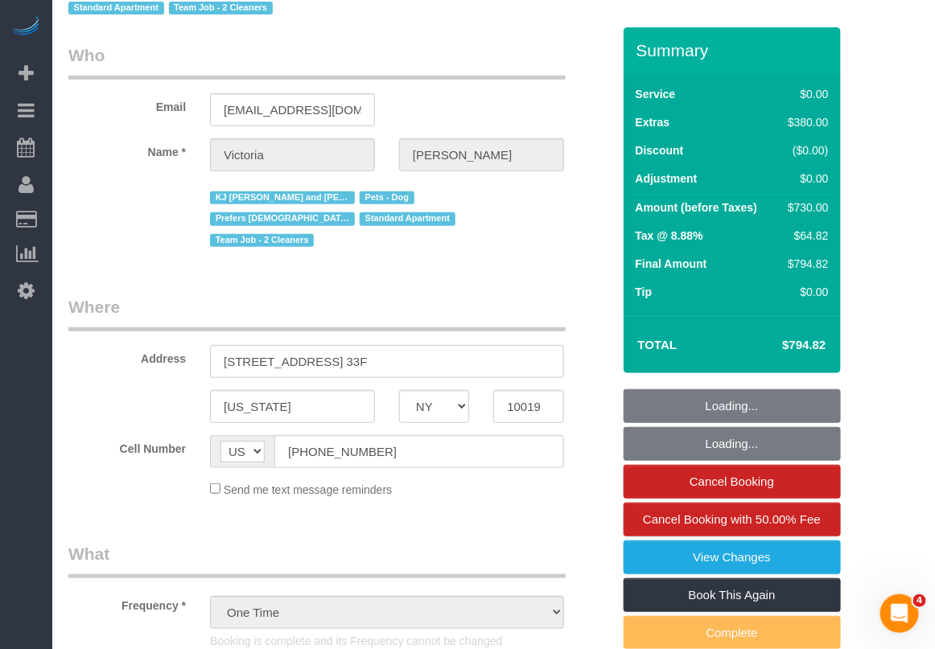
select select "1"
select select "2"
select select "spot1"
select select "number:89"
select select "number:90"
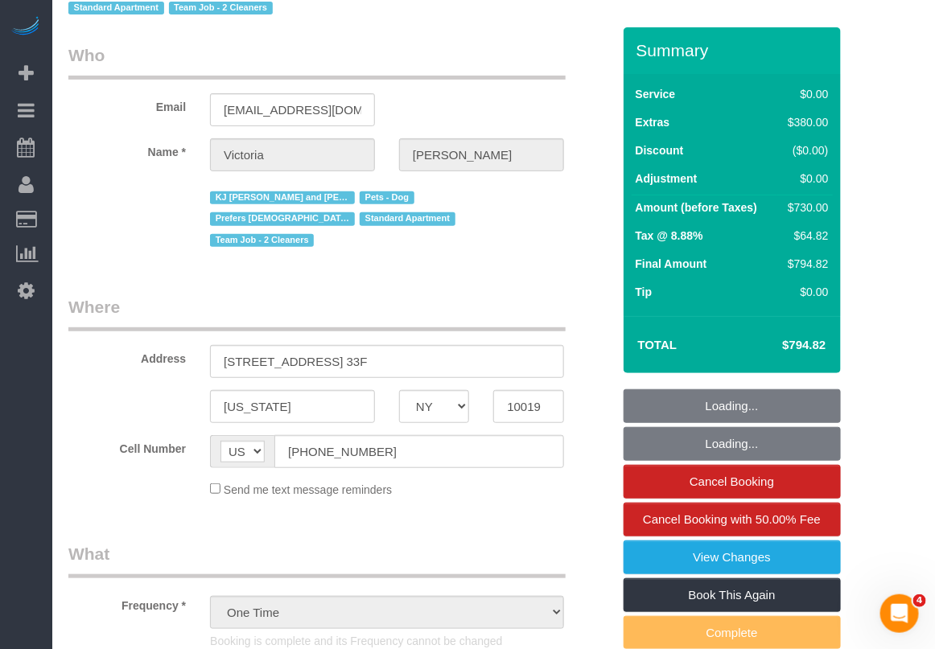
select select "number:15"
select select "number:5"
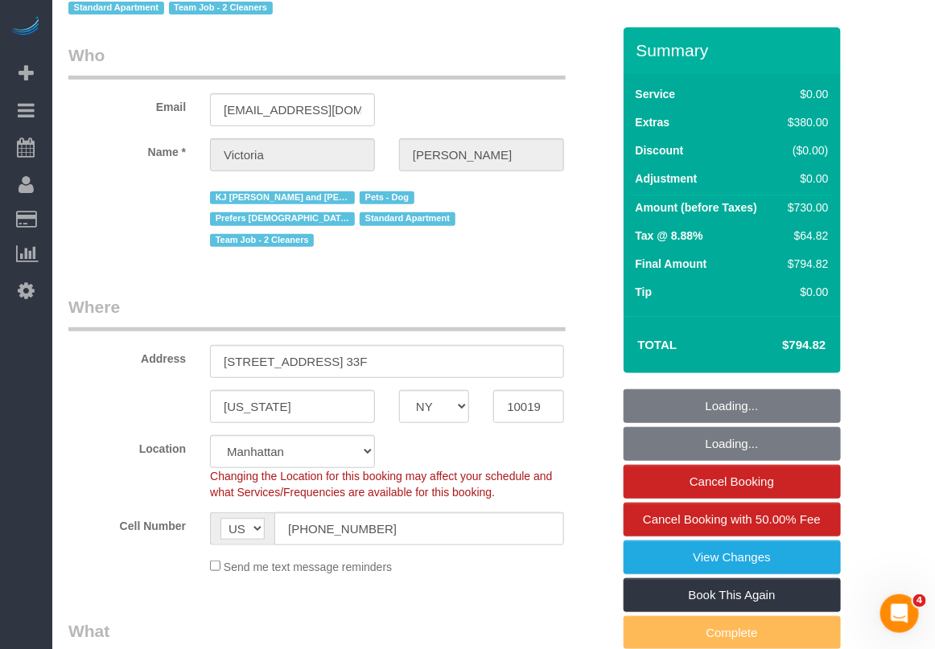
select select "string:stripe-pm_1PCWsp4VGloSiKo7f8WYEl3z"
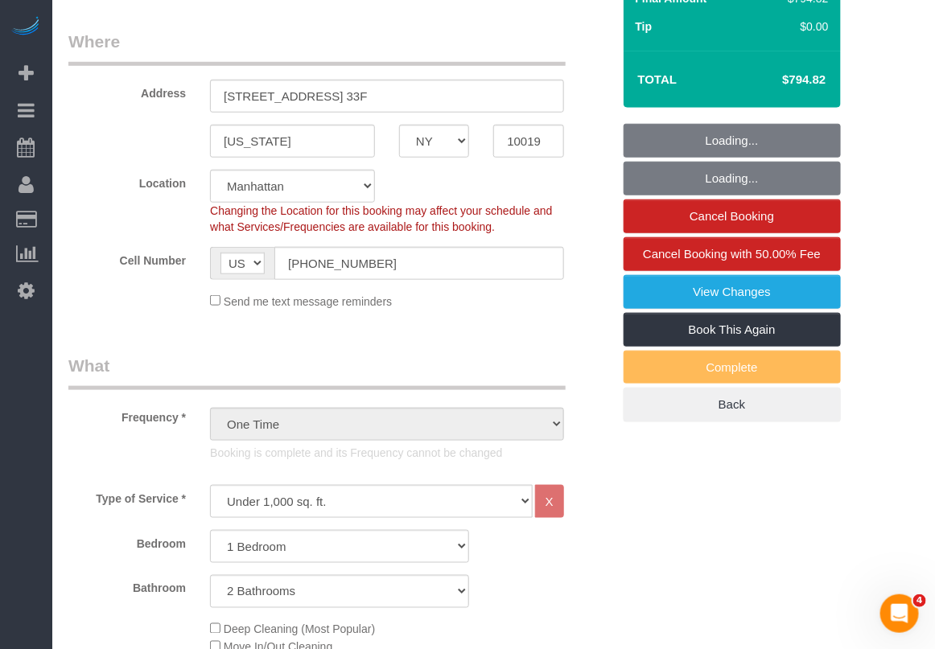
select select "object:1407"
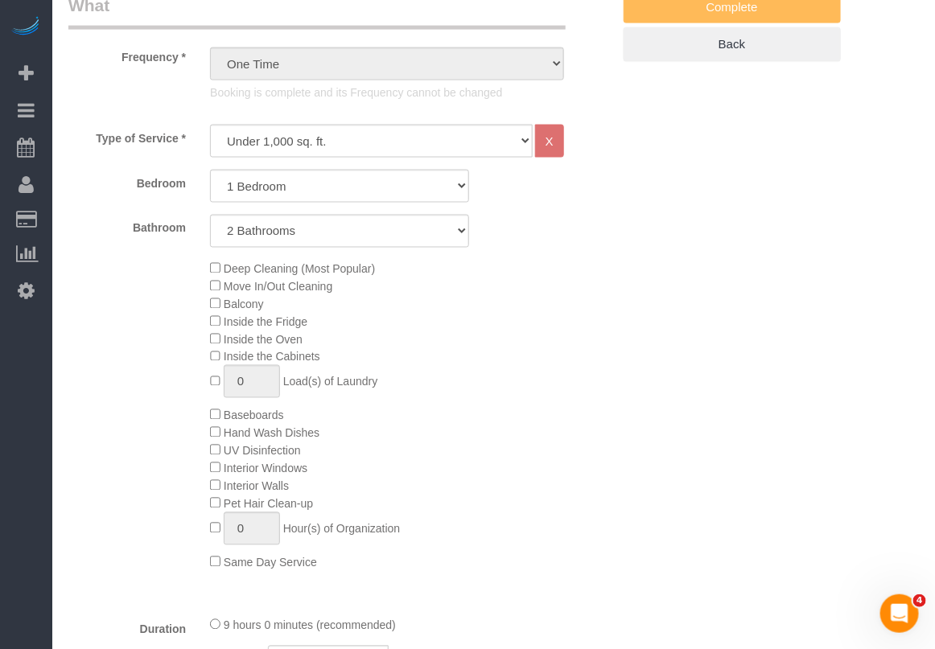
select select "1"
select select "2"
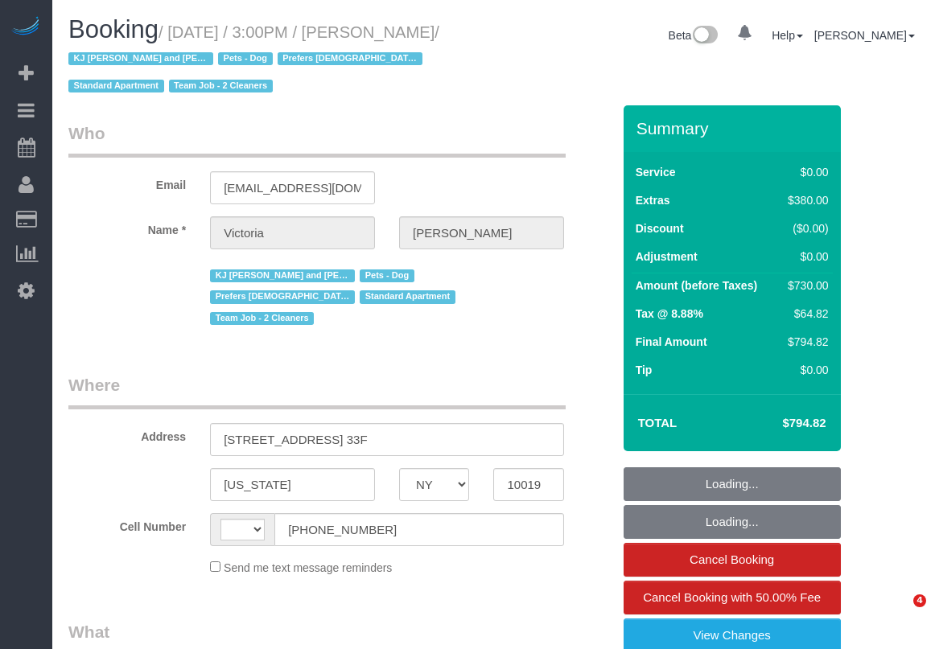
select select "NY"
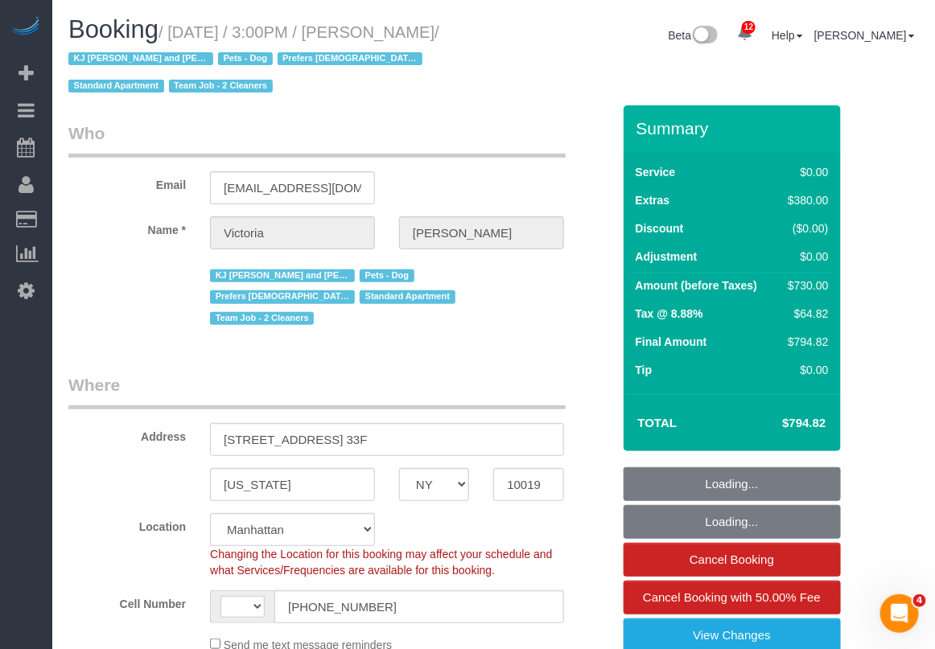
select select "string:[GEOGRAPHIC_DATA]"
select select "string:stripe-pm_1PCWsp4VGloSiKo7f8WYEl3z"
select select "1"
select select "2"
select select "object:858"
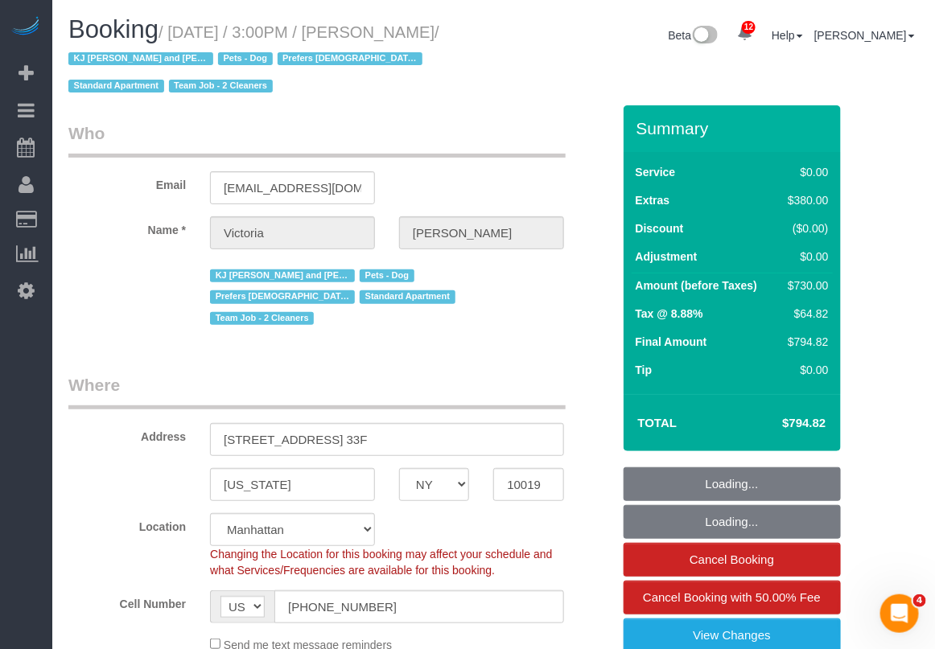
select select "number:89"
select select "number:90"
select select "number:15"
select select "number:5"
select select "1"
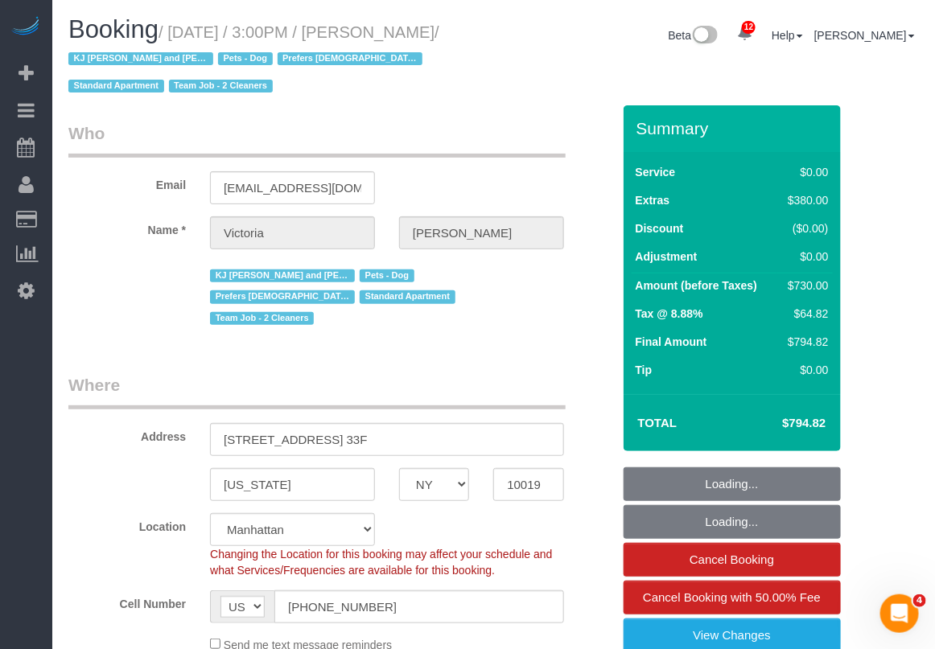
select select "2"
select select "object:1443"
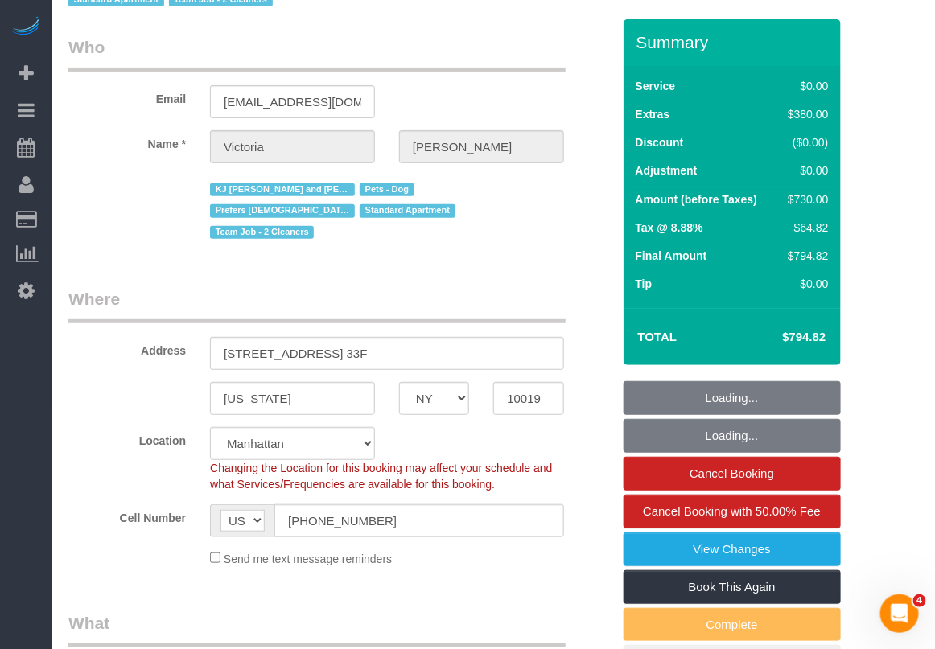
select select "spot1"
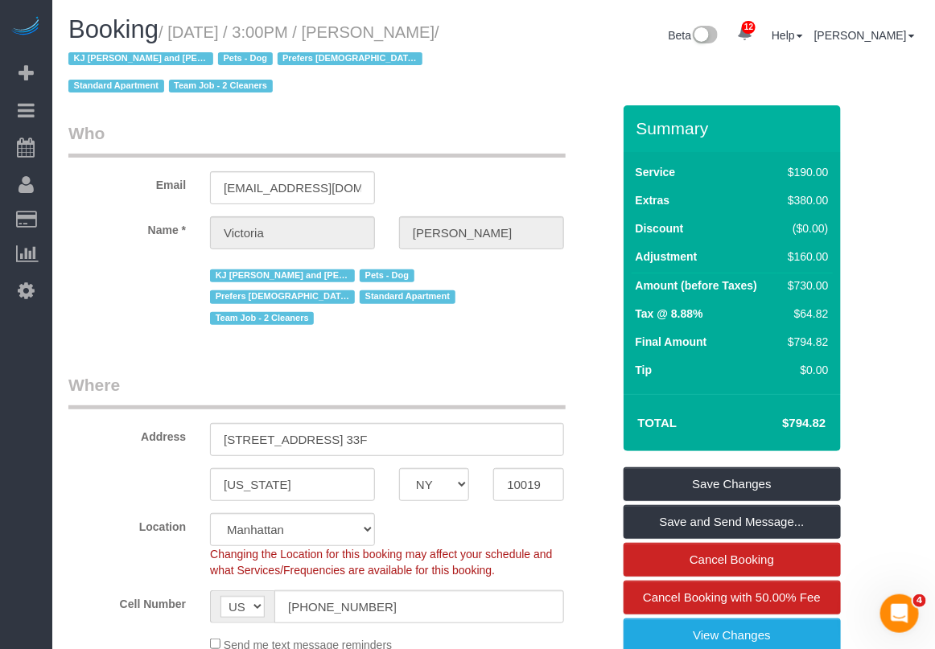
drag, startPoint x: 360, startPoint y: 25, endPoint x: 142, endPoint y: 62, distance: 221.2
click at [142, 62] on small "/ June 05, 2025 / 3:00PM / Victoria Veytsman / KJ Wendy and Jimena are requeste…" at bounding box center [253, 59] width 371 height 72
copy small "Victoria Veytsman"
drag, startPoint x: 869, startPoint y: 218, endPoint x: 879, endPoint y: 220, distance: 9.8
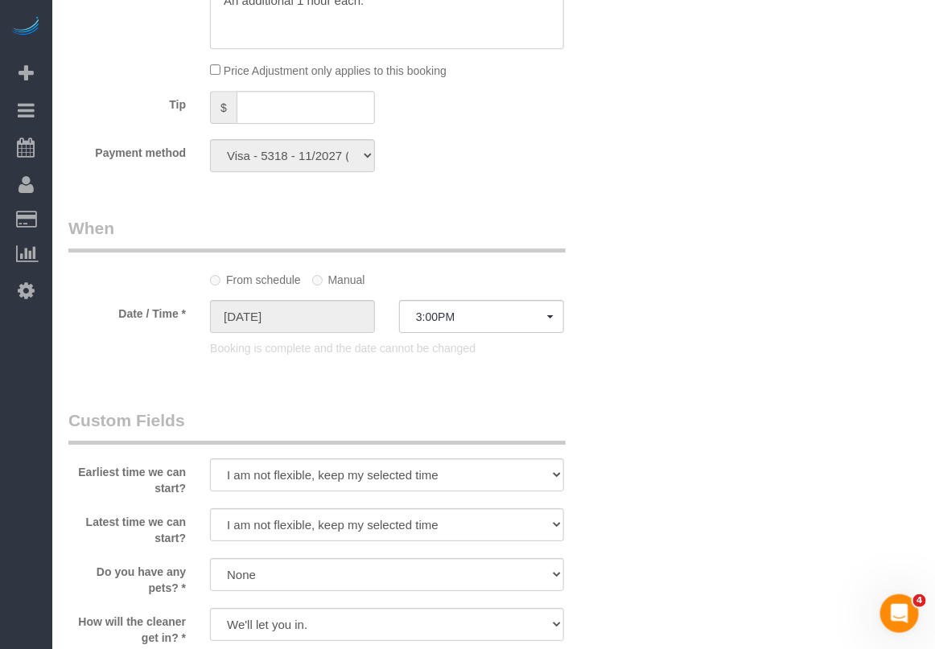
scroll to position [1509, 0]
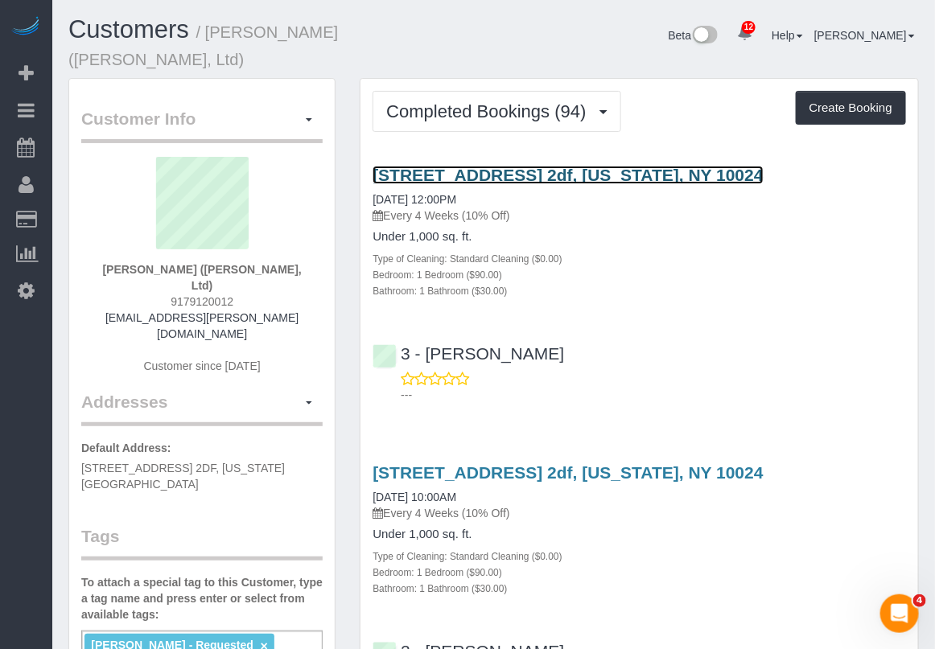
click at [493, 171] on link "[STREET_ADDRESS] 2df, [US_STATE], NY 10024" at bounding box center [568, 175] width 390 height 19
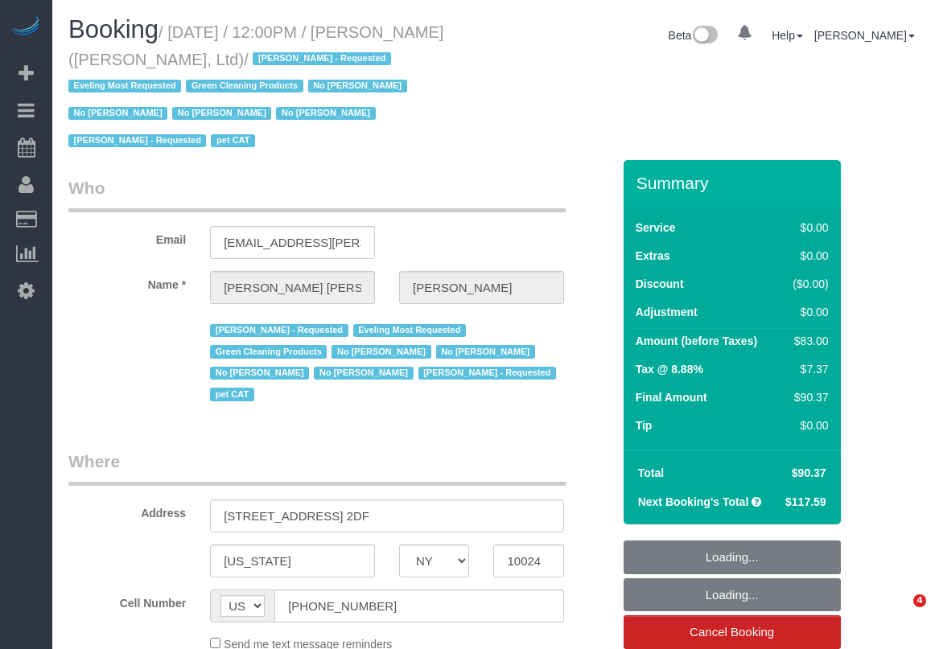
select select "NY"
select select "1"
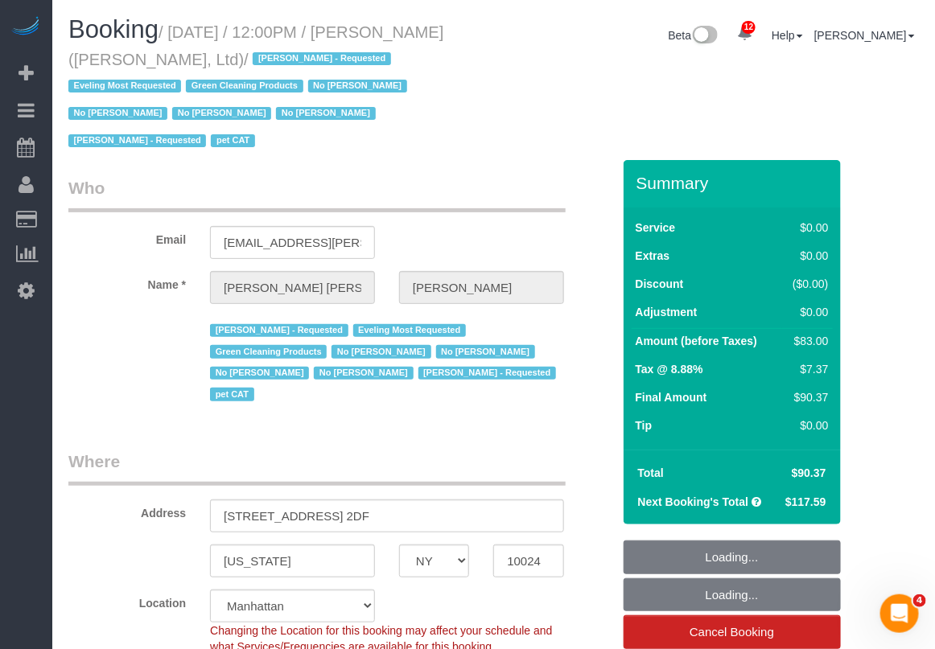
select select "object:1538"
select select "22223"
select select "number:59"
select select "number:76"
select select "number:14"
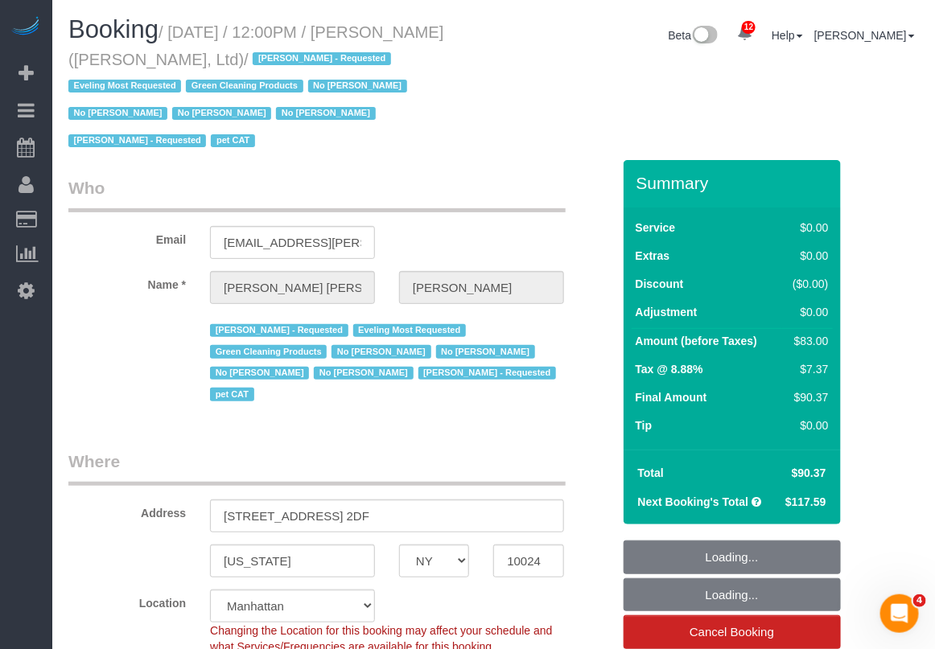
select select "number:7"
select select "number:21"
select select "1"
select select "string:stripe-pm_1FqQkl4VGloSiKo7nqxPTwDY"
select select "spot1"
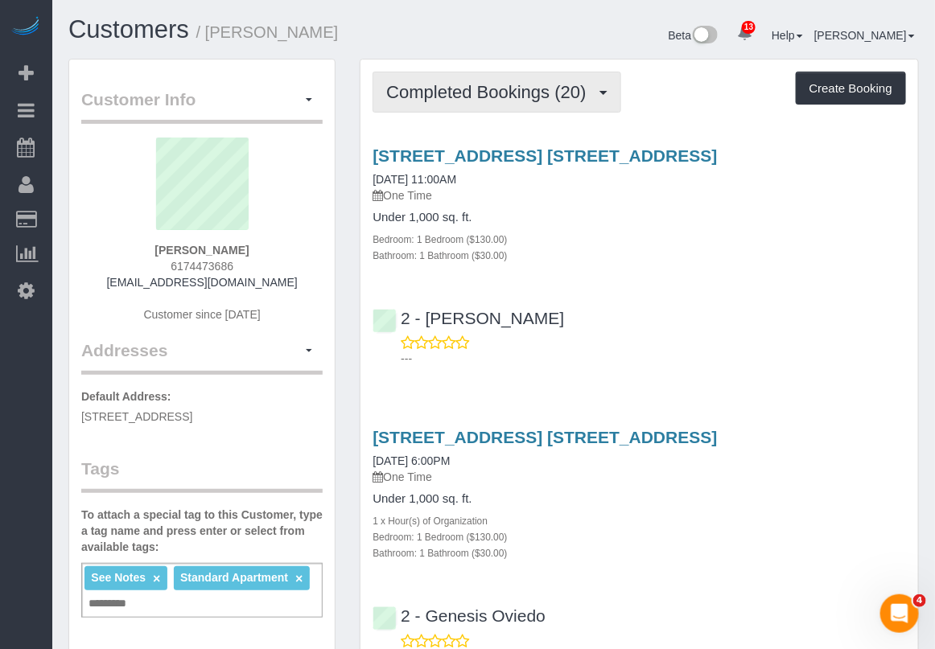
click at [513, 102] on button "Completed Bookings (20)" at bounding box center [497, 92] width 248 height 41
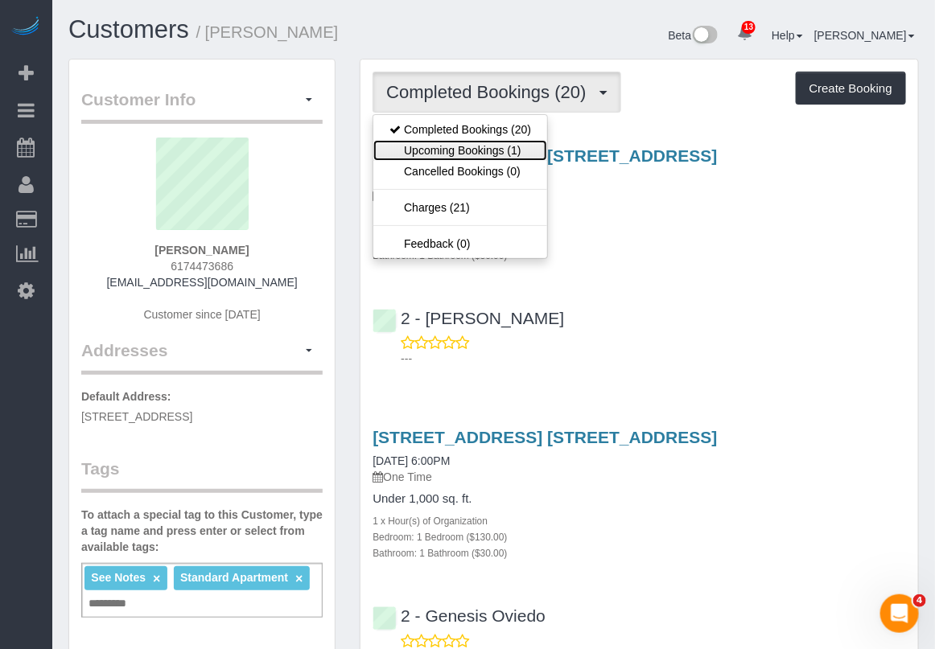
click at [484, 141] on link "Upcoming Bookings (1)" at bounding box center [460, 150] width 174 height 21
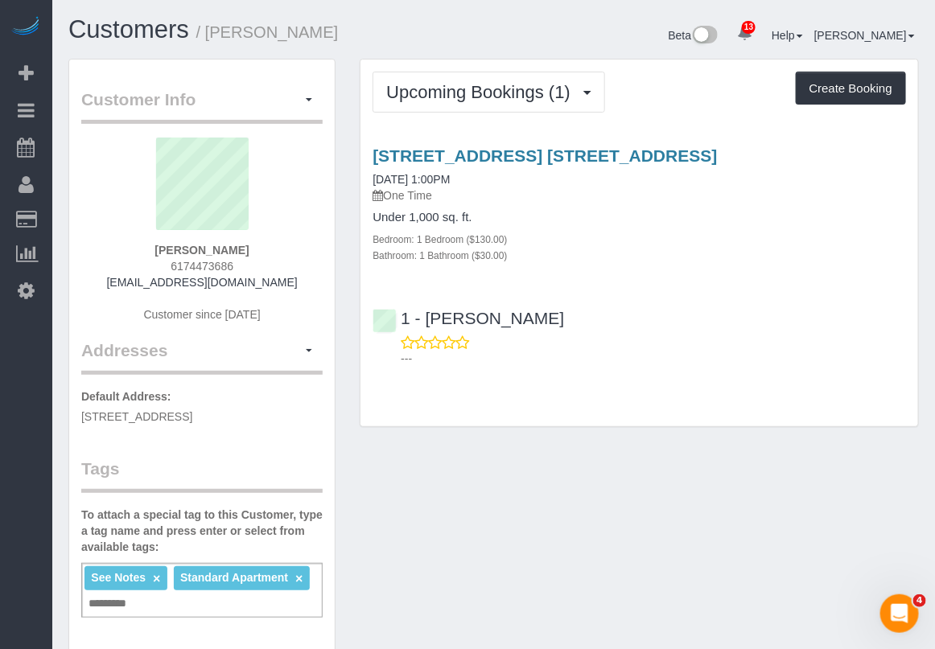
click at [871, 213] on h4 "Under 1,000 sq. ft." at bounding box center [640, 218] width 534 height 14
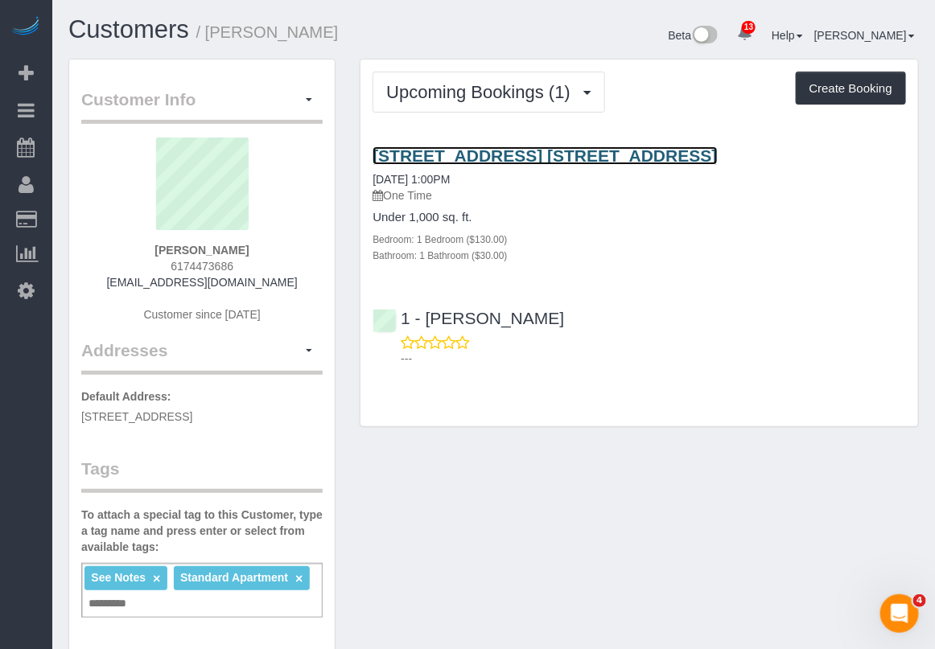
click at [479, 157] on link "[STREET_ADDRESS] [STREET_ADDRESS]" at bounding box center [545, 155] width 344 height 19
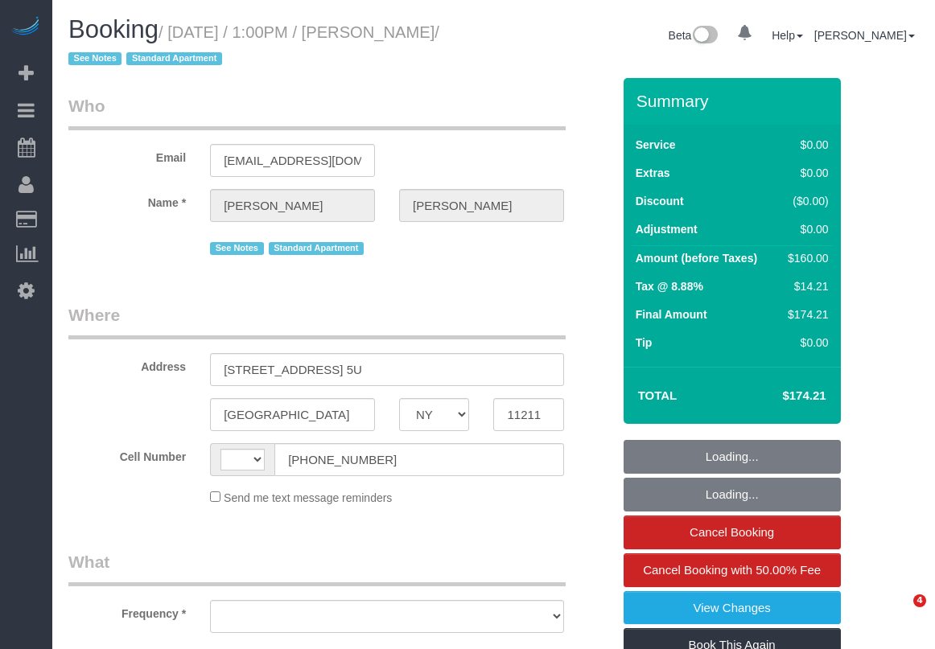
select select "NY"
select select "string:[GEOGRAPHIC_DATA]"
select select "object:706"
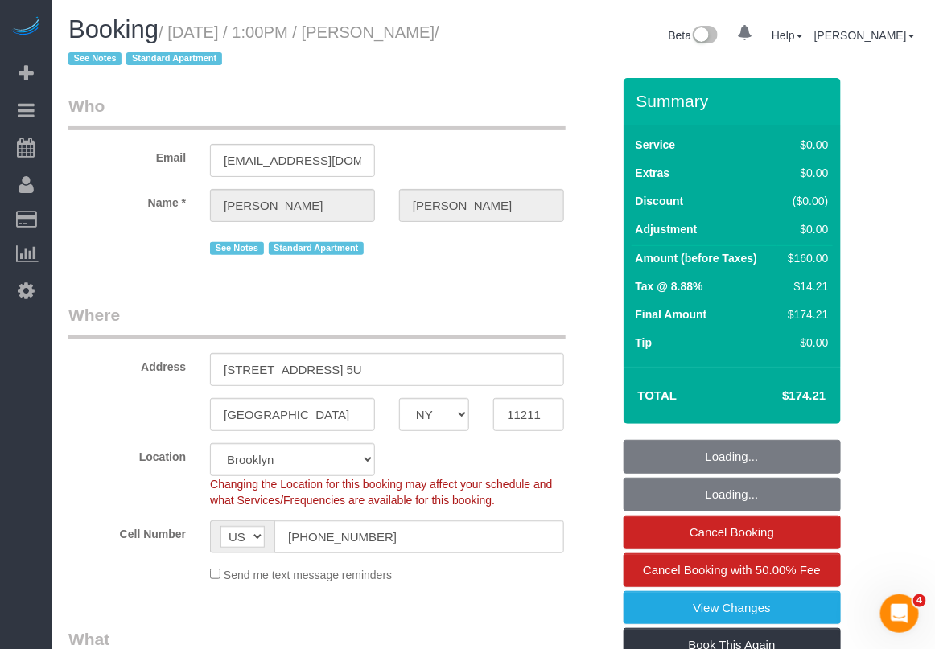
select select "spot1"
select select "number:57"
select select "number:77"
select select "number:15"
select select "number:6"
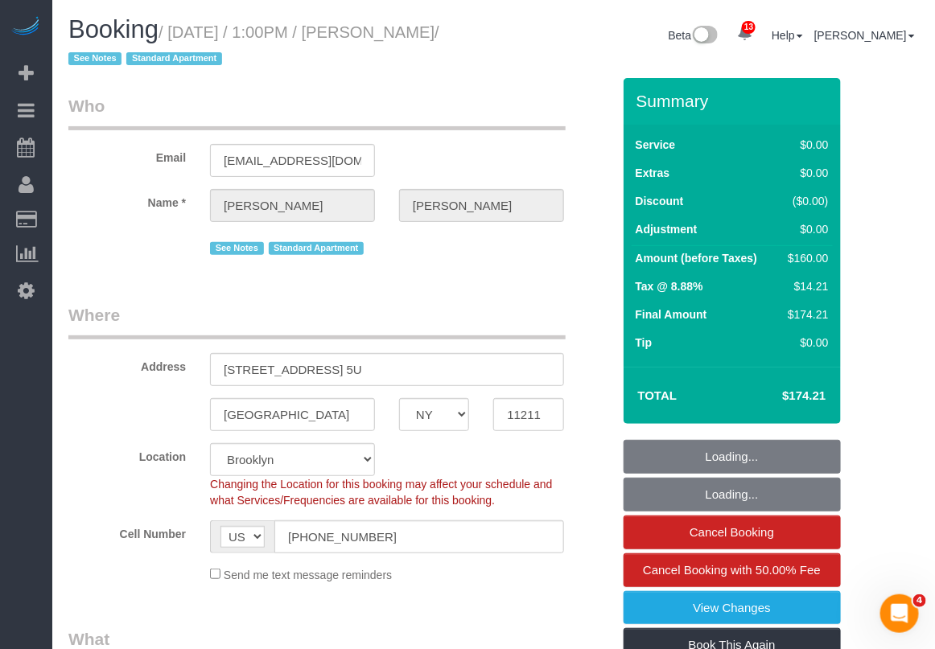
select select "object:1264"
select select "string:stripe-pm_1Rv6aJ4VGloSiKo7WRraLehv"
select select "1"
drag, startPoint x: 174, startPoint y: 36, endPoint x: 122, endPoint y: 55, distance: 55.5
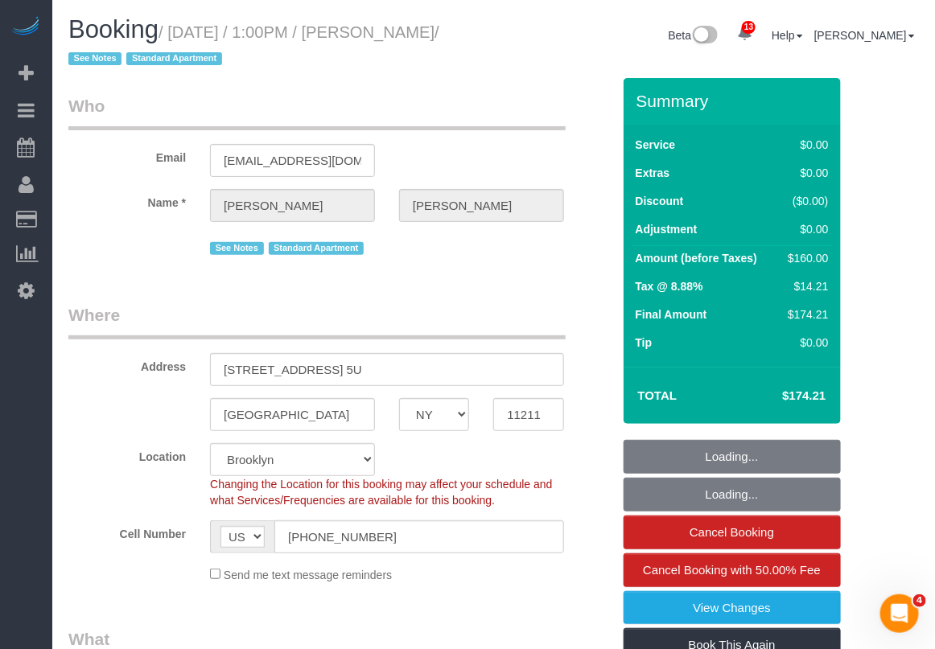
click at [122, 55] on small "/ [DATE] / 1:00PM / [PERSON_NAME] / See Notes Standard Apartment" at bounding box center [253, 45] width 371 height 45
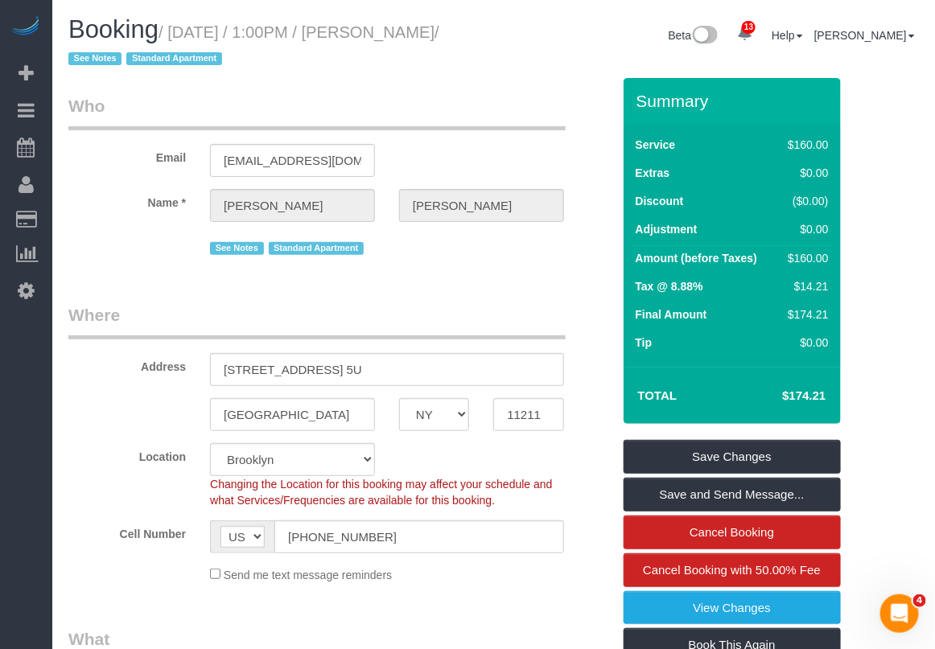
copy small "[DATE] / 1:00PM / [PERSON_NAME]"
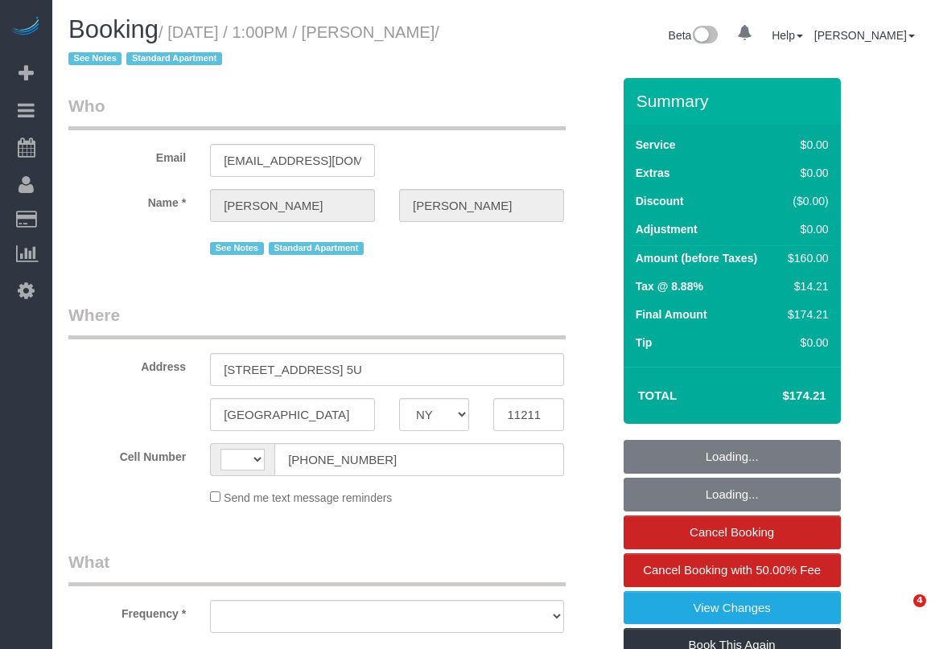
select select "NY"
select select "number:57"
select select "number:77"
select select "number:15"
select select "number:6"
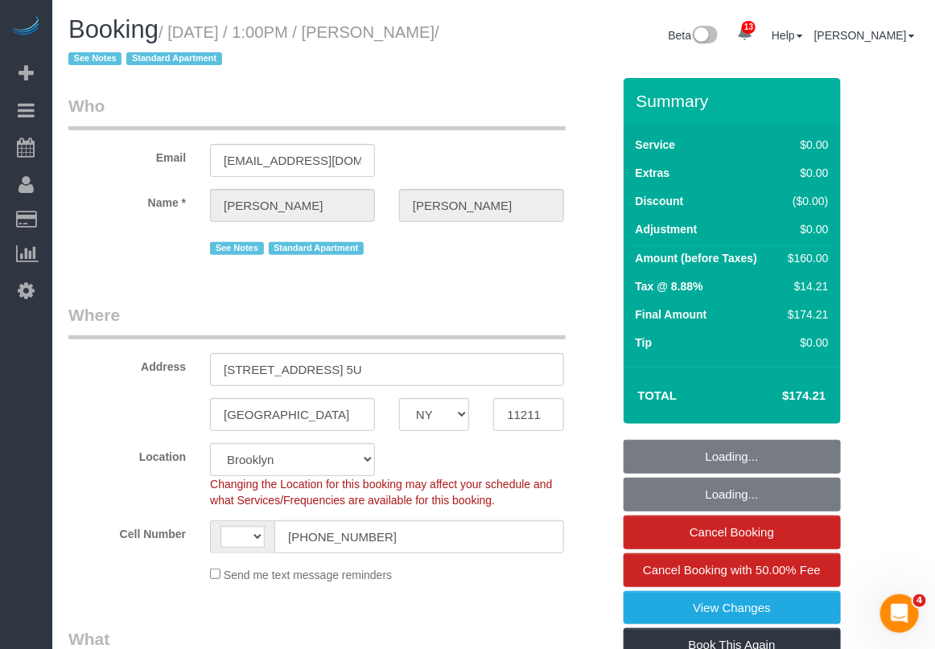
select select "string:stripe-pm_1Rv6aJ4VGloSiKo7WRraLehv"
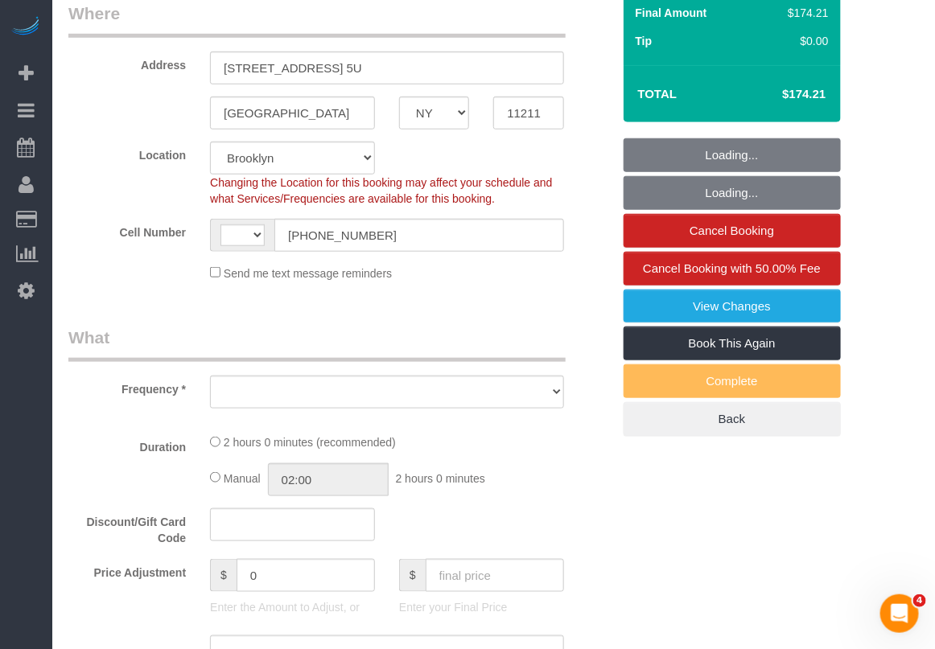
select select "string:[GEOGRAPHIC_DATA]"
select select "object:892"
select select "spot1"
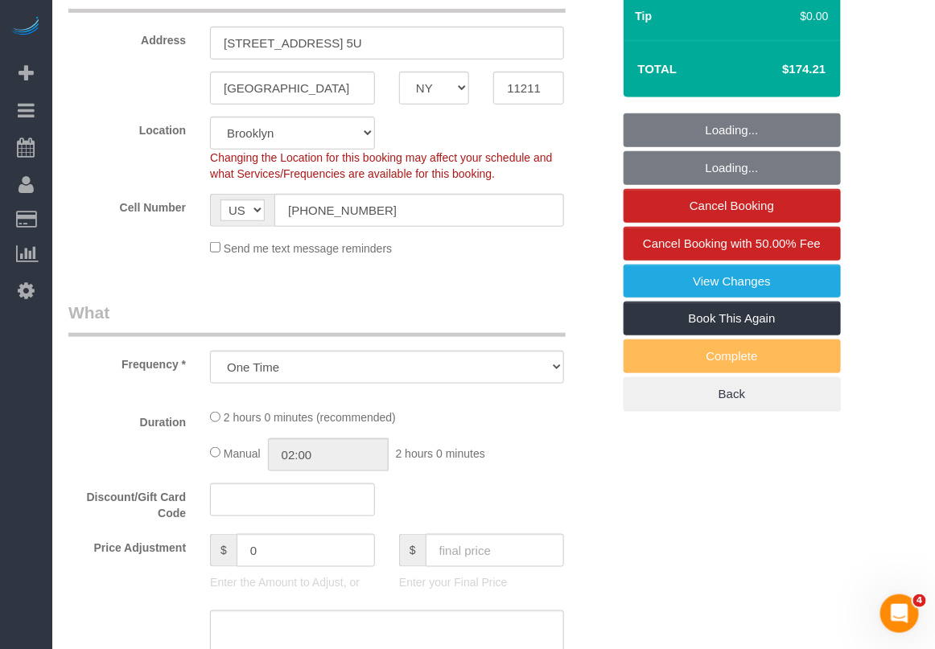
select select "object:1367"
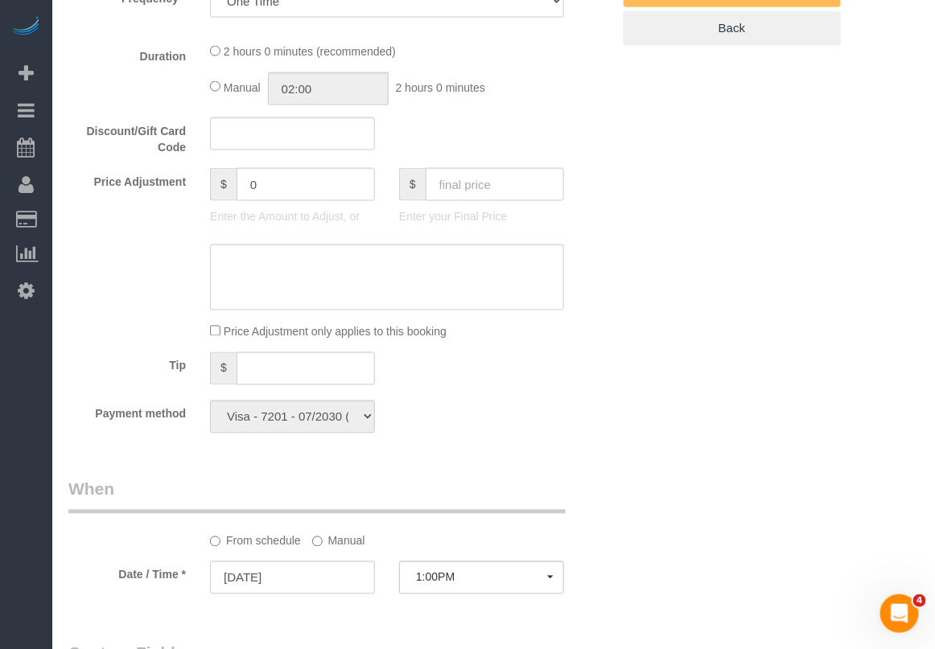
select select "1"
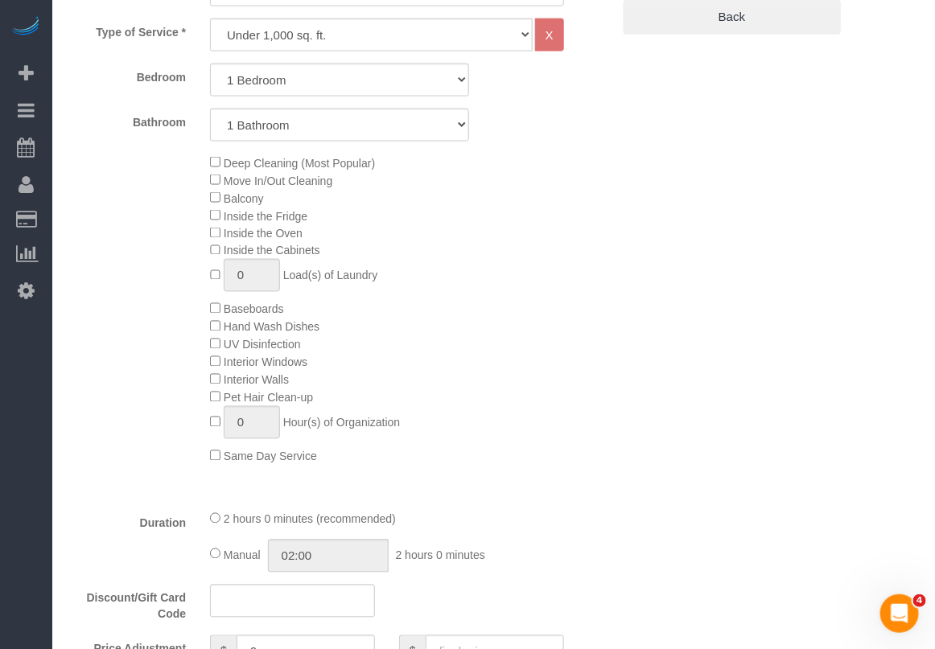
select select "1"
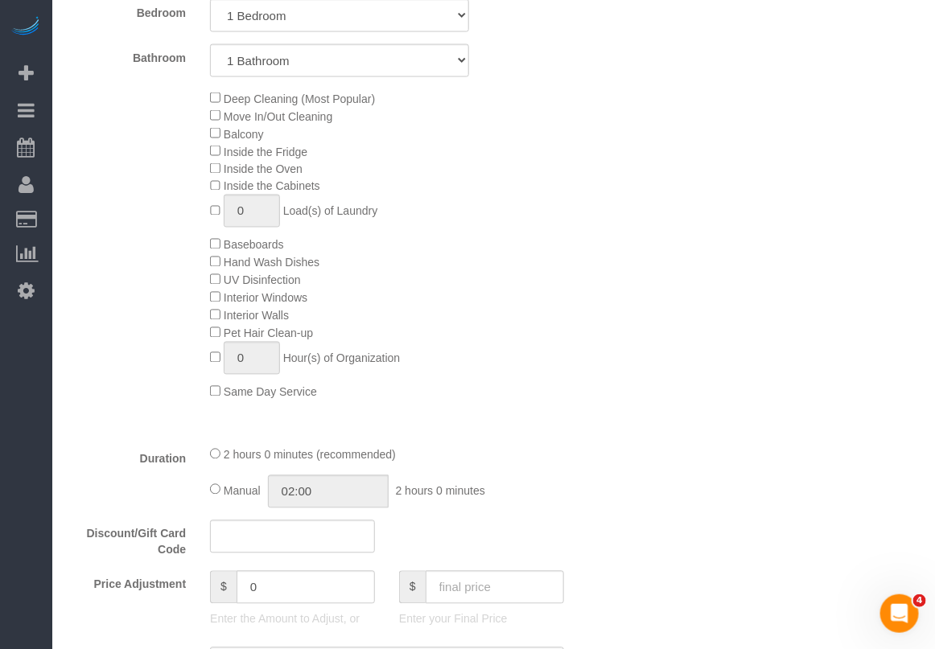
scroll to position [805, 0]
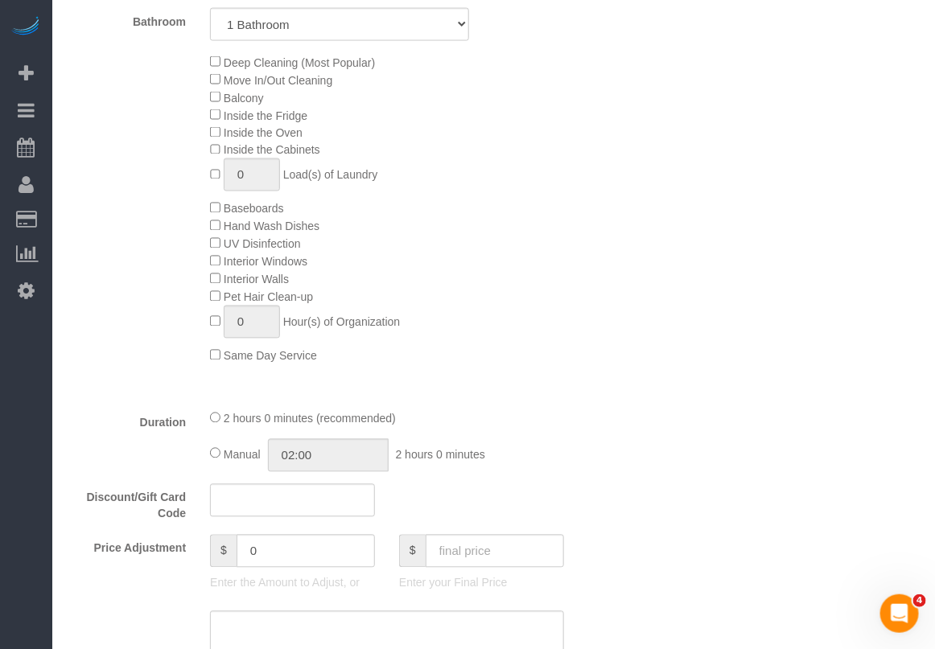
click at [167, 593] on div "Price Adjustment $ 0 Enter the Amount to Adjust, or $ Enter your Final Price" at bounding box center [339, 567] width 567 height 64
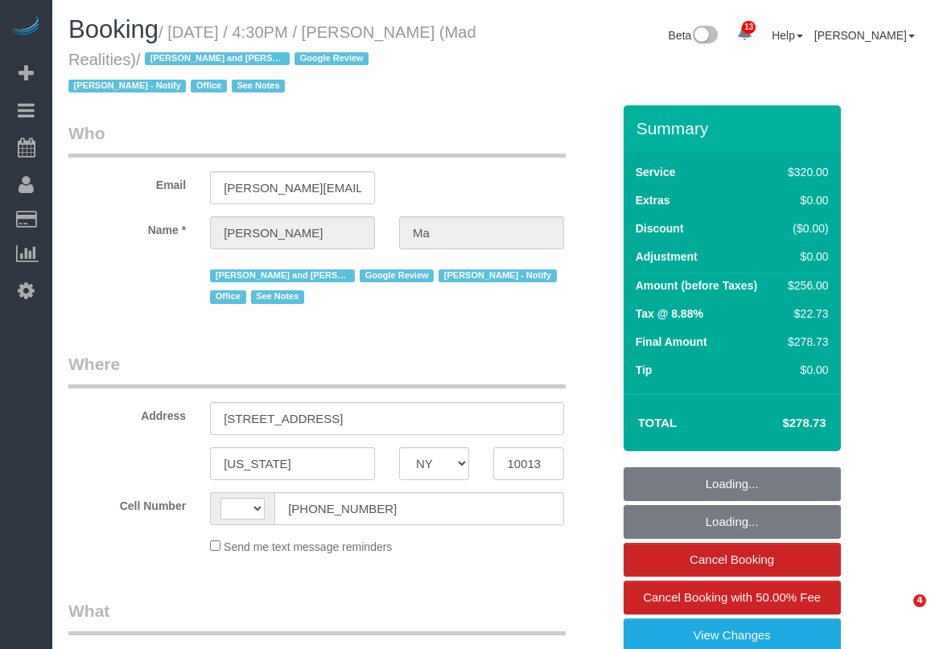
select select "NY"
select select "string:[GEOGRAPHIC_DATA]"
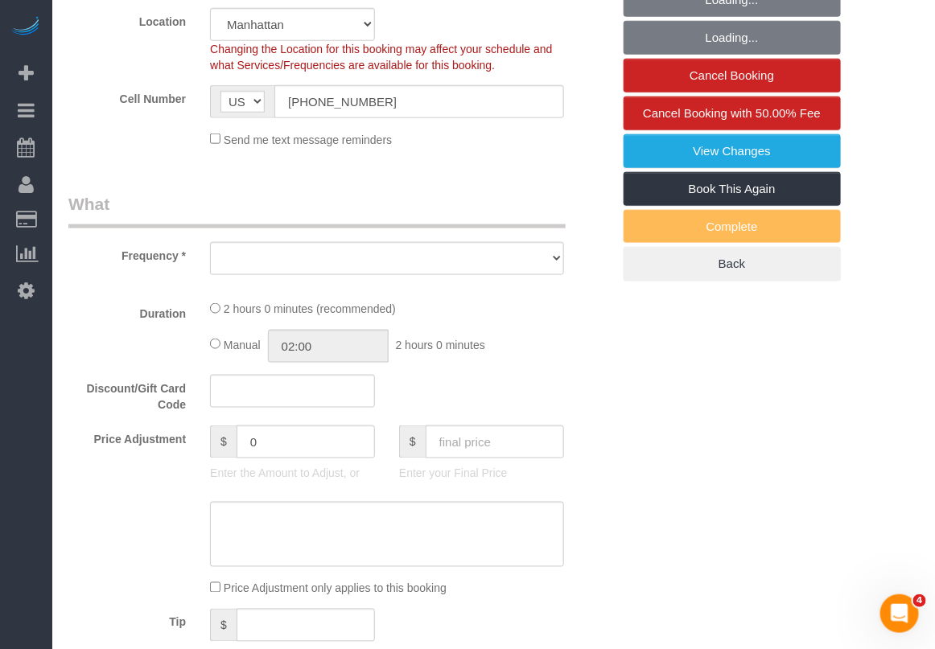
select select "object:2193"
select select "string:stripe-pm_1PsB1j4VGloSiKo7cb06islp"
select select "number:89"
select select "number:90"
select select "number:15"
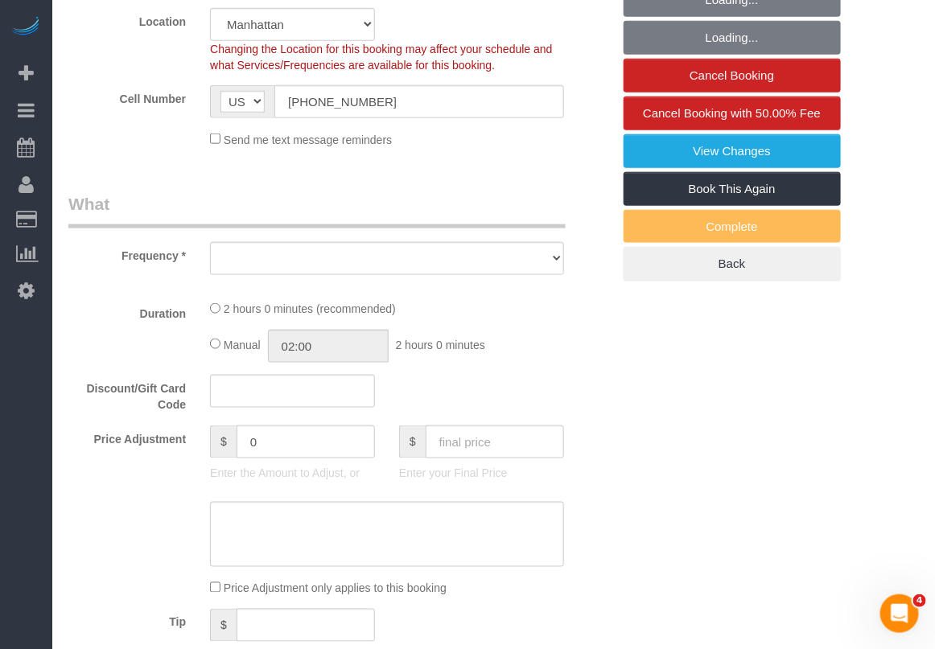
select select "number:7"
select select "object:2359"
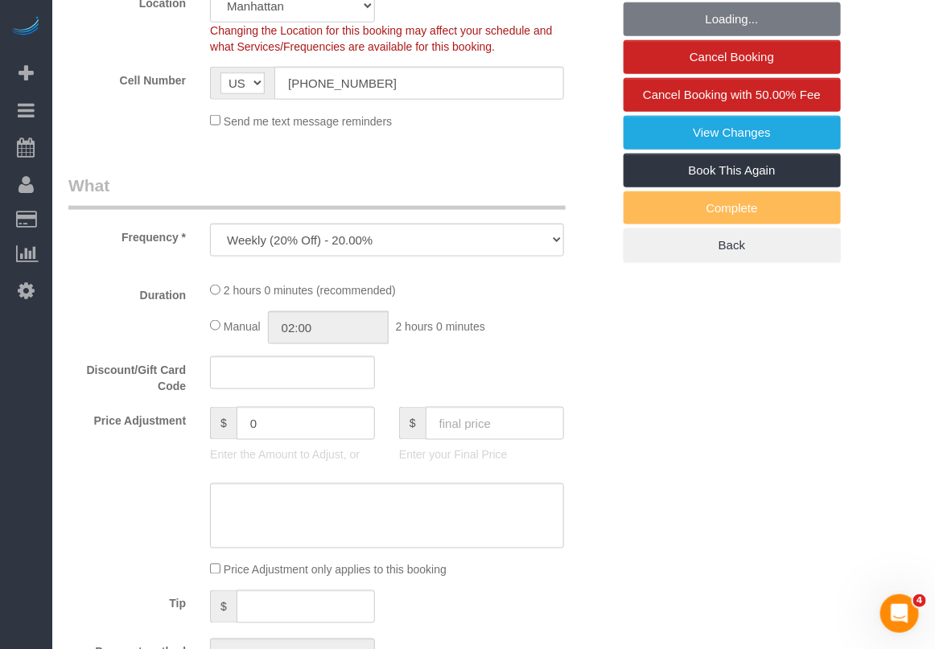
select select "2"
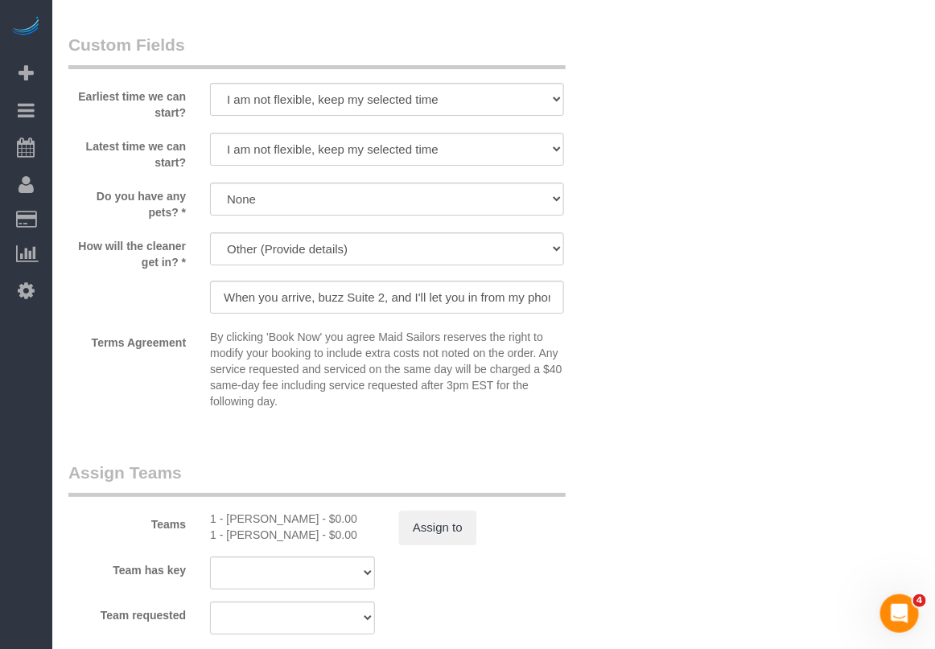
scroll to position [1710, 0]
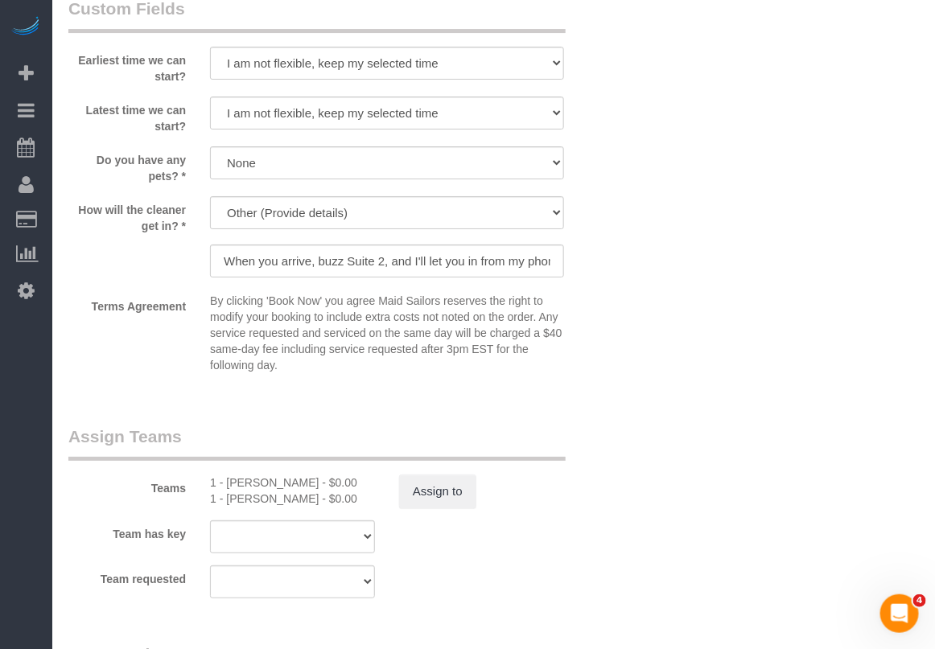
drag, startPoint x: 496, startPoint y: 590, endPoint x: 493, endPoint y: 582, distance: 8.7
click at [496, 590] on div "Team requested 1 - Hassanatou Diallo 1 - Abdoulaye Sow 000- Donna Mercado 000 -…" at bounding box center [339, 582] width 567 height 33
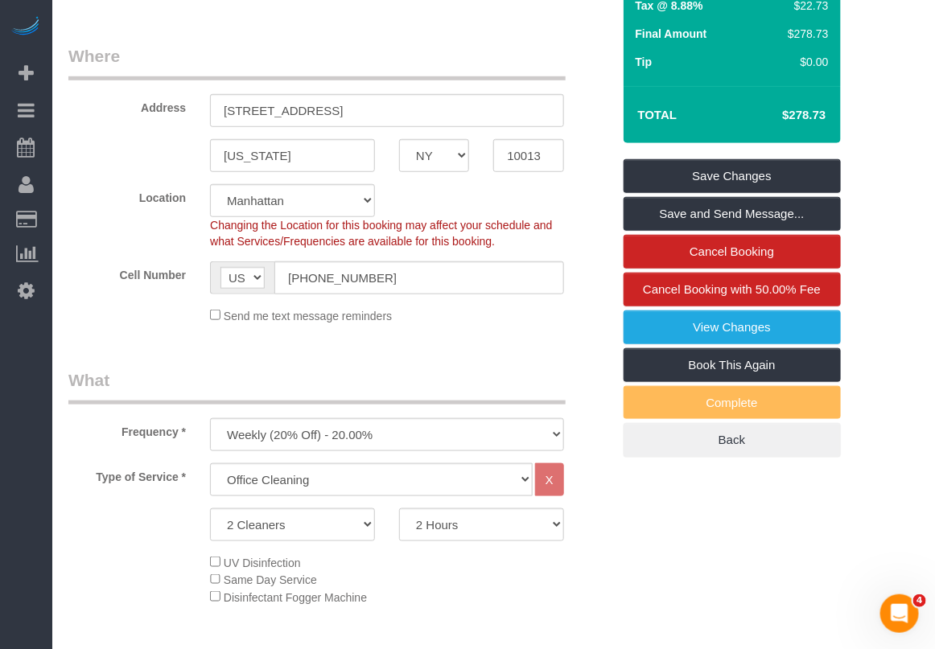
scroll to position [0, 0]
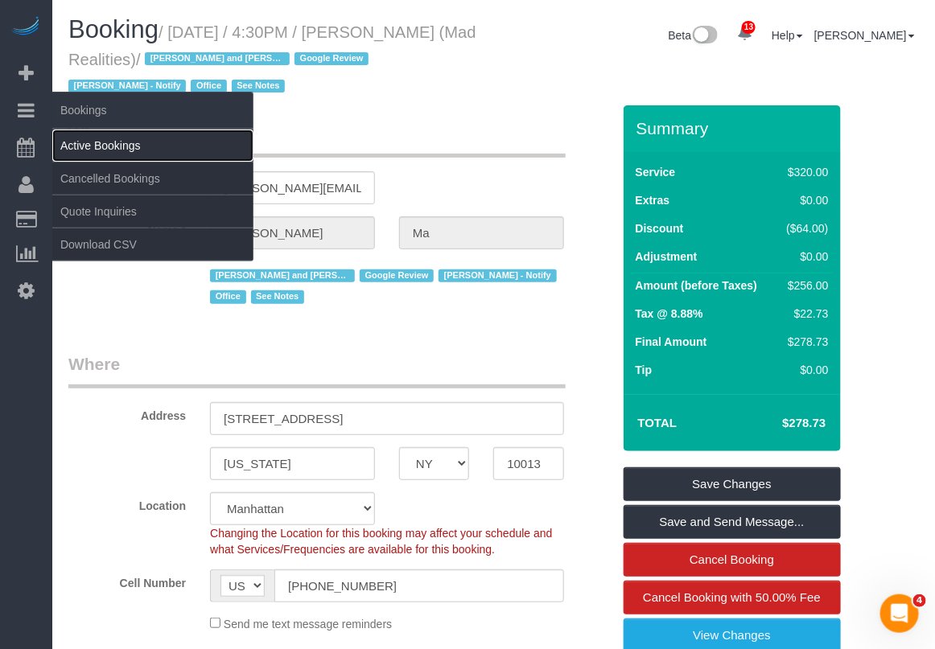
drag, startPoint x: 67, startPoint y: 138, endPoint x: 101, endPoint y: 133, distance: 34.9
click at [68, 138] on link "Active Bookings" at bounding box center [152, 146] width 201 height 32
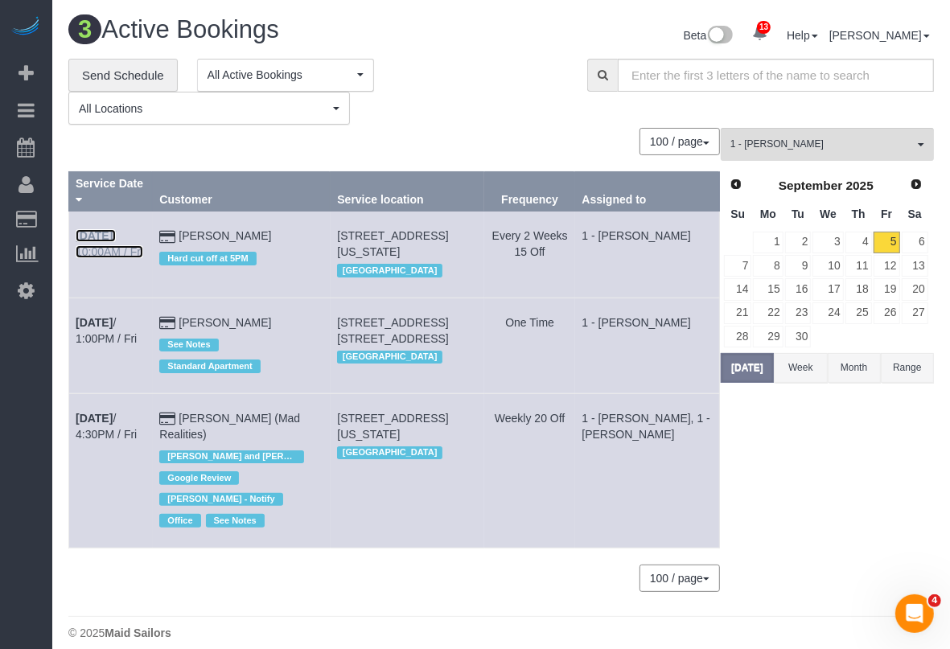
click at [127, 232] on link "Sep 5th / 10:00AM / Fri" at bounding box center [110, 243] width 68 height 29
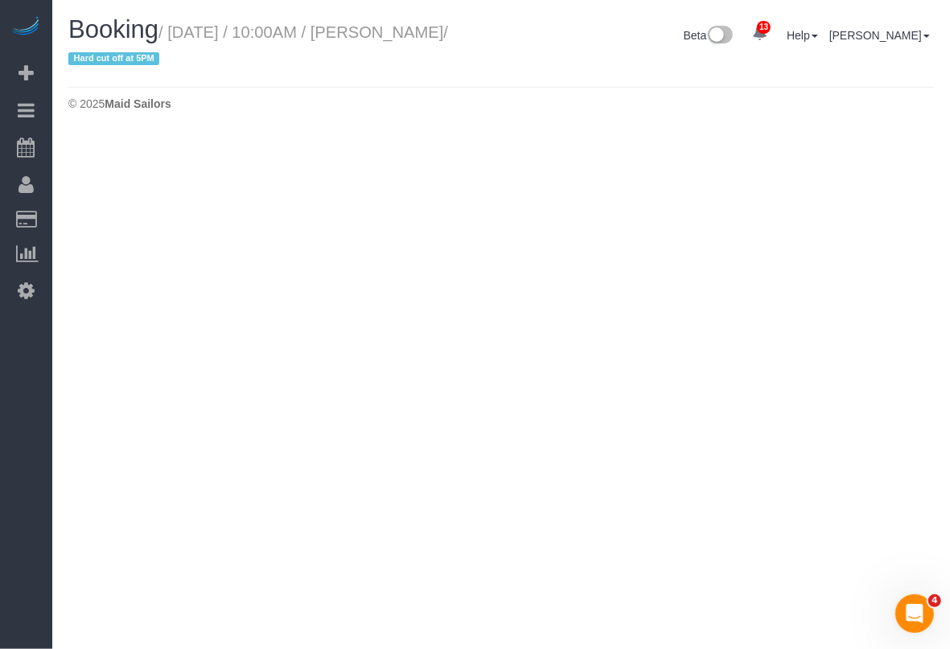
select select "NY"
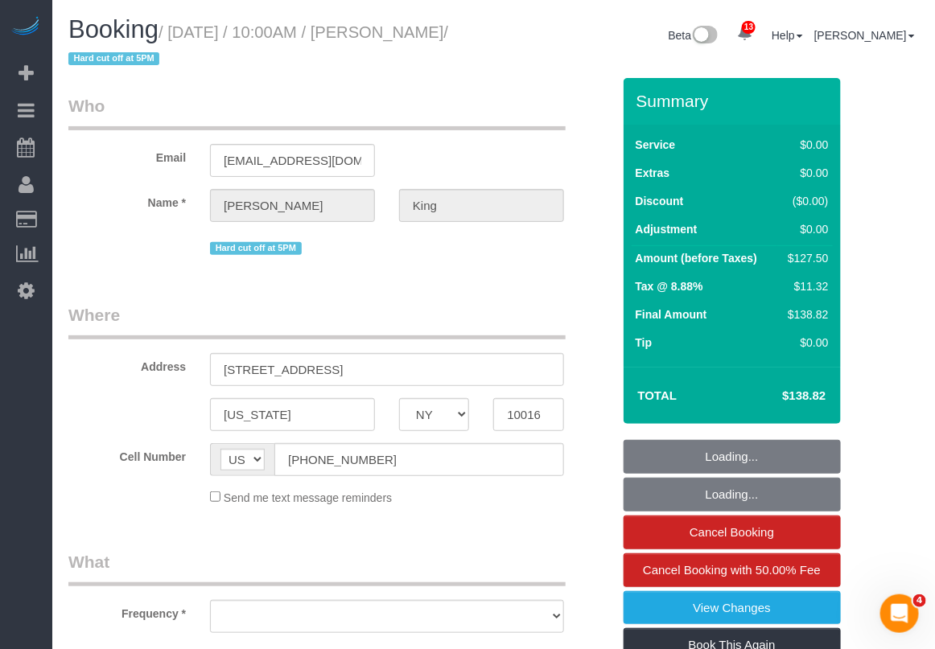
select select "object:3614"
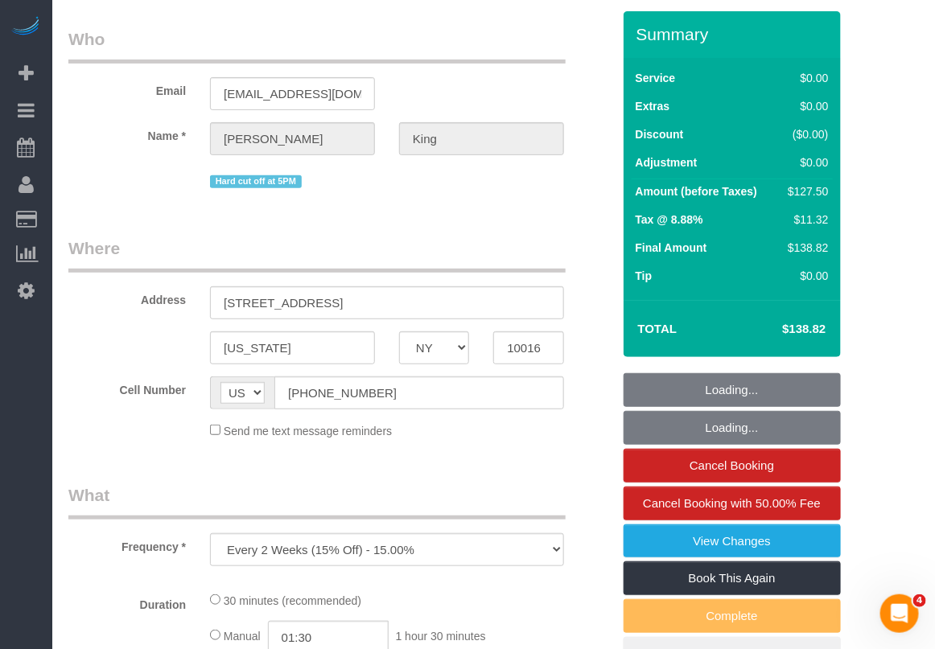
select select "number:58"
select select "number:72"
select select "number:15"
select select "number:5"
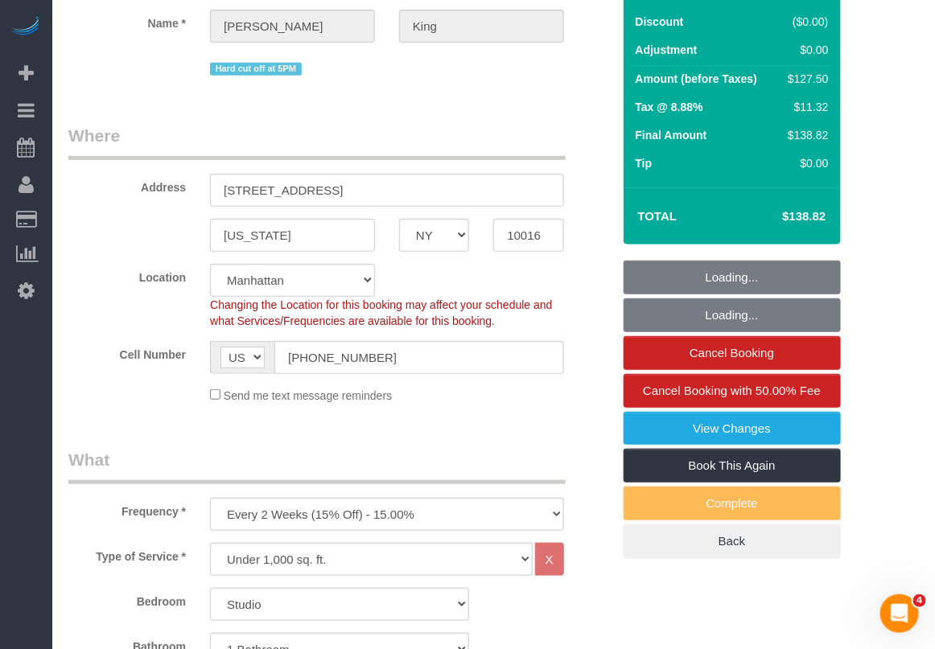
select select "object:4269"
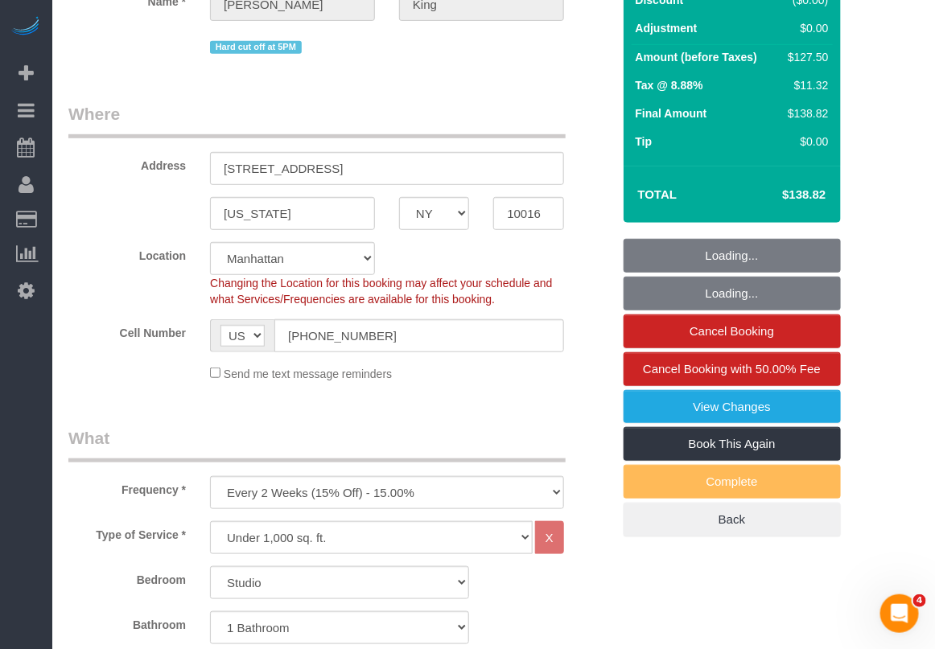
select select "string:stripe-pm_1POWcJ4VGloSiKo7C7J8JKyy"
select select "spot42"
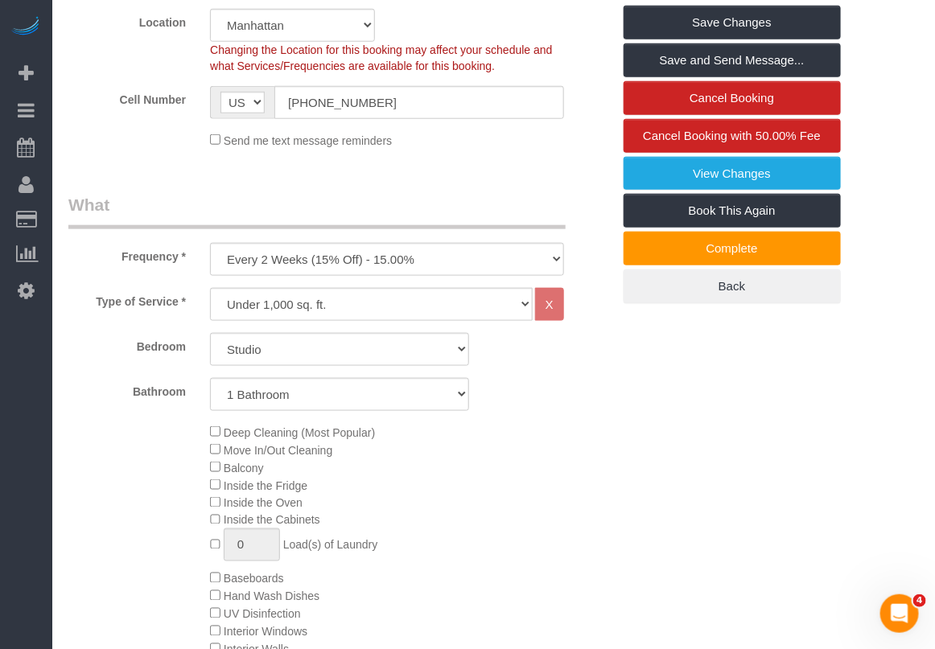
scroll to position [302, 0]
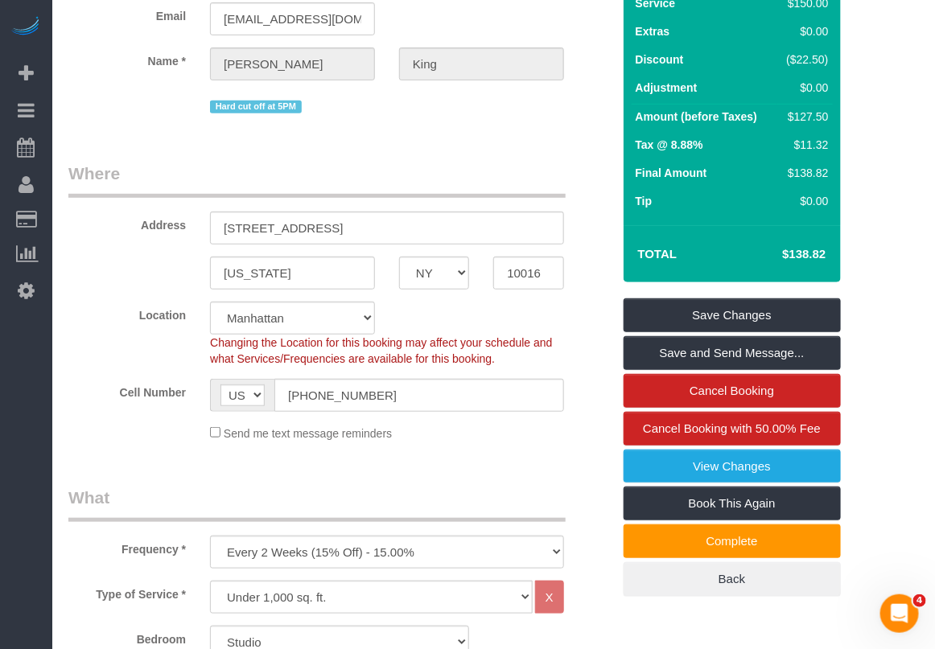
scroll to position [0, 0]
